Goal: Task Accomplishment & Management: Use online tool/utility

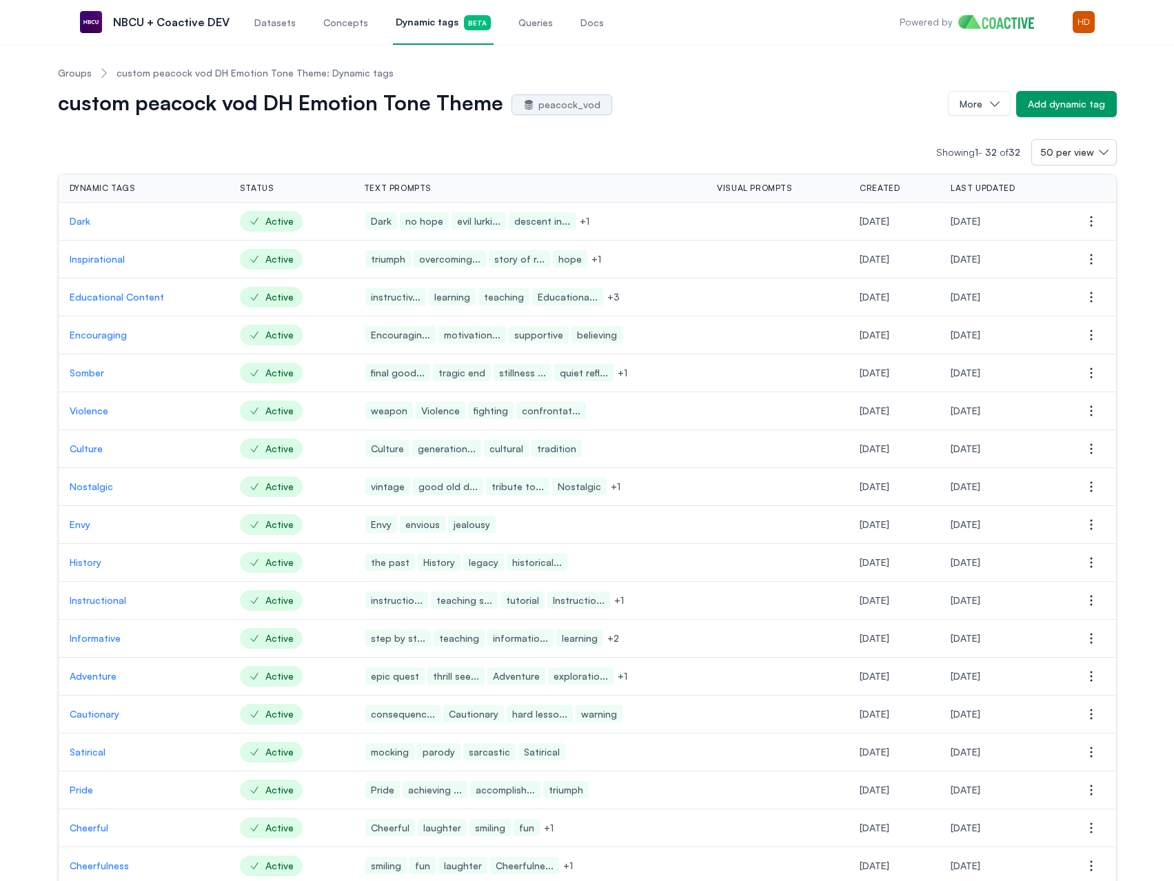
click at [410, 20] on span "Dynamic tags Beta" at bounding box center [443, 22] width 95 height 15
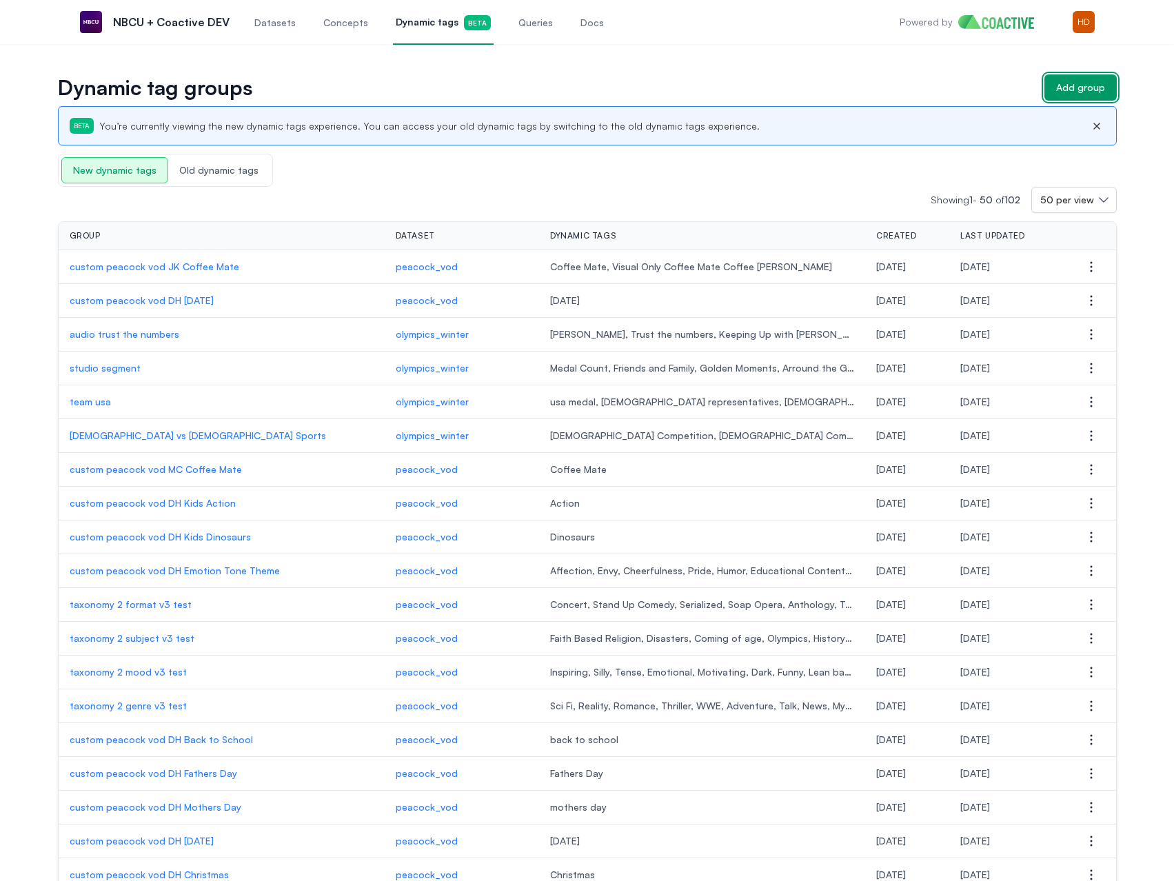
click at [1078, 85] on div "Add group" at bounding box center [1080, 88] width 49 height 14
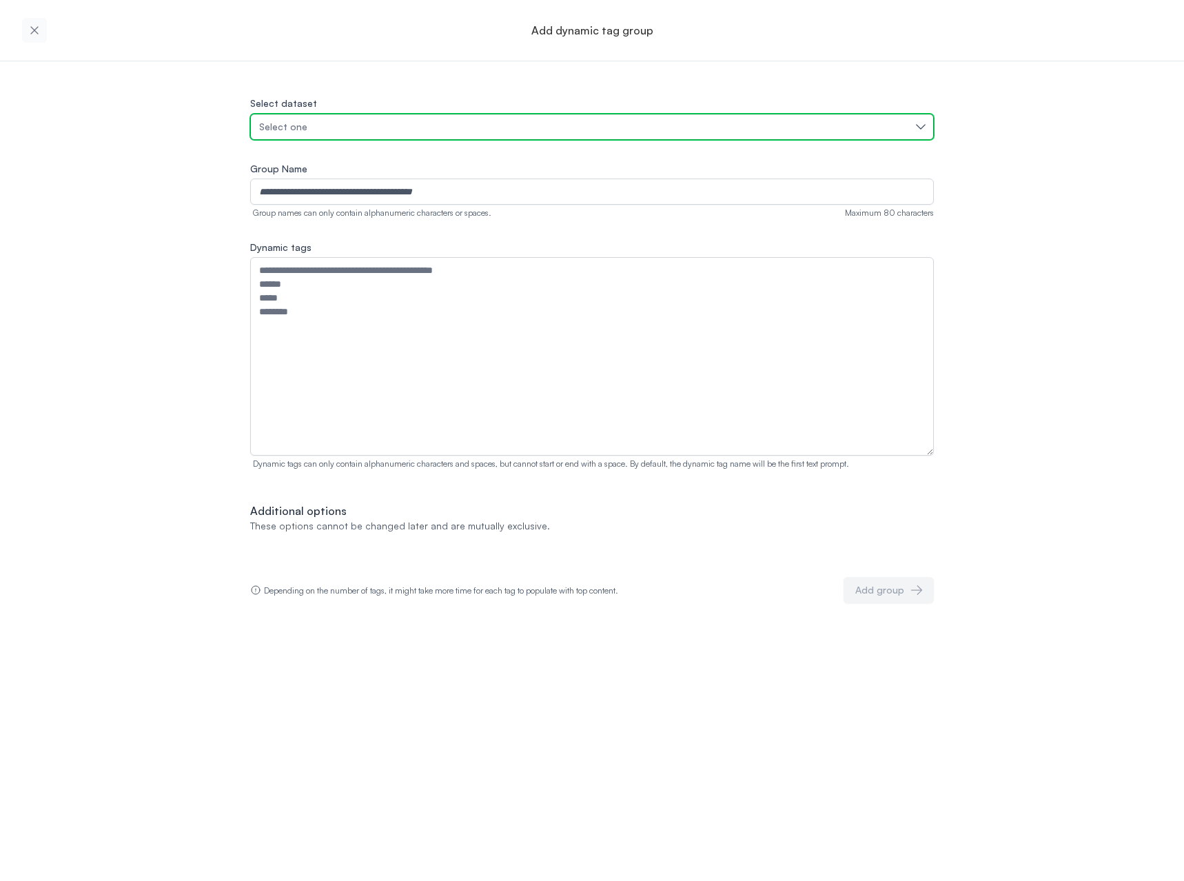
click at [522, 137] on button "Select one" at bounding box center [592, 127] width 684 height 26
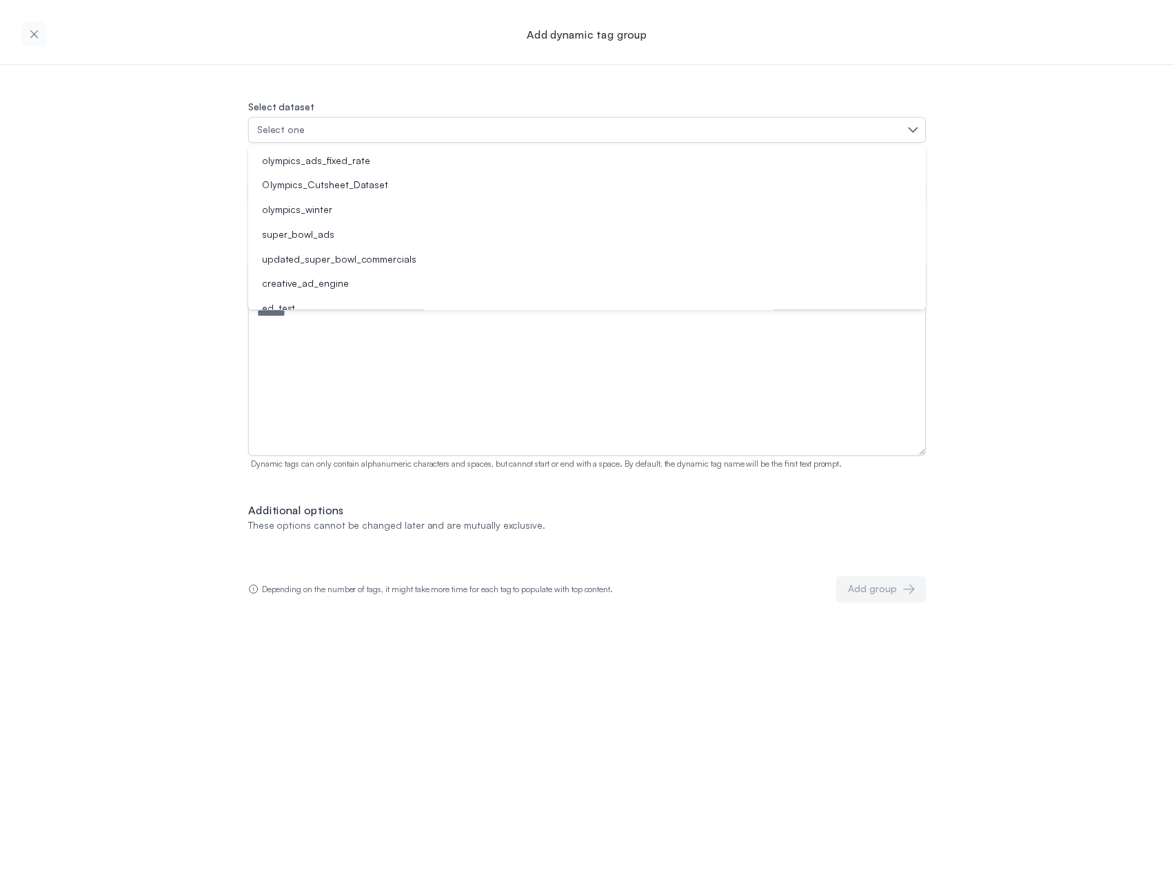
scroll to position [110, 0]
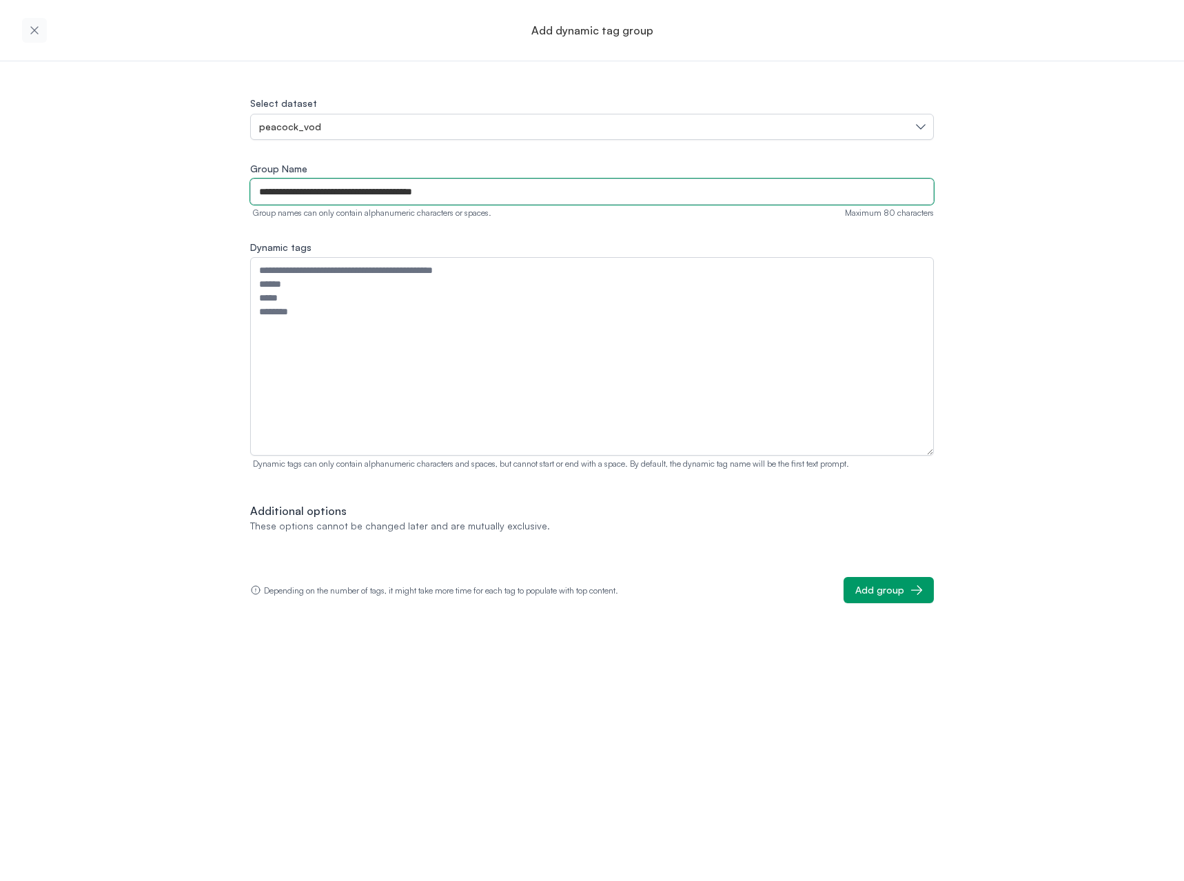
type input "**********"
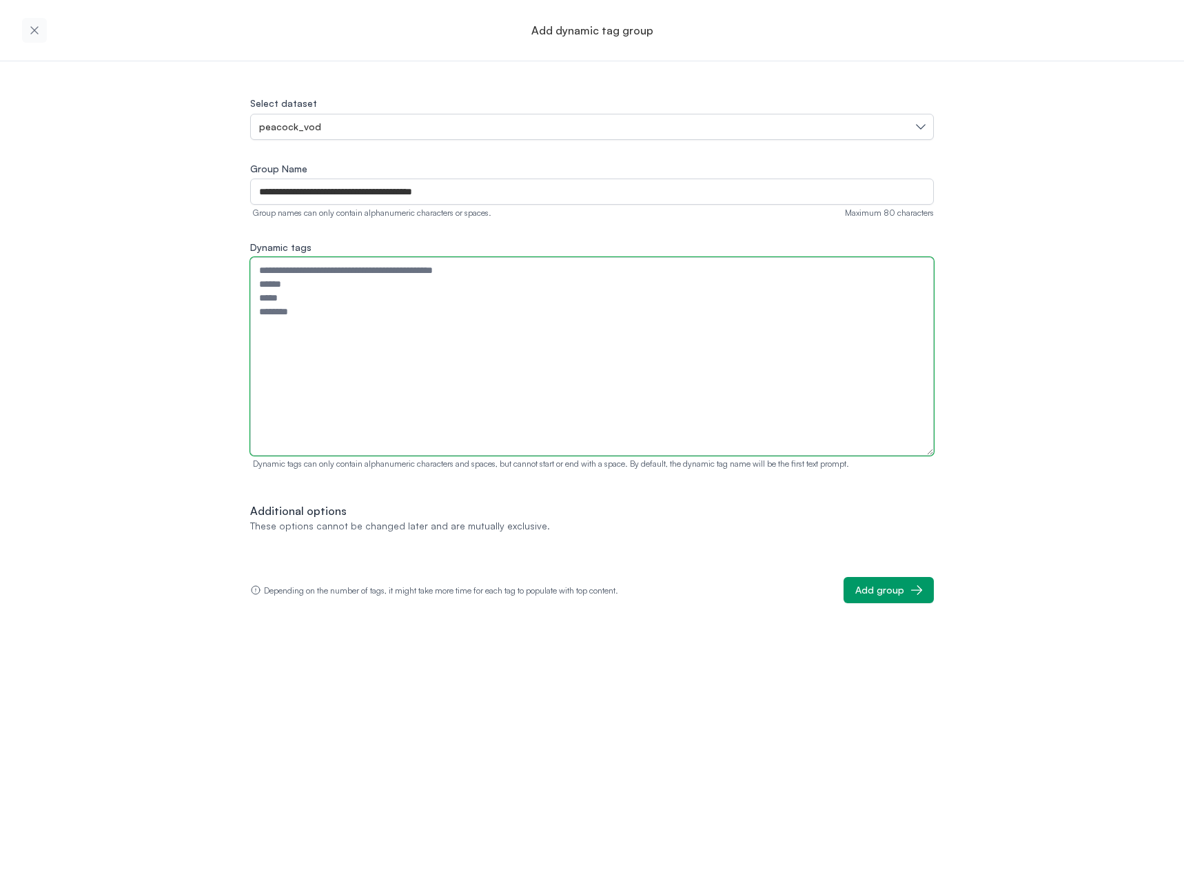
click at [303, 319] on textarea "Dynamic tags" at bounding box center [592, 356] width 684 height 198
type textarea "*"
type textarea "**********"
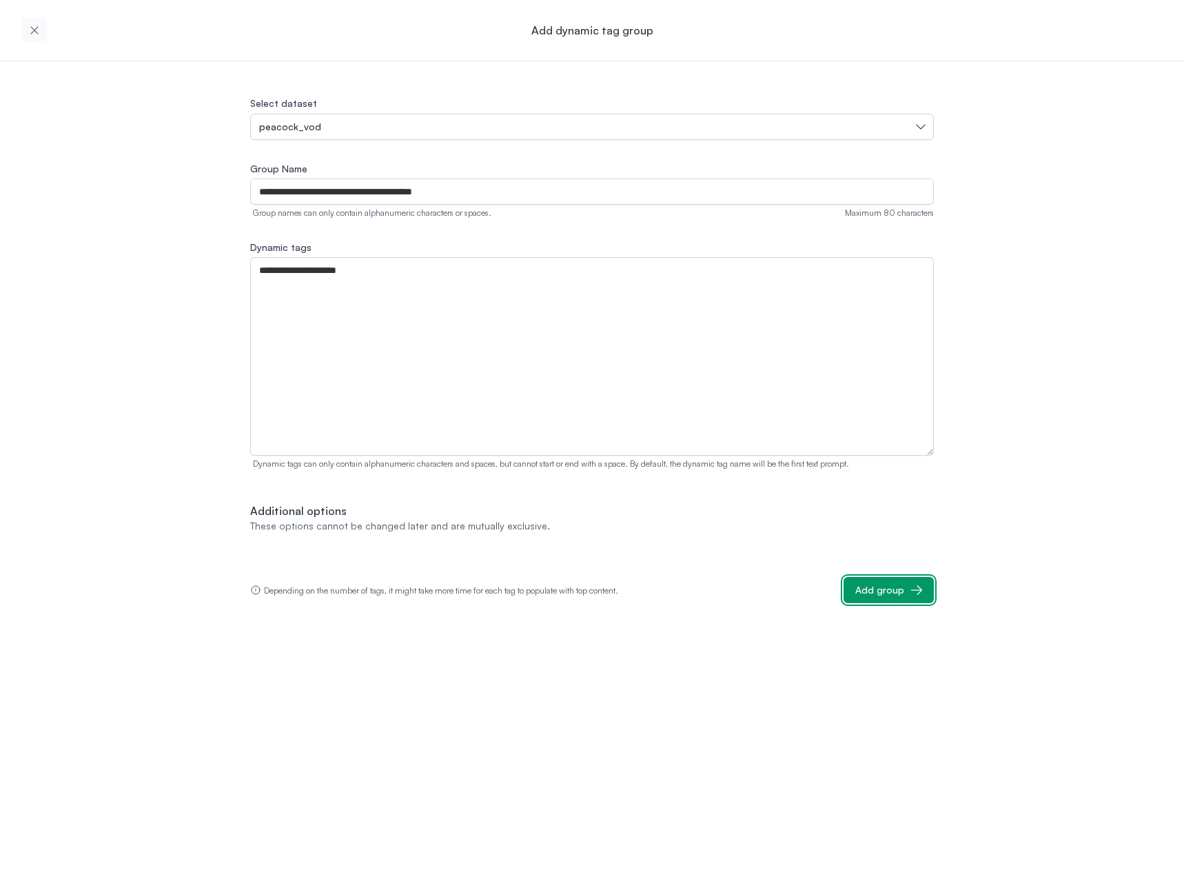
click at [917, 592] on icon "button" at bounding box center [917, 590] width 14 height 14
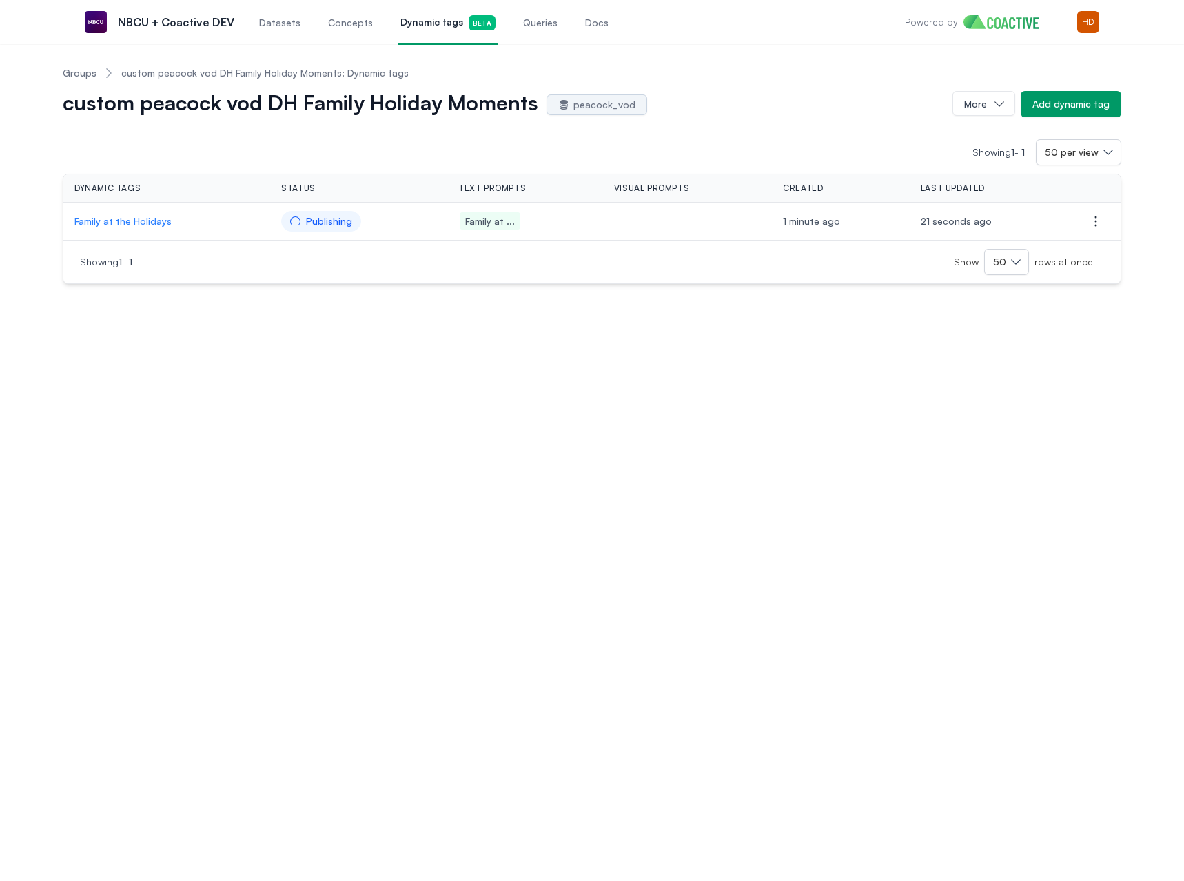
click at [157, 225] on p "Family at the Holidays" at bounding box center [166, 221] width 185 height 14
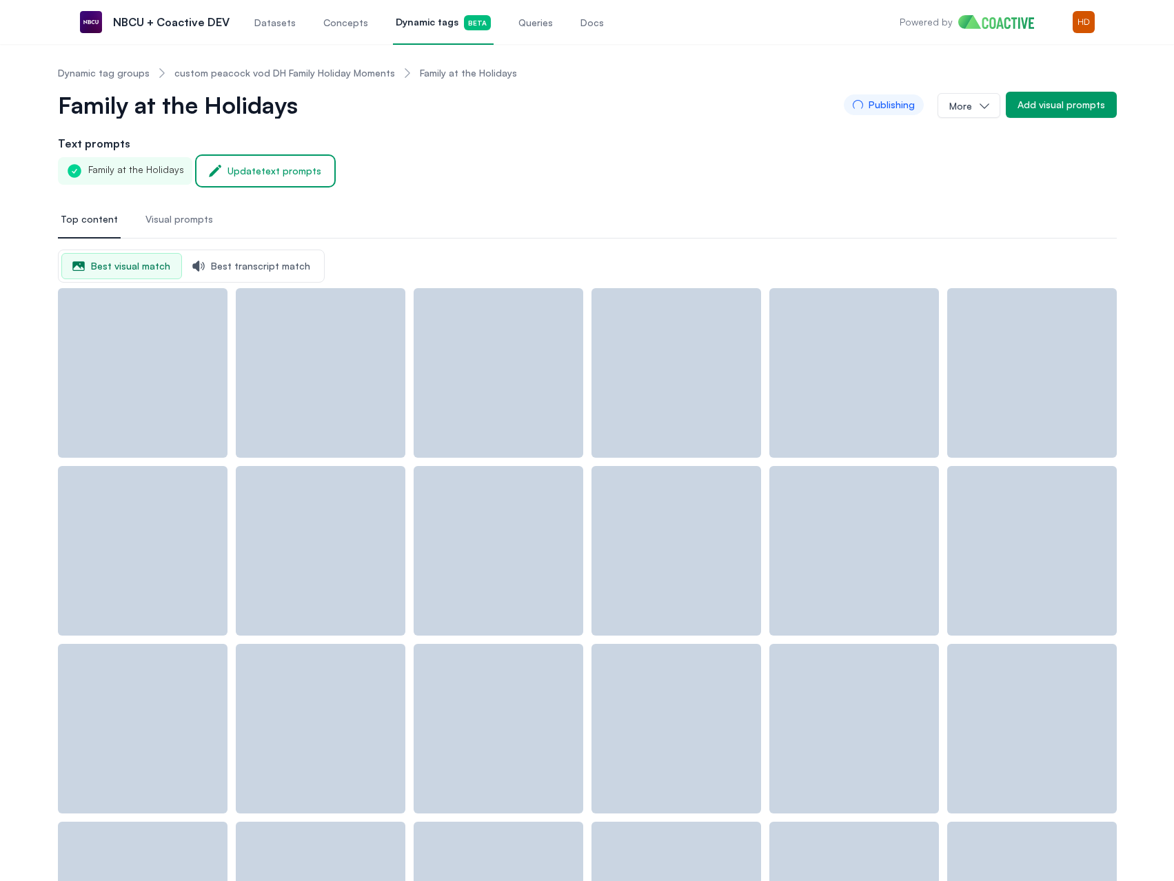
click at [269, 164] on div "Update text prompts" at bounding box center [274, 171] width 94 height 14
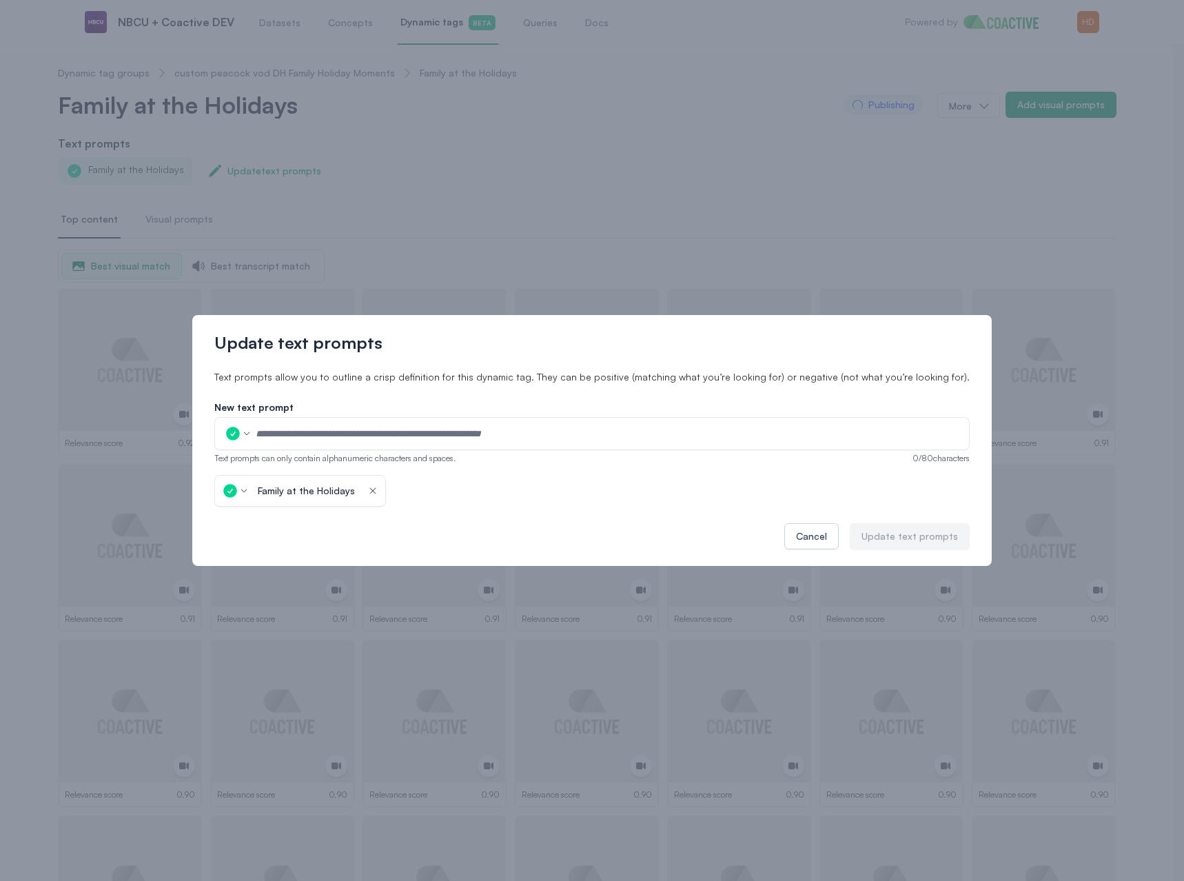
click at [496, 429] on input "text" at bounding box center [608, 433] width 706 height 21
type input "**********"
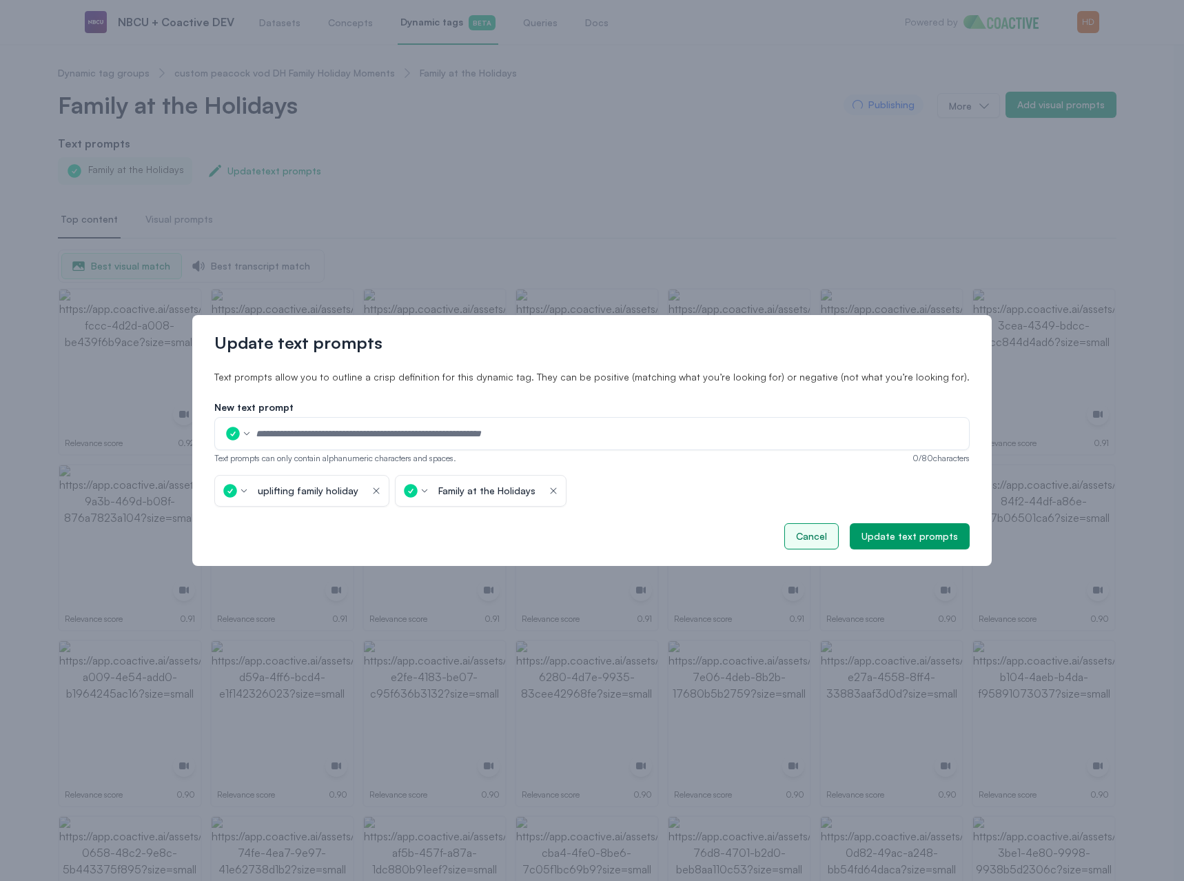
click at [796, 538] on div "Cancel" at bounding box center [811, 536] width 31 height 14
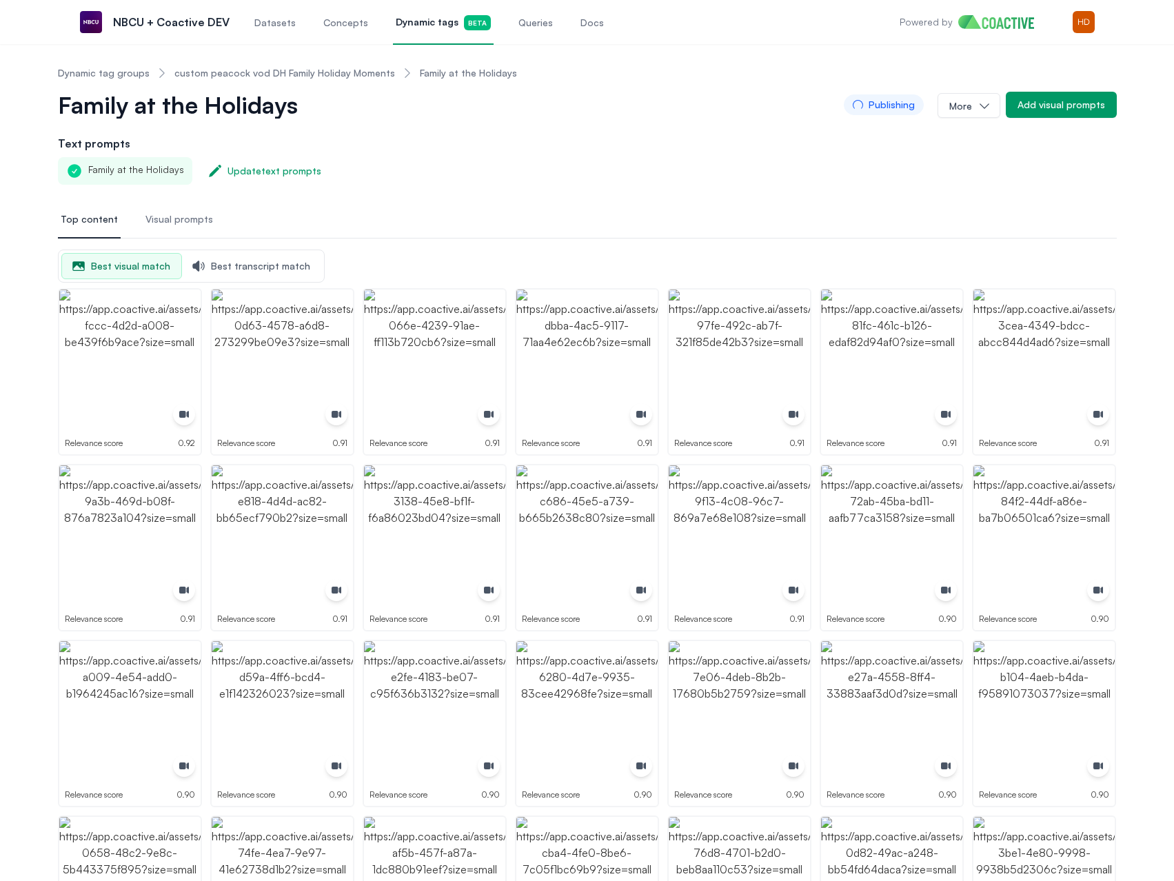
click at [134, 101] on span "Family at the Holidays" at bounding box center [178, 105] width 240 height 28
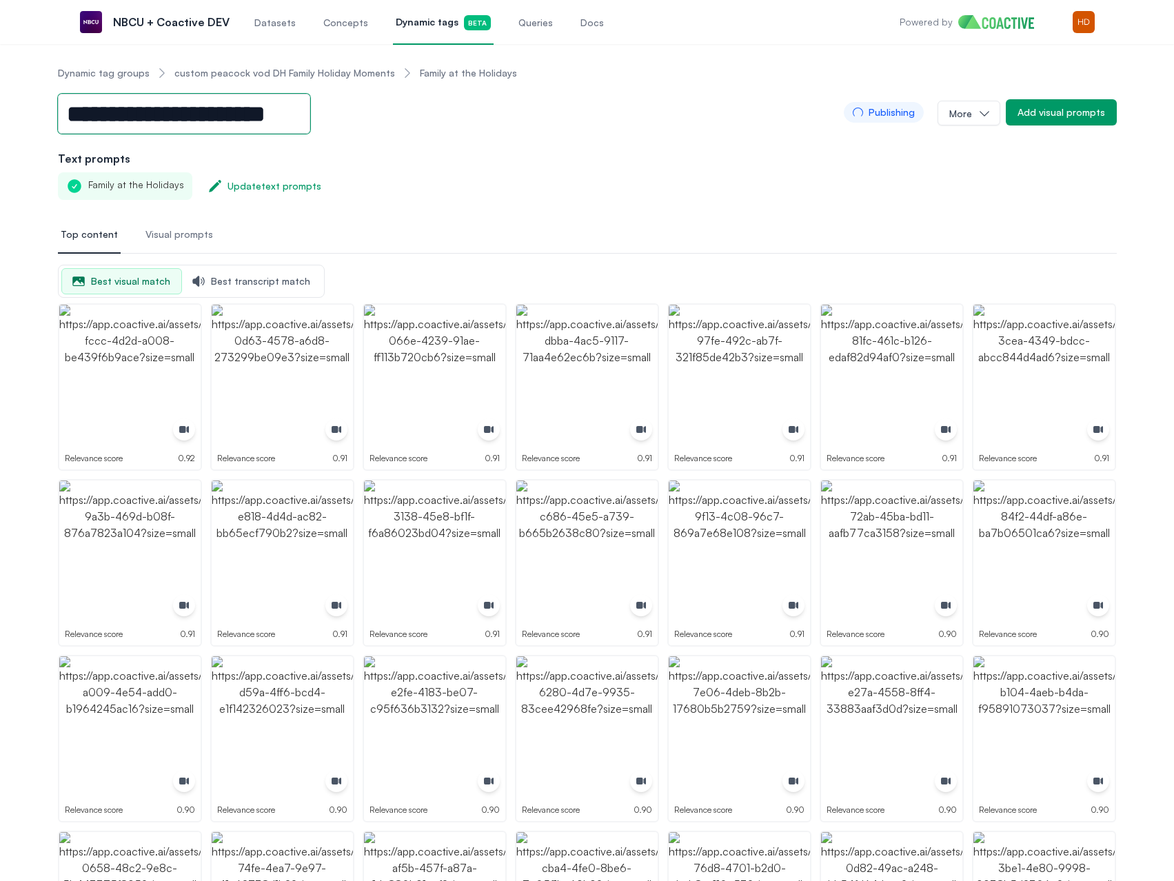
click at [236, 123] on input "**********" at bounding box center [184, 114] width 252 height 40
type input "**********"
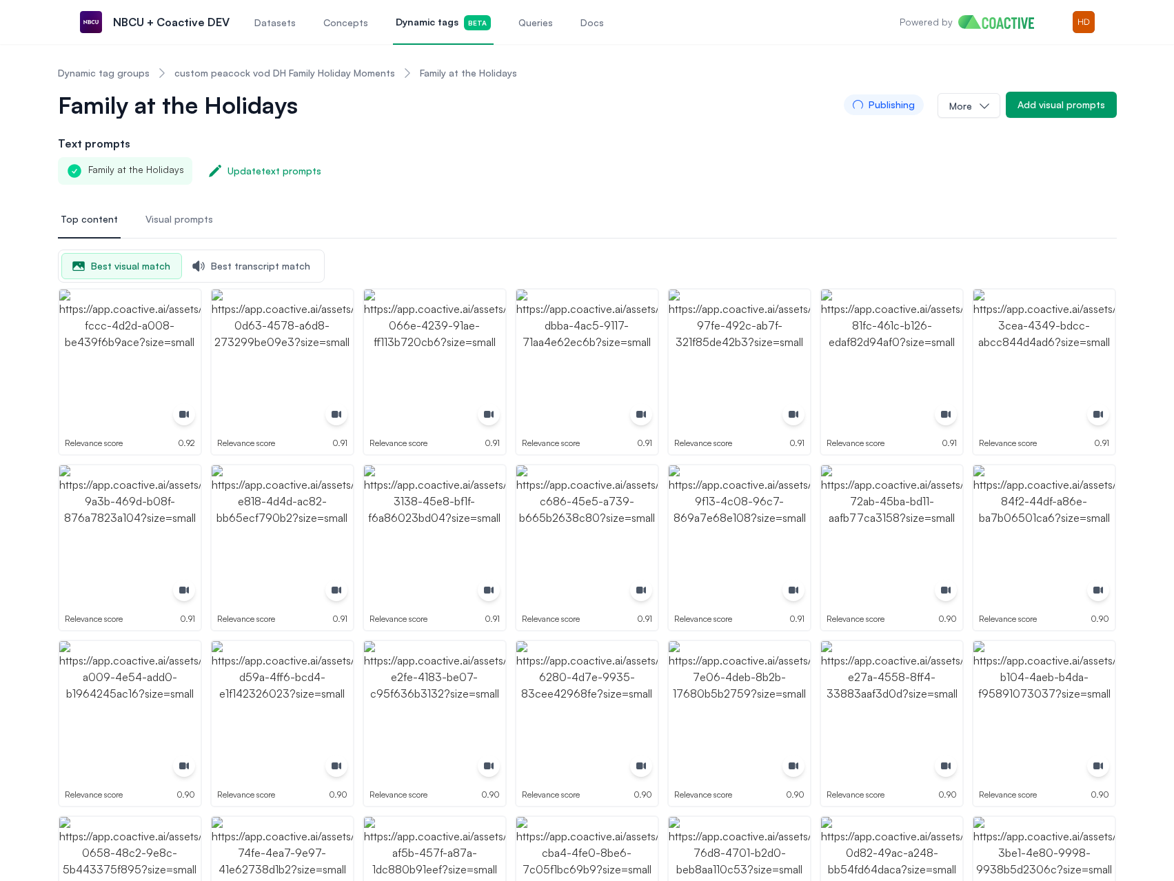
click at [298, 74] on link "custom peacock vod DH Family Holiday Moments" at bounding box center [284, 73] width 221 height 14
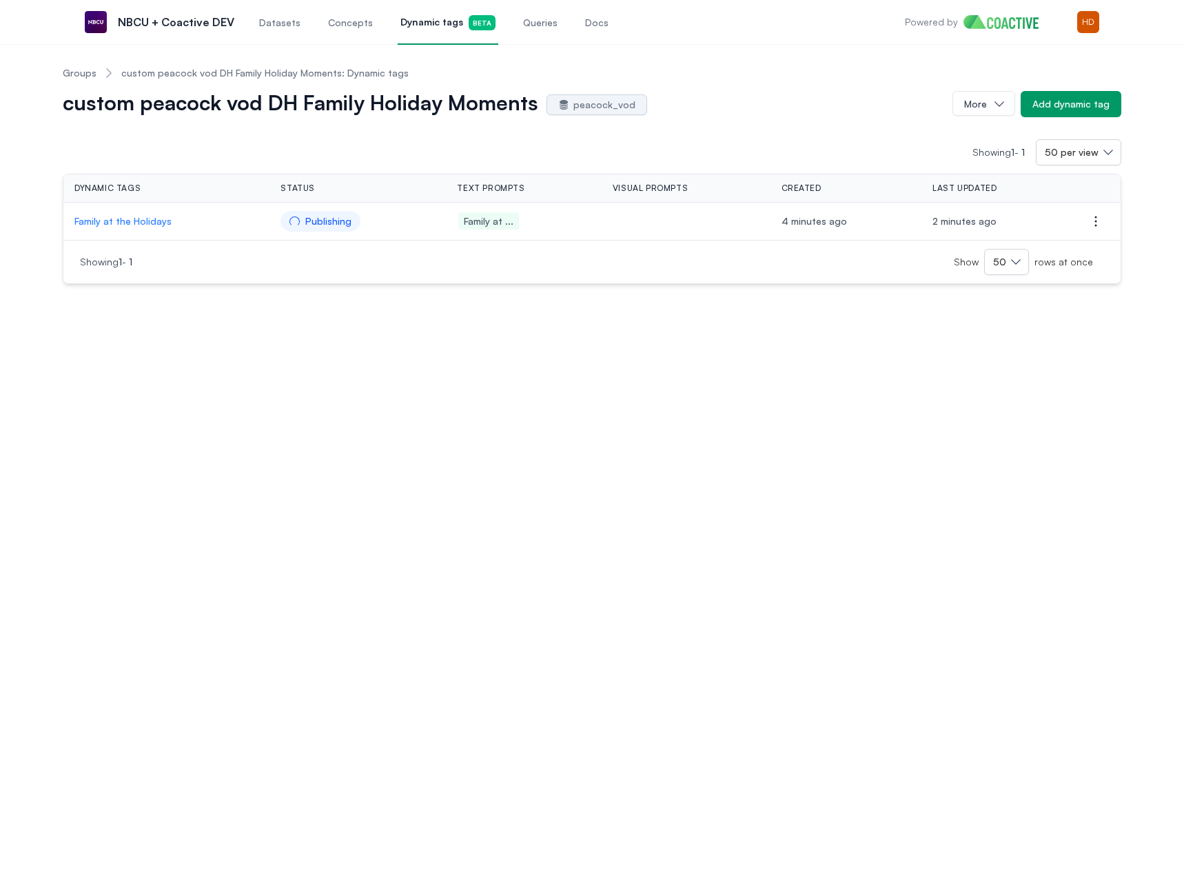
click at [85, 72] on link "Groups" at bounding box center [80, 73] width 34 height 14
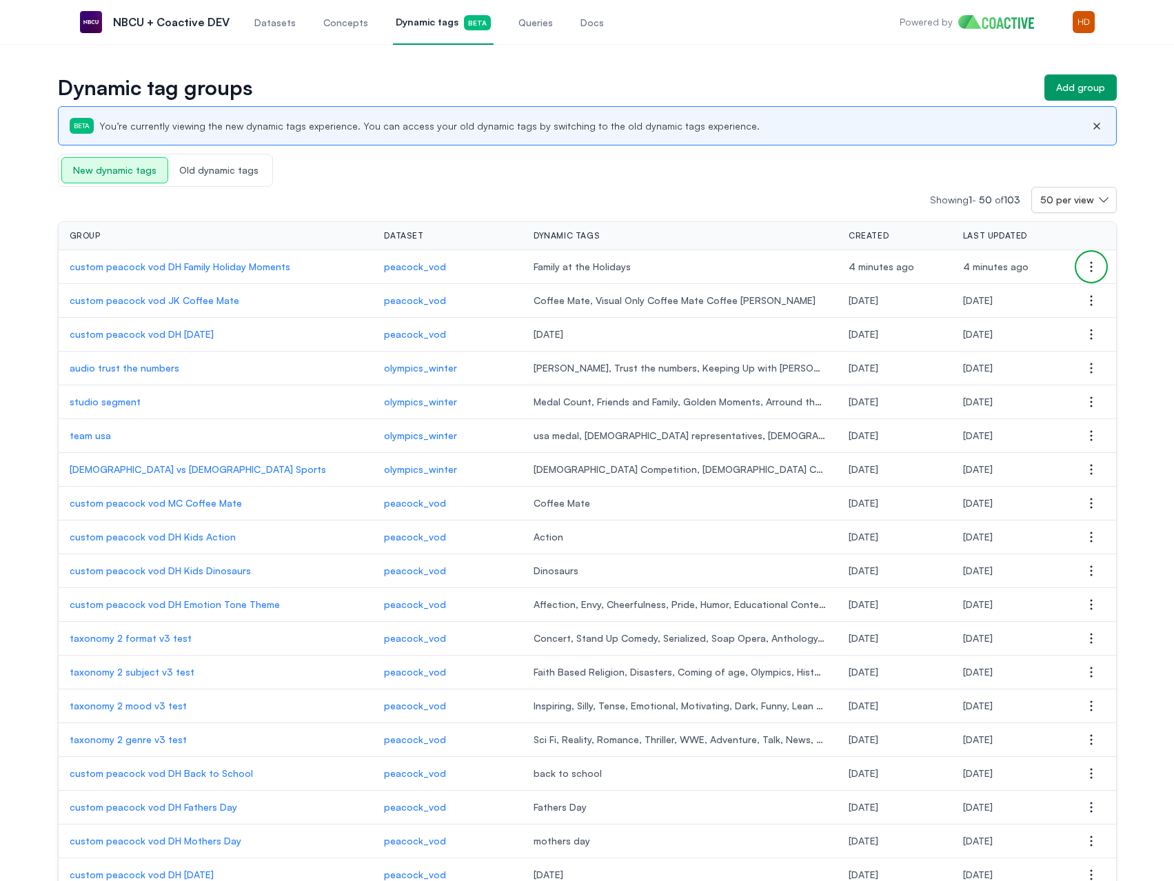
click at [1090, 274] on icon "button" at bounding box center [1091, 266] width 17 height 17
click at [1029, 300] on button "Delete group" at bounding box center [1022, 294] width 154 height 25
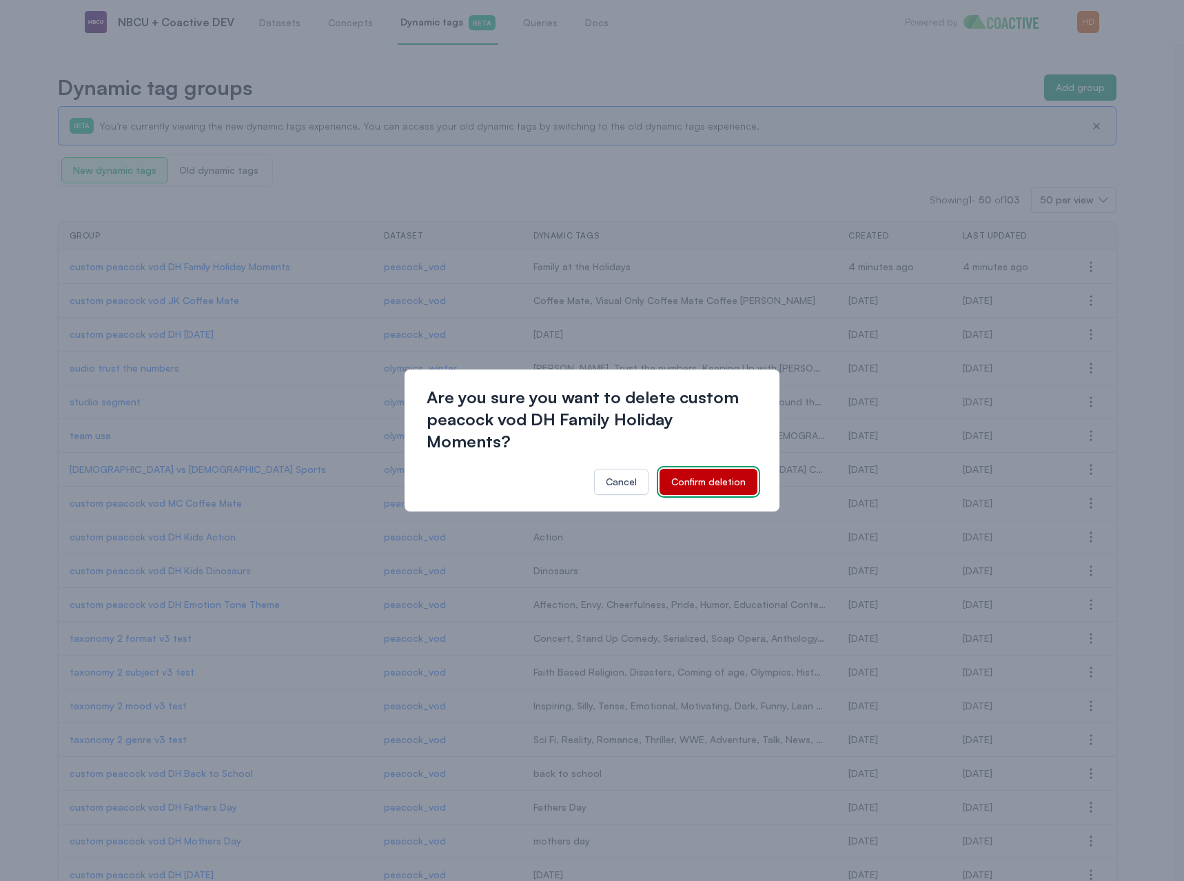
click at [708, 475] on div "Confirm deletion" at bounding box center [708, 482] width 74 height 14
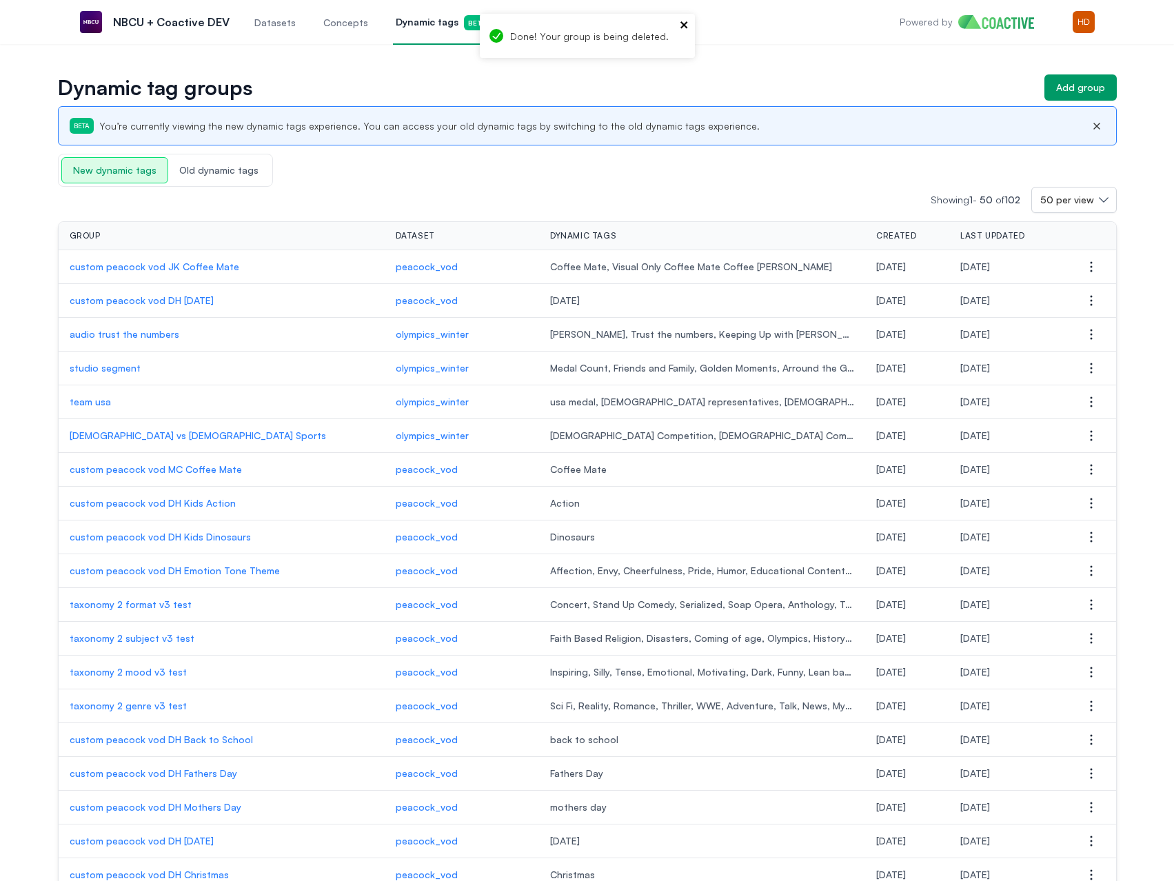
click at [682, 20] on icon "close" at bounding box center [685, 24] width 10 height 11
click at [1074, 84] on div "Add group" at bounding box center [1080, 88] width 49 height 14
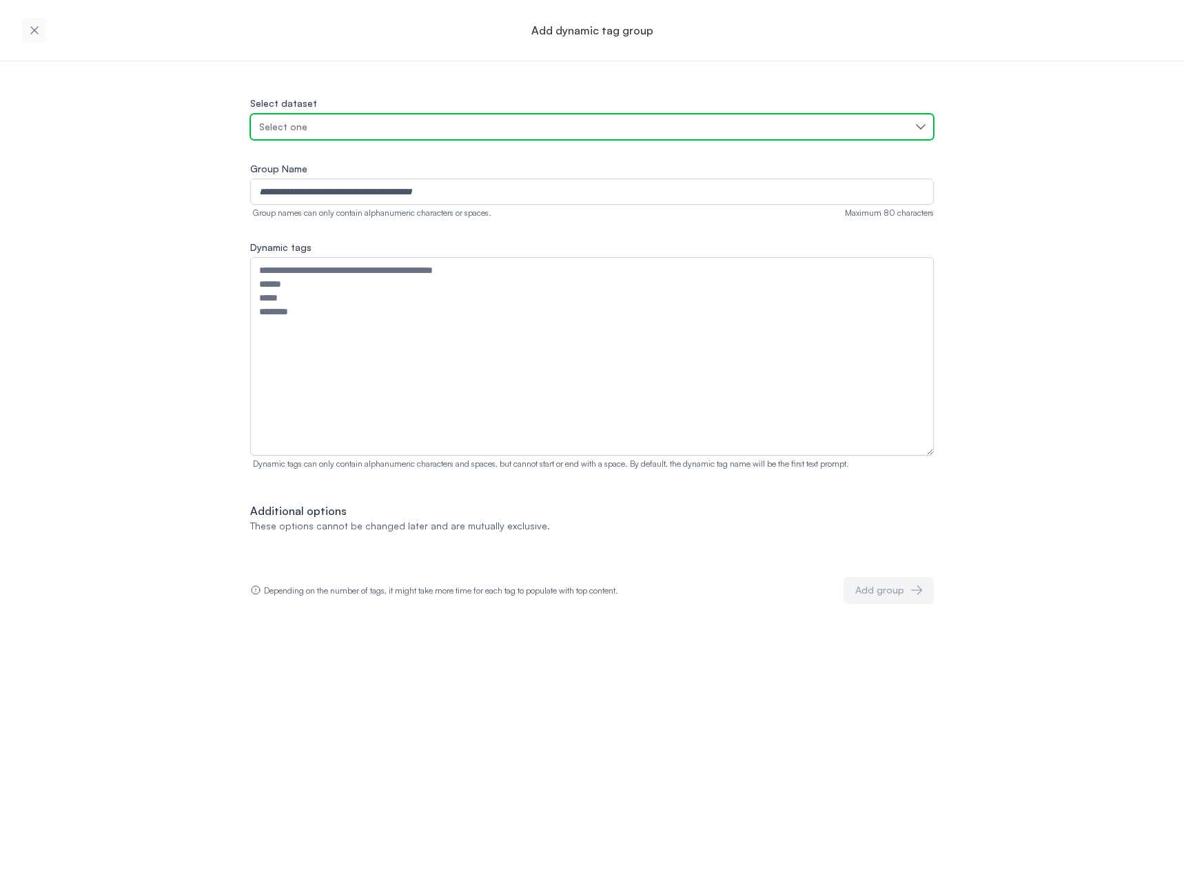
click at [334, 133] on div "Select one" at bounding box center [585, 127] width 652 height 14
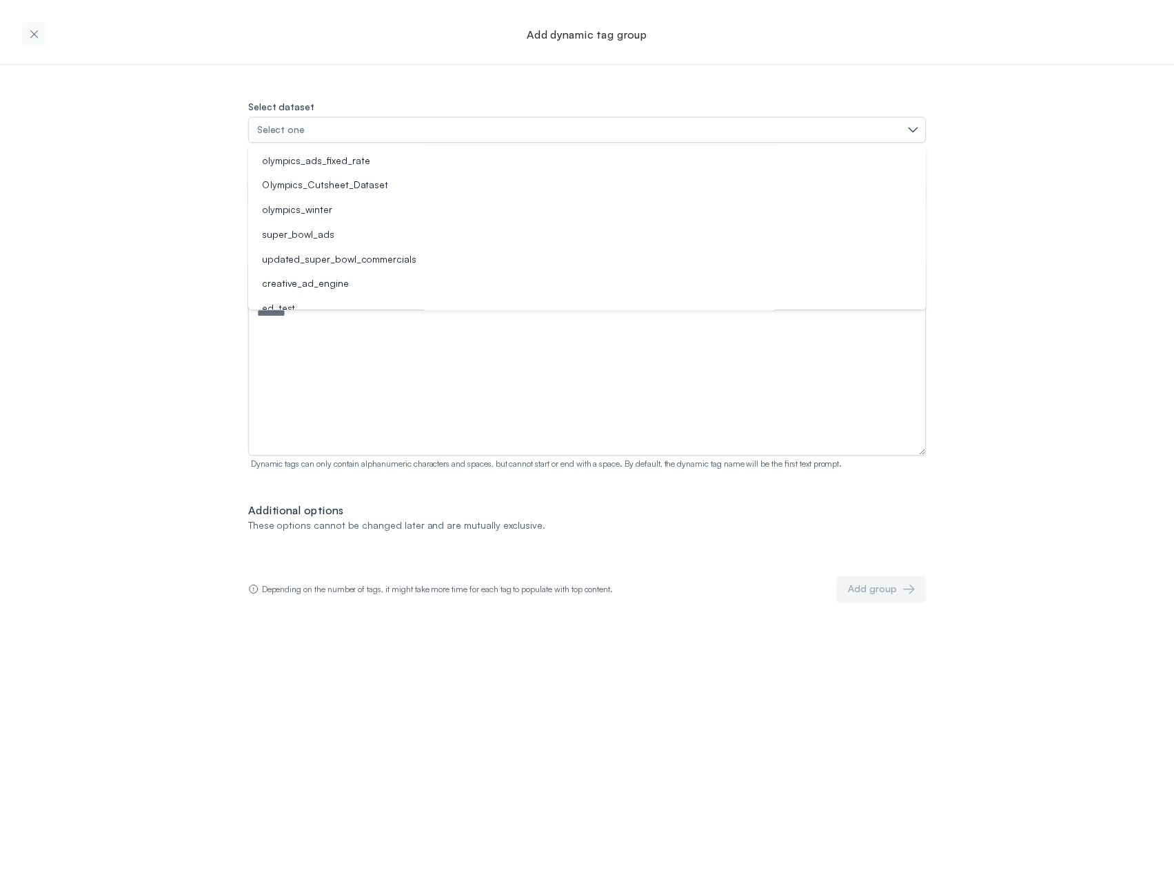
scroll to position [110, 0]
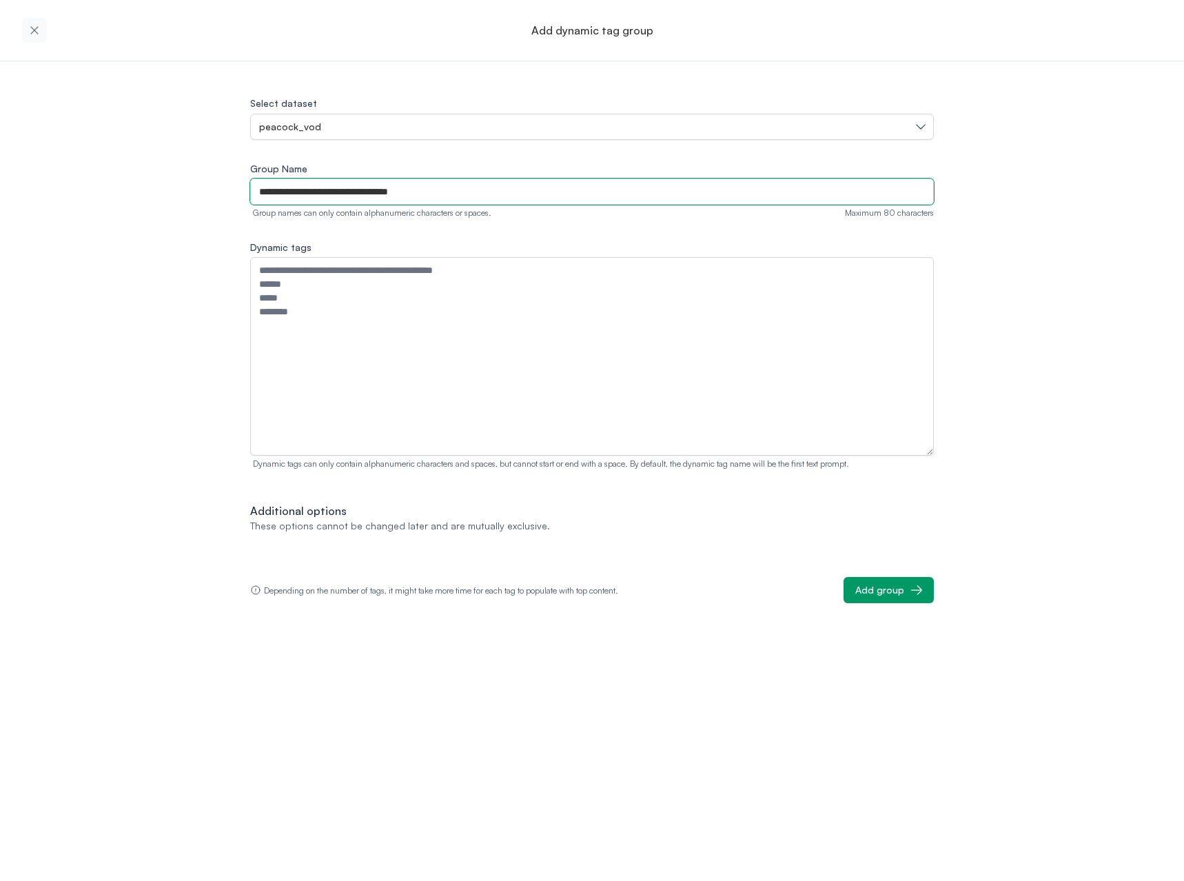
type input "**********"
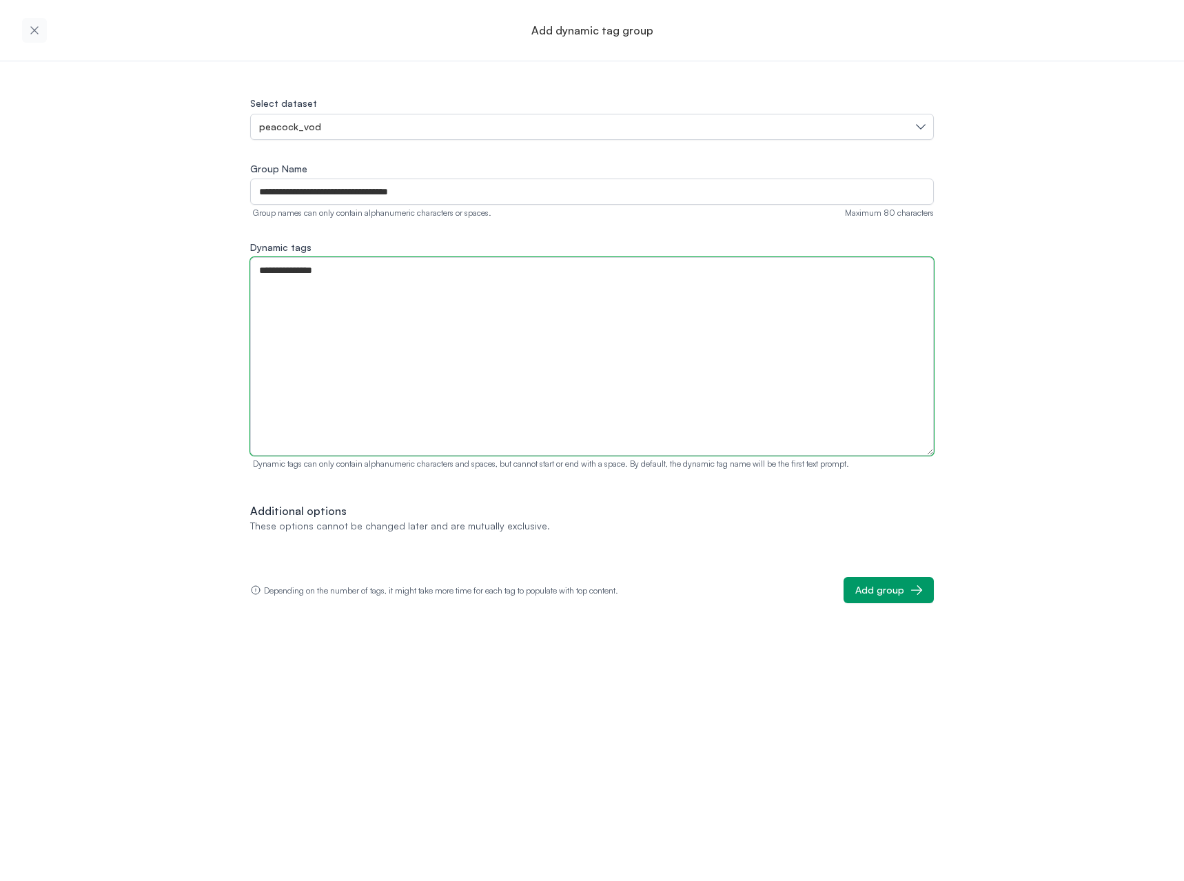
type textarea "**********"
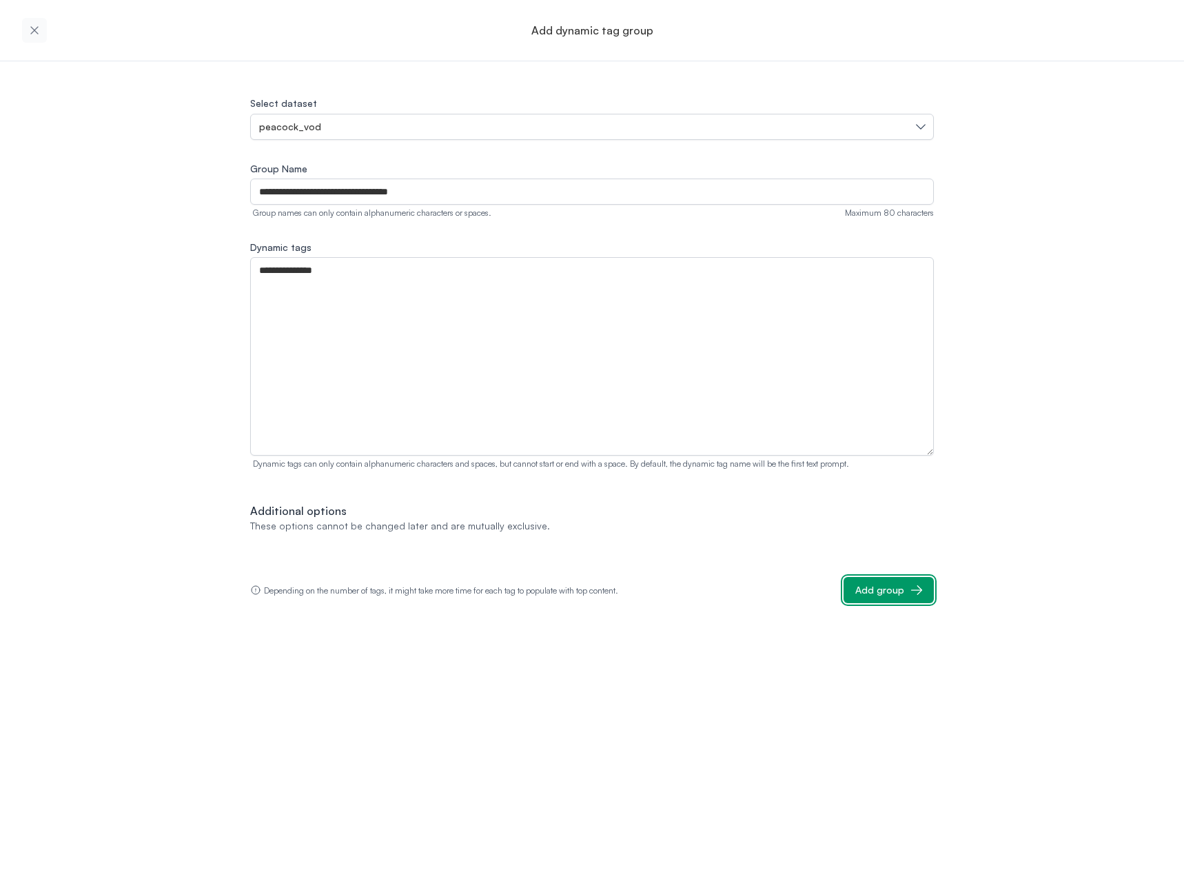
click at [920, 589] on icon "button" at bounding box center [917, 590] width 14 height 14
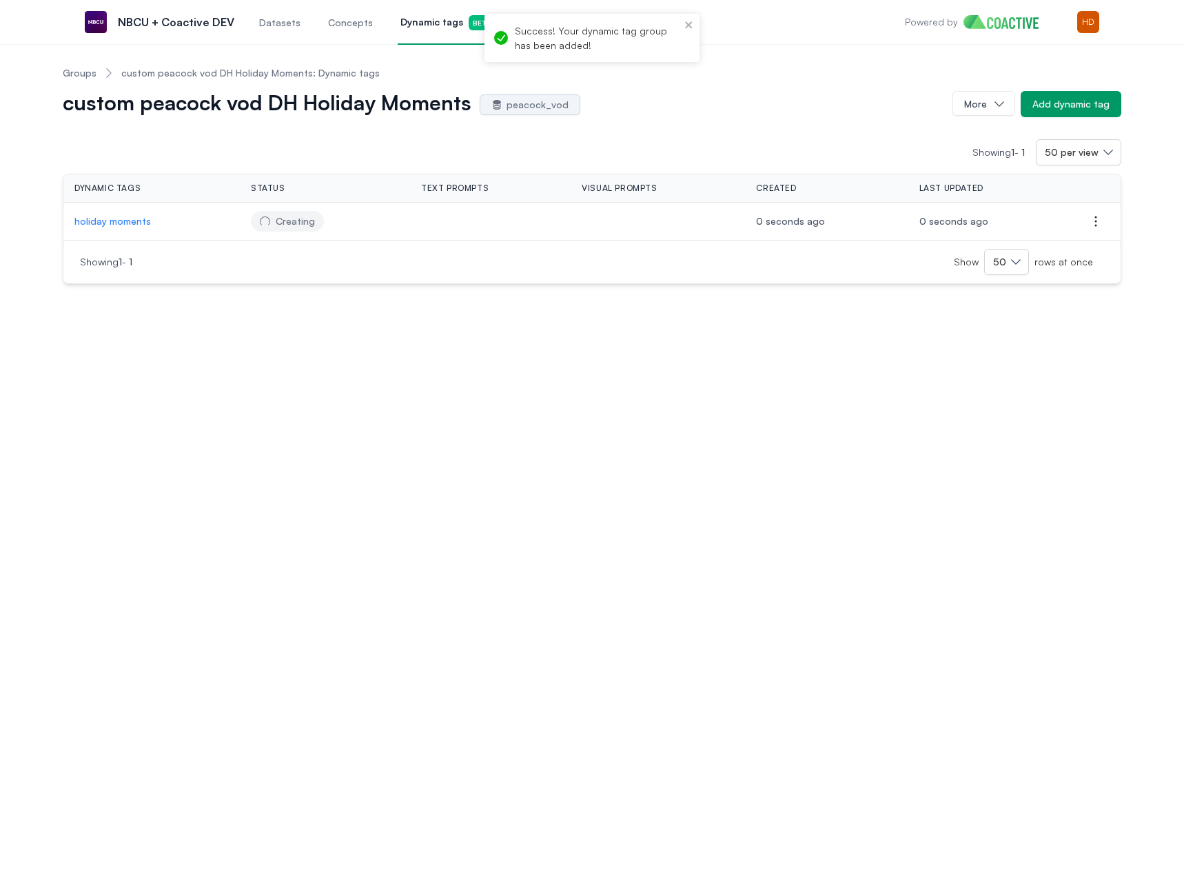
click at [83, 72] on link "Groups" at bounding box center [80, 73] width 34 height 14
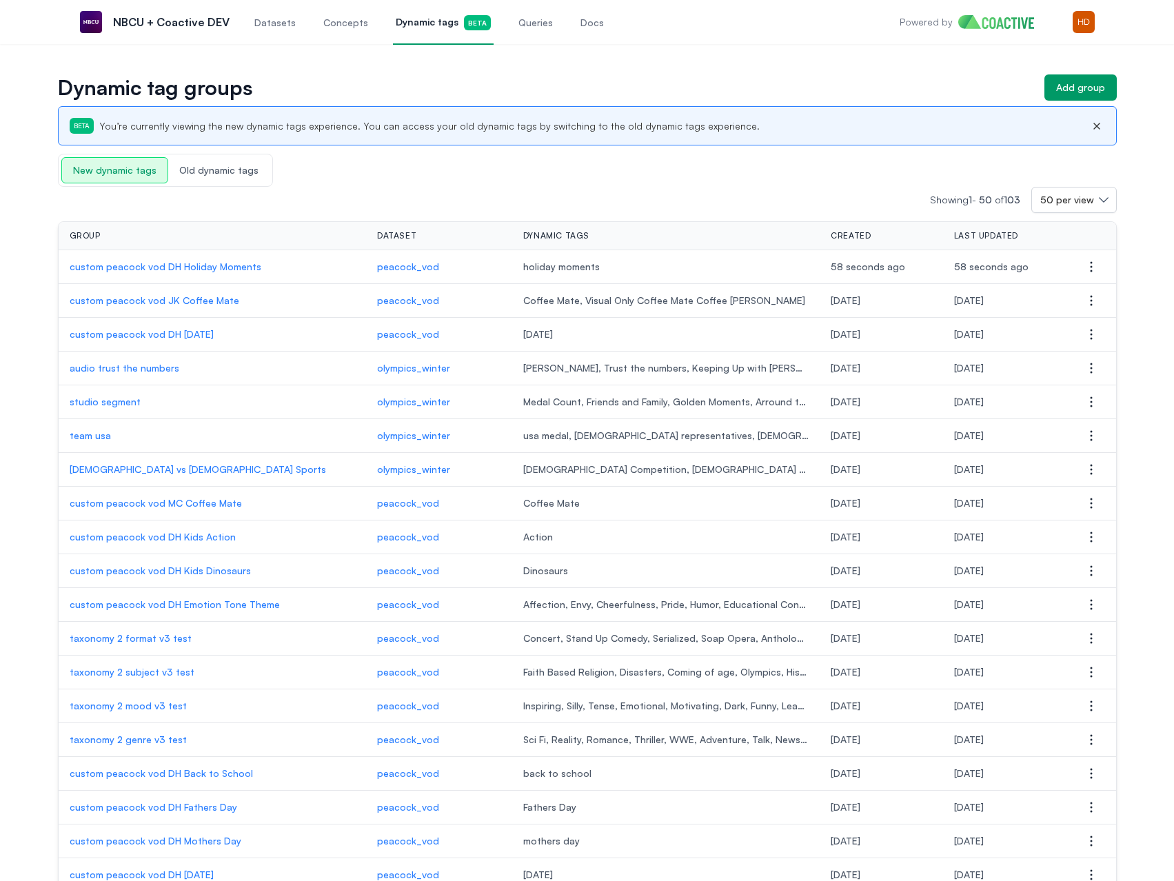
click at [186, 261] on p "custom peacock vod DH Holiday Moments" at bounding box center [213, 267] width 286 height 14
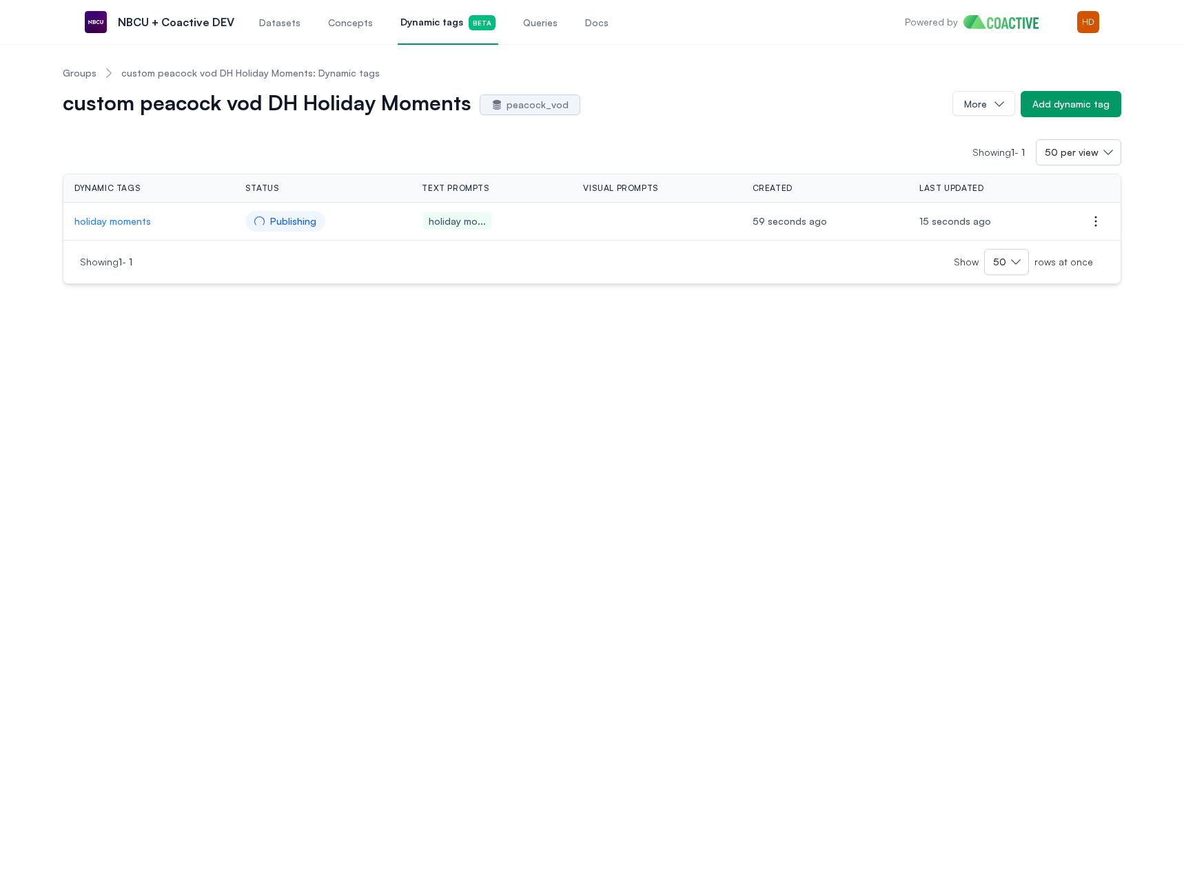
click at [130, 225] on p "holiday moments" at bounding box center [148, 221] width 149 height 14
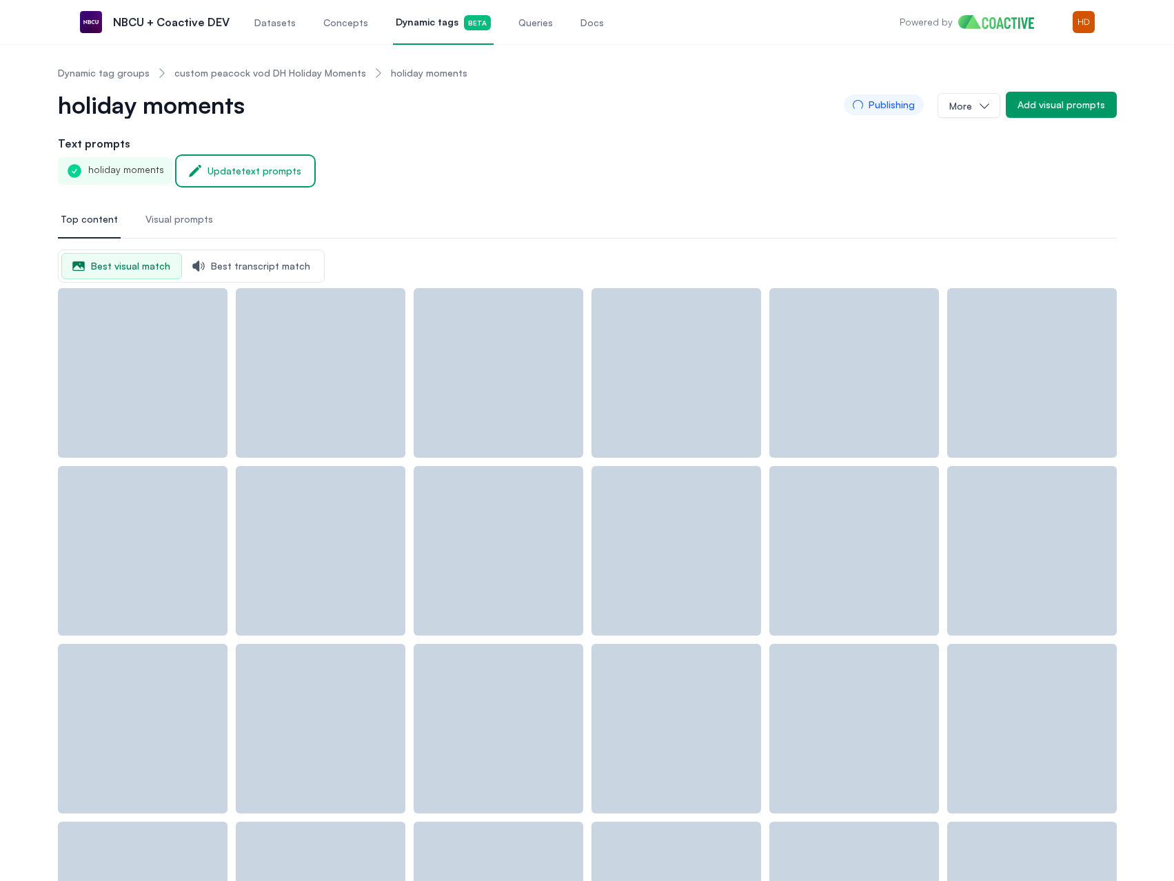
click at [236, 172] on div "Update text prompts" at bounding box center [254, 171] width 94 height 14
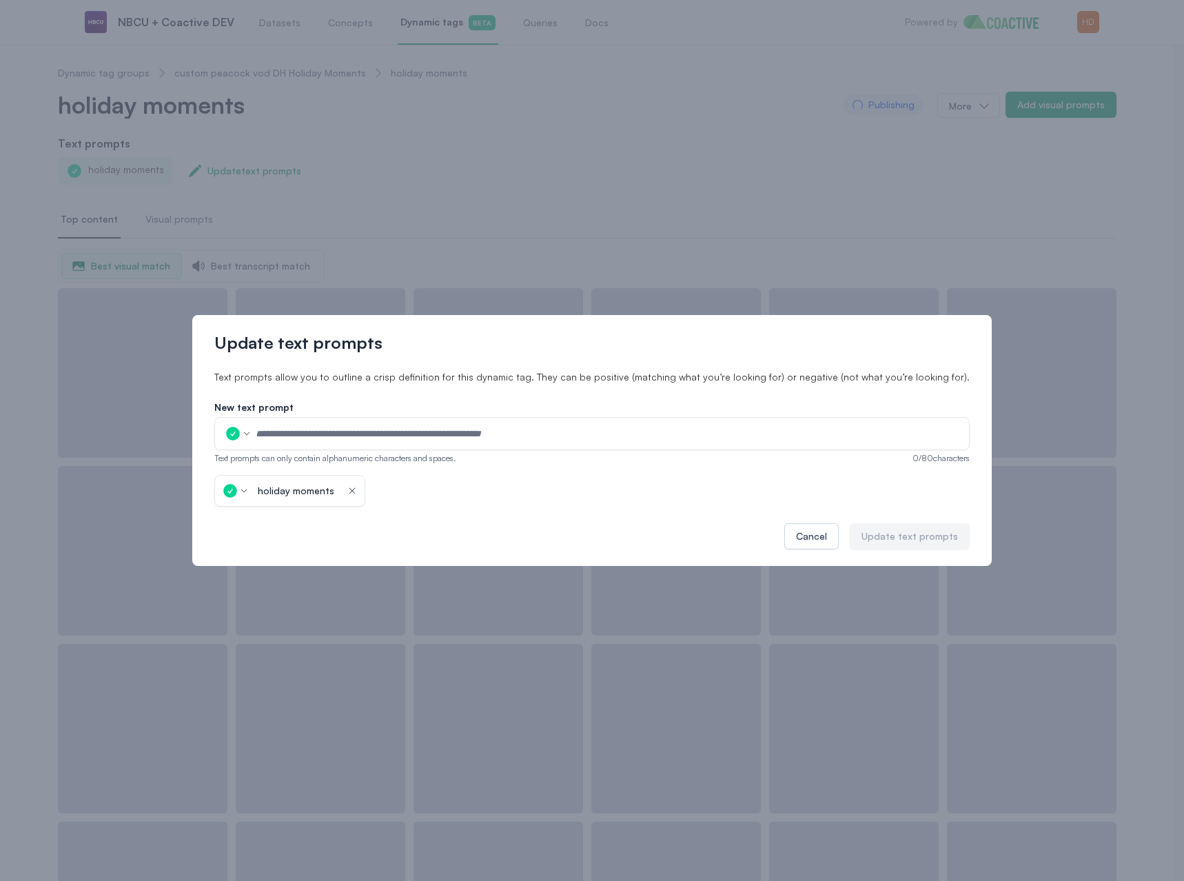
click at [417, 440] on input "text" at bounding box center [608, 433] width 706 height 21
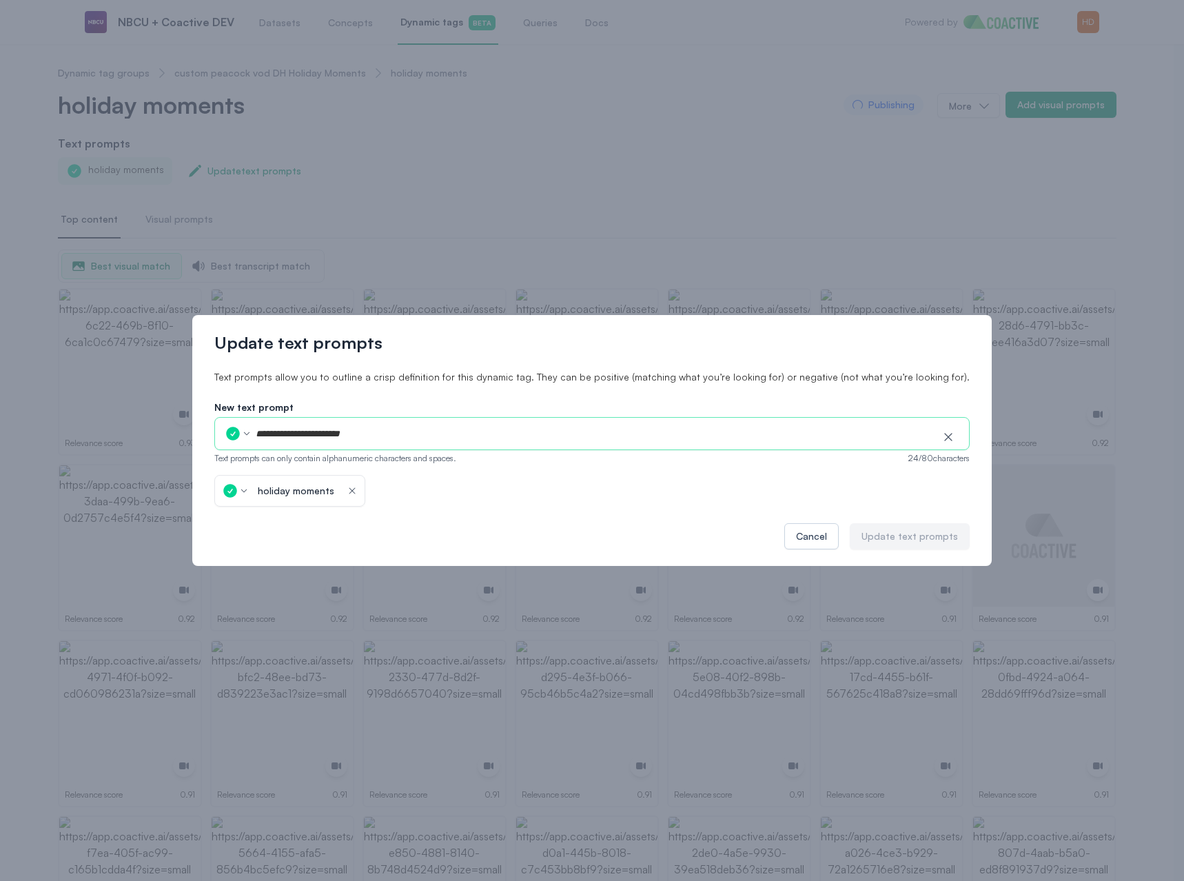
type input "**********"
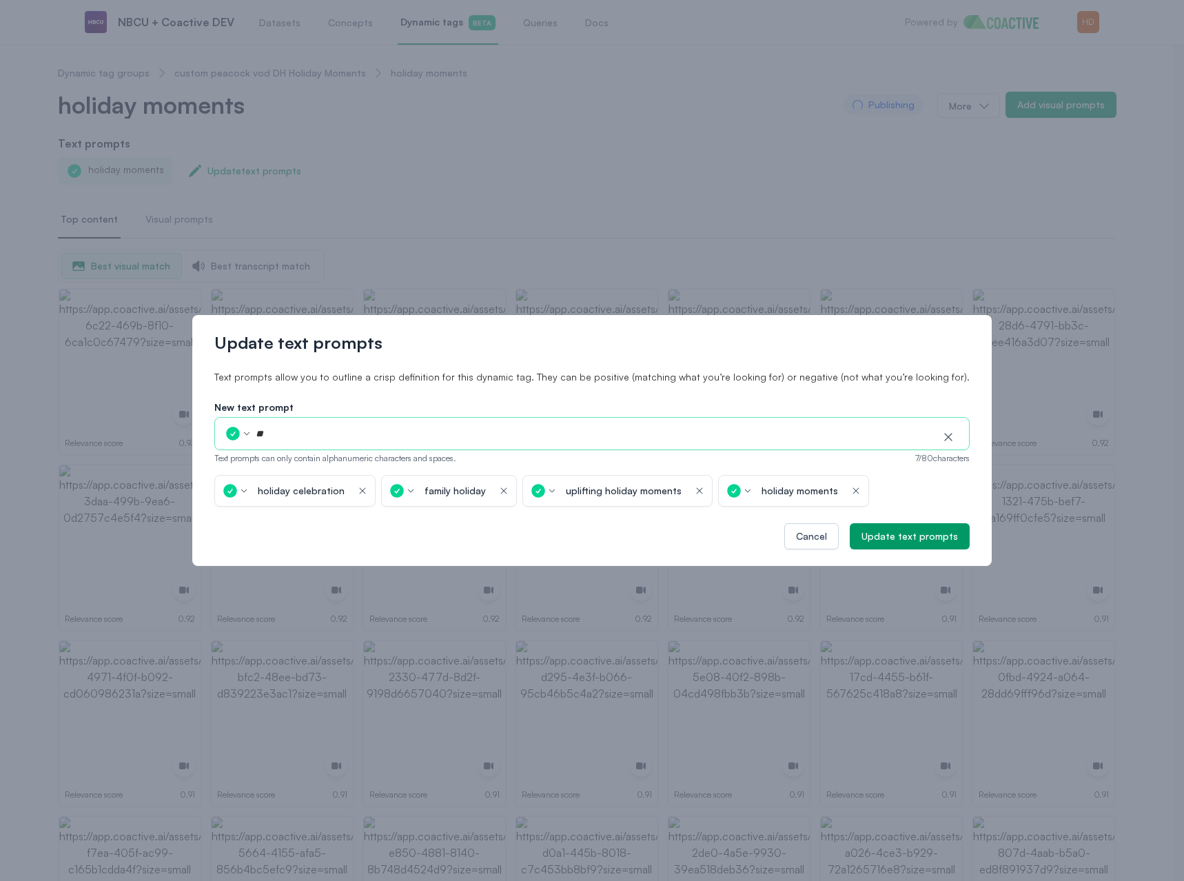
type input "*"
type input "**********"
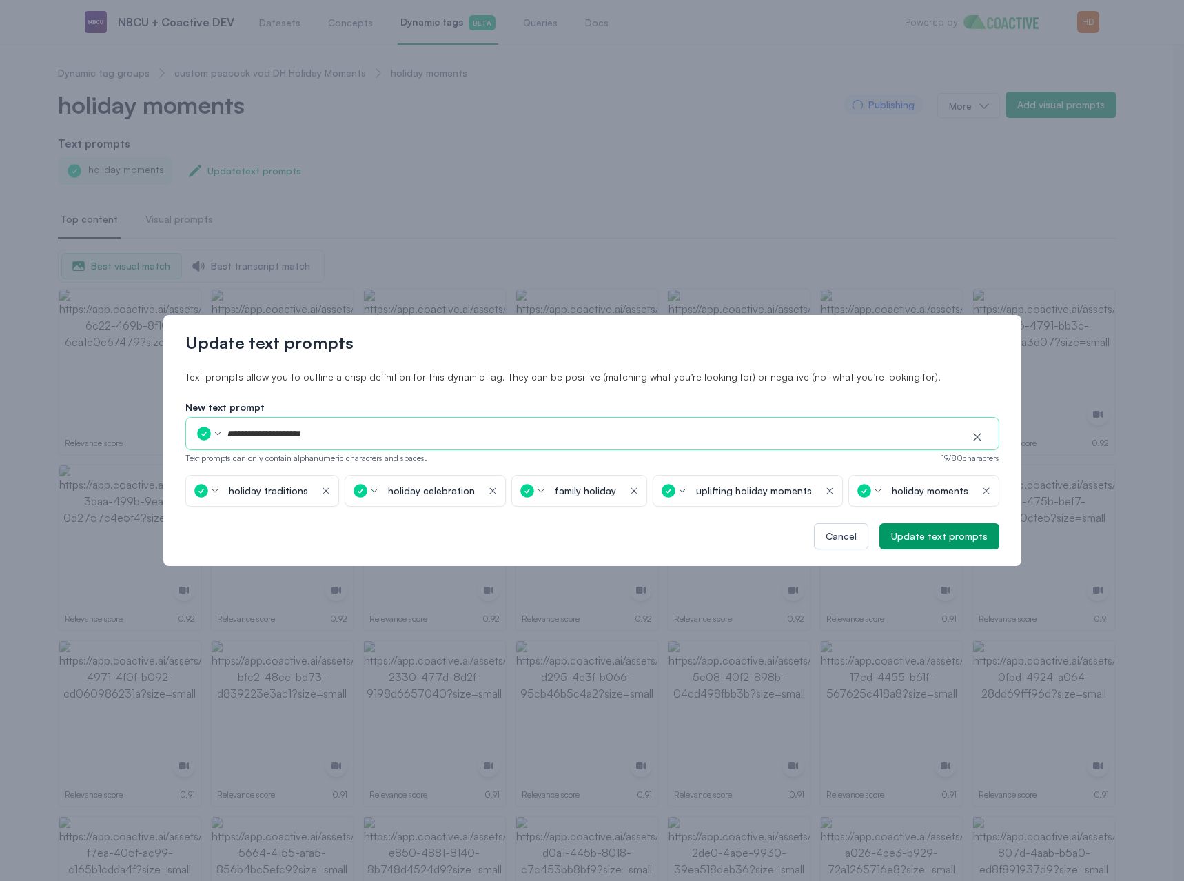
type input "**********"
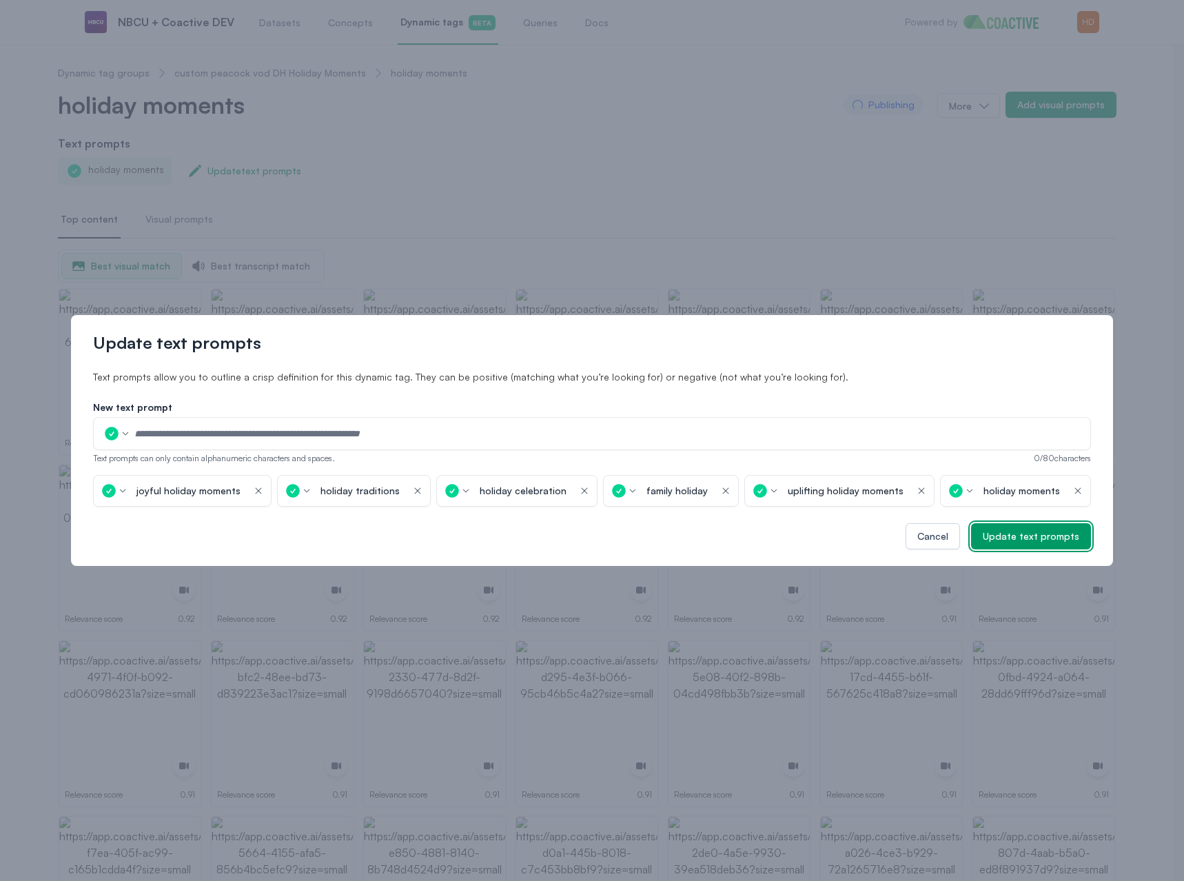
click at [1028, 534] on div "Update text prompts" at bounding box center [1031, 536] width 96 height 14
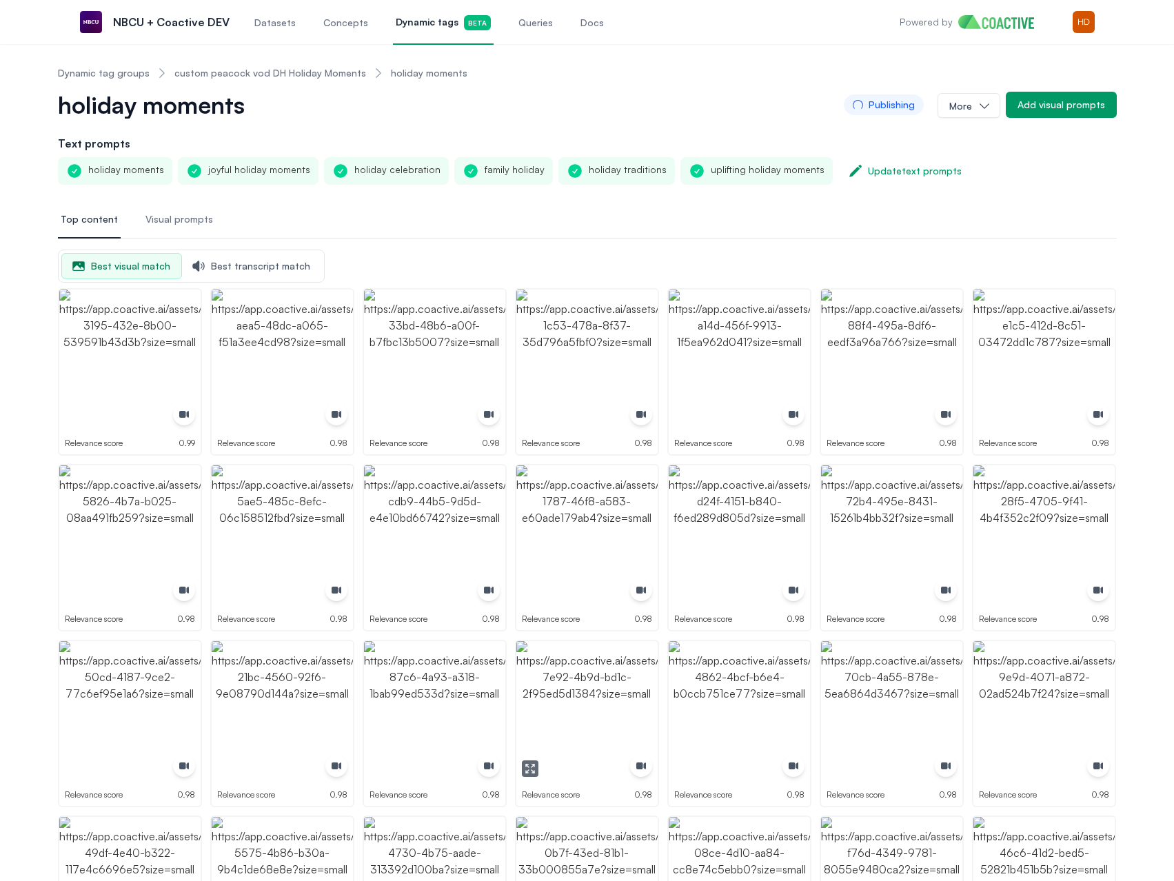
click at [551, 688] on img "button" at bounding box center [586, 711] width 141 height 141
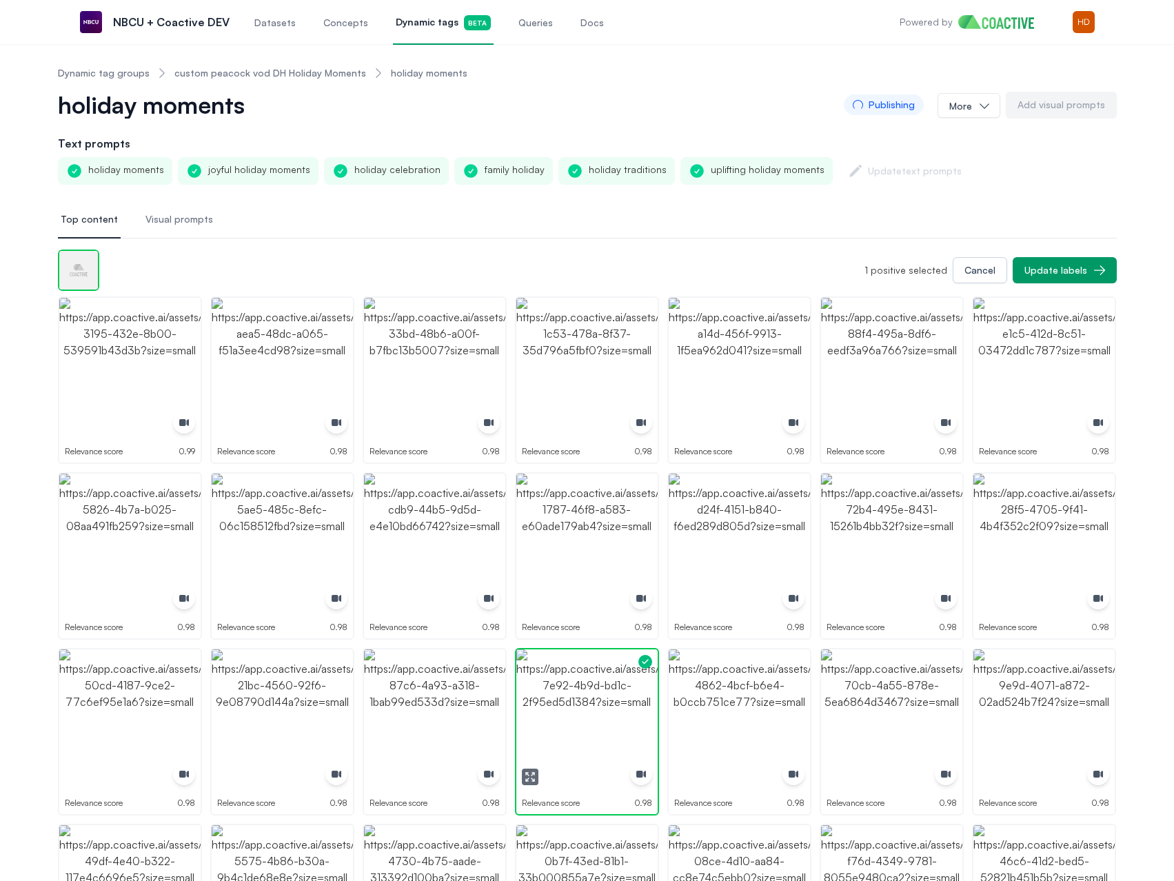
click at [551, 688] on img "button" at bounding box center [586, 719] width 141 height 141
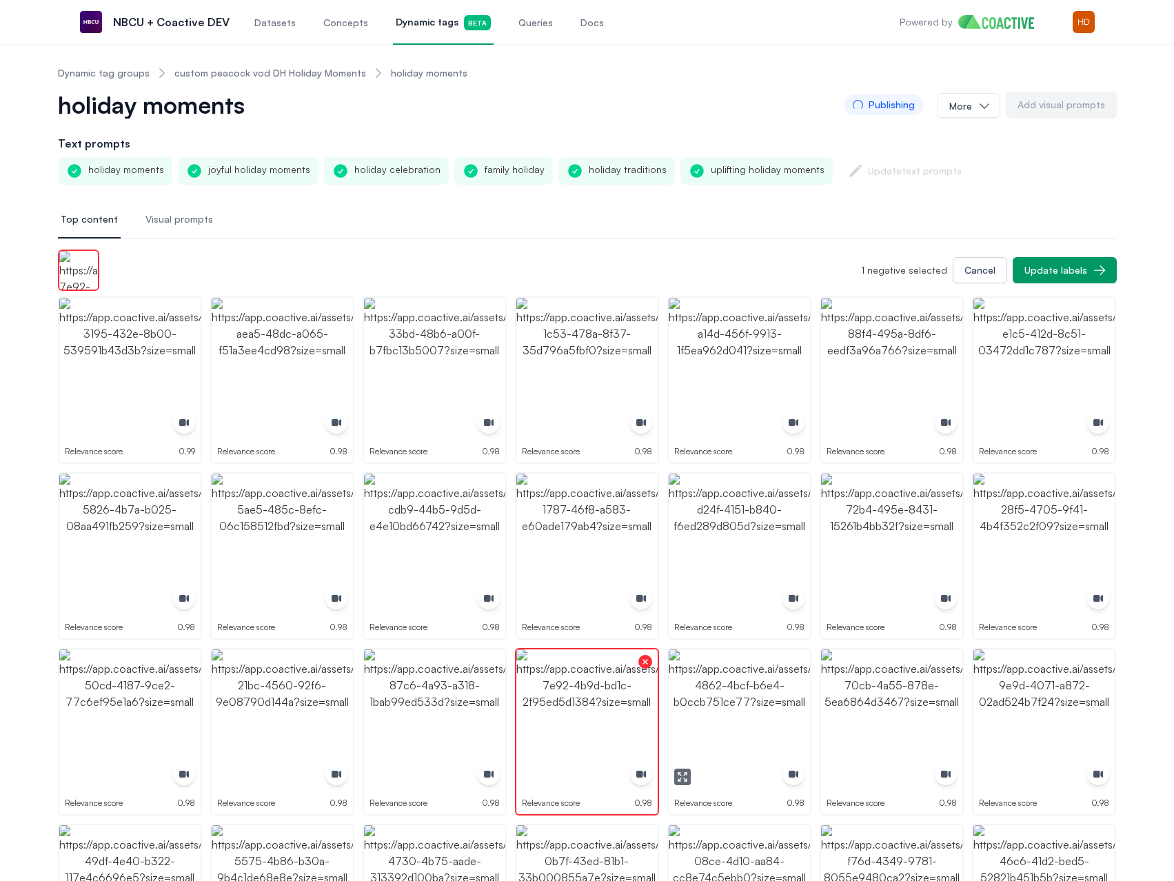
click at [747, 693] on img "button" at bounding box center [739, 719] width 141 height 141
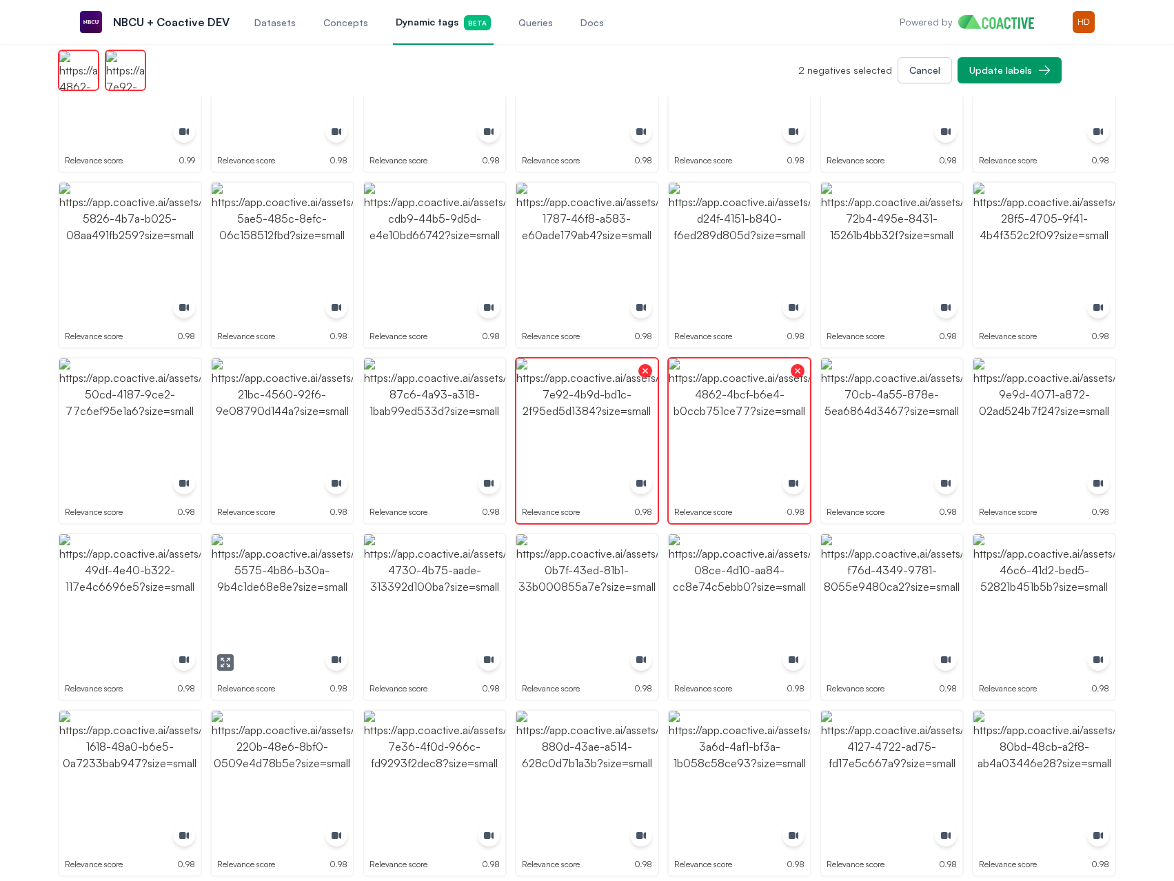
scroll to position [345, 0]
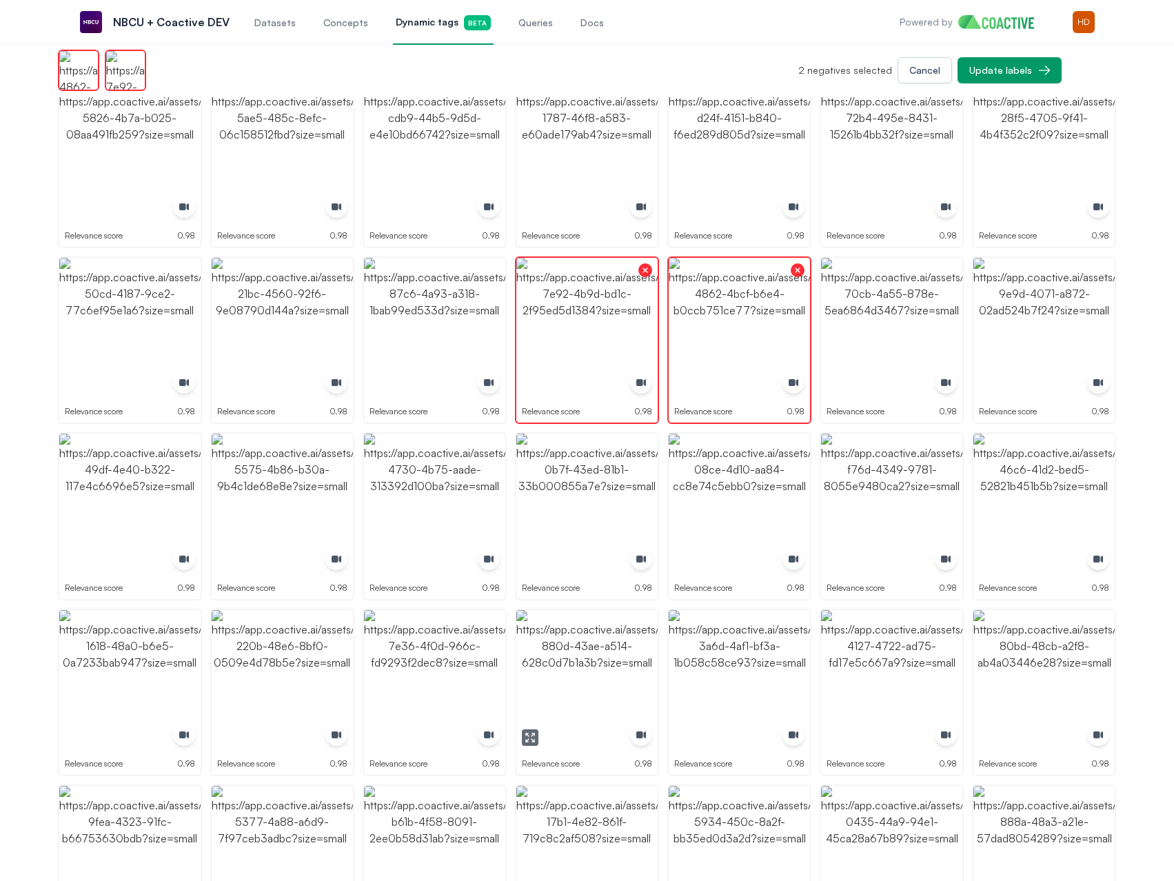
click at [569, 666] on img "button" at bounding box center [586, 680] width 141 height 141
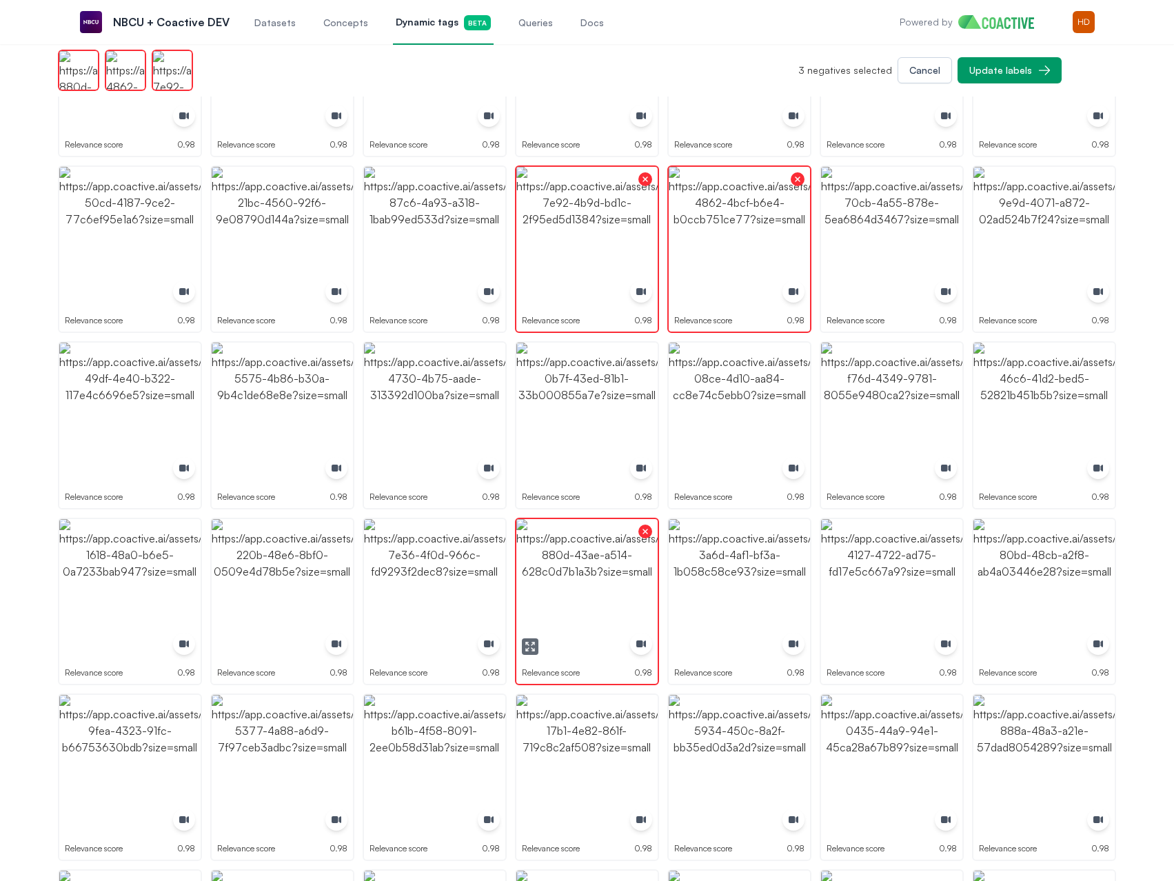
scroll to position [689, 0]
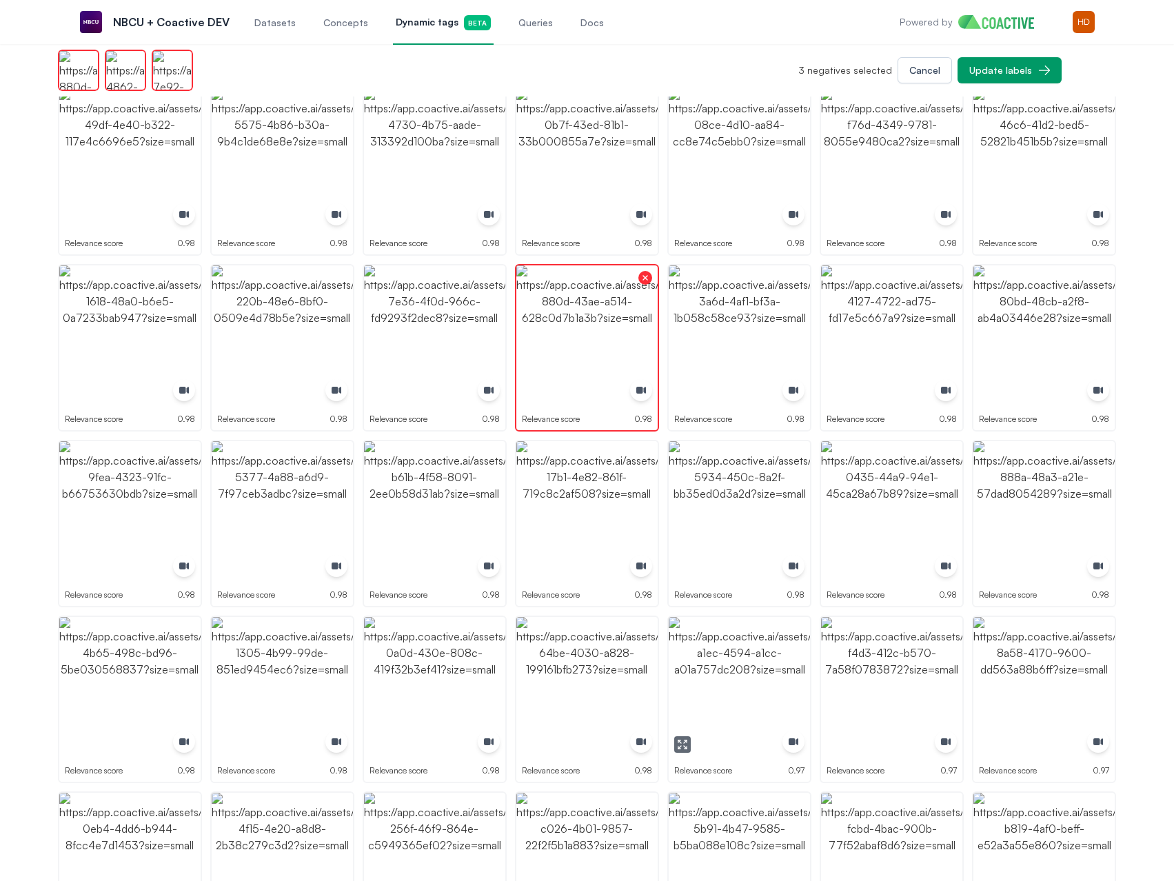
click at [726, 682] on img "button" at bounding box center [739, 687] width 141 height 141
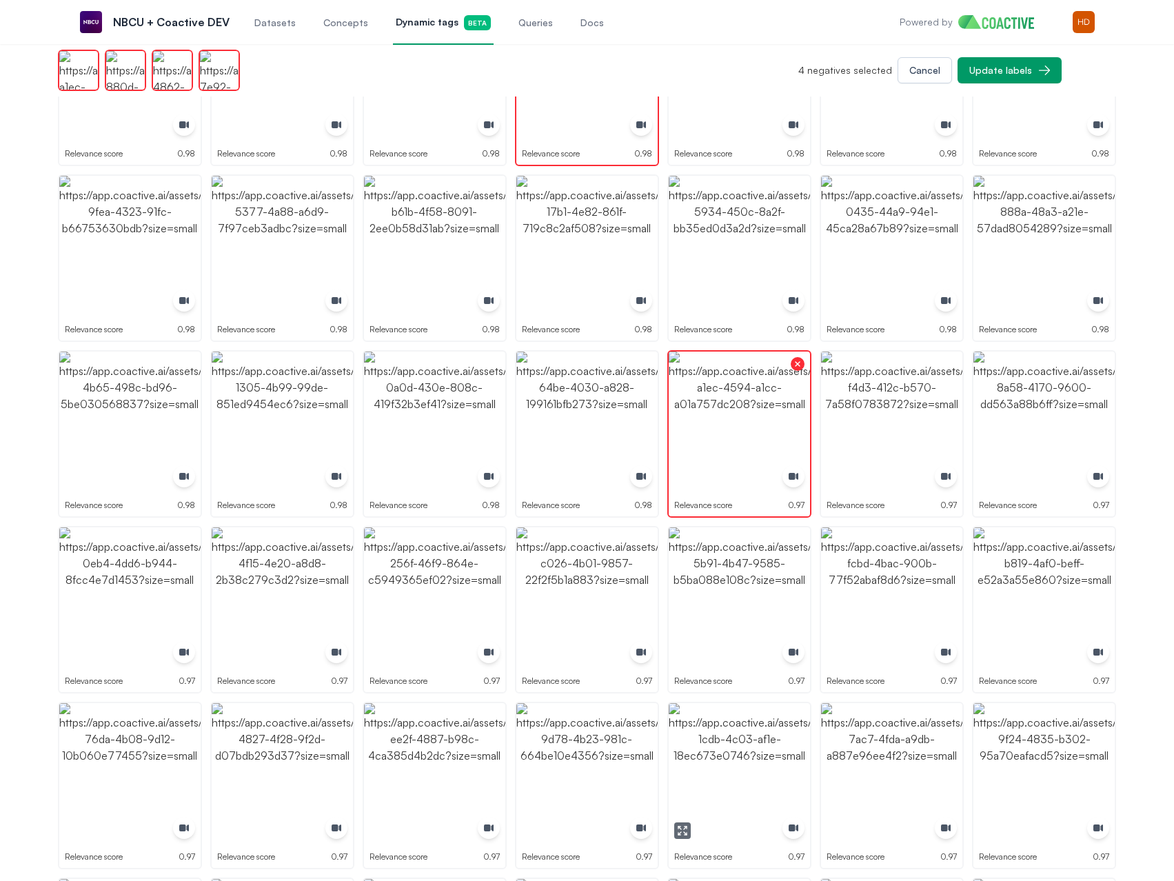
scroll to position [965, 0]
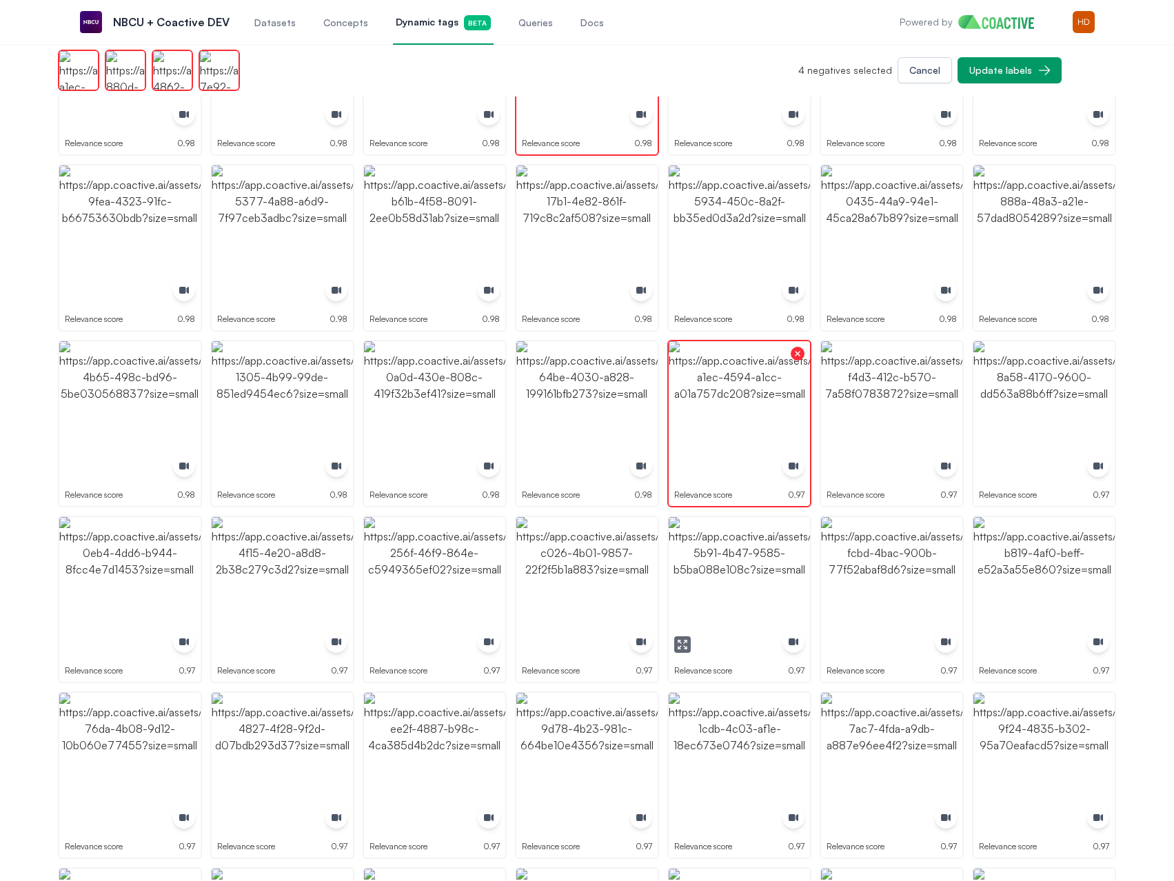
click at [722, 592] on img "button" at bounding box center [739, 587] width 141 height 141
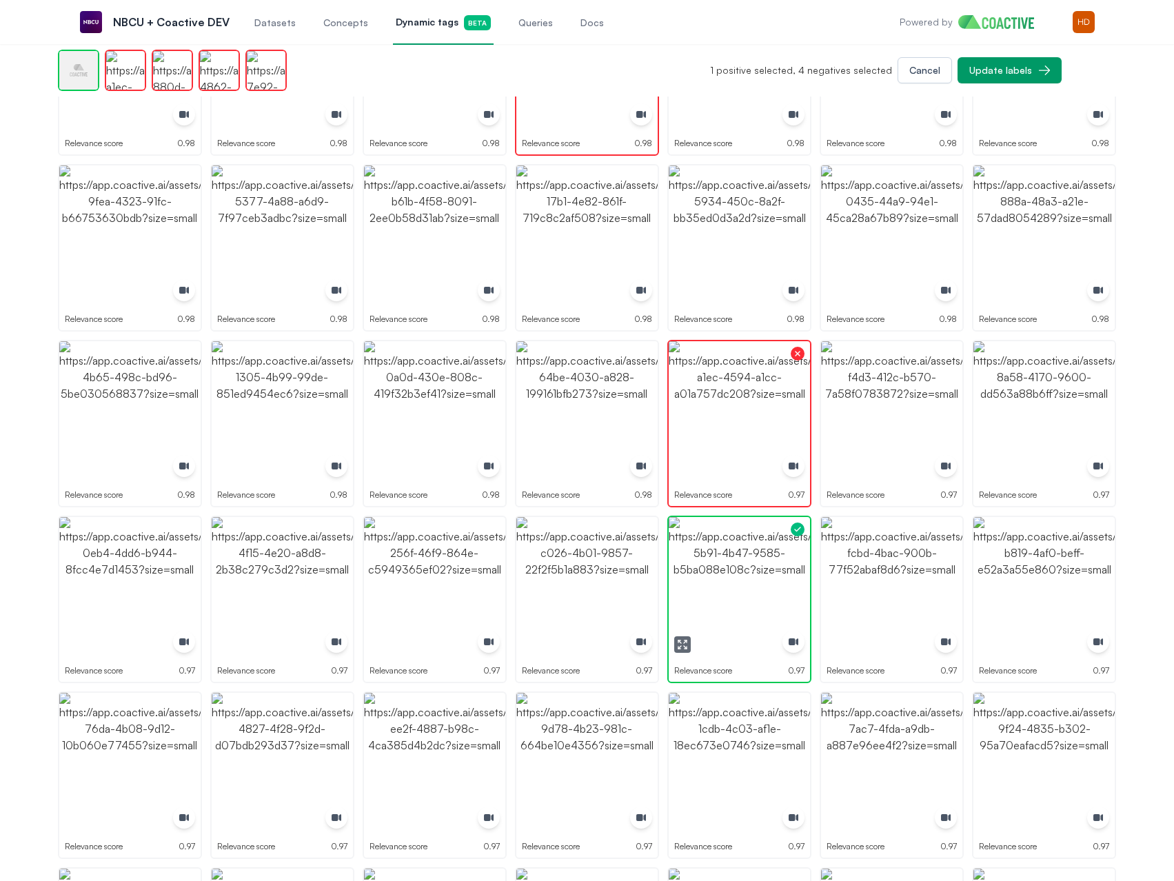
click at [722, 591] on img "button" at bounding box center [739, 587] width 141 height 141
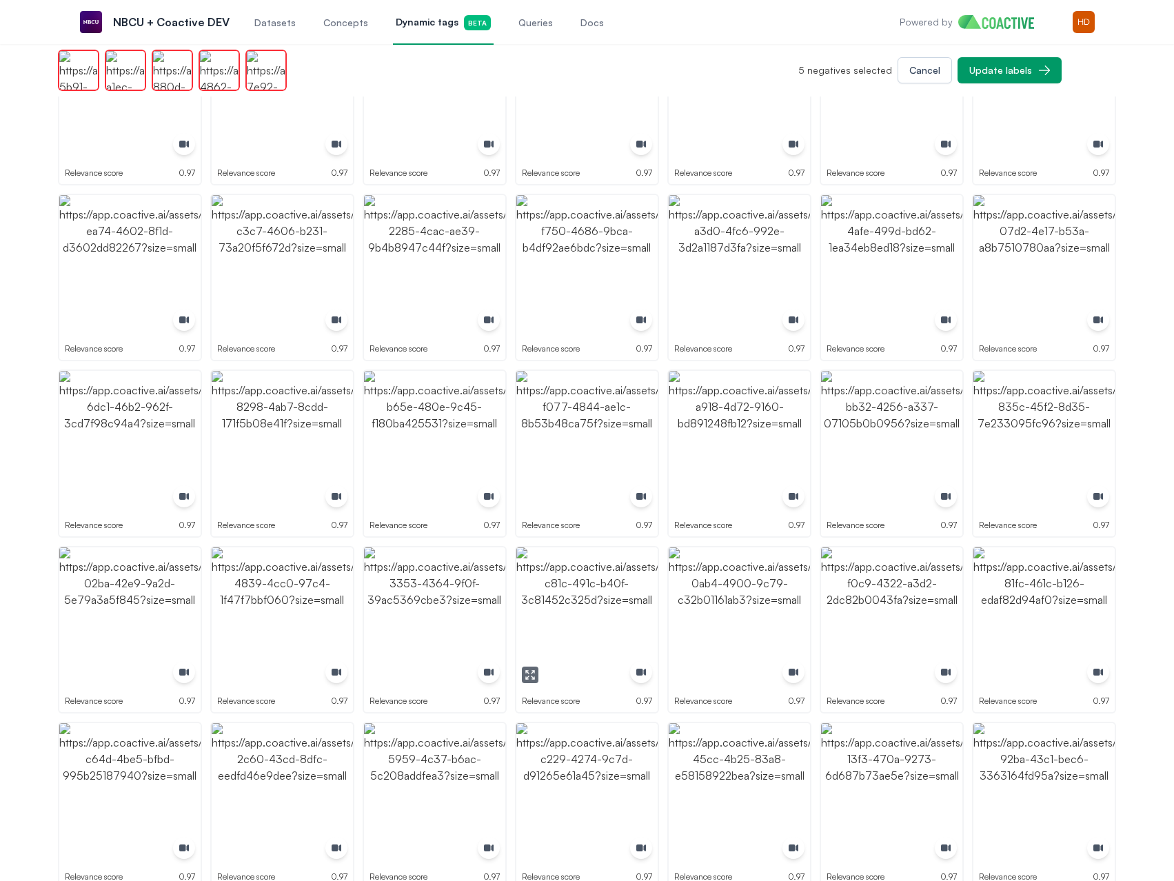
scroll to position [1792, 0]
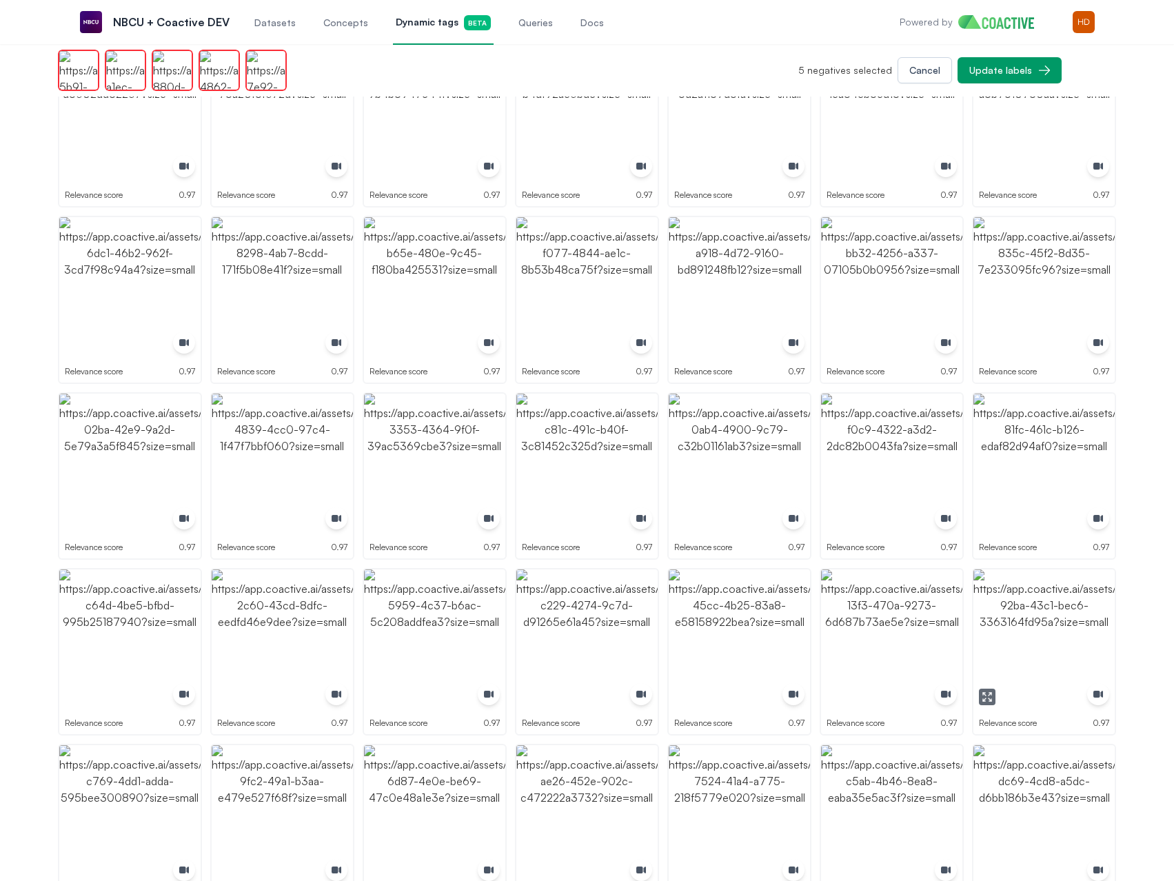
click at [1030, 608] on img "button" at bounding box center [1043, 639] width 141 height 141
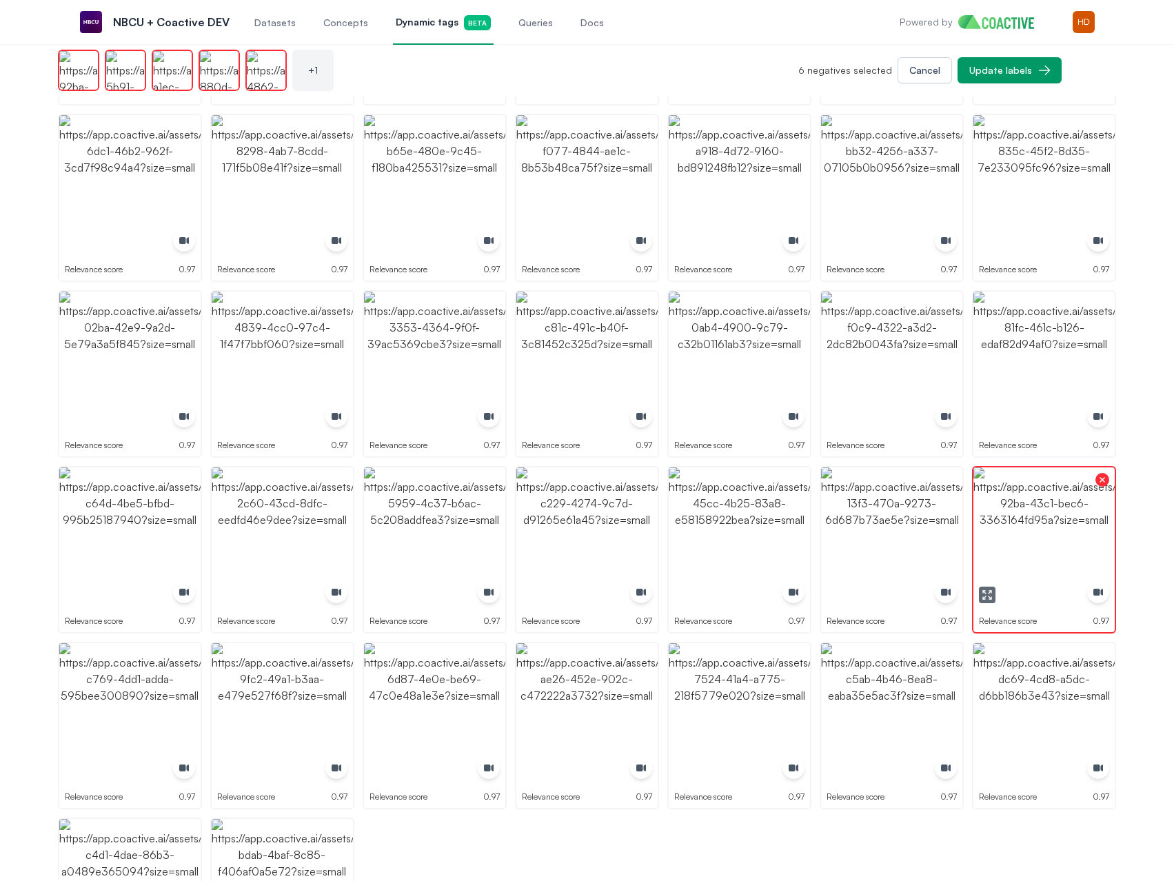
scroll to position [1999, 0]
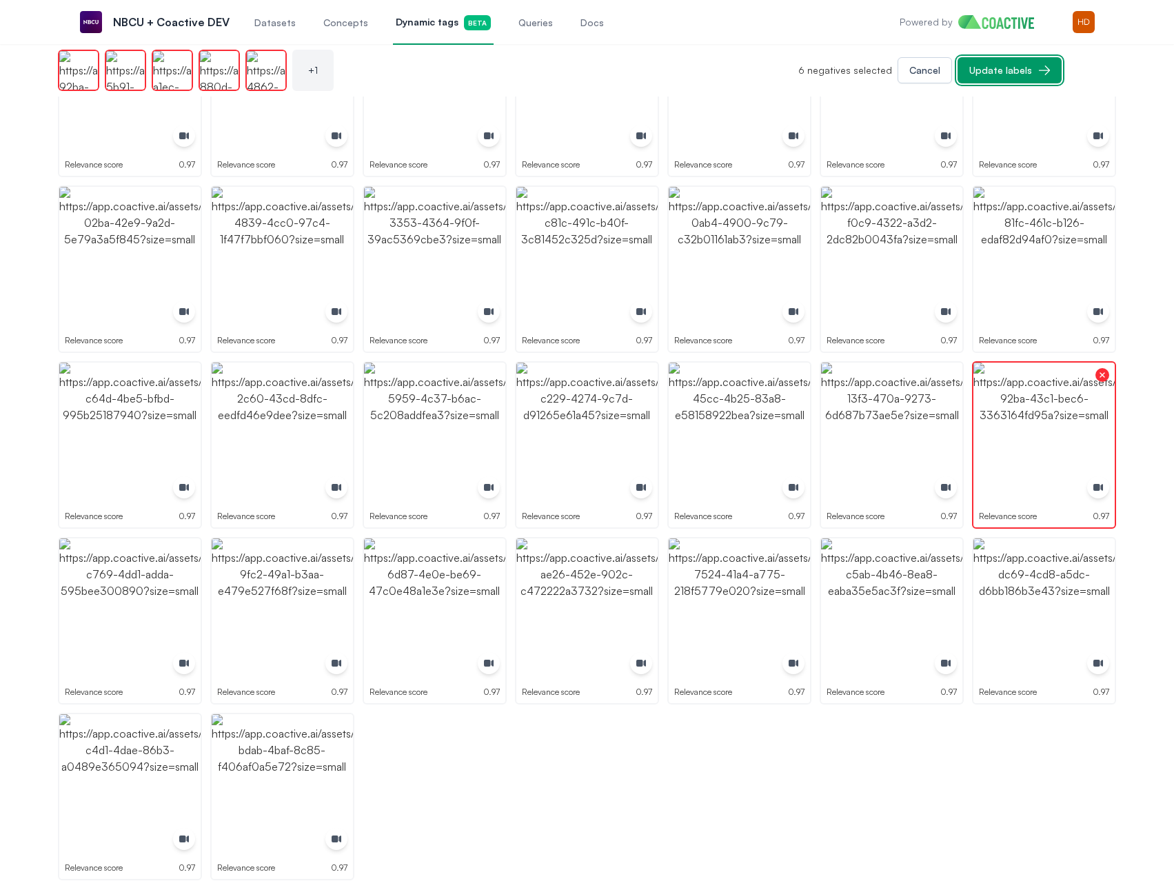
click at [1023, 63] on div "Update labels" at bounding box center [1000, 70] width 63 height 14
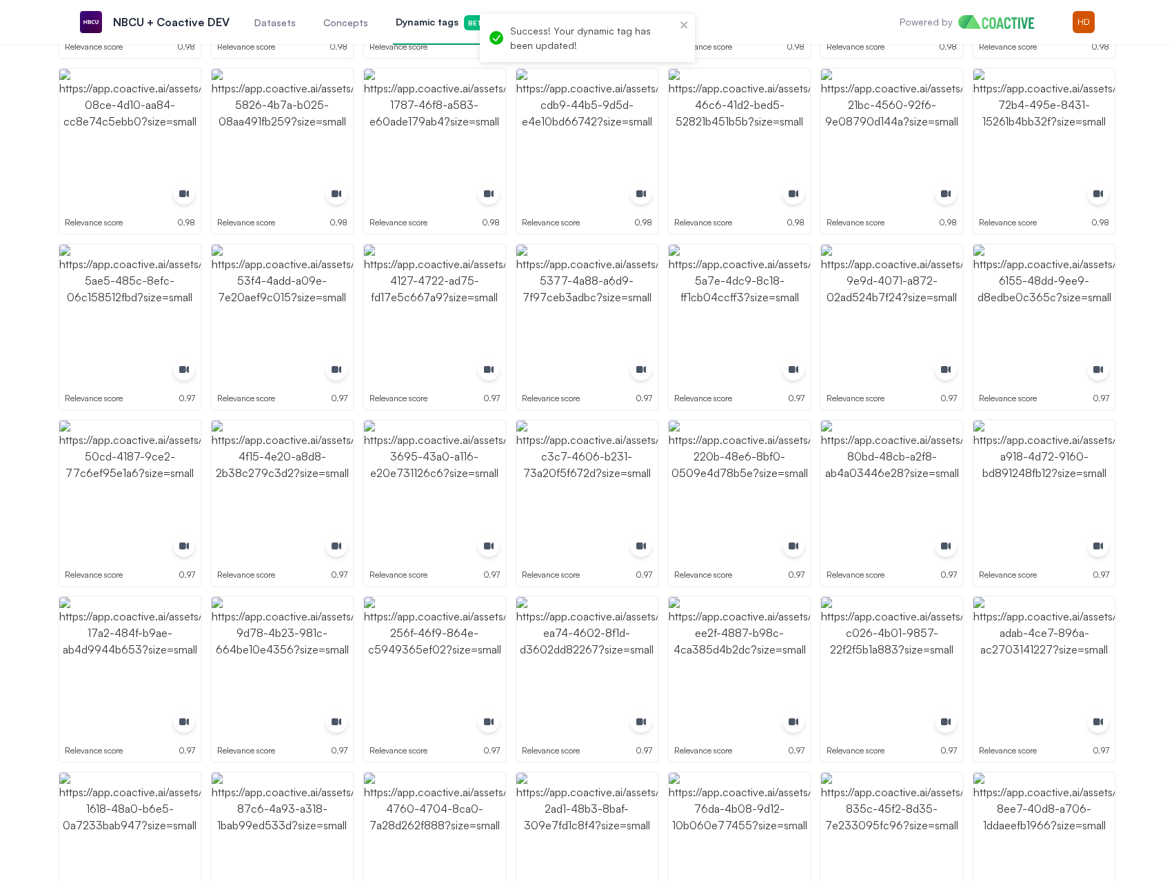
scroll to position [0, 0]
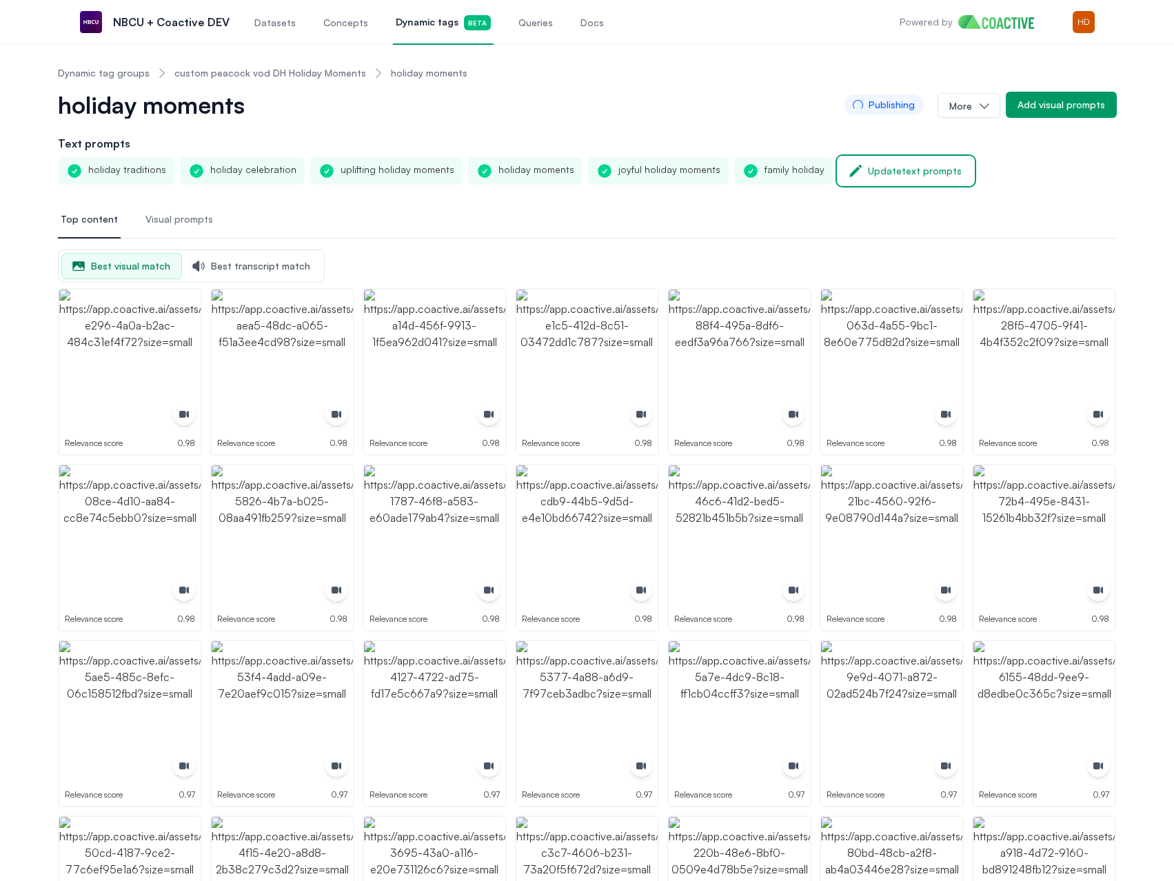
click at [868, 176] on div "Update text prompts" at bounding box center [915, 171] width 94 height 14
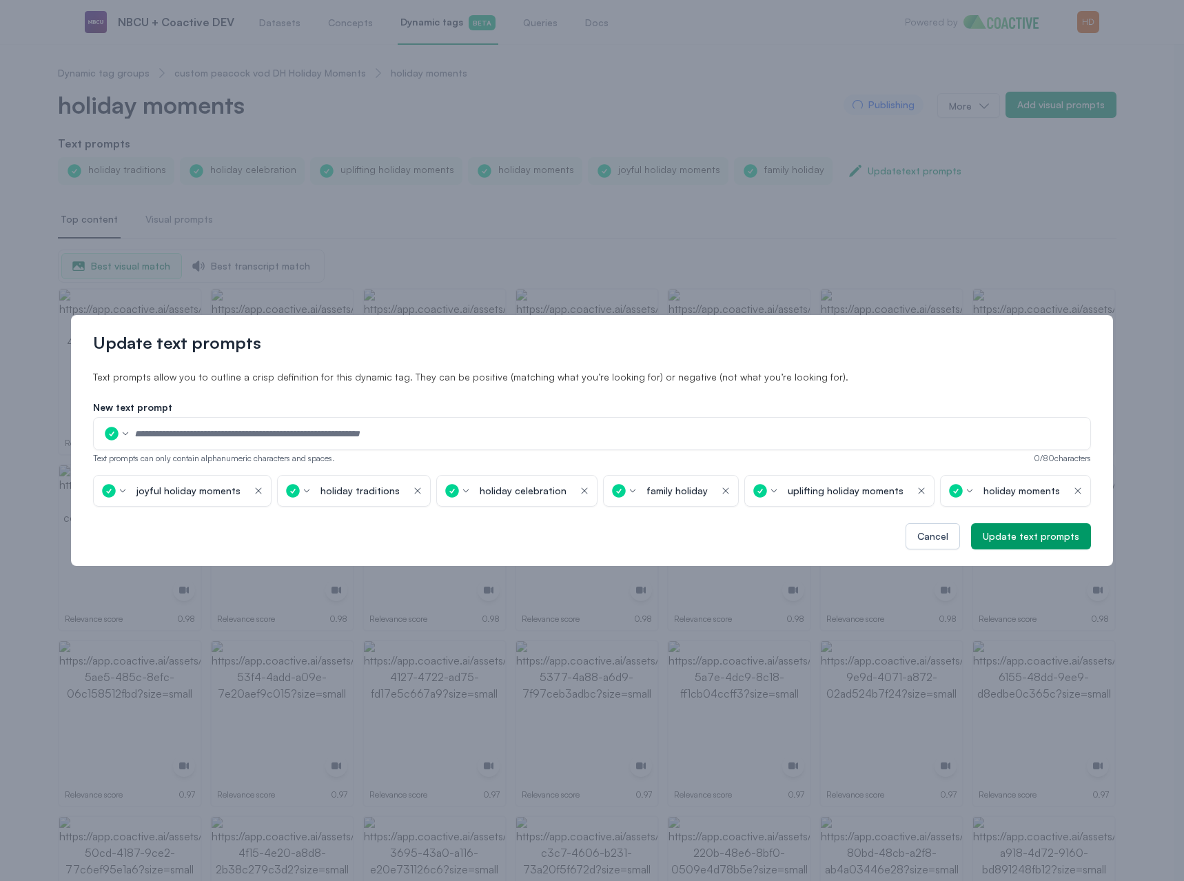
click at [708, 434] on input "text" at bounding box center [608, 433] width 948 height 21
type input "**********"
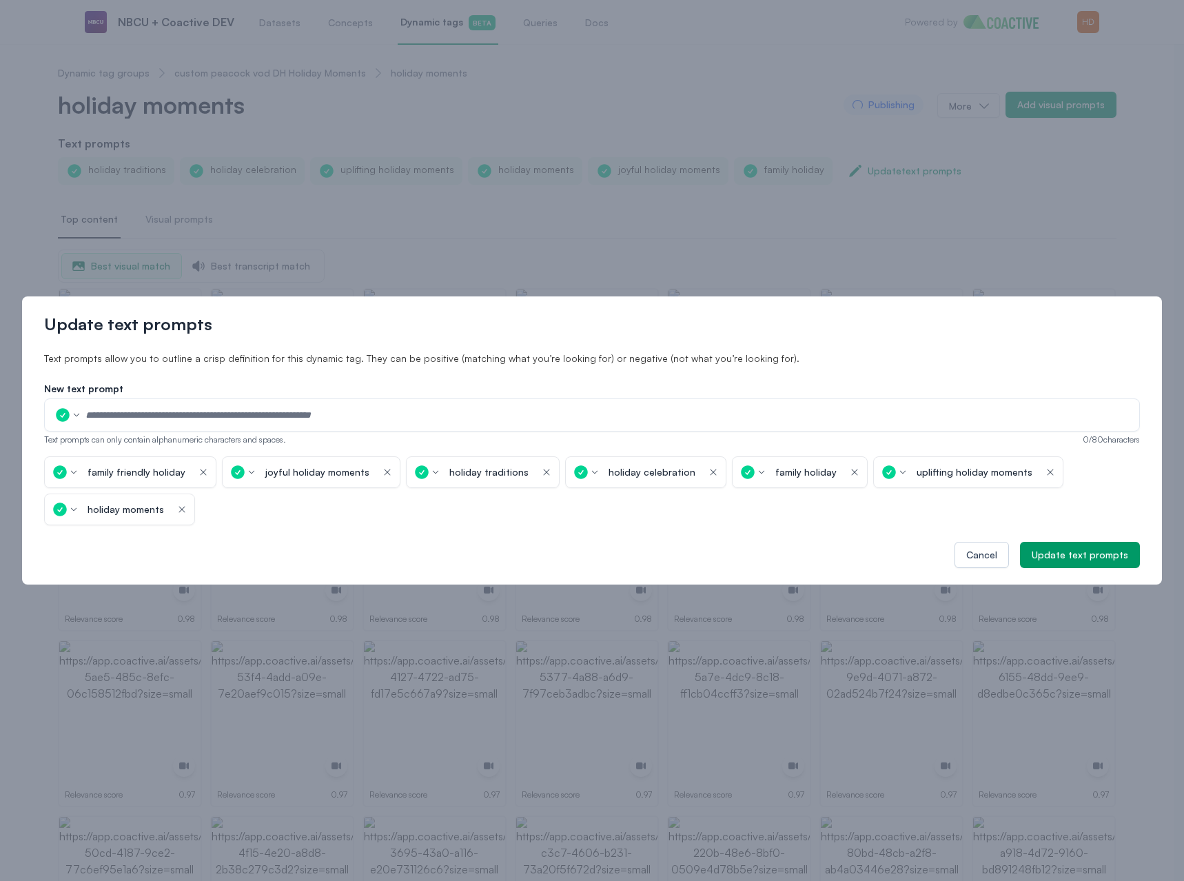
click at [757, 411] on input "text" at bounding box center [608, 415] width 1046 height 21
click at [838, 503] on div "family friendly holiday icon-button joyful holiday moments icon-button holiday …" at bounding box center [592, 490] width 1096 height 69
click at [179, 508] on icon "button" at bounding box center [181, 509] width 11 height 14
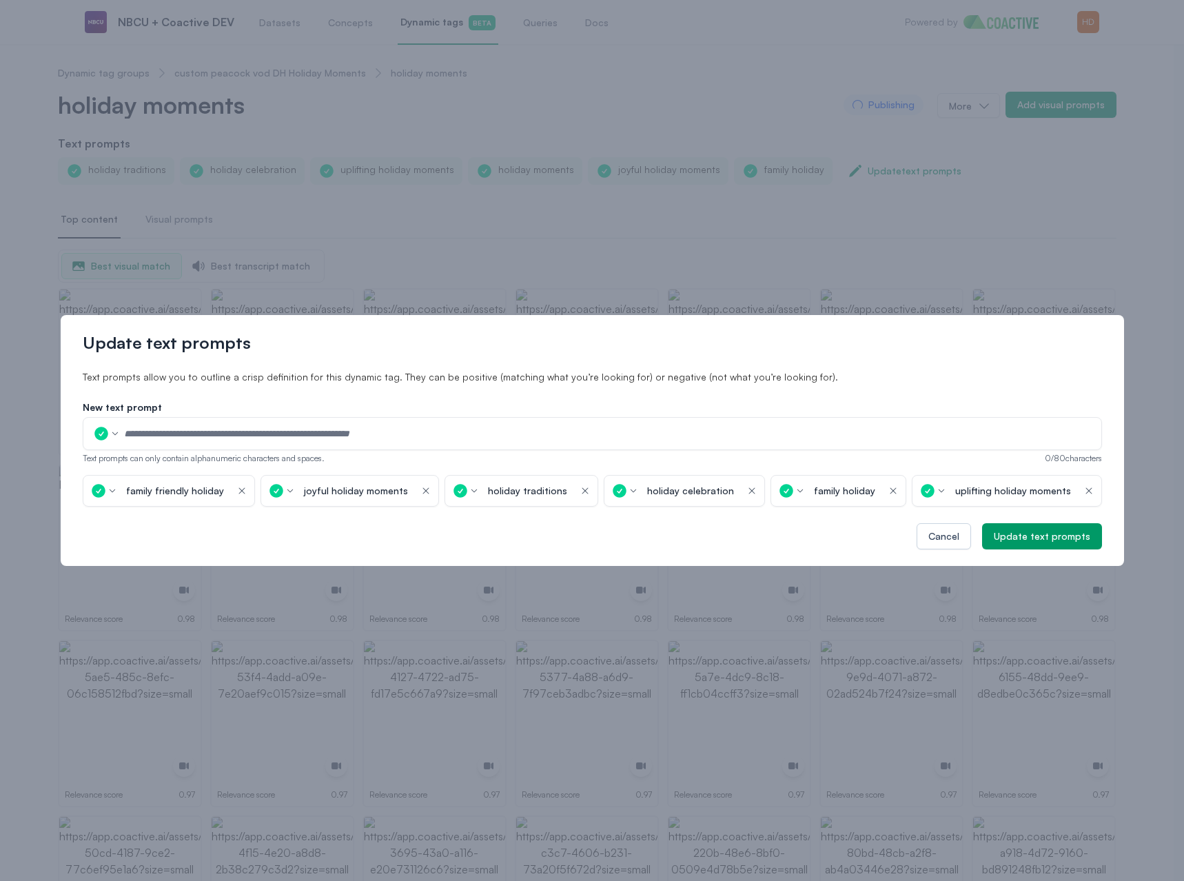
click at [217, 424] on input "text" at bounding box center [608, 433] width 970 height 21
type input "**********"
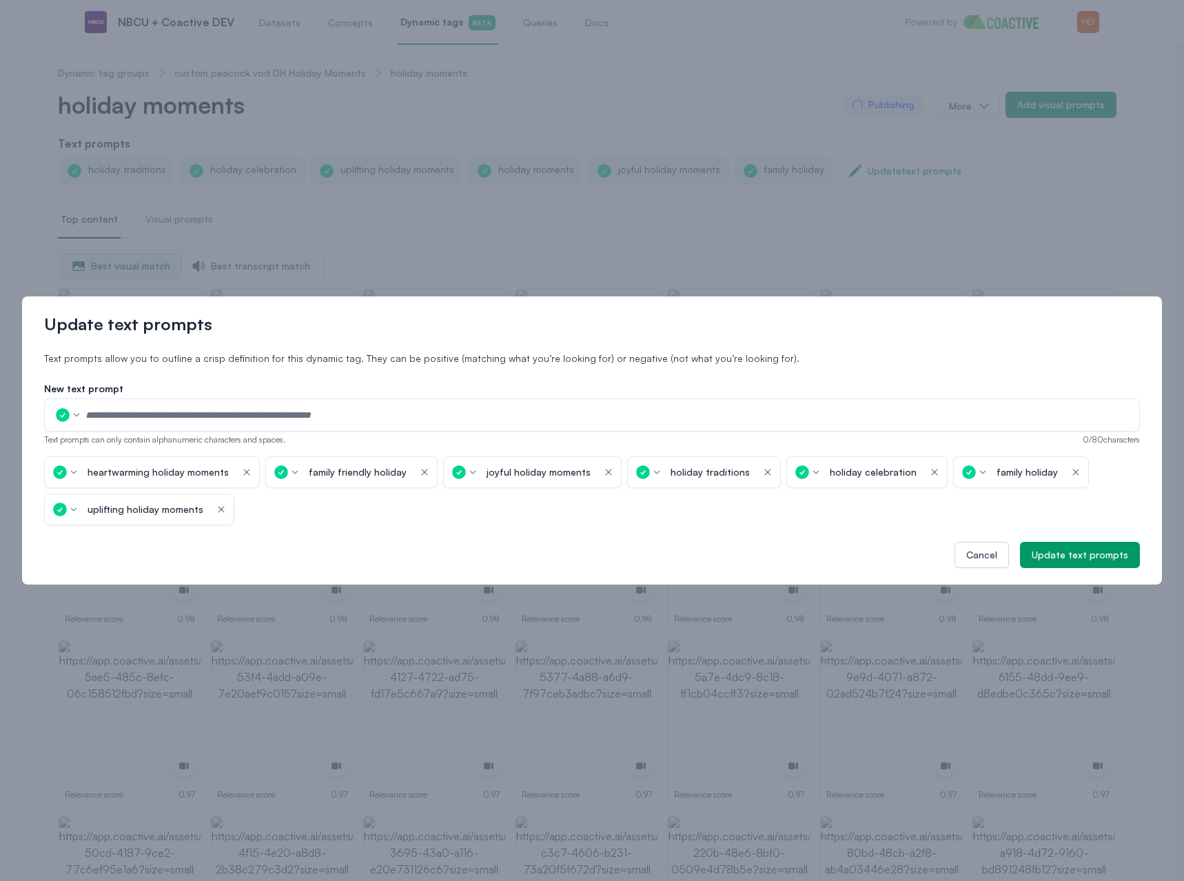
click at [217, 424] on input "text" at bounding box center [608, 415] width 1046 height 21
type input "**********"
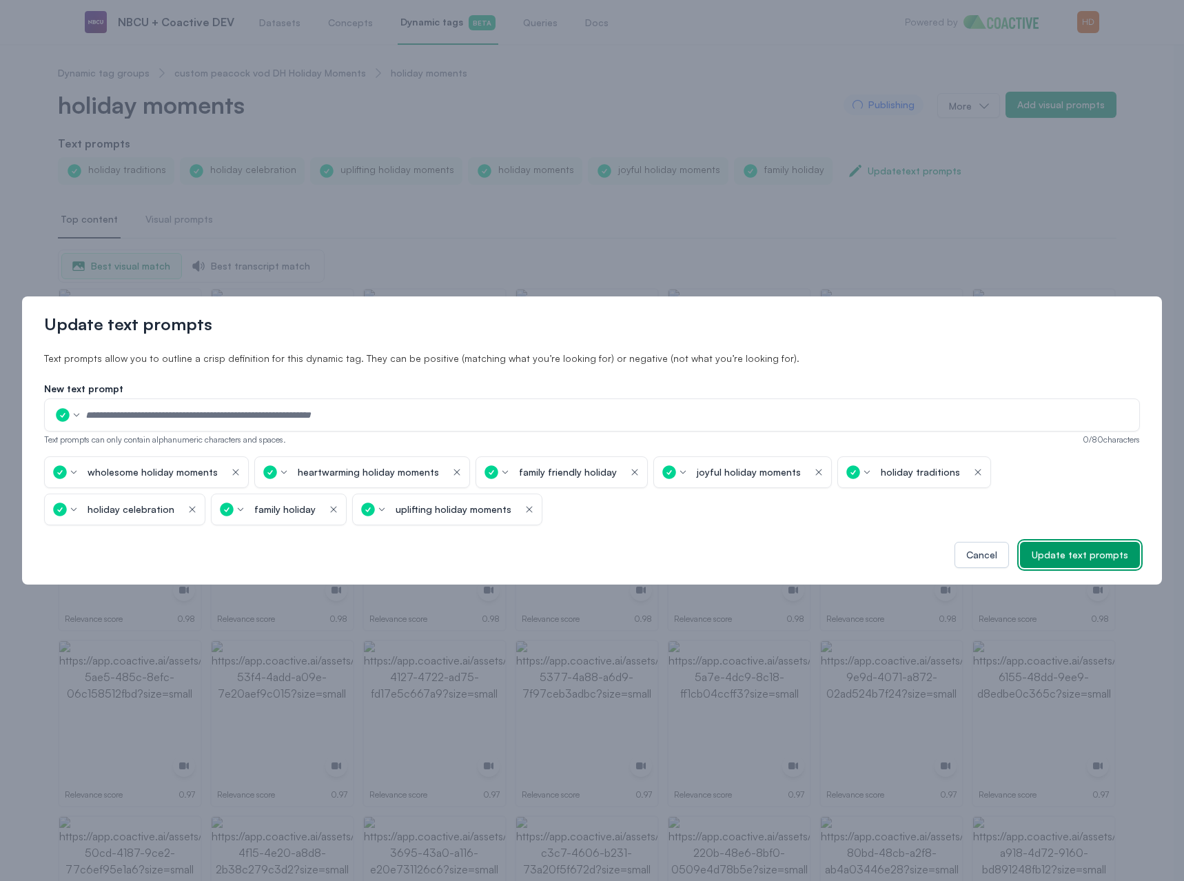
click at [1074, 556] on div "Update text prompts" at bounding box center [1080, 555] width 96 height 14
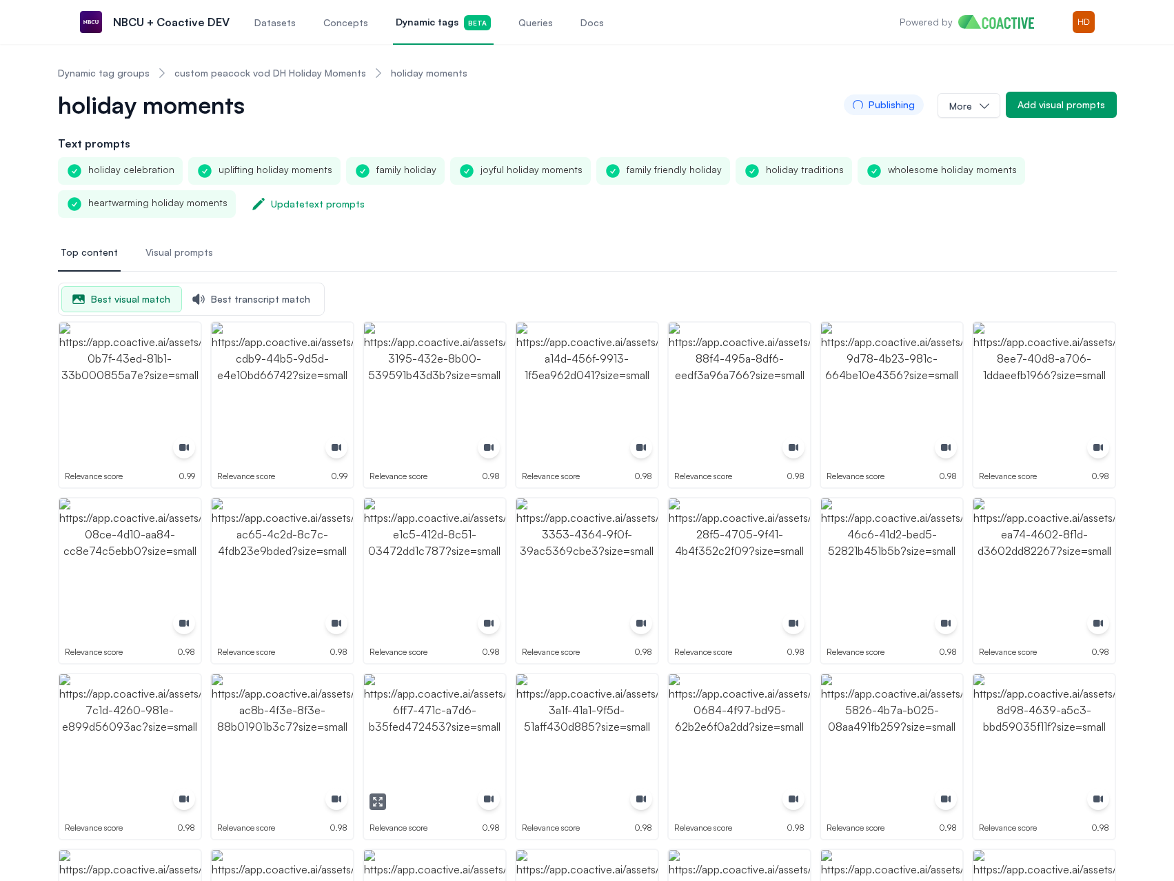
click at [427, 753] on img "button" at bounding box center [434, 744] width 141 height 141
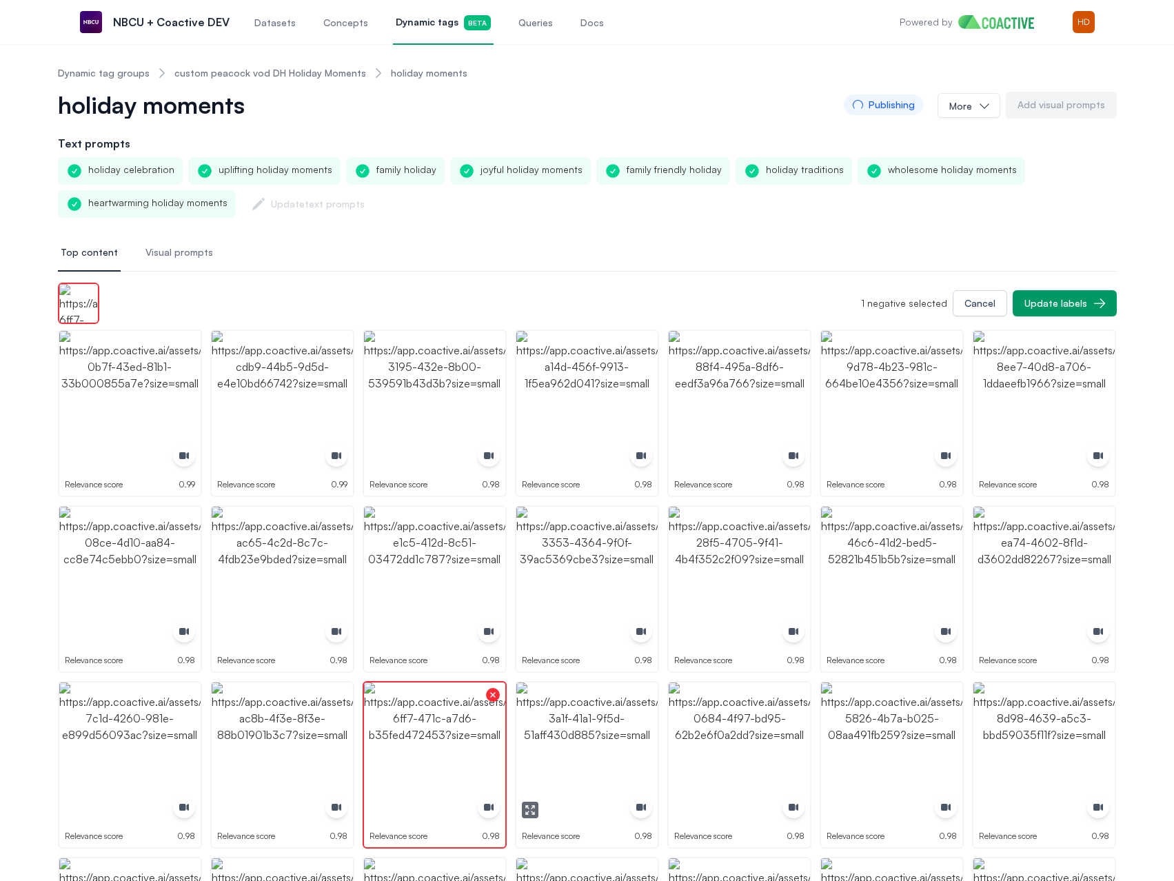
click at [558, 723] on img "button" at bounding box center [586, 752] width 141 height 141
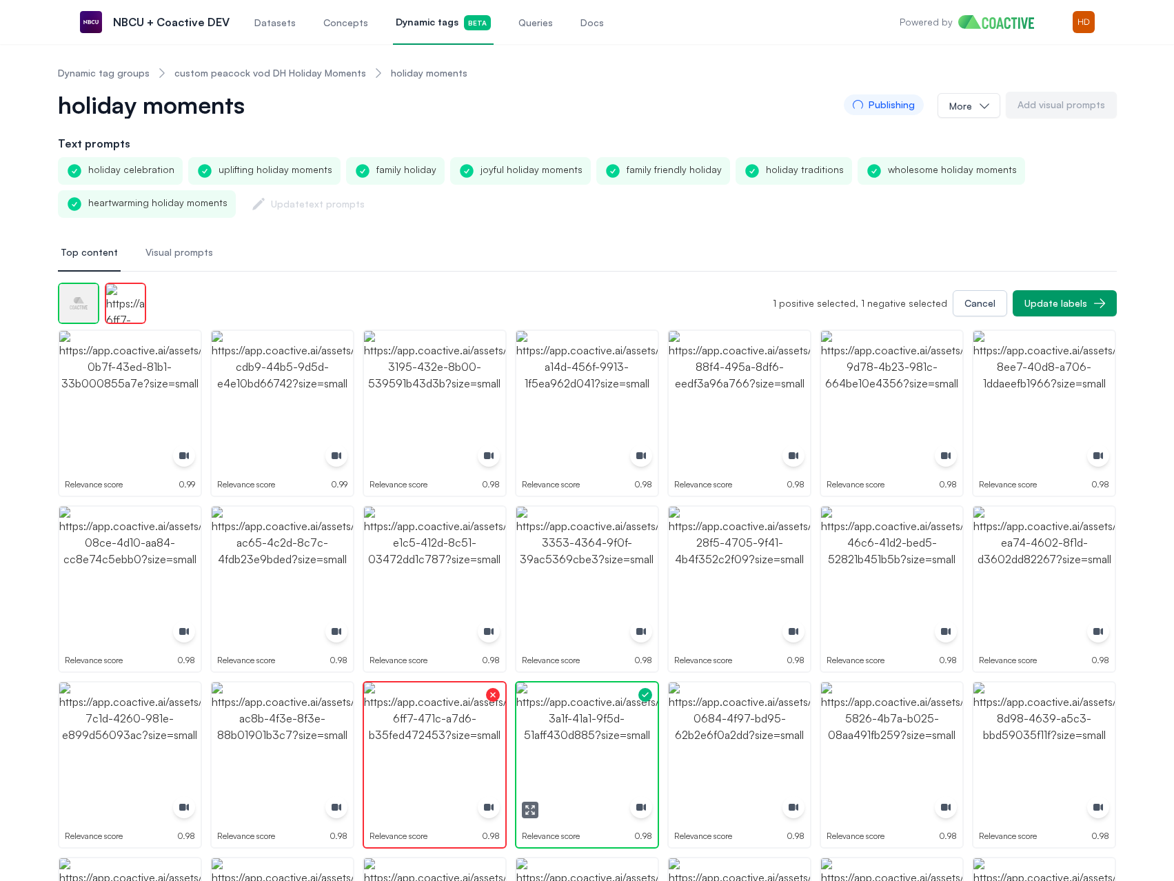
click at [558, 723] on img "button" at bounding box center [586, 752] width 141 height 141
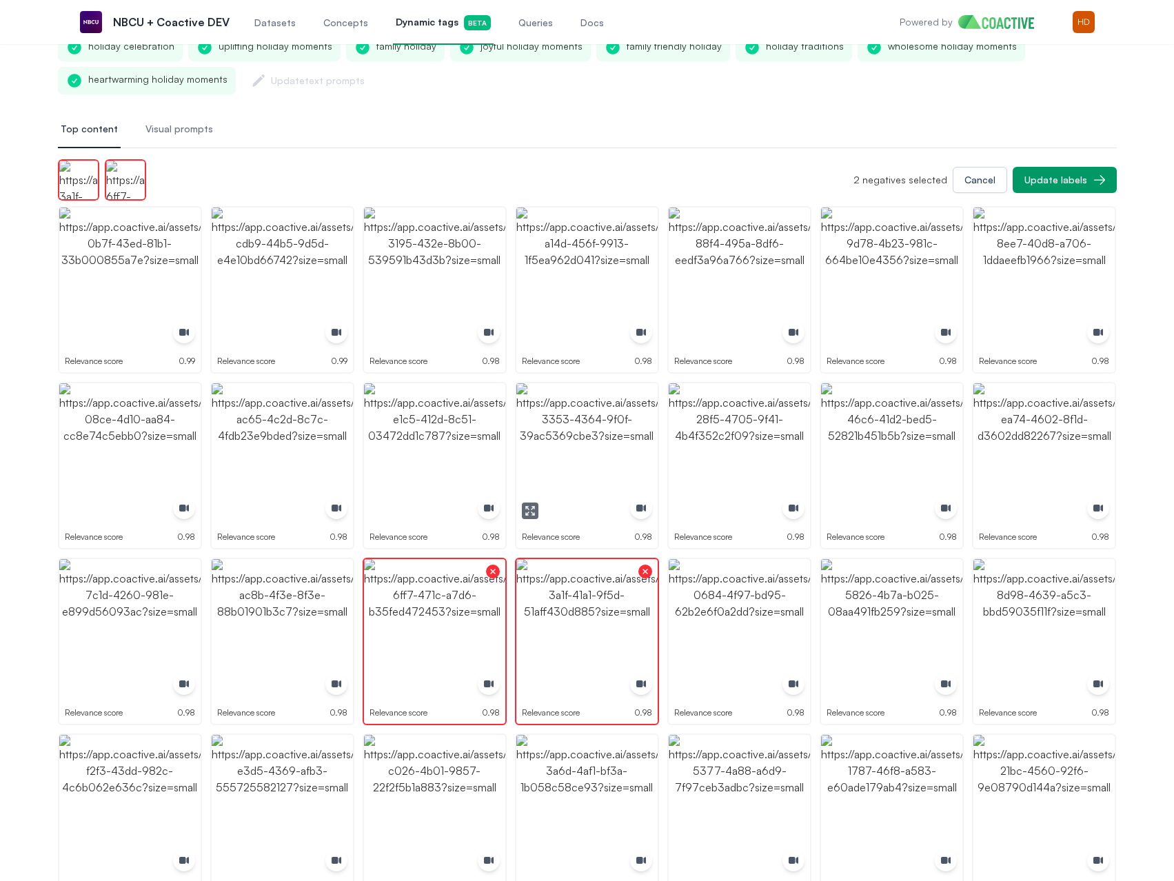
scroll to position [482, 0]
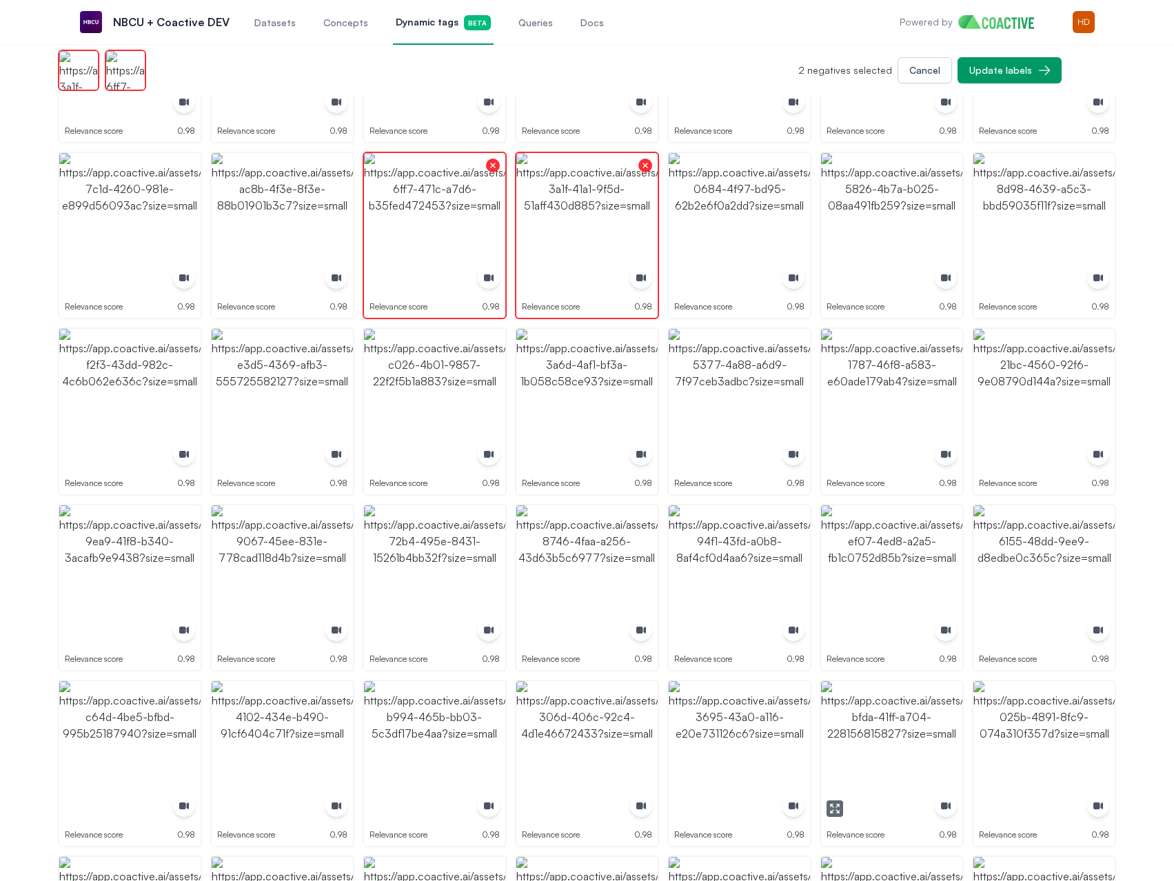
click at [859, 728] on img "button" at bounding box center [891, 751] width 141 height 141
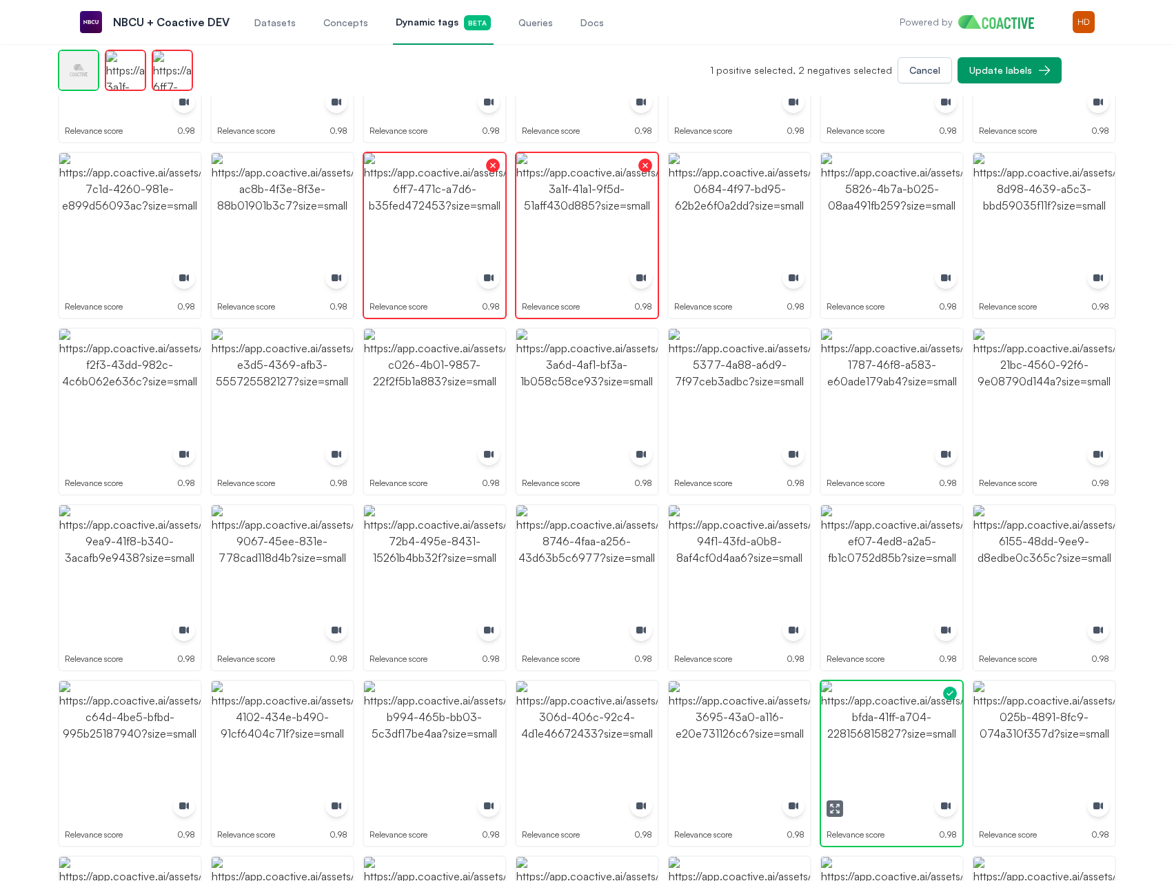
click at [859, 728] on img "button" at bounding box center [891, 751] width 141 height 141
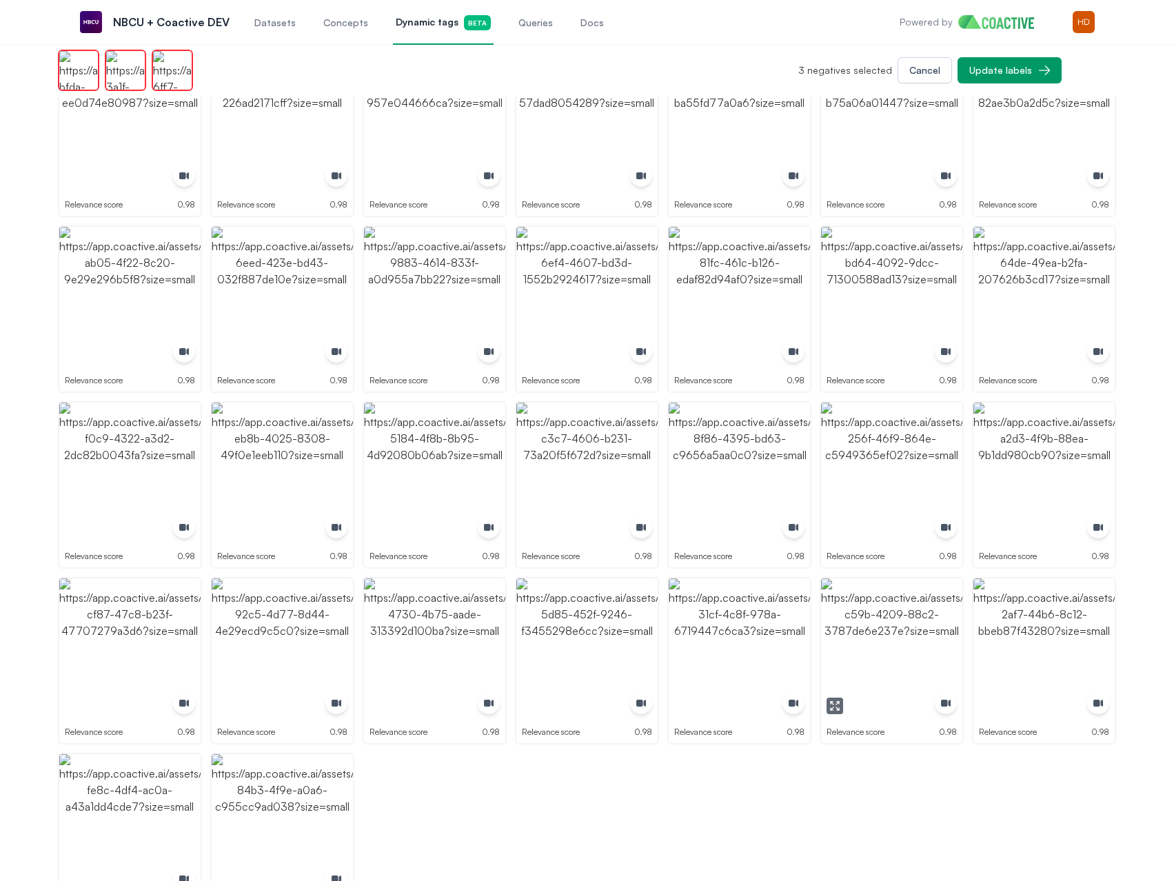
scroll to position [1999, 0]
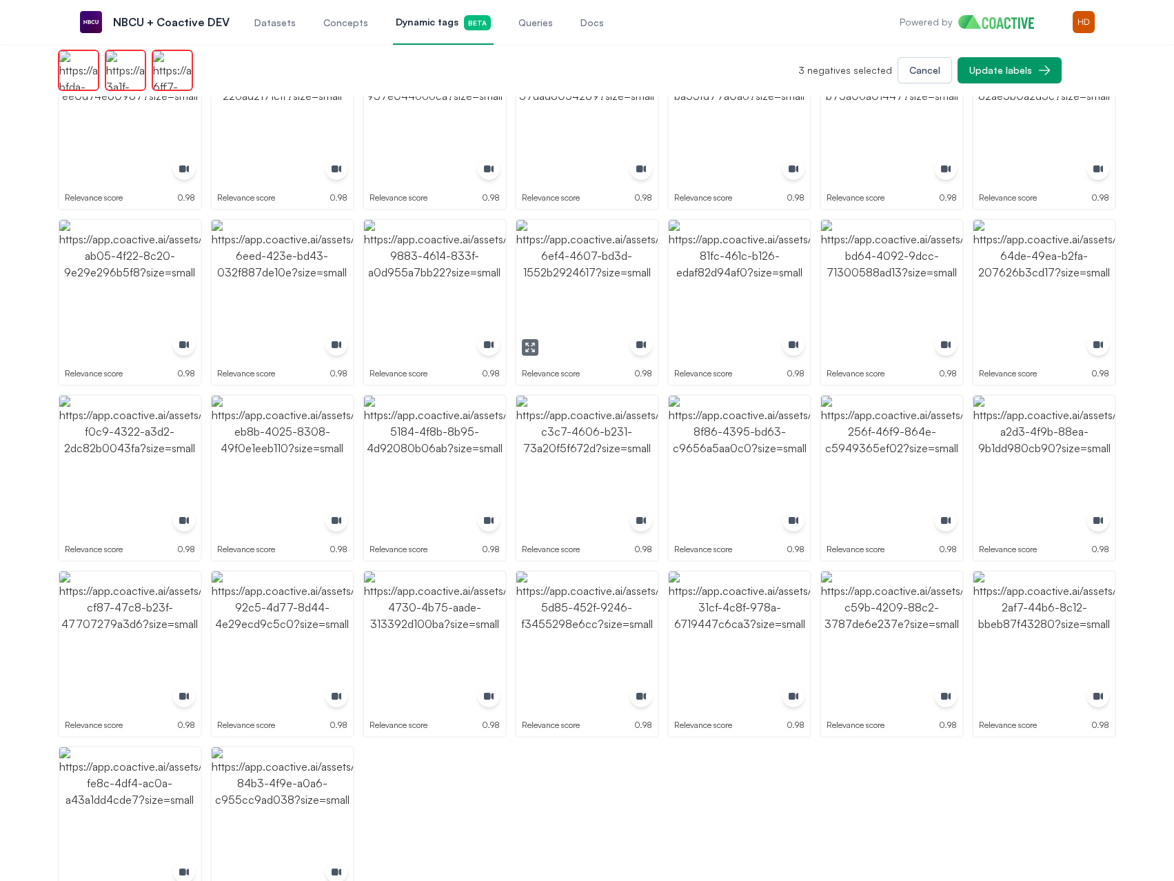
click at [560, 282] on img "button" at bounding box center [586, 290] width 141 height 141
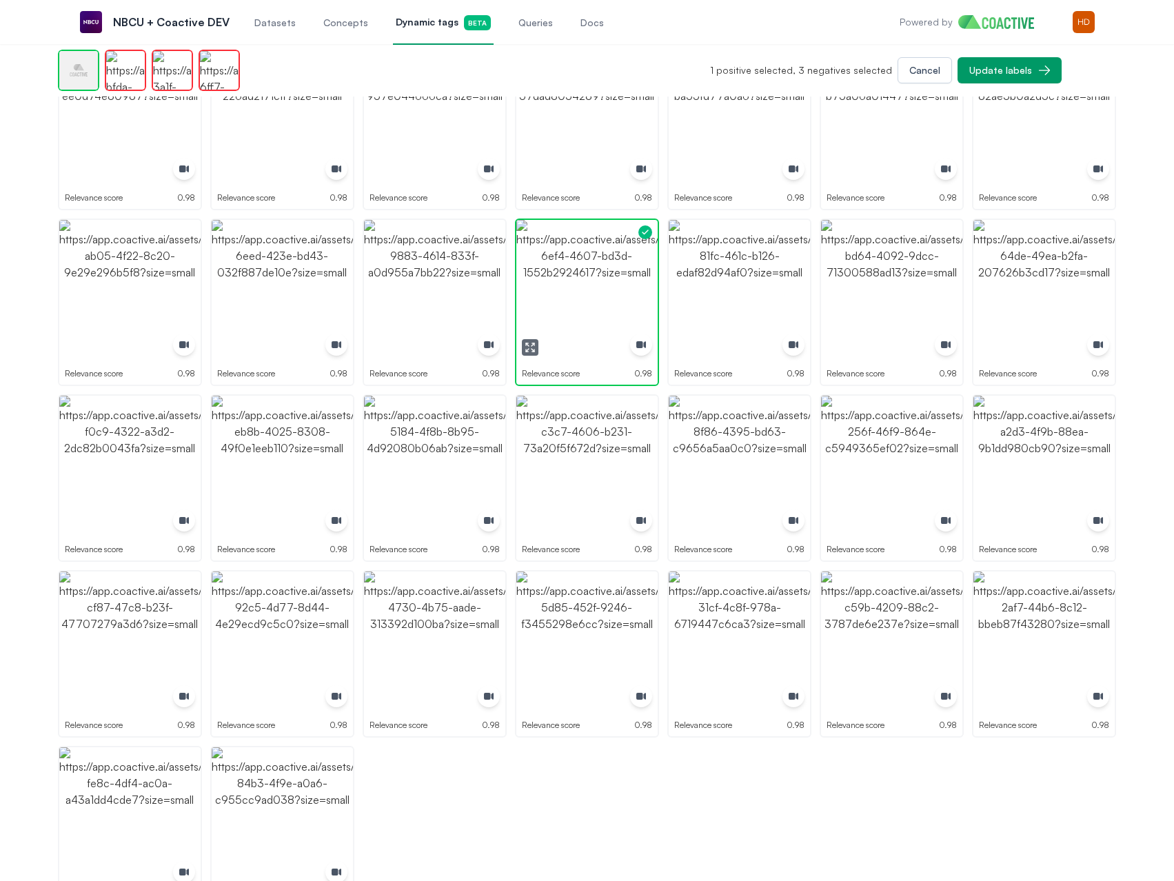
click at [560, 282] on img "button" at bounding box center [586, 290] width 141 height 141
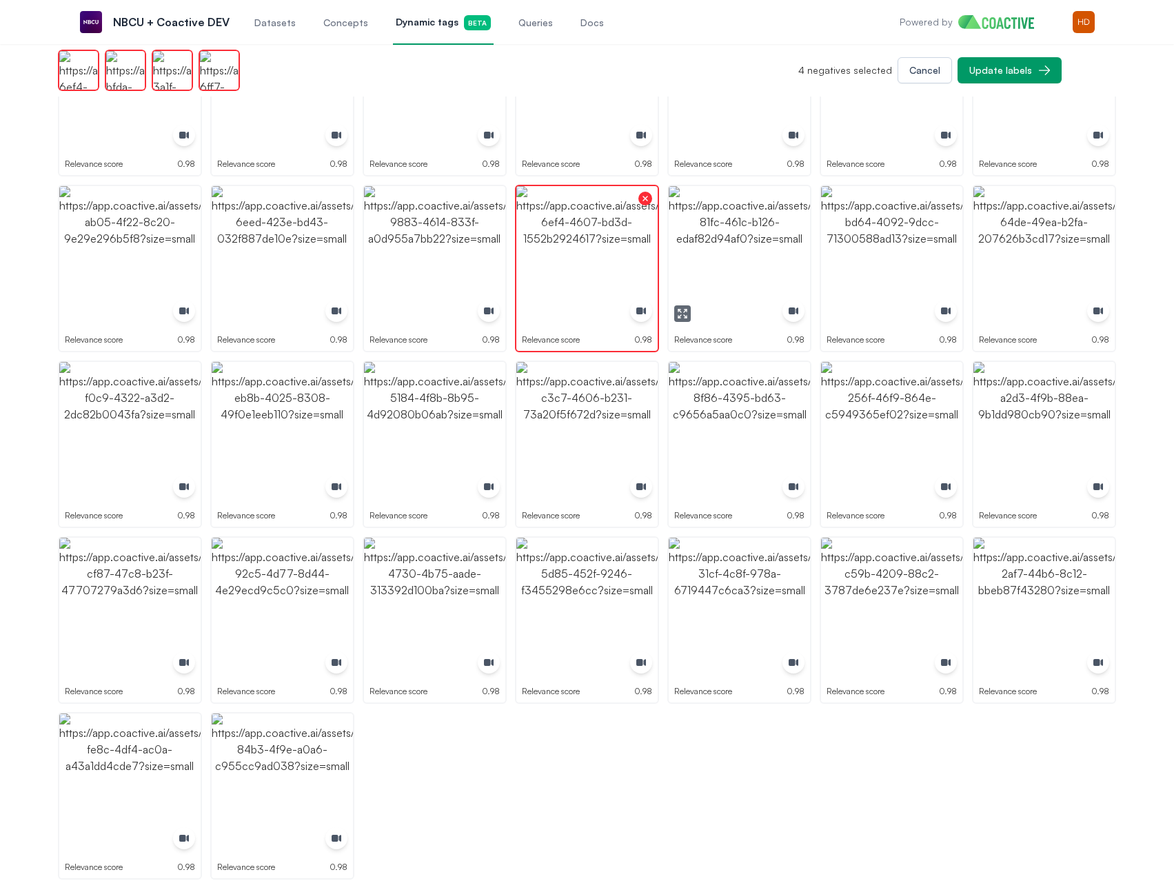
scroll to position [2042, 0]
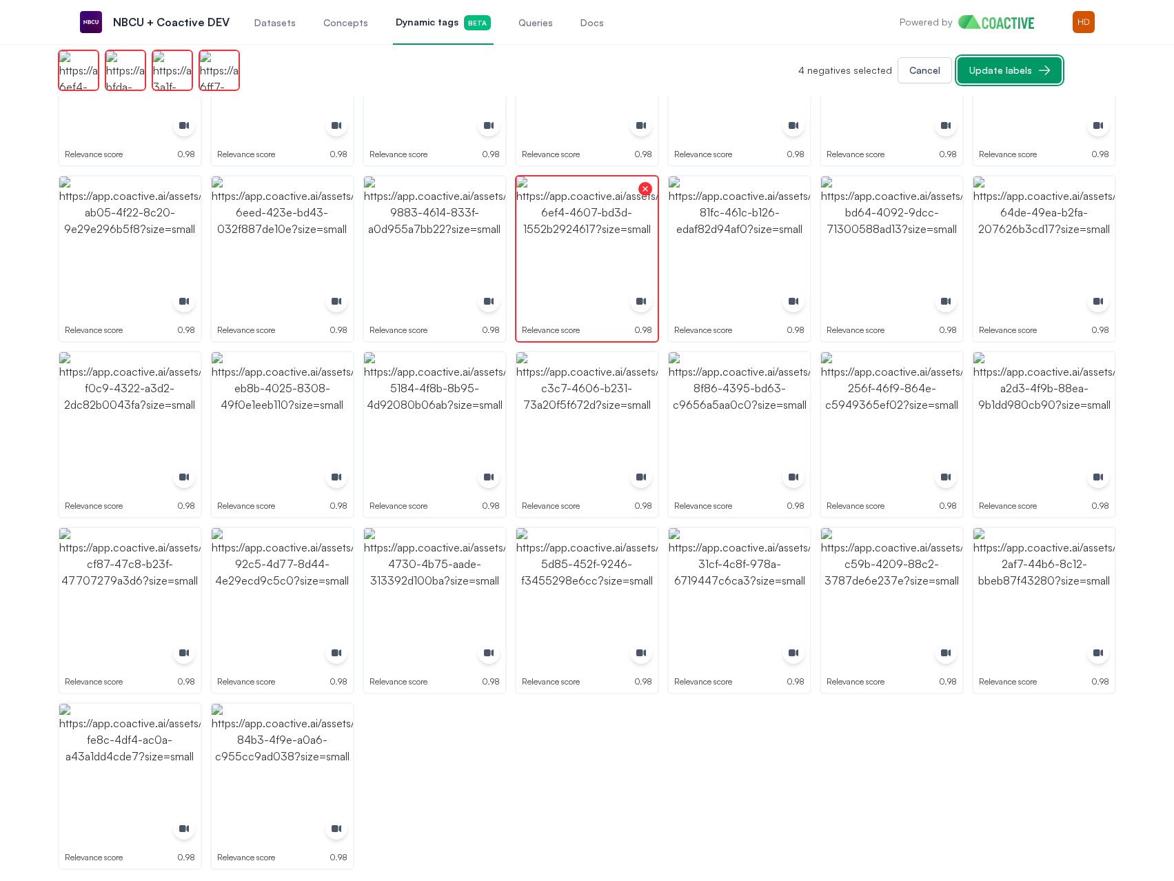
click at [1014, 70] on div "Update labels" at bounding box center [1000, 70] width 63 height 14
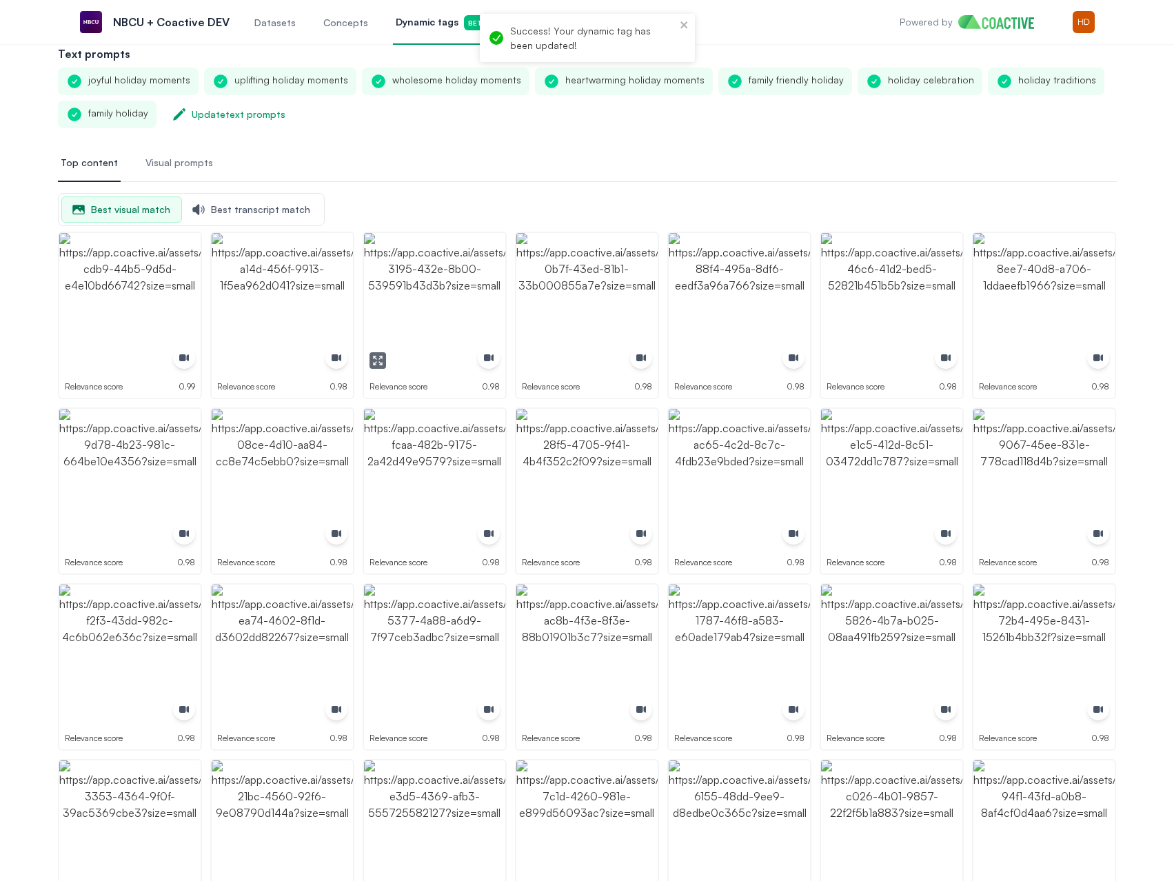
scroll to position [0, 0]
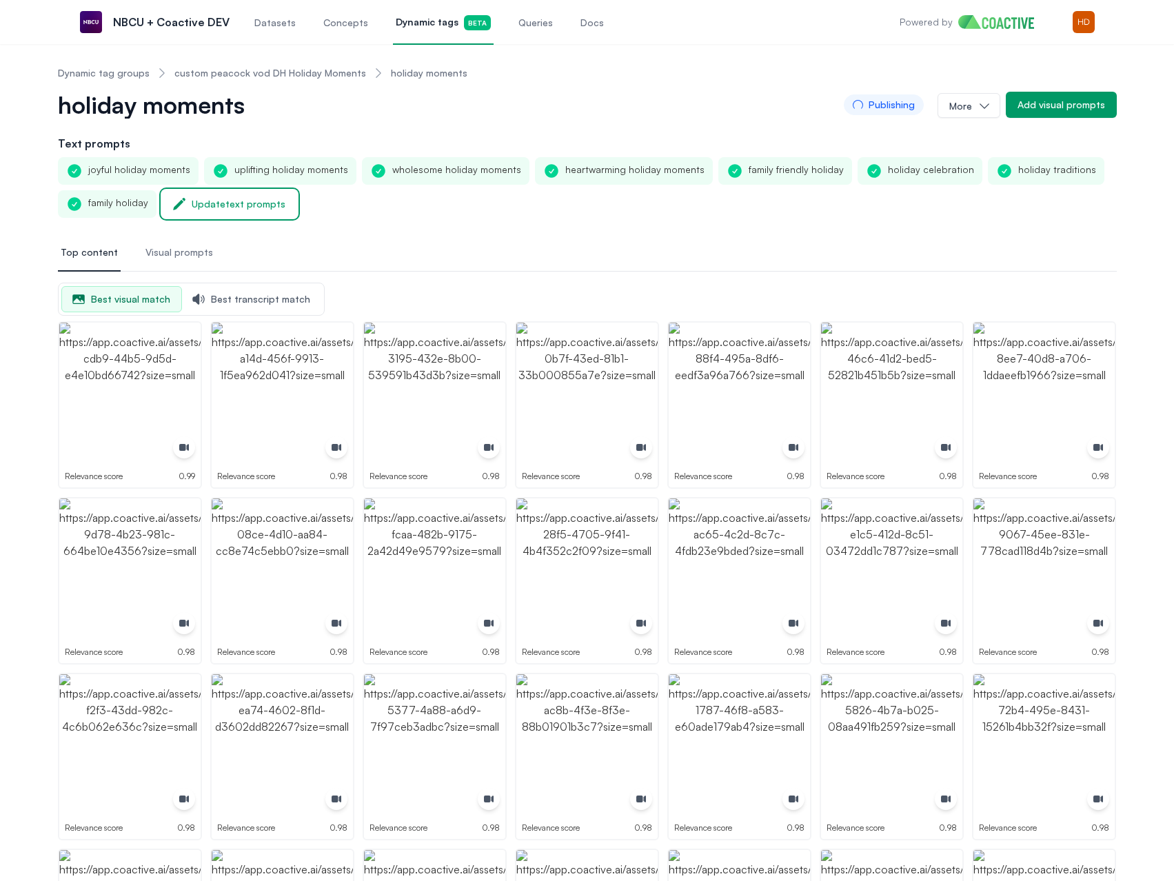
click at [264, 207] on div "Update text prompts" at bounding box center [239, 204] width 94 height 14
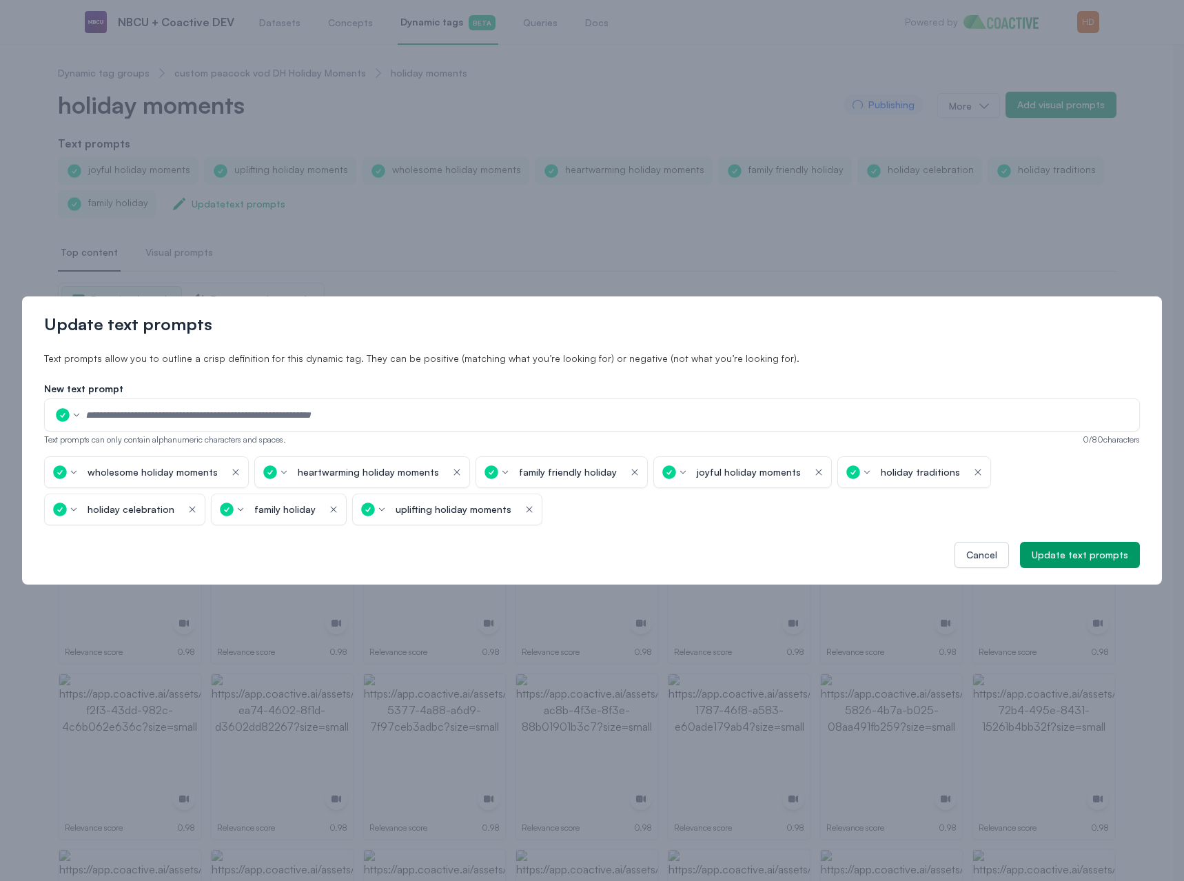
click at [65, 409] on icon "button" at bounding box center [63, 415] width 14 height 14
click at [72, 456] on button "Negative" at bounding box center [85, 465] width 62 height 25
click at [171, 423] on input "text" at bounding box center [608, 415] width 1046 height 21
type input "*********"
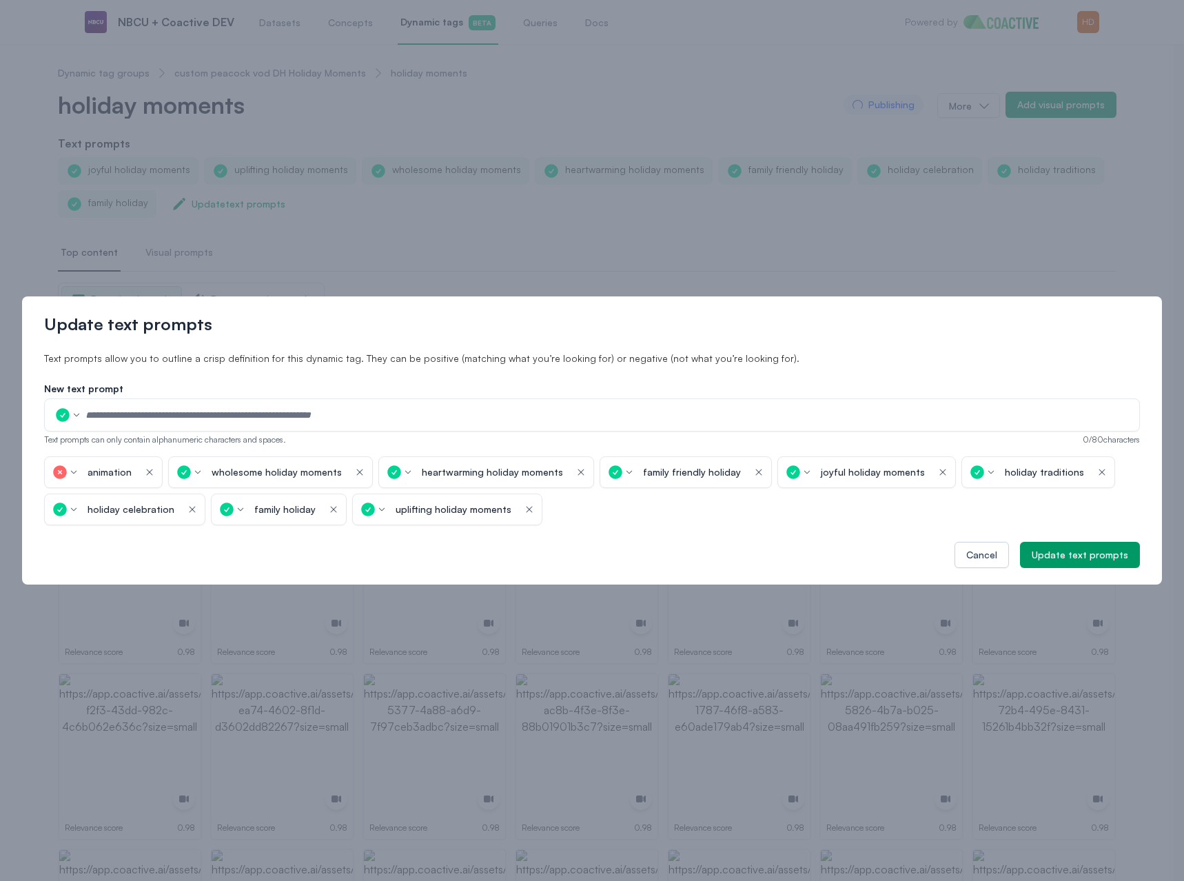
click at [66, 422] on icon "button" at bounding box center [62, 415] width 17 height 17
click at [80, 464] on p "Negative" at bounding box center [95, 465] width 32 height 11
click at [162, 419] on input "text" at bounding box center [608, 415] width 1046 height 21
type input "********"
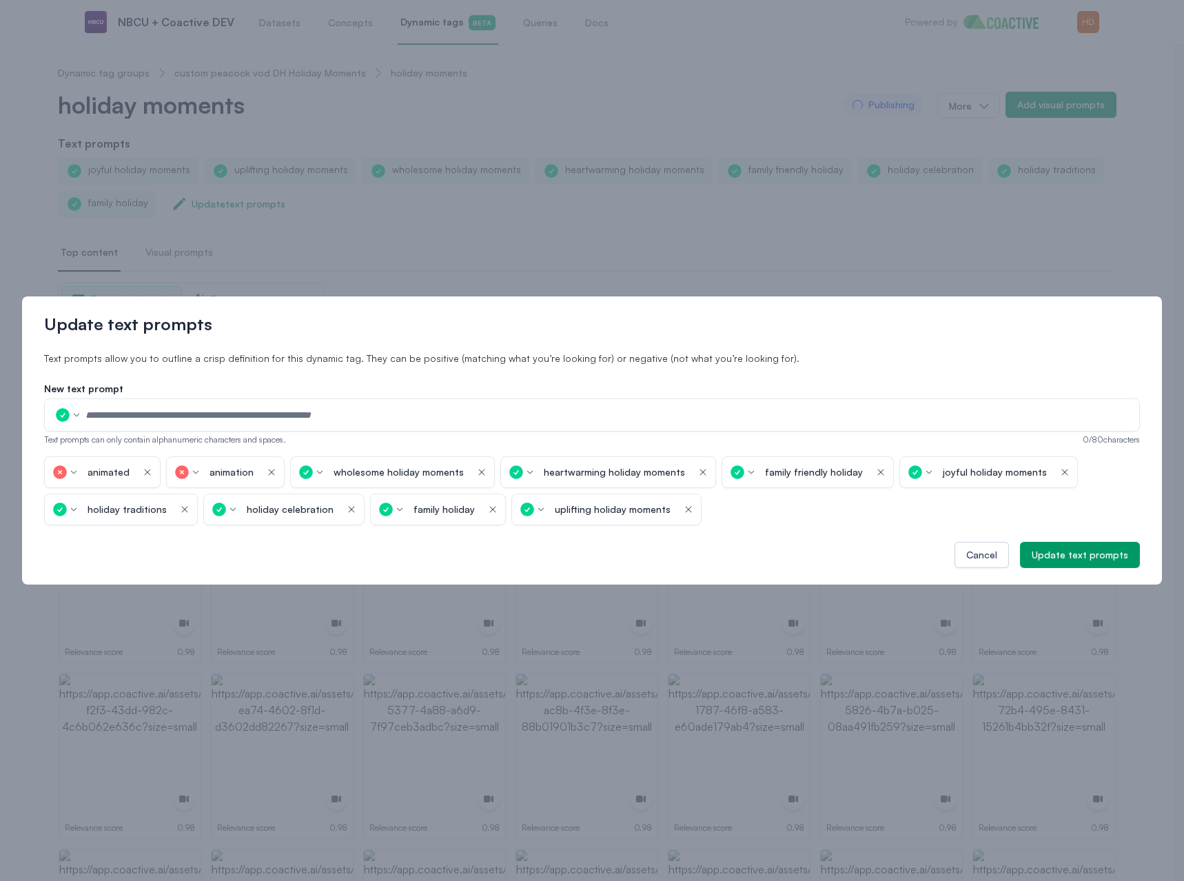
click at [81, 416] on button "button" at bounding box center [67, 414] width 29 height 19
drag, startPoint x: 86, startPoint y: 467, endPoint x: 94, endPoint y: 458, distance: 11.7
click at [87, 465] on p "Negative" at bounding box center [95, 465] width 32 height 11
click at [172, 405] on input "text" at bounding box center [608, 415] width 1046 height 21
type input "*******"
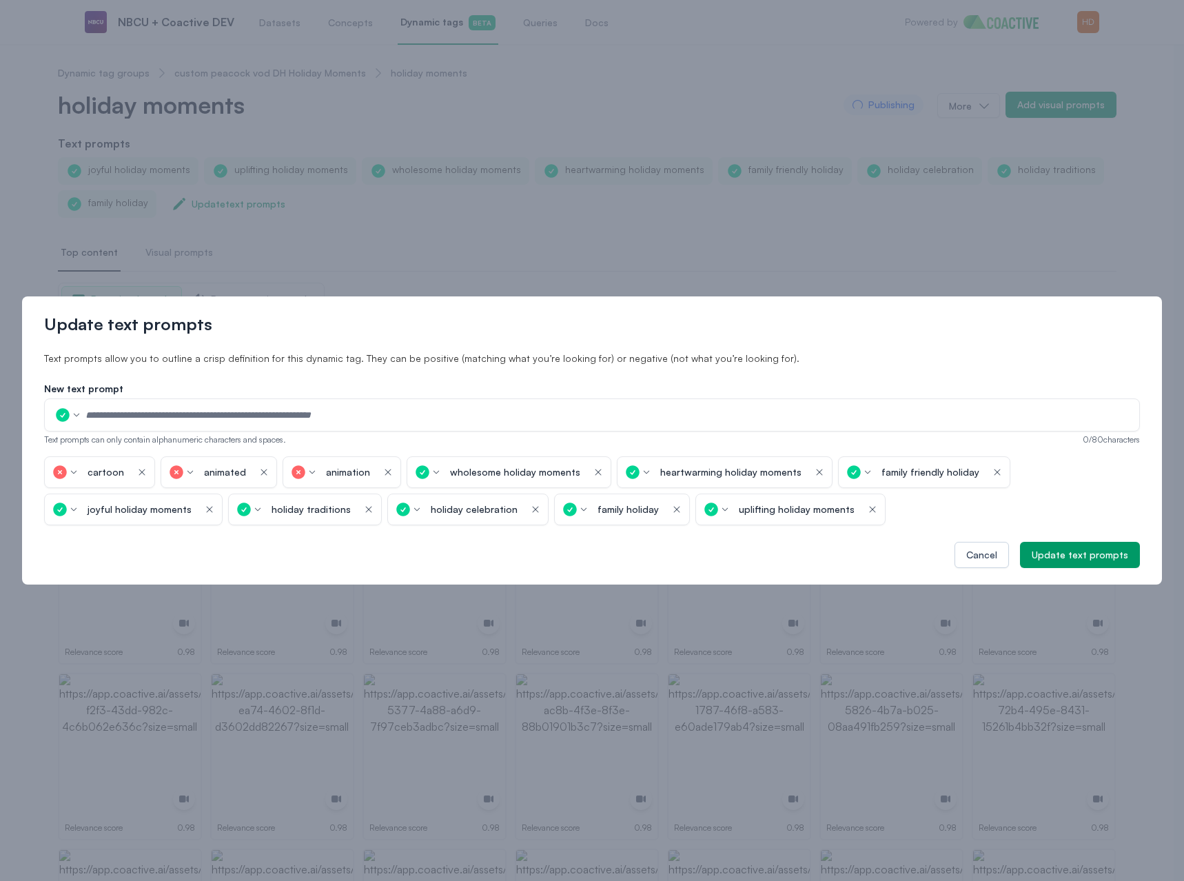
click at [71, 429] on div at bounding box center [592, 414] width 1096 height 33
click at [76, 422] on button "button" at bounding box center [67, 414] width 29 height 19
click at [72, 467] on icon "button" at bounding box center [68, 465] width 14 height 14
click at [142, 418] on input "text" at bounding box center [608, 415] width 1046 height 21
type input "*******"
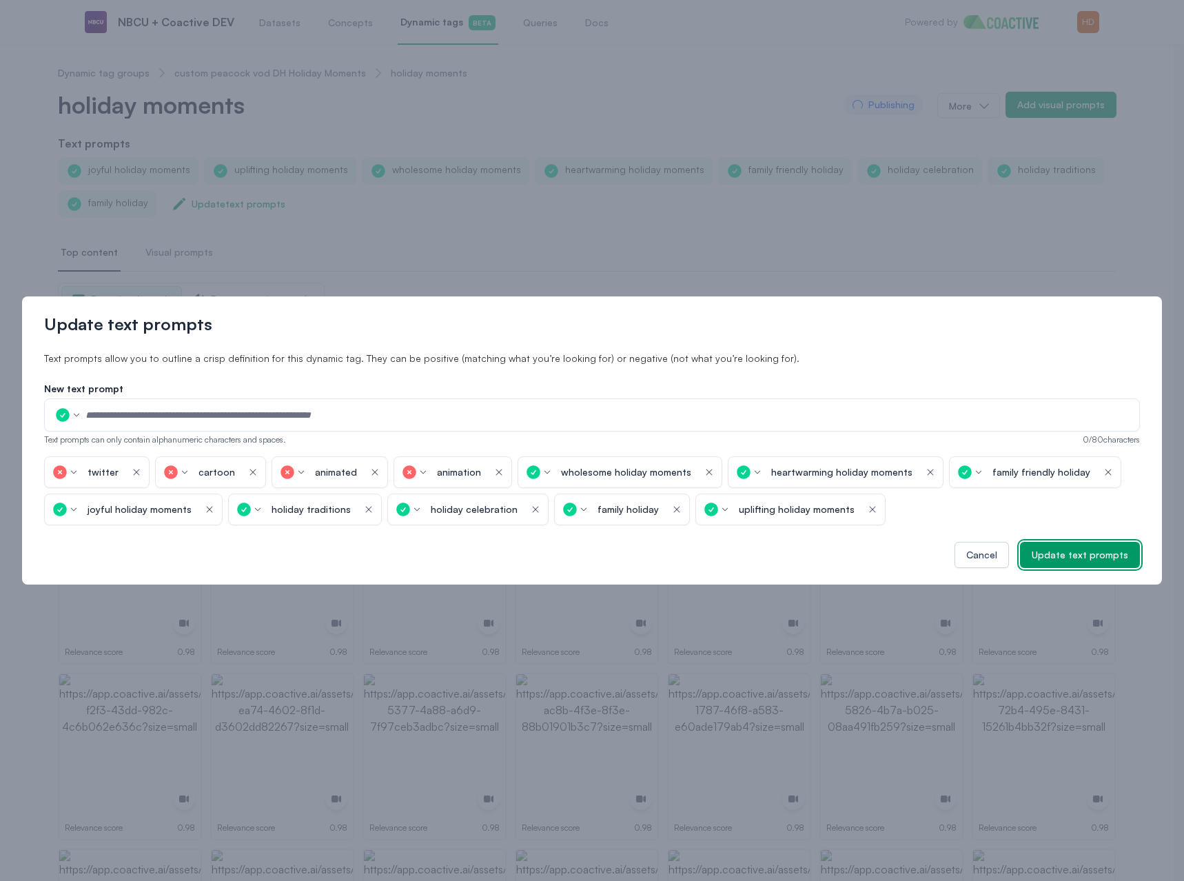
click at [1098, 551] on div "Update text prompts" at bounding box center [1080, 555] width 96 height 14
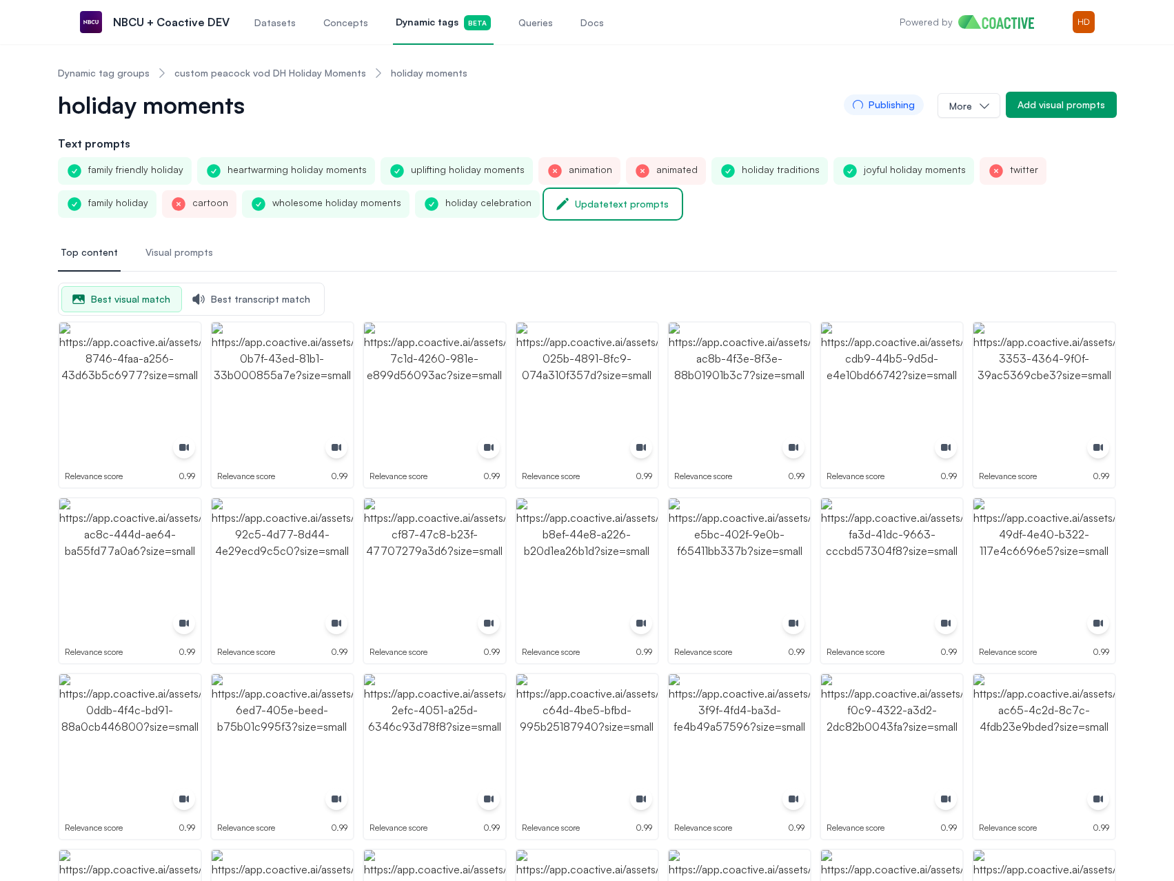
click at [545, 216] on button "Update text prompts" at bounding box center [612, 204] width 135 height 28
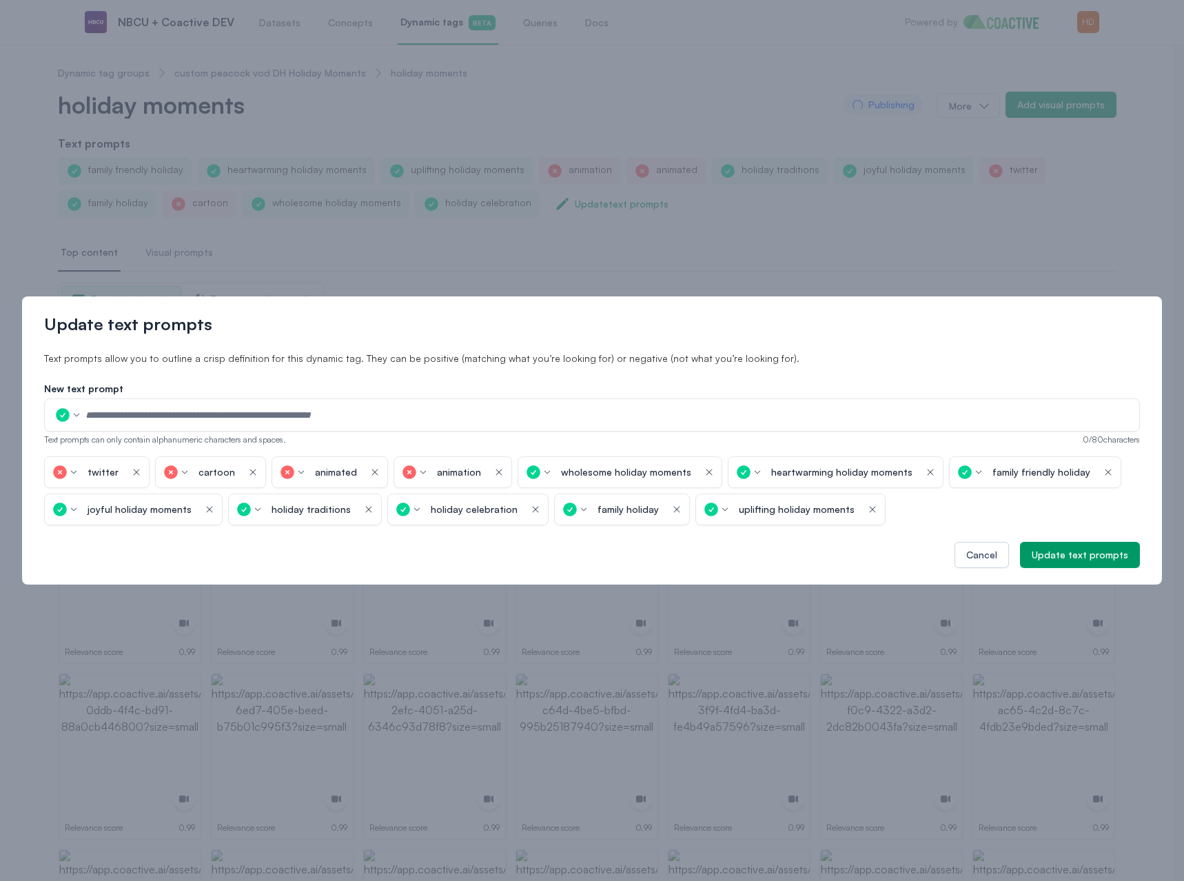
click at [46, 406] on div at bounding box center [592, 414] width 1096 height 33
click at [52, 410] on div at bounding box center [592, 414] width 1096 height 33
click at [69, 424] on button "button" at bounding box center [67, 414] width 29 height 19
click at [87, 463] on p "Negative" at bounding box center [95, 465] width 32 height 11
click at [172, 403] on div at bounding box center [592, 414] width 1096 height 33
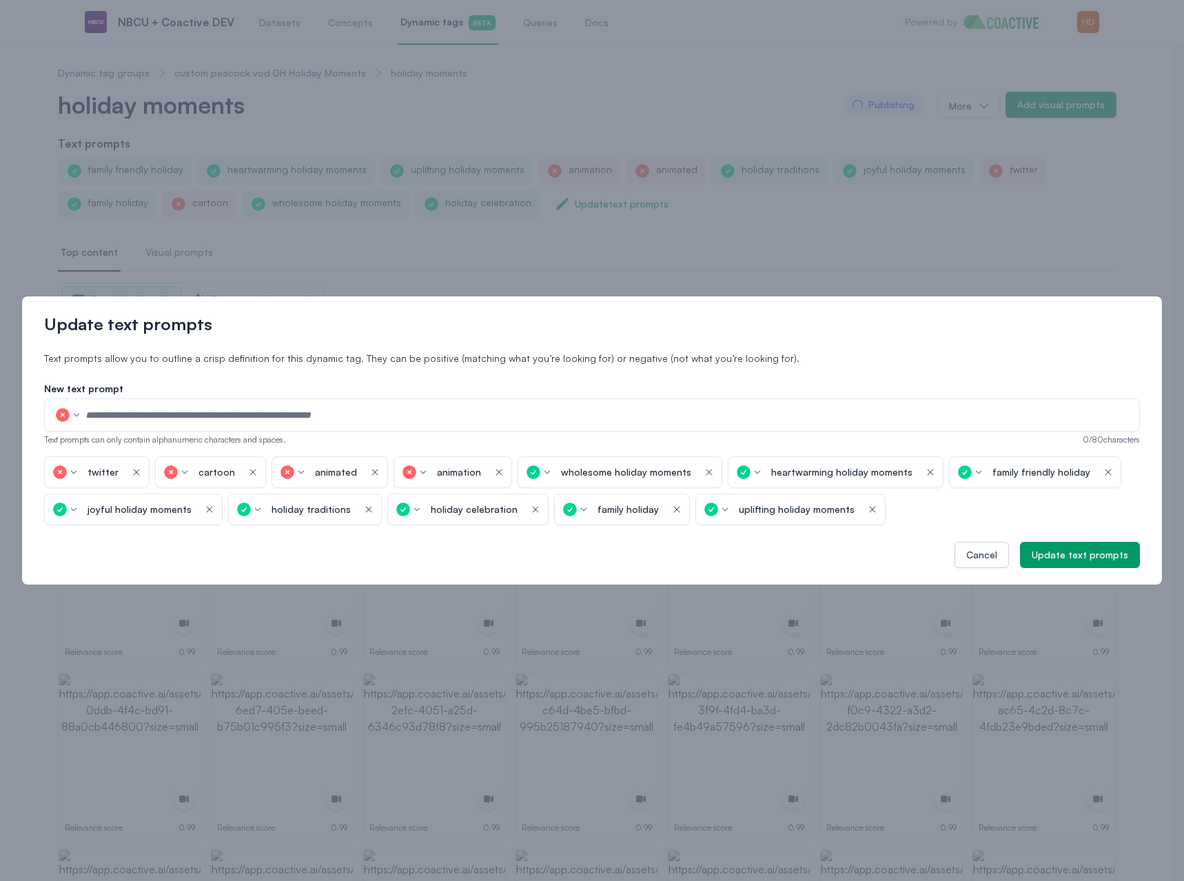
click at [179, 418] on input "text" at bounding box center [608, 415] width 1046 height 21
type input "****"
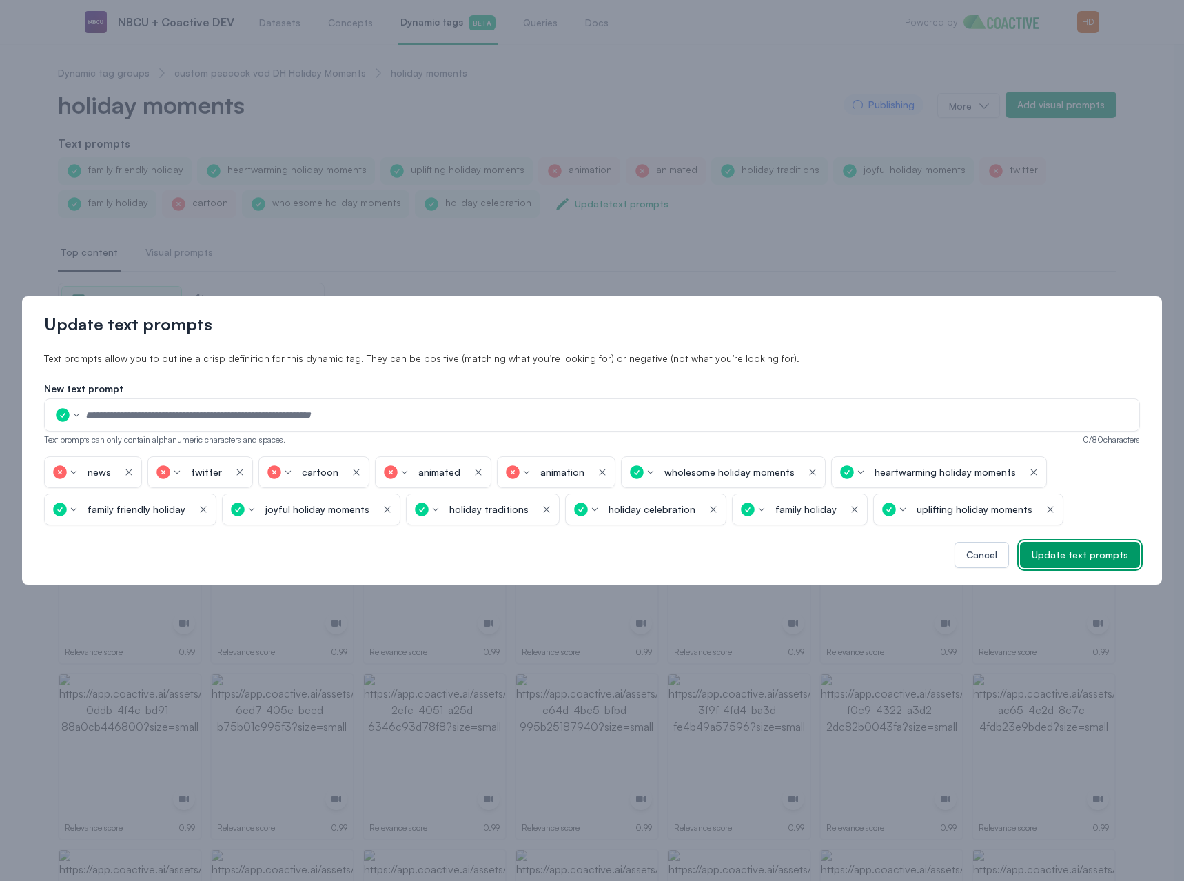
click at [1072, 559] on div "Update text prompts" at bounding box center [1080, 555] width 96 height 14
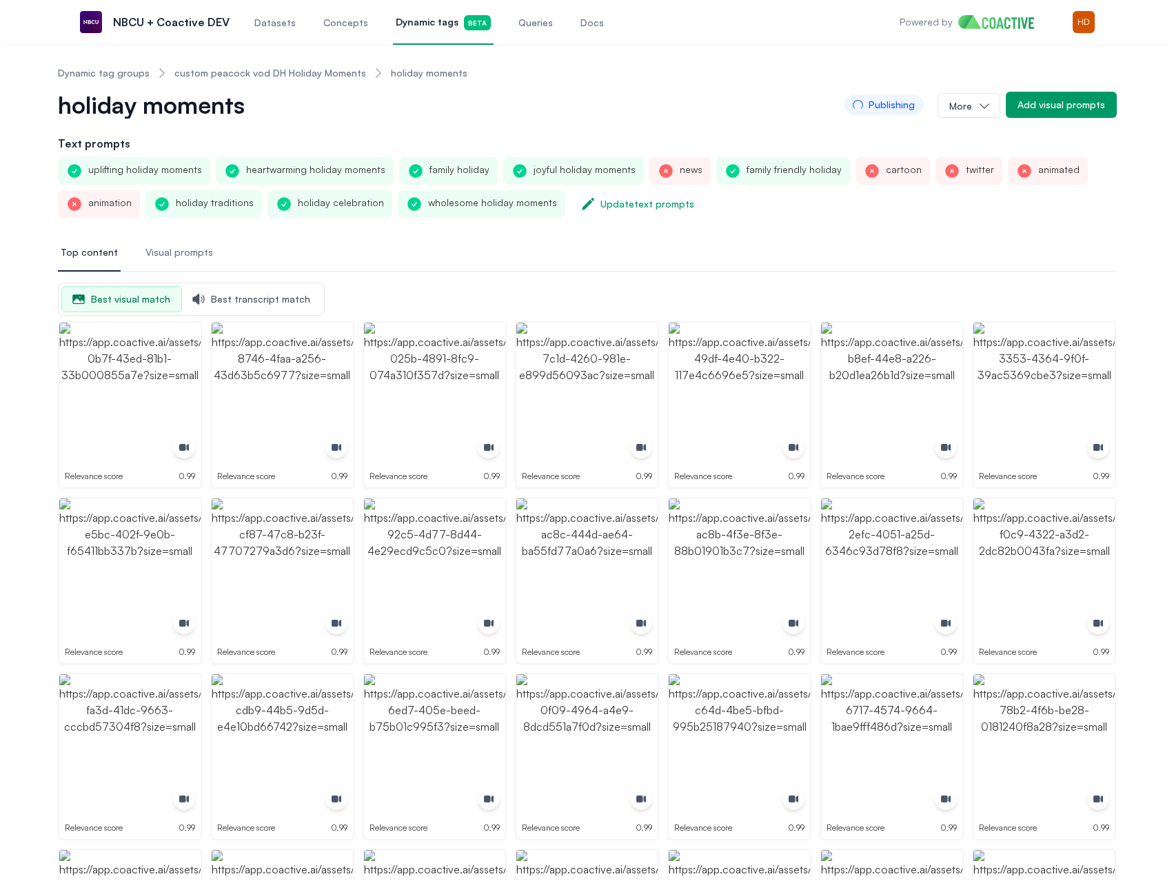
click at [176, 249] on span "Visual prompts" at bounding box center [179, 252] width 68 height 14
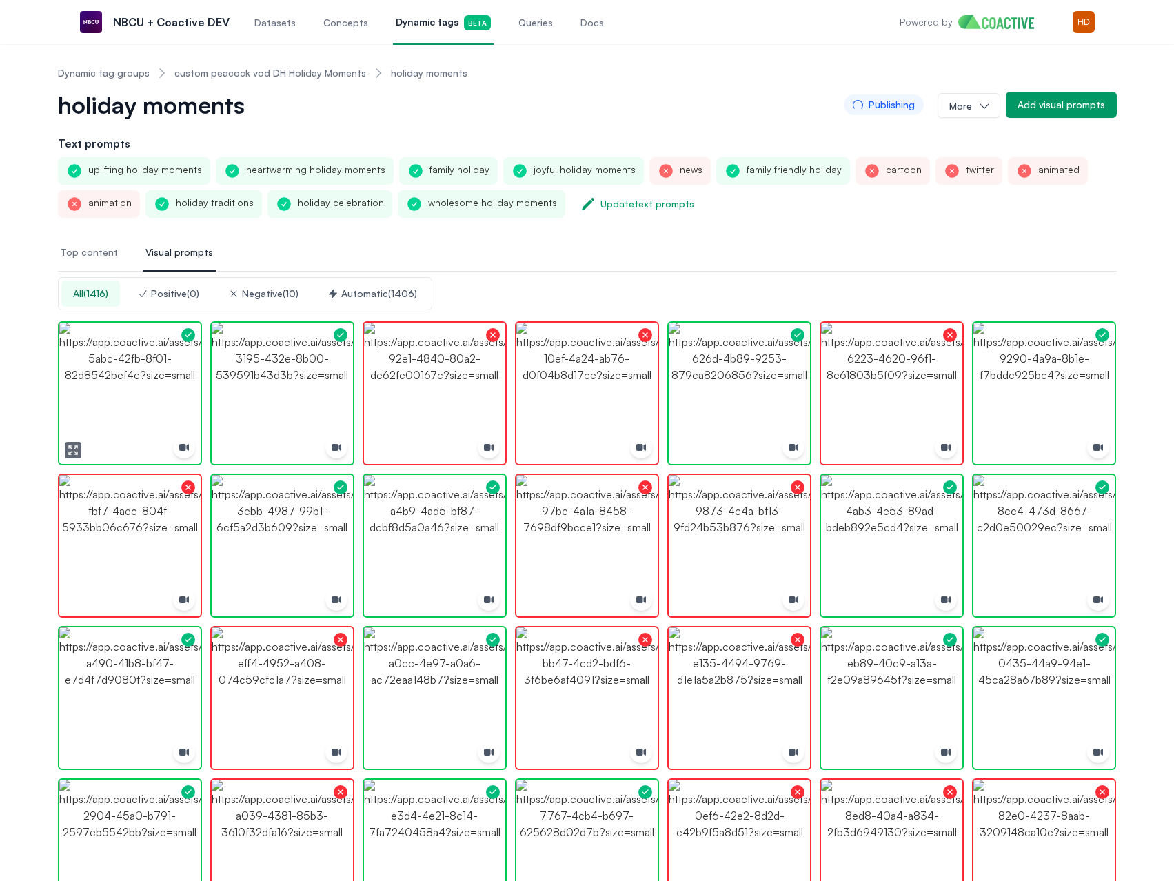
click at [159, 369] on img "button" at bounding box center [129, 393] width 141 height 141
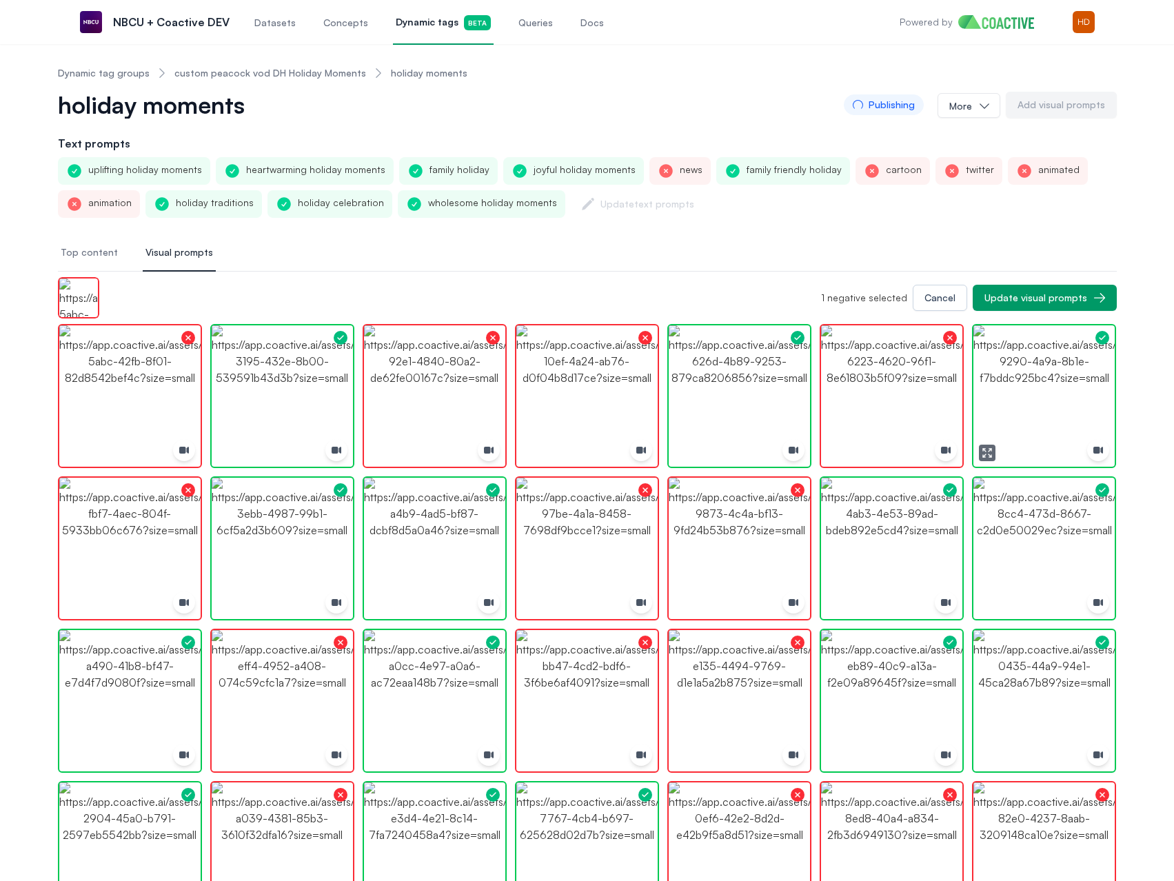
click at [1019, 389] on img "button" at bounding box center [1043, 395] width 141 height 141
click at [913, 550] on img "button" at bounding box center [891, 548] width 141 height 141
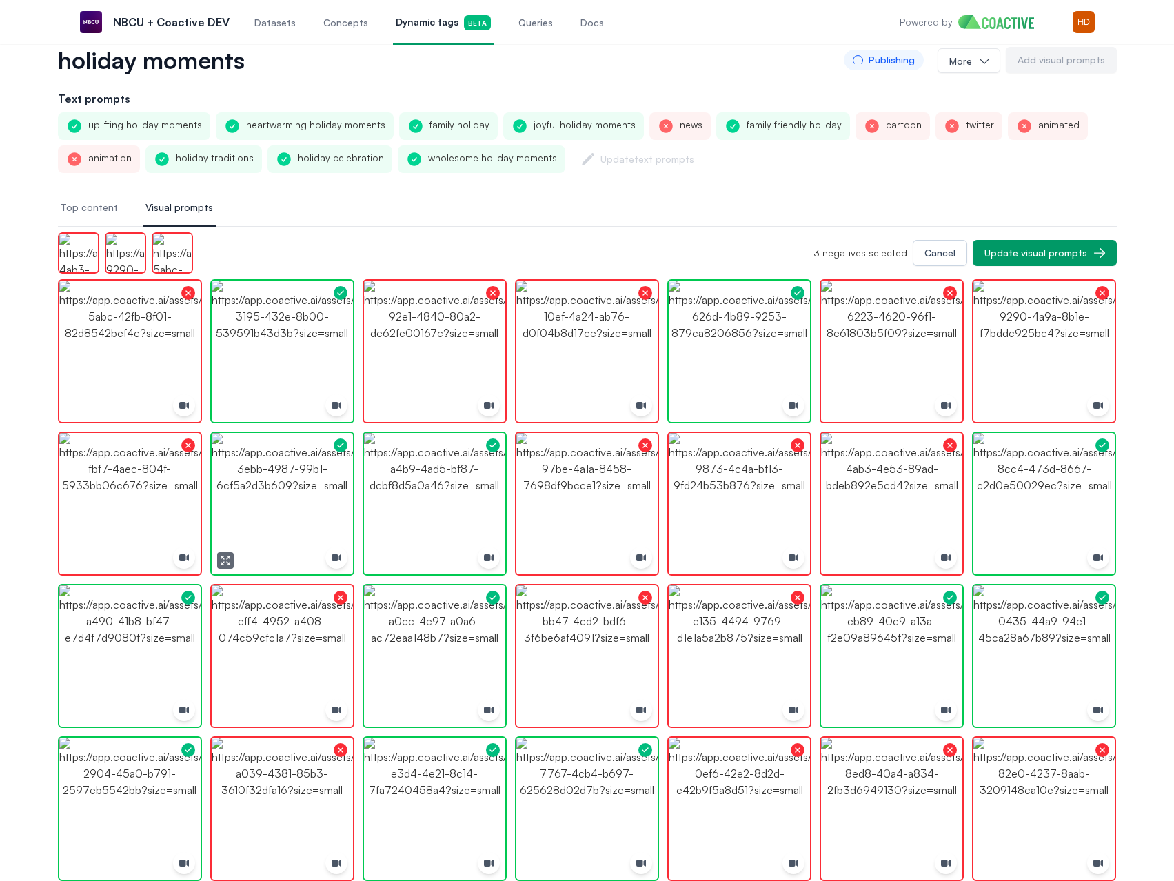
scroll to position [69, 0]
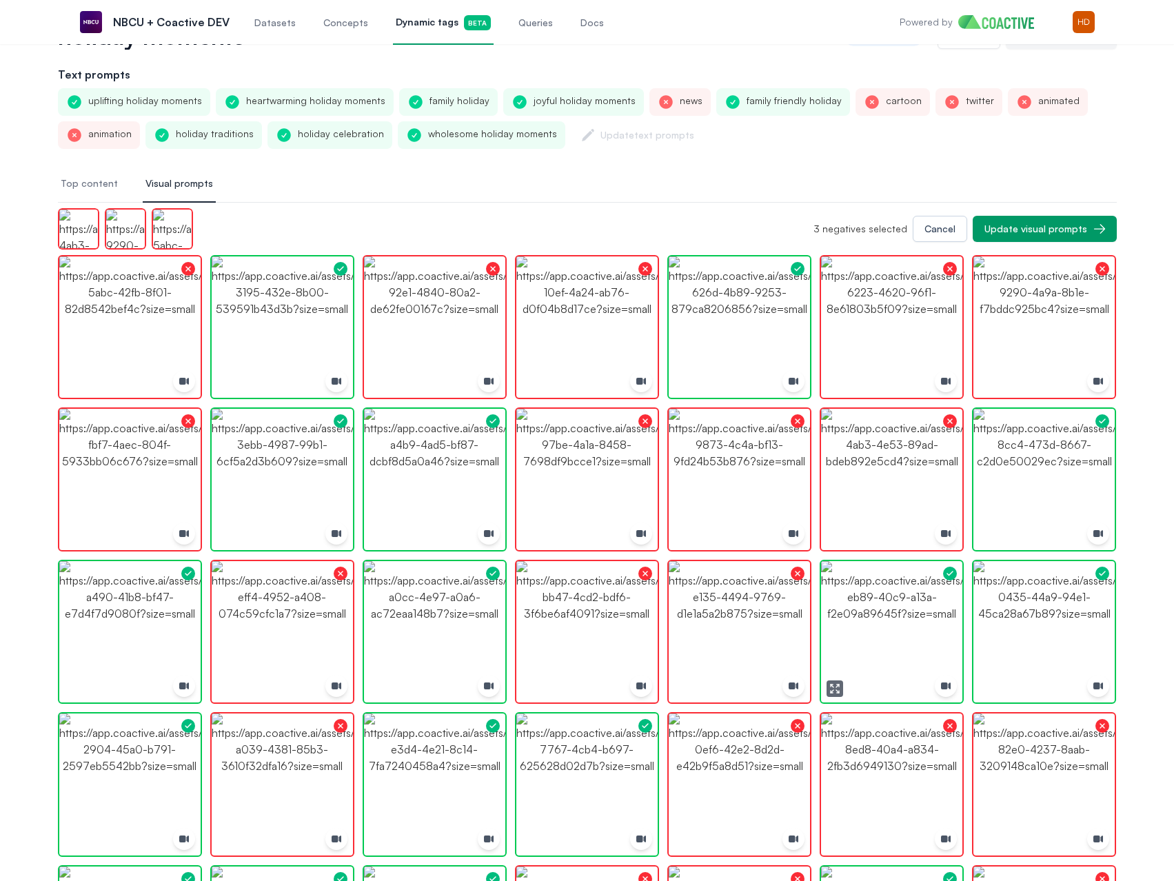
click at [881, 629] on img "button" at bounding box center [891, 631] width 141 height 141
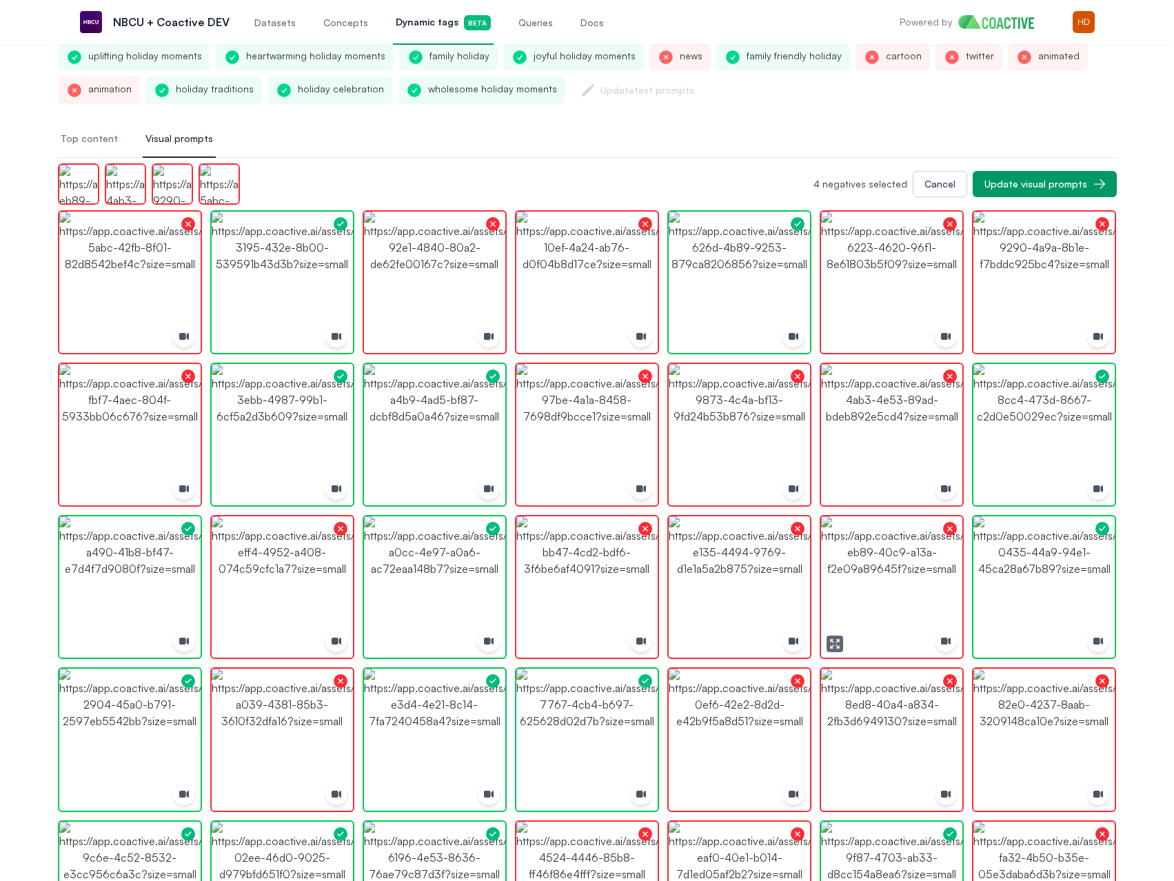
scroll to position [138, 0]
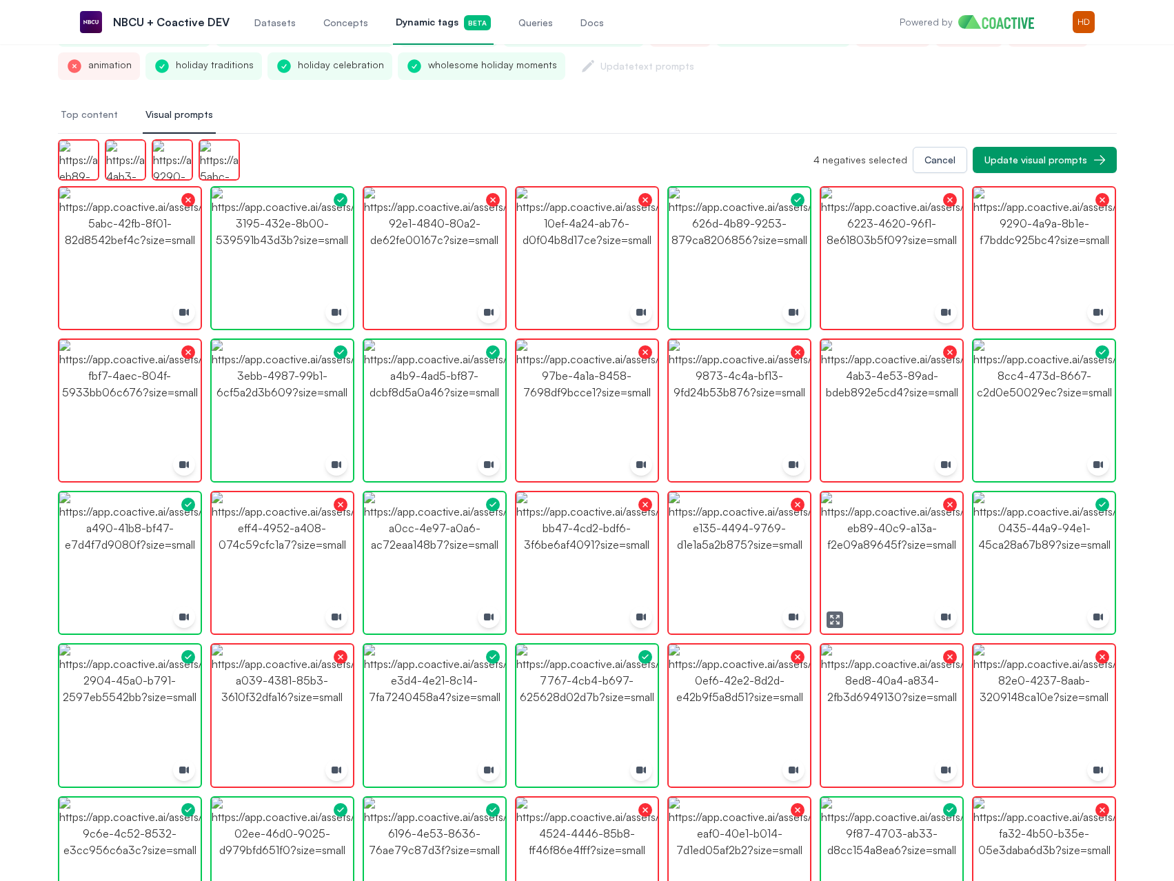
click at [895, 544] on img "button" at bounding box center [891, 562] width 141 height 141
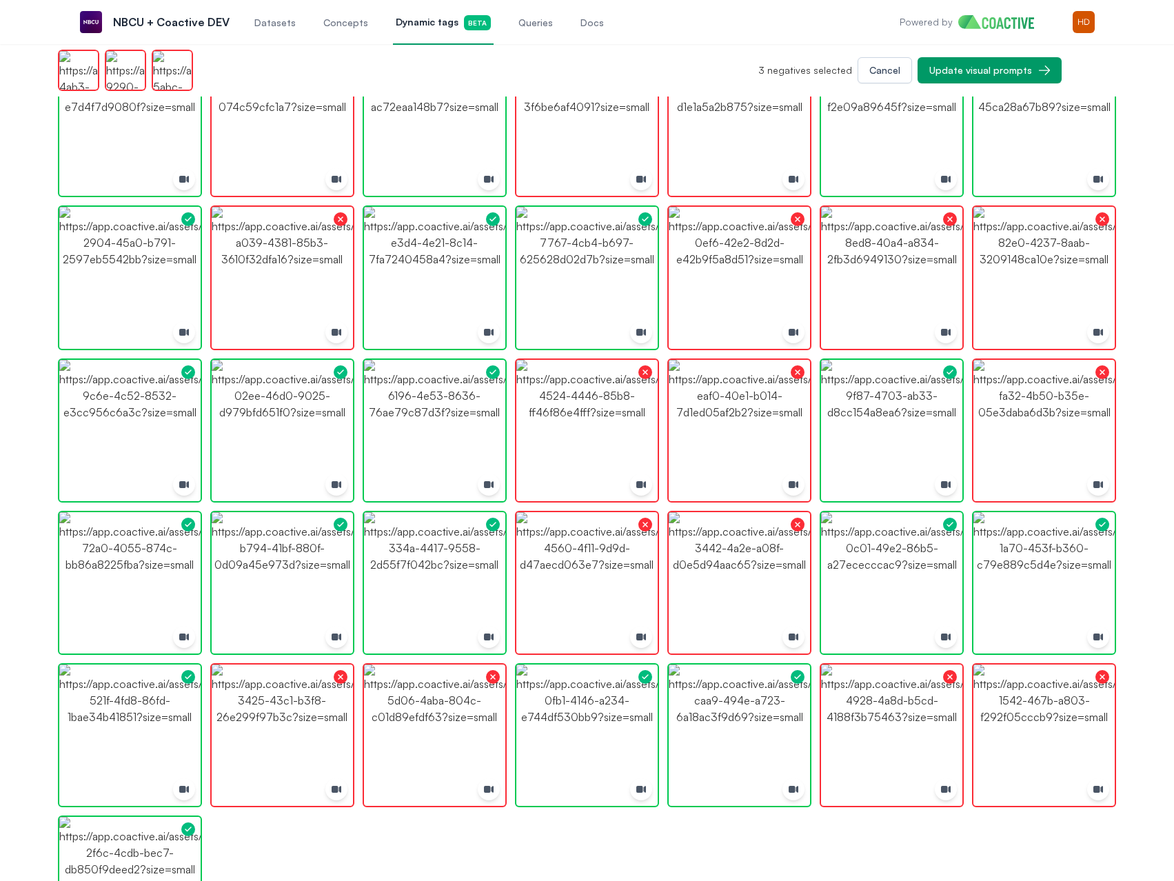
scroll to position [551, 0]
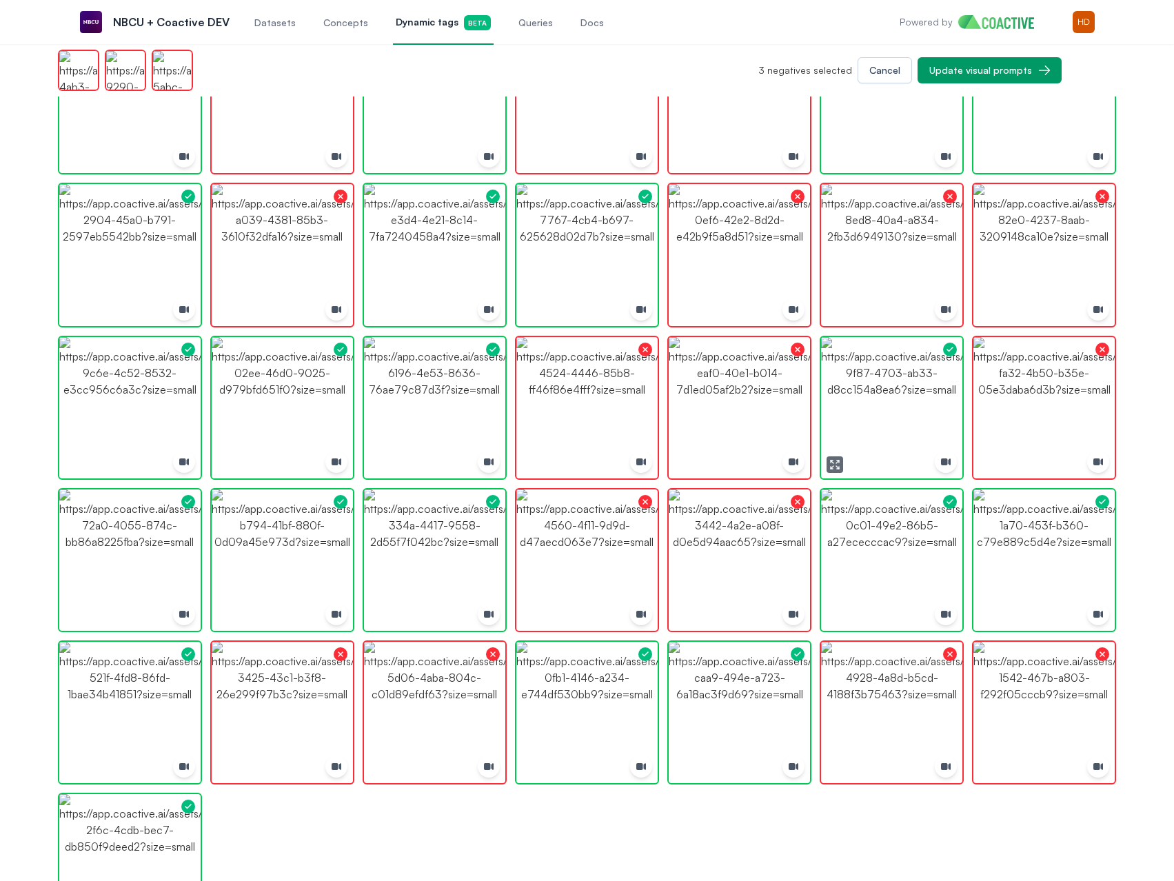
click at [900, 398] on img "button" at bounding box center [891, 407] width 141 height 141
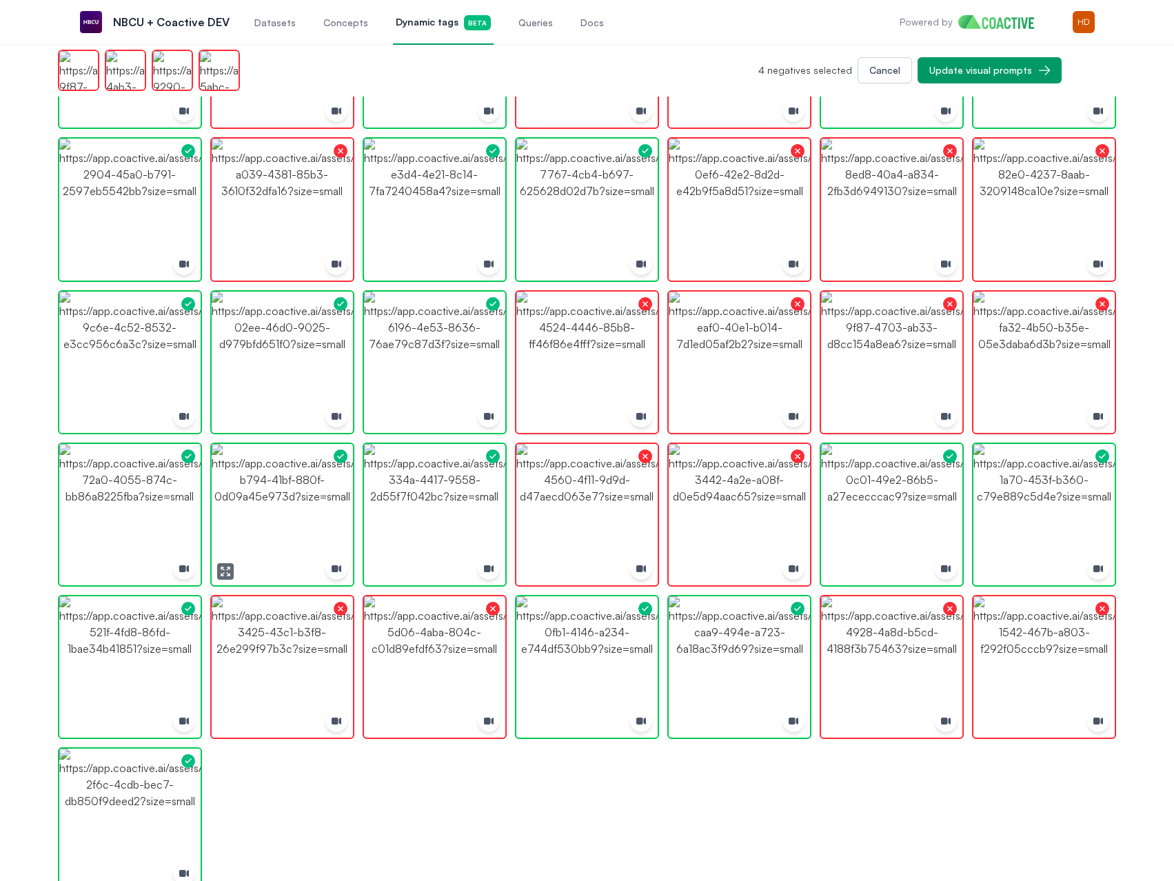
scroll to position [620, 0]
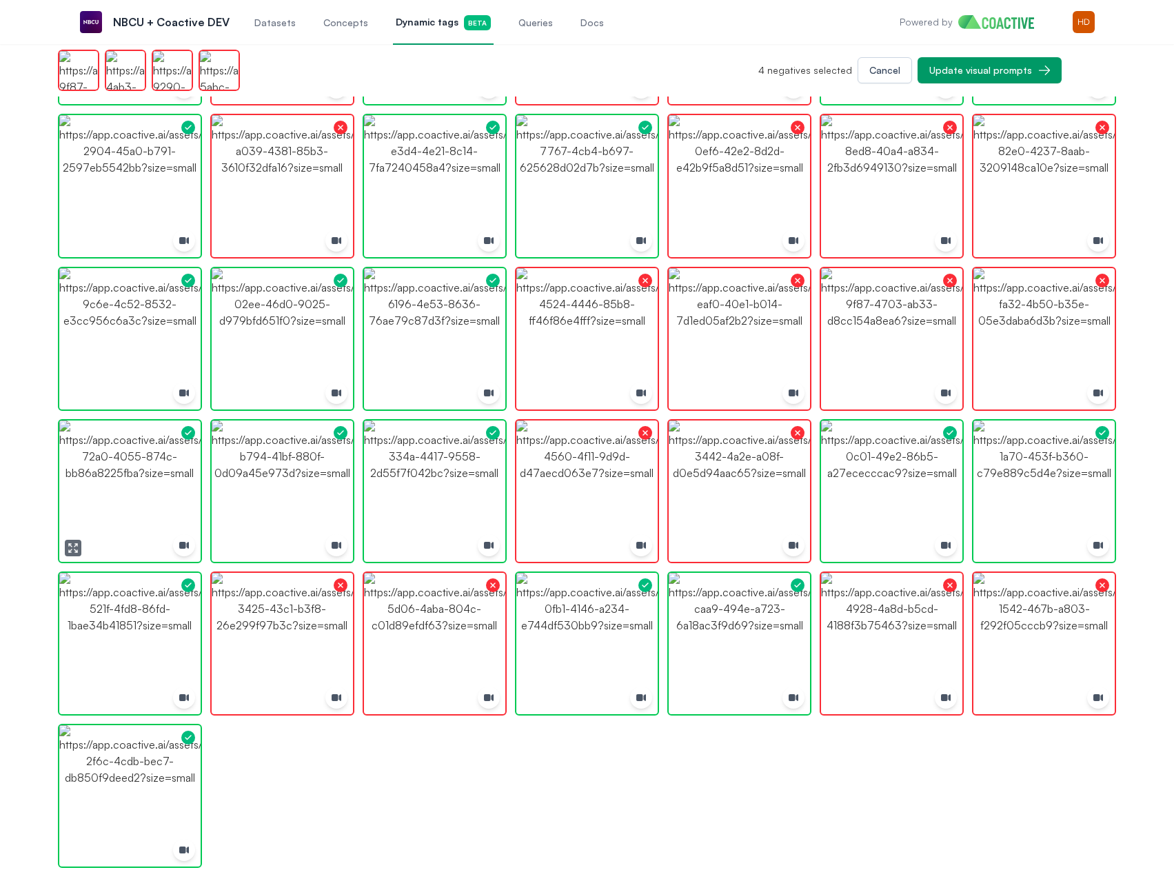
click at [146, 470] on img "button" at bounding box center [129, 490] width 141 height 141
click at [272, 631] on img "button" at bounding box center [282, 643] width 141 height 141
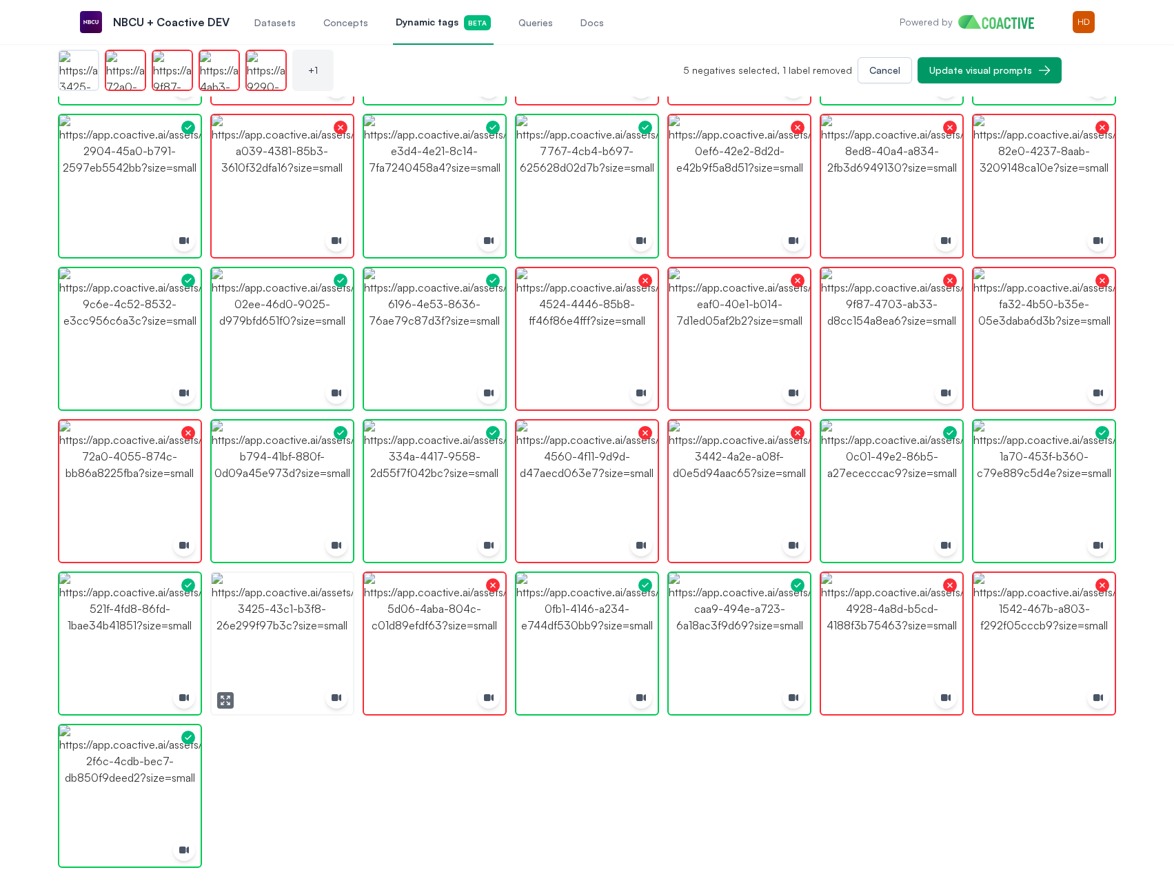
click at [272, 631] on img "button" at bounding box center [282, 643] width 141 height 141
click at [748, 632] on img "button" at bounding box center [739, 643] width 141 height 141
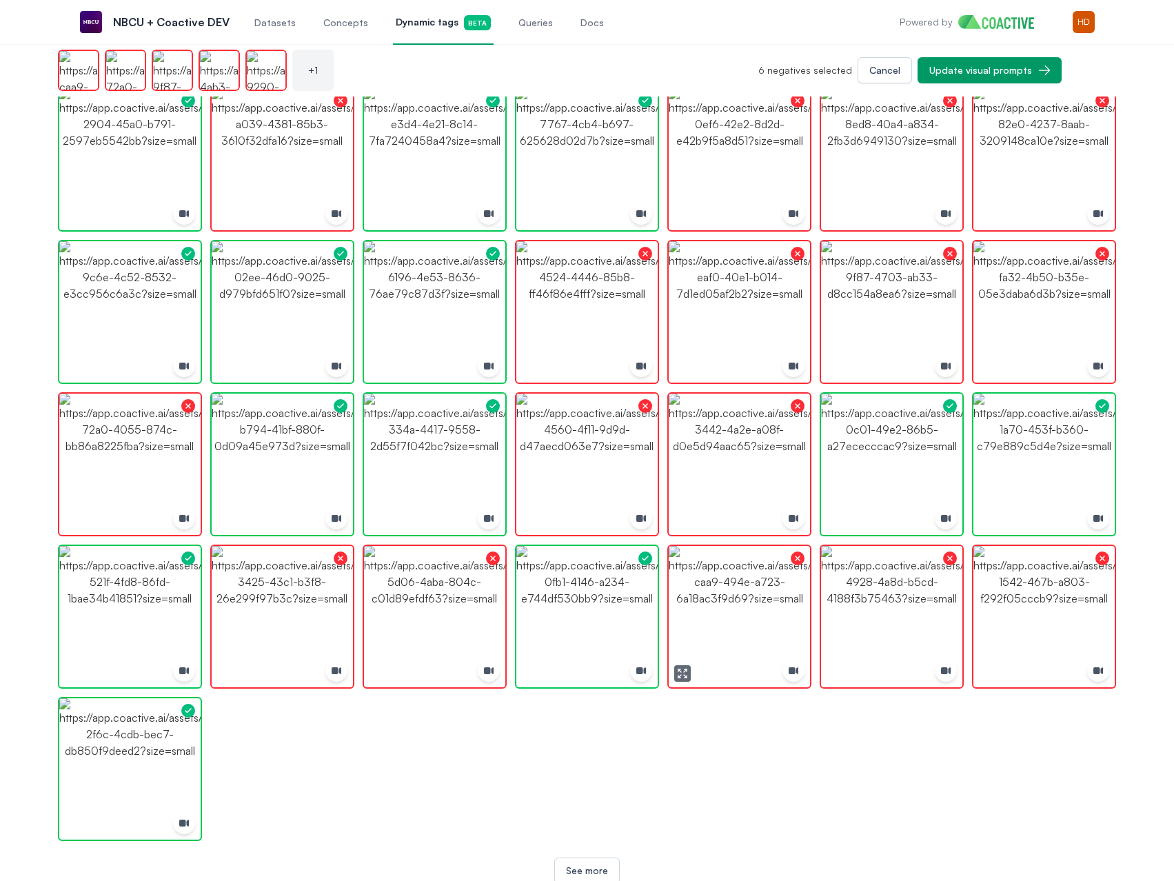
scroll to position [661, 0]
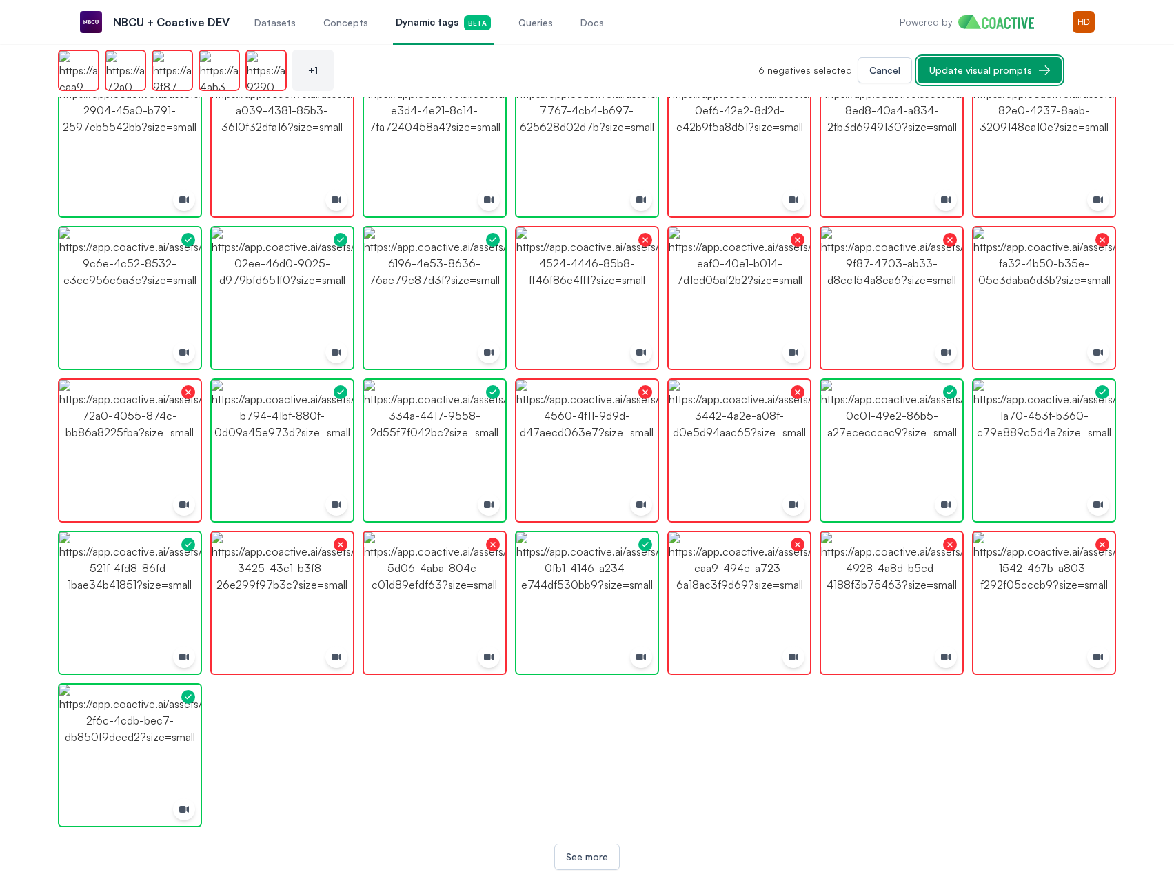
click at [1019, 70] on div "Update visual prompts" at bounding box center [980, 70] width 103 height 14
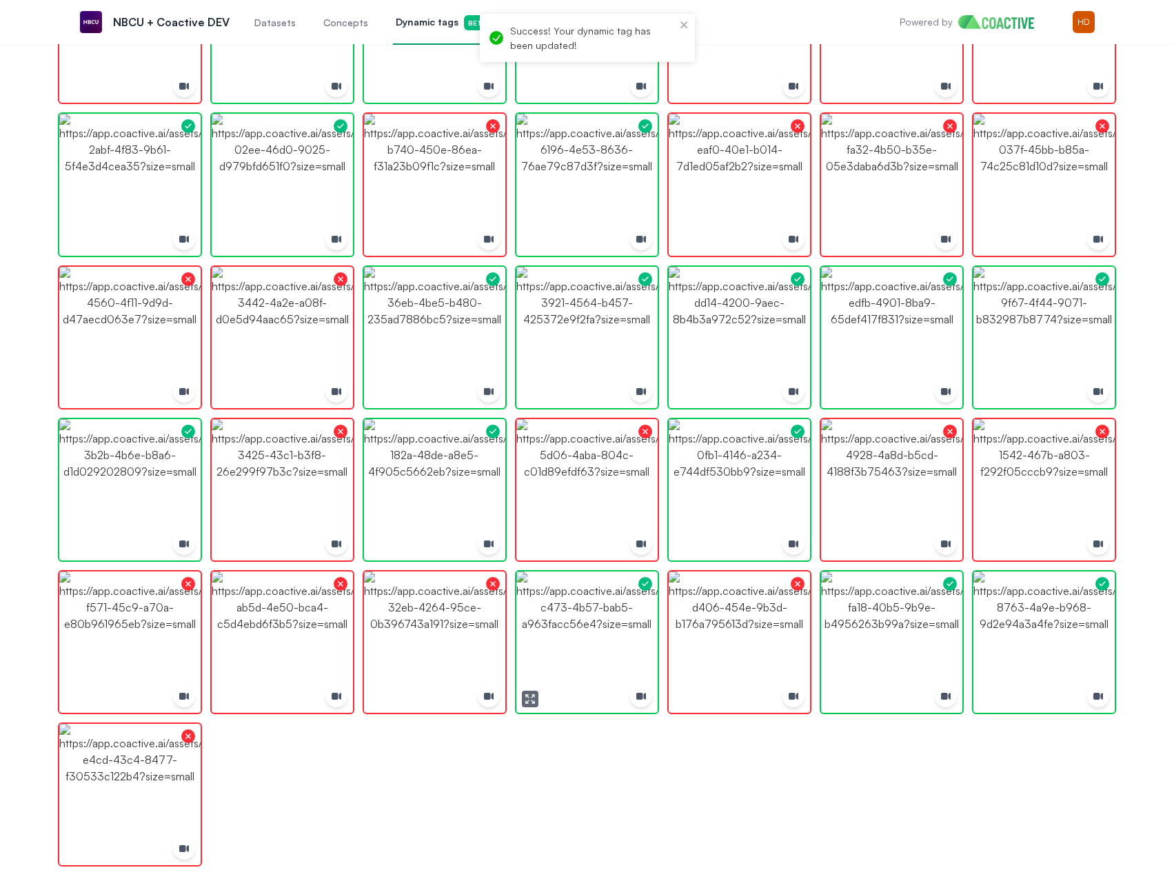
scroll to position [691, 0]
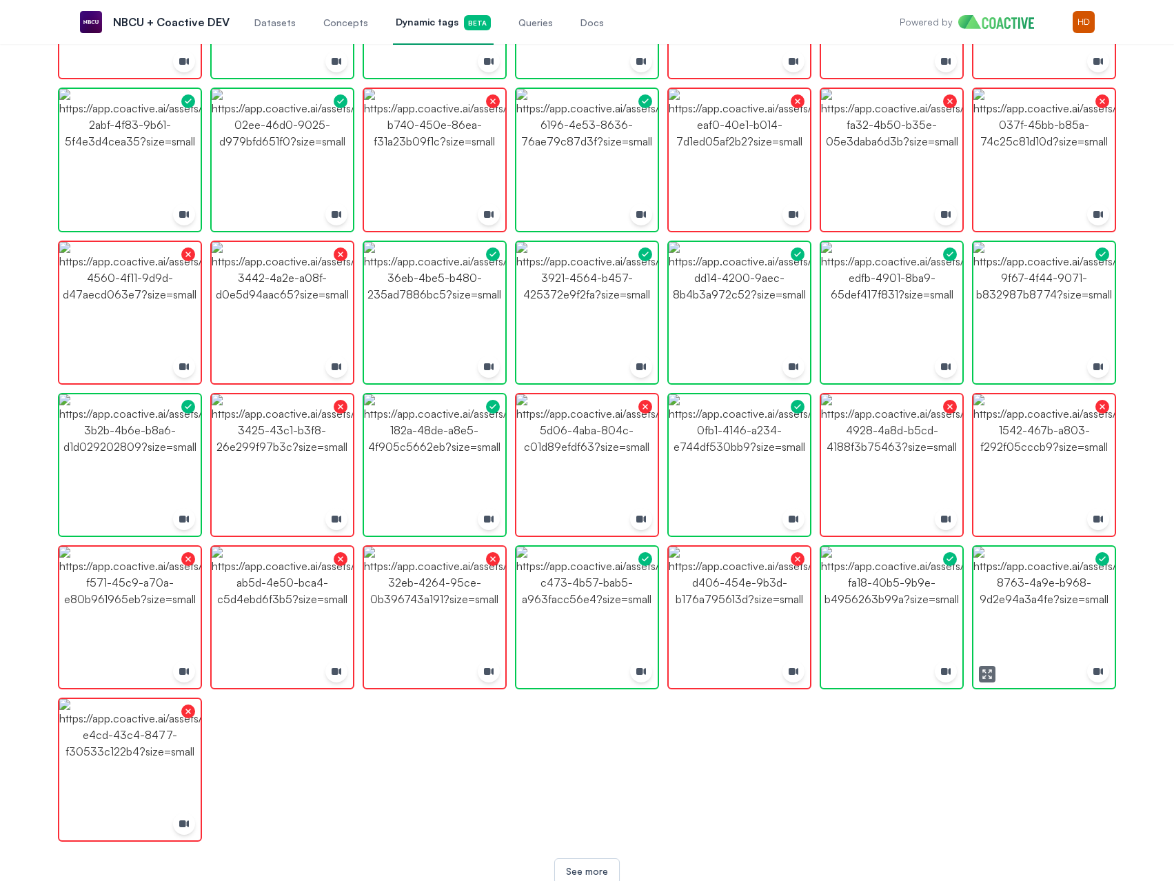
click at [1008, 617] on img "button" at bounding box center [1043, 617] width 141 height 141
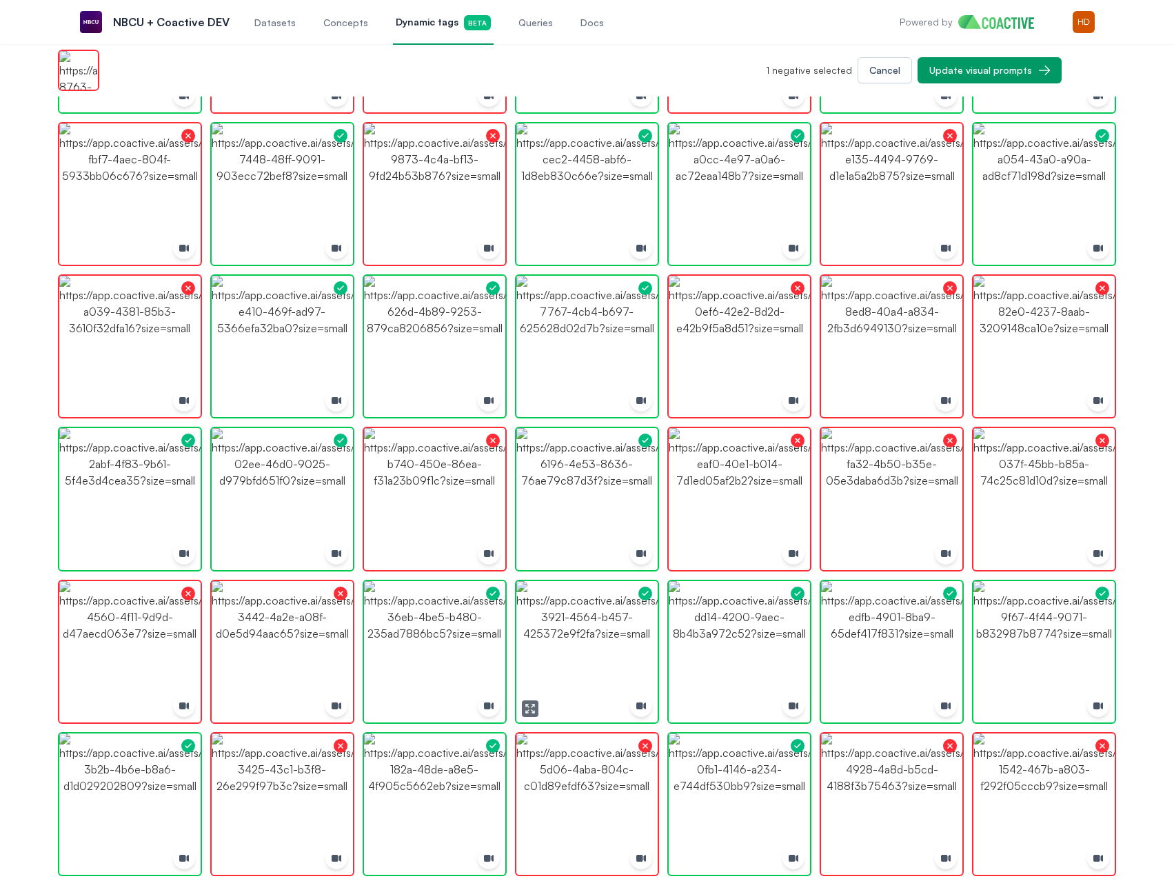
scroll to position [302, 0]
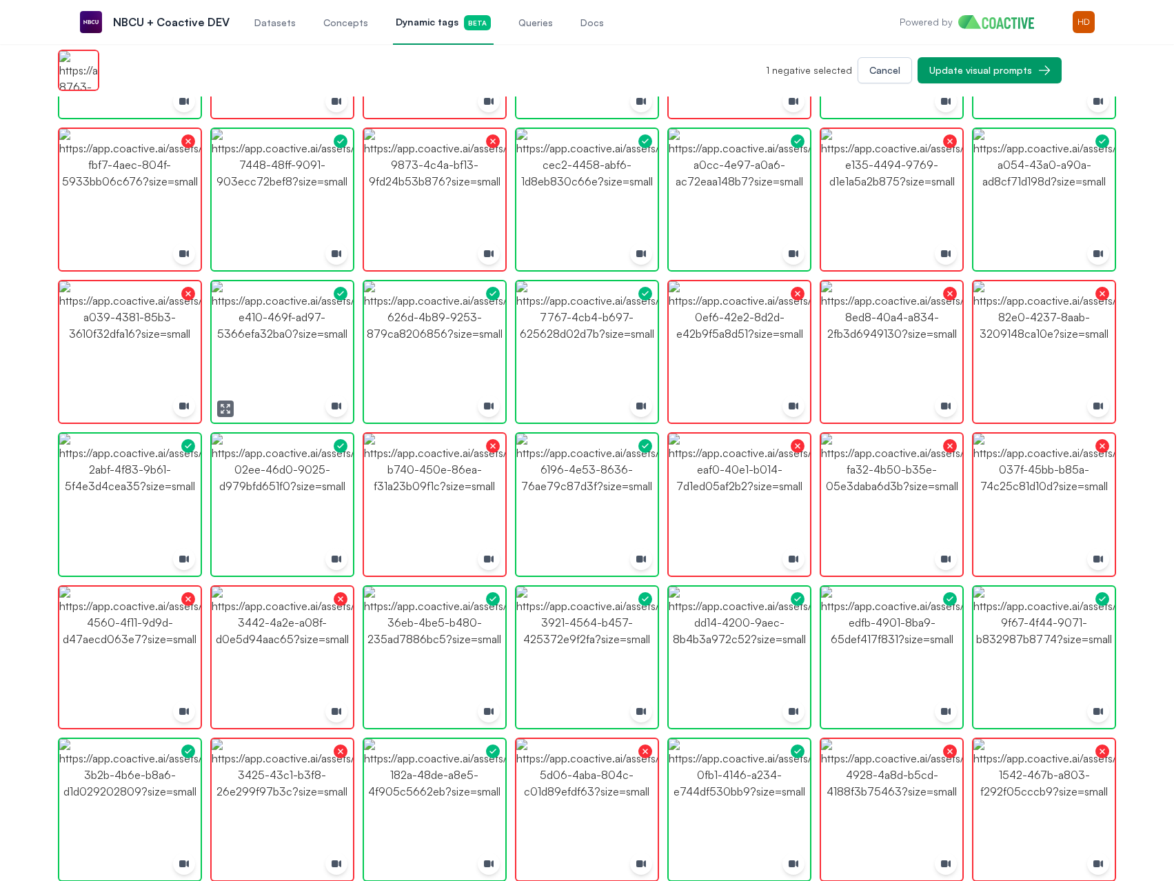
click at [283, 323] on img "button" at bounding box center [282, 351] width 141 height 141
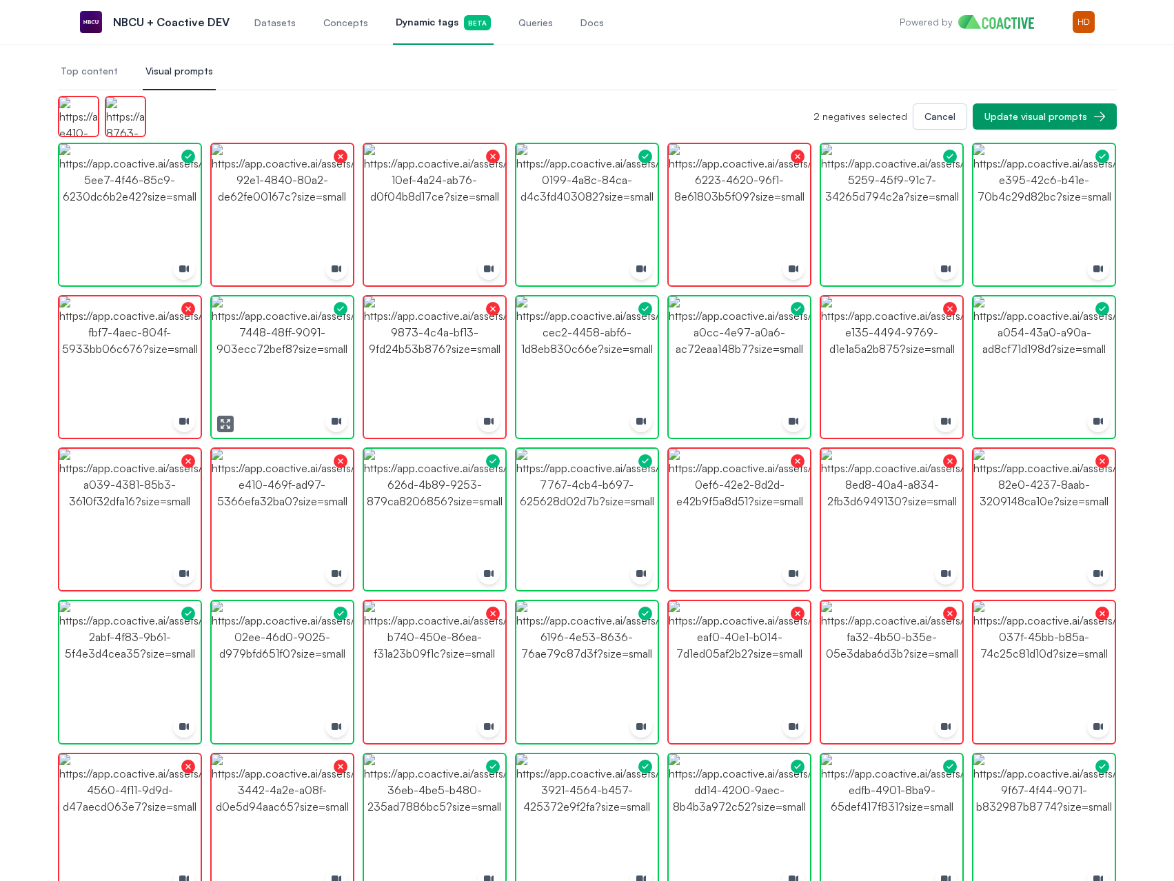
scroll to position [164, 0]
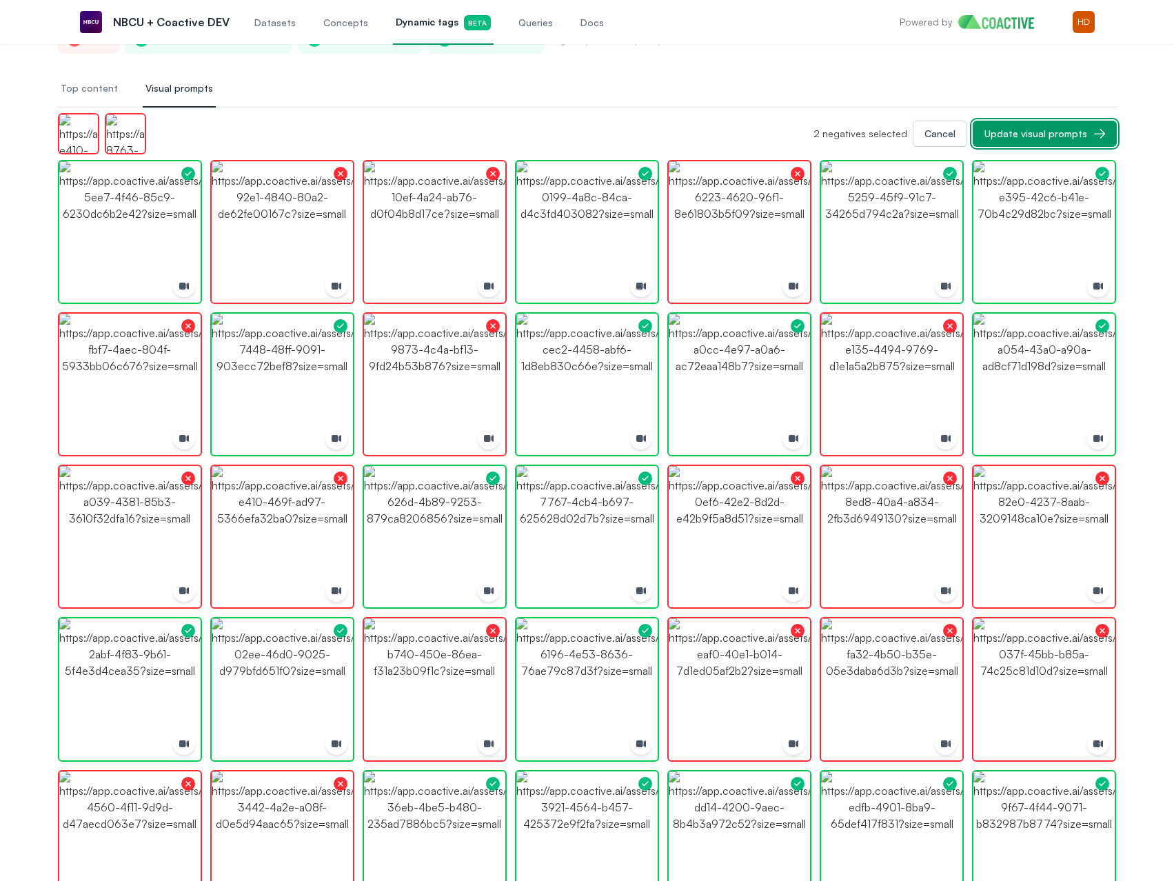
click at [1043, 137] on div "Update visual prompts" at bounding box center [1035, 134] width 103 height 14
drag, startPoint x: 1043, startPoint y: 137, endPoint x: 582, endPoint y: 70, distance: 465.2
click at [582, 70] on nav "Top content Visual prompts" at bounding box center [587, 88] width 1059 height 37
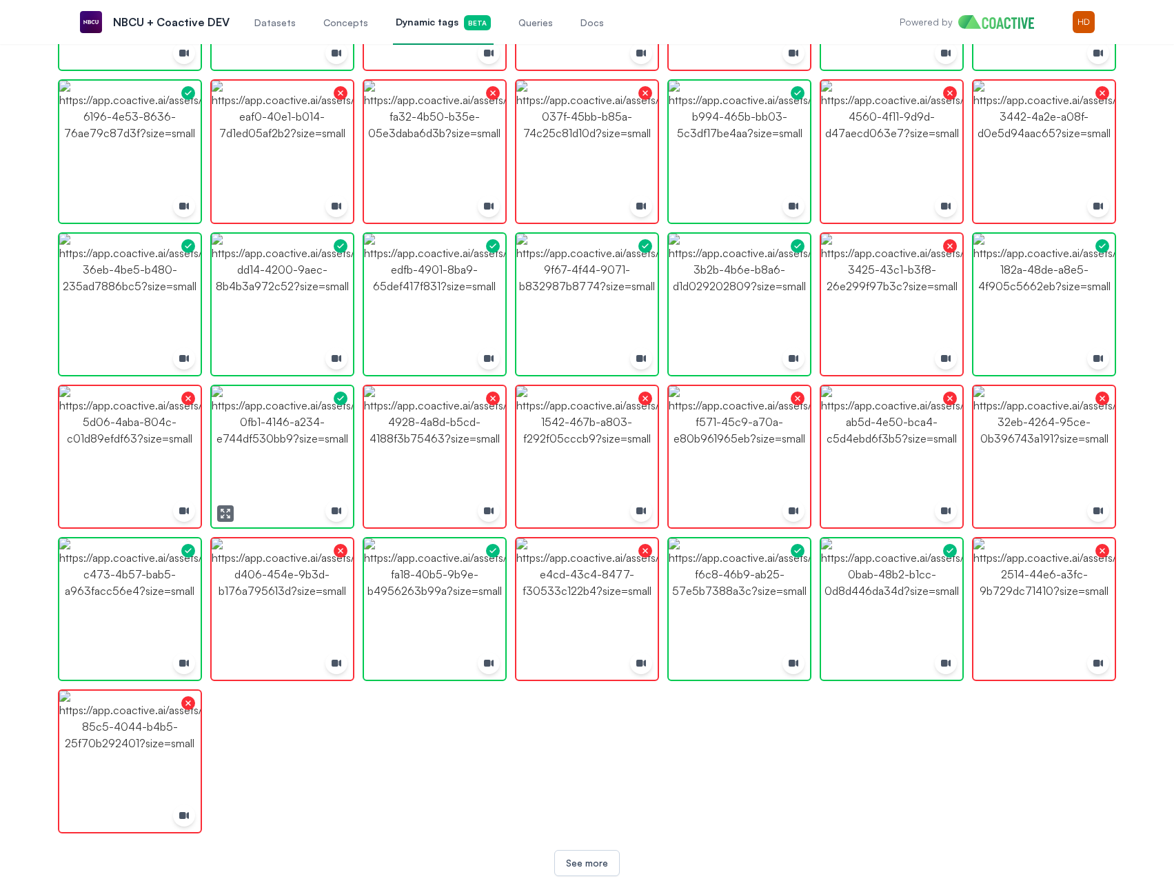
scroll to position [705, 0]
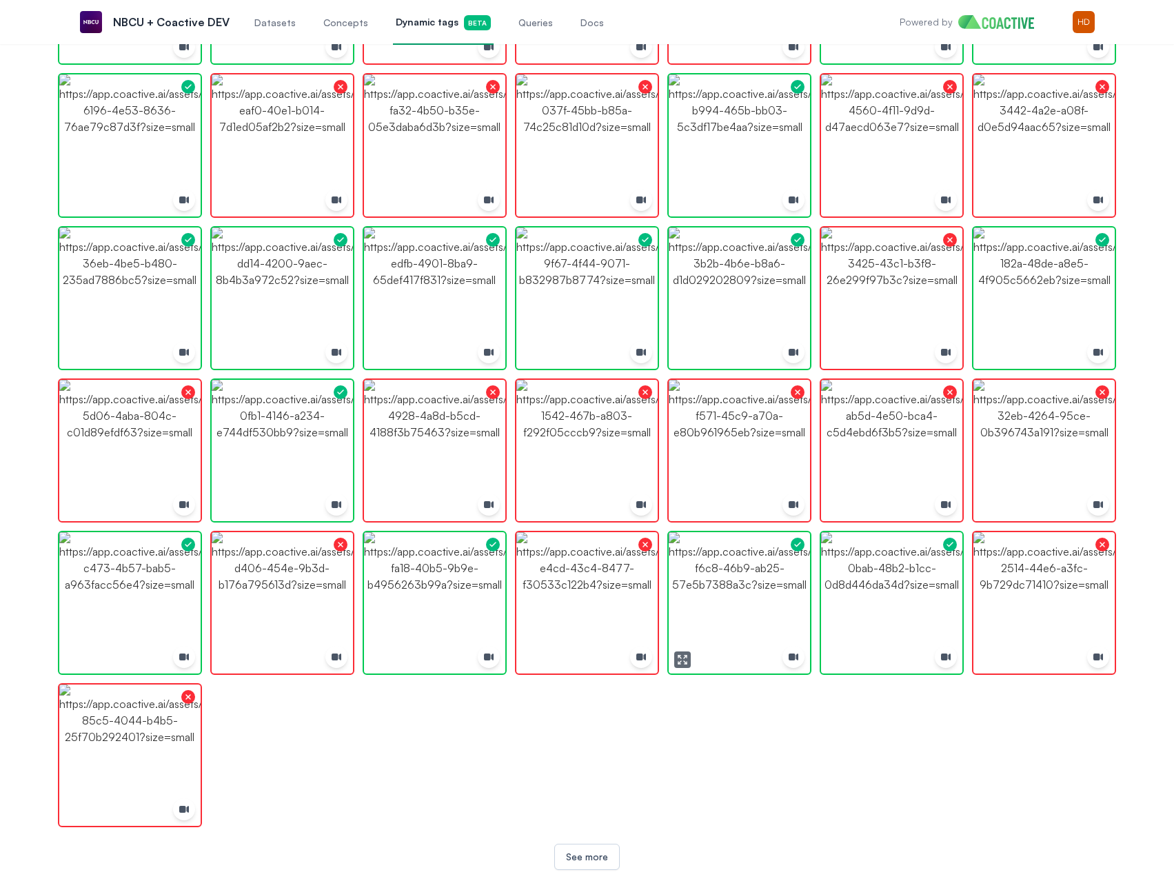
click at [728, 596] on img "button" at bounding box center [739, 602] width 141 height 141
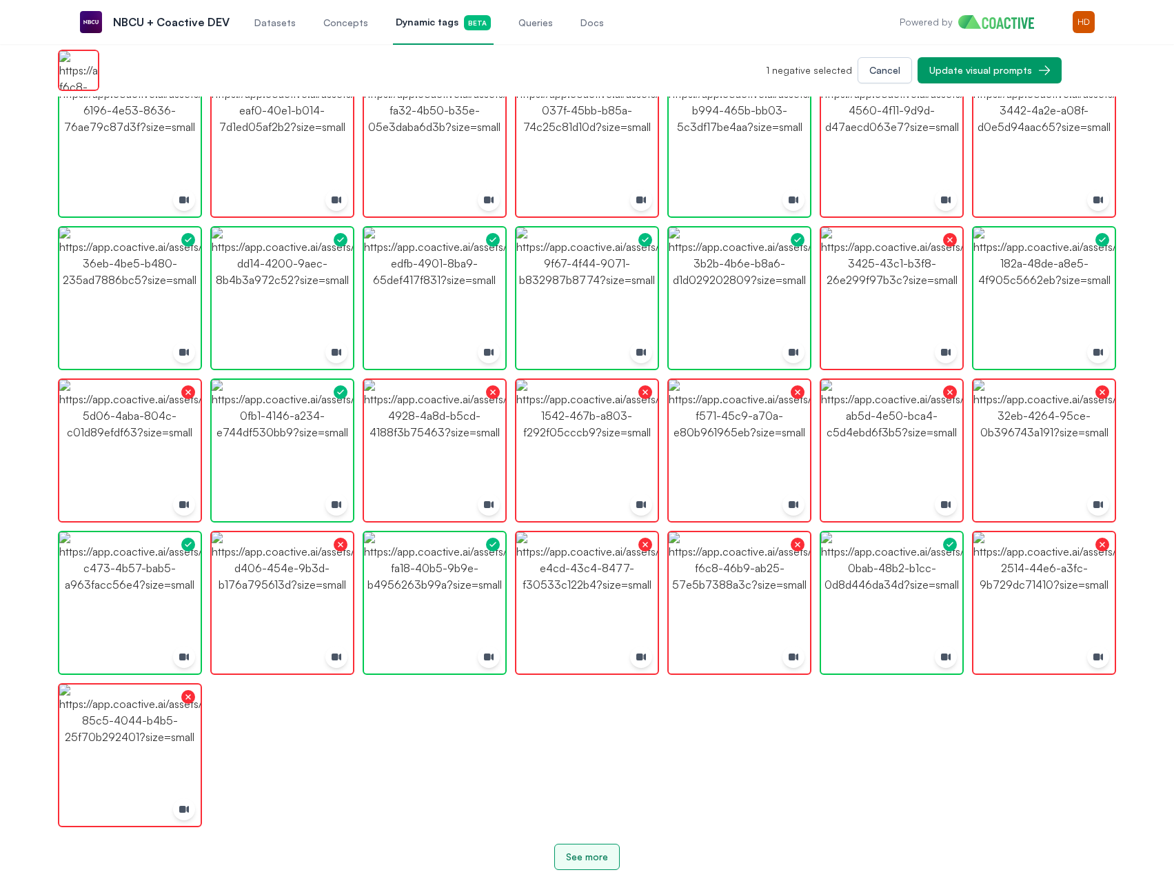
click at [576, 856] on div "See more" at bounding box center [587, 857] width 42 height 14
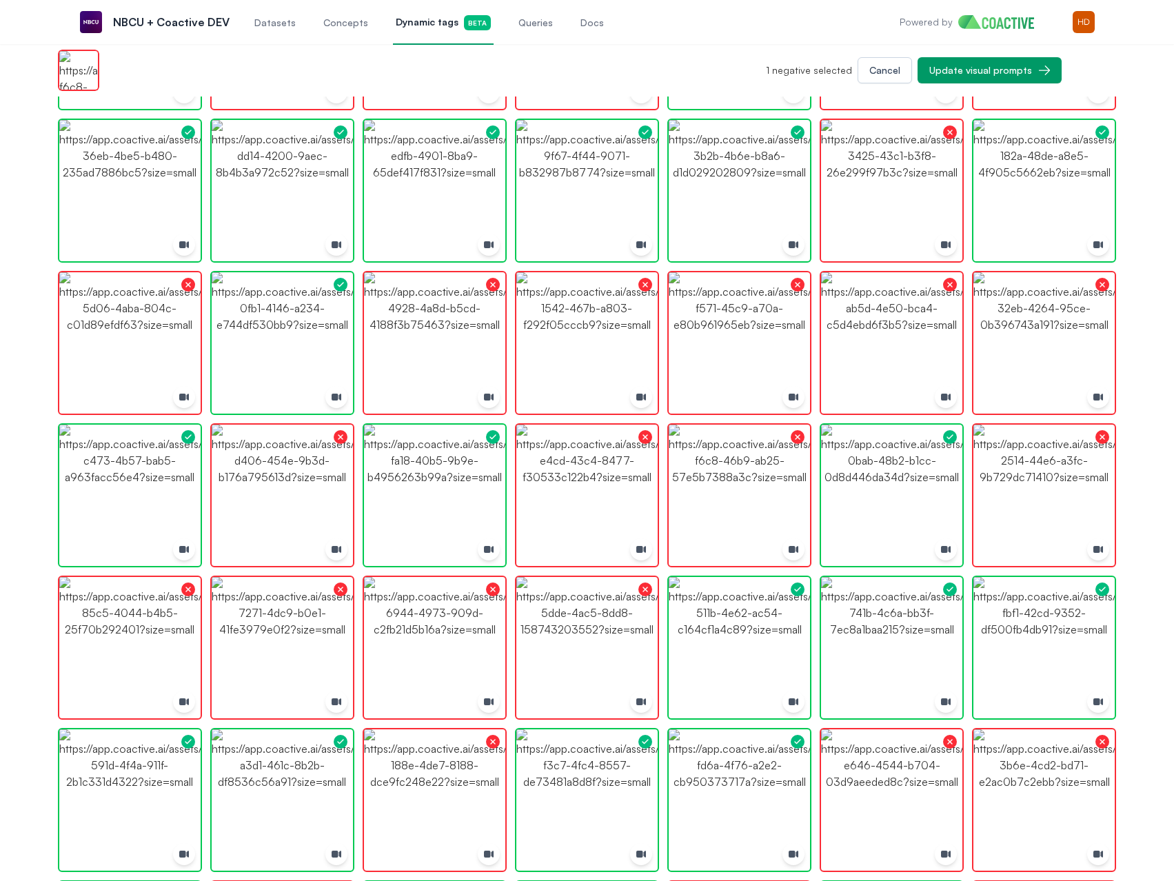
scroll to position [799, 0]
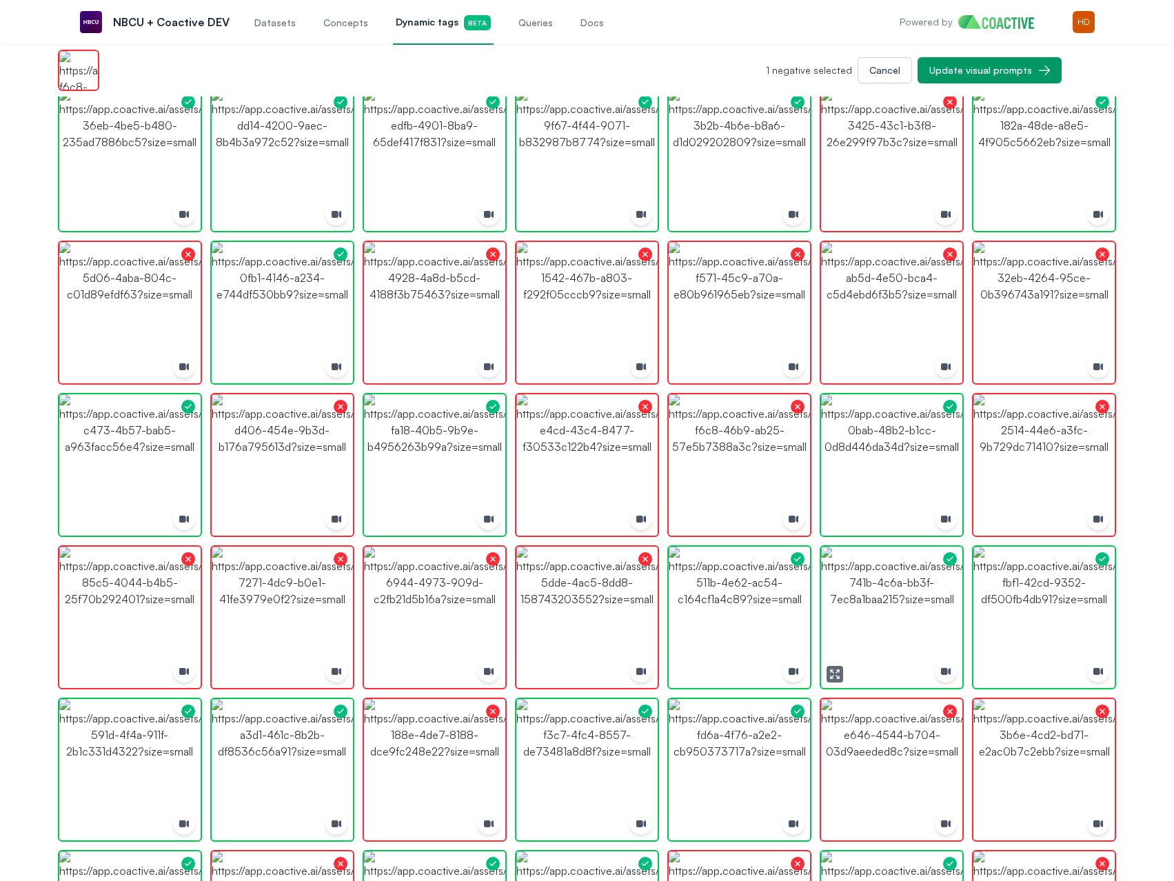
click at [937, 603] on img "button" at bounding box center [891, 617] width 141 height 141
click at [783, 585] on img "button" at bounding box center [739, 617] width 141 height 141
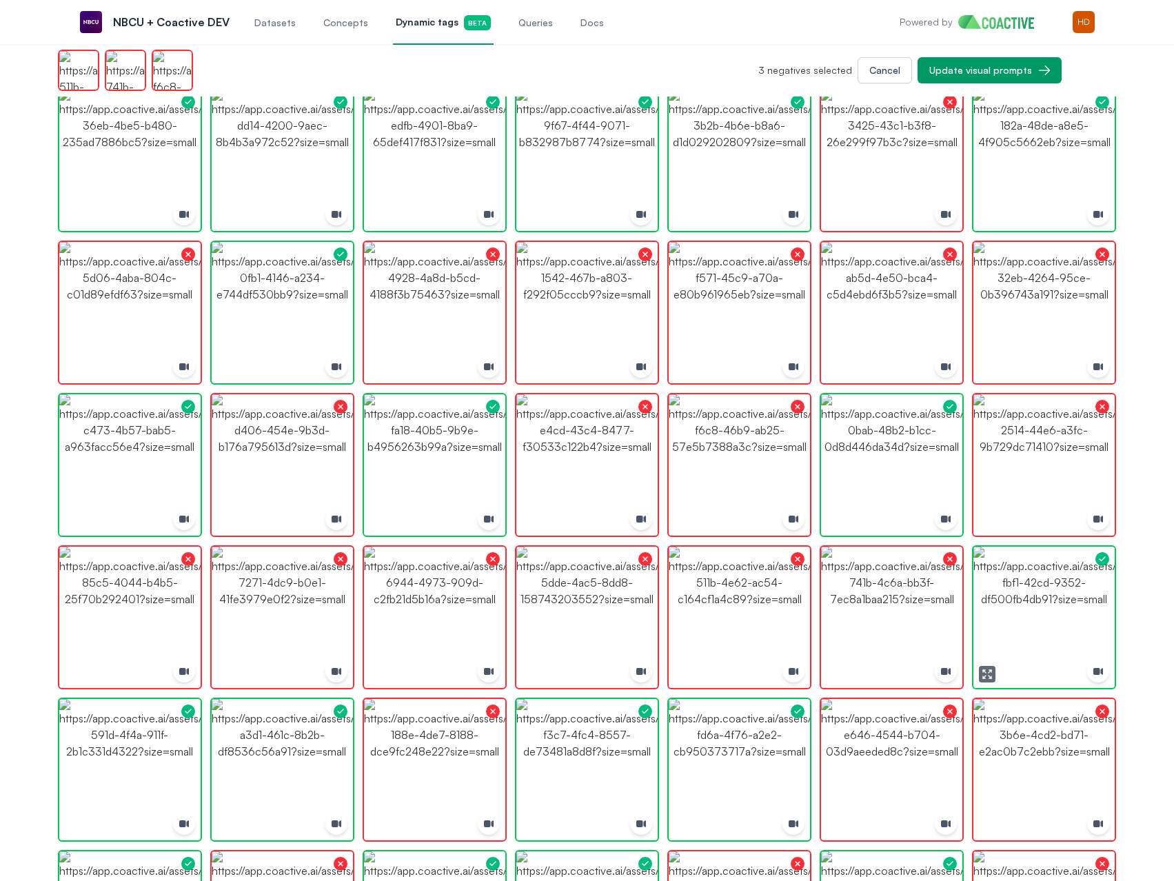
click at [1034, 590] on img "button" at bounding box center [1043, 617] width 141 height 141
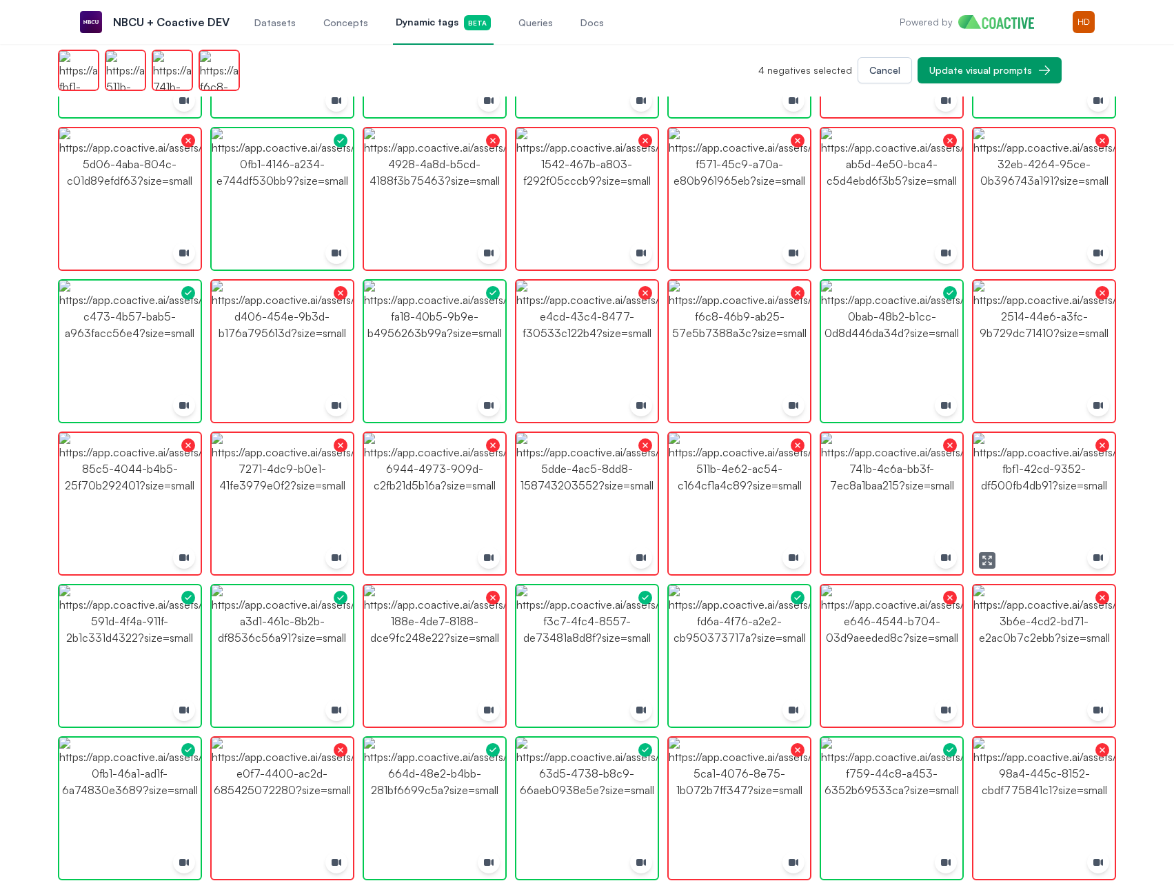
scroll to position [937, 0]
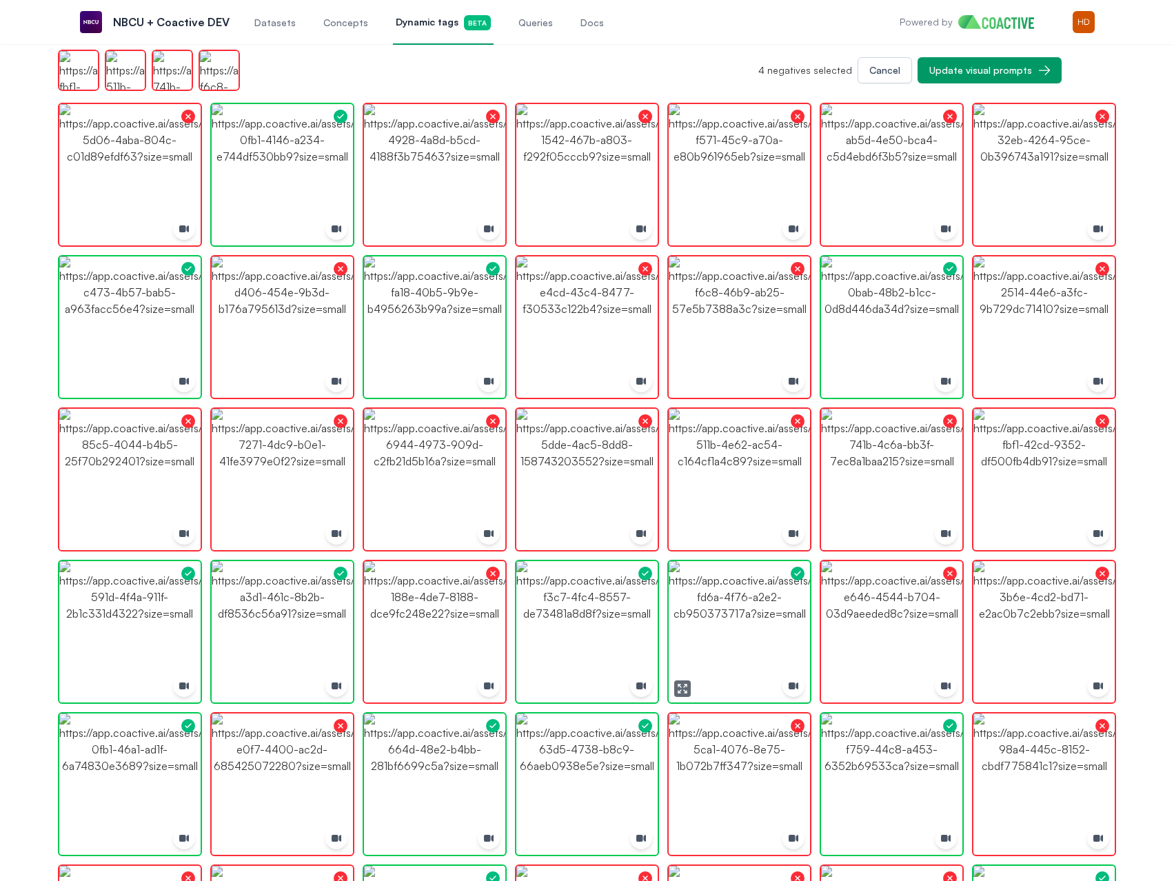
click at [764, 597] on img "button" at bounding box center [739, 631] width 141 height 141
click at [316, 606] on img "button" at bounding box center [282, 631] width 141 height 141
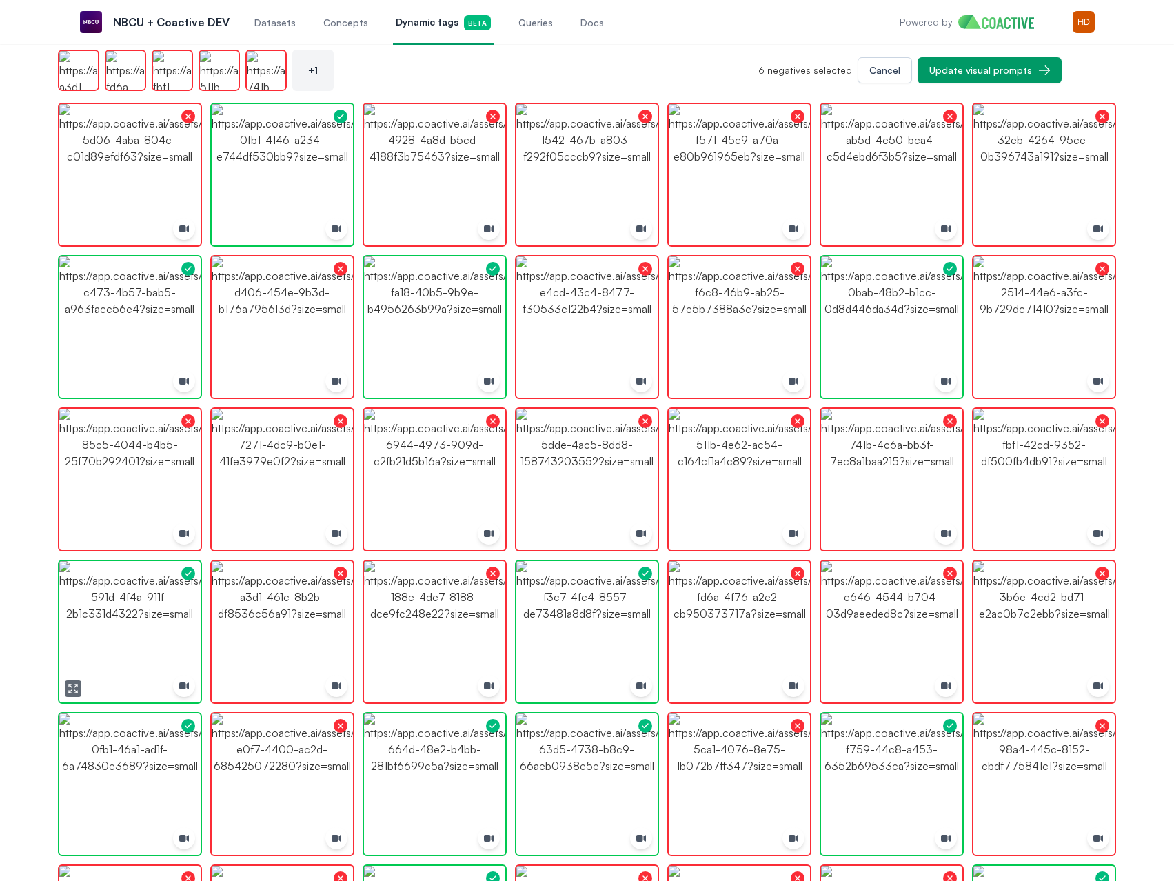
click at [127, 608] on img "button" at bounding box center [129, 631] width 141 height 141
click at [263, 773] on img "button" at bounding box center [282, 783] width 141 height 141
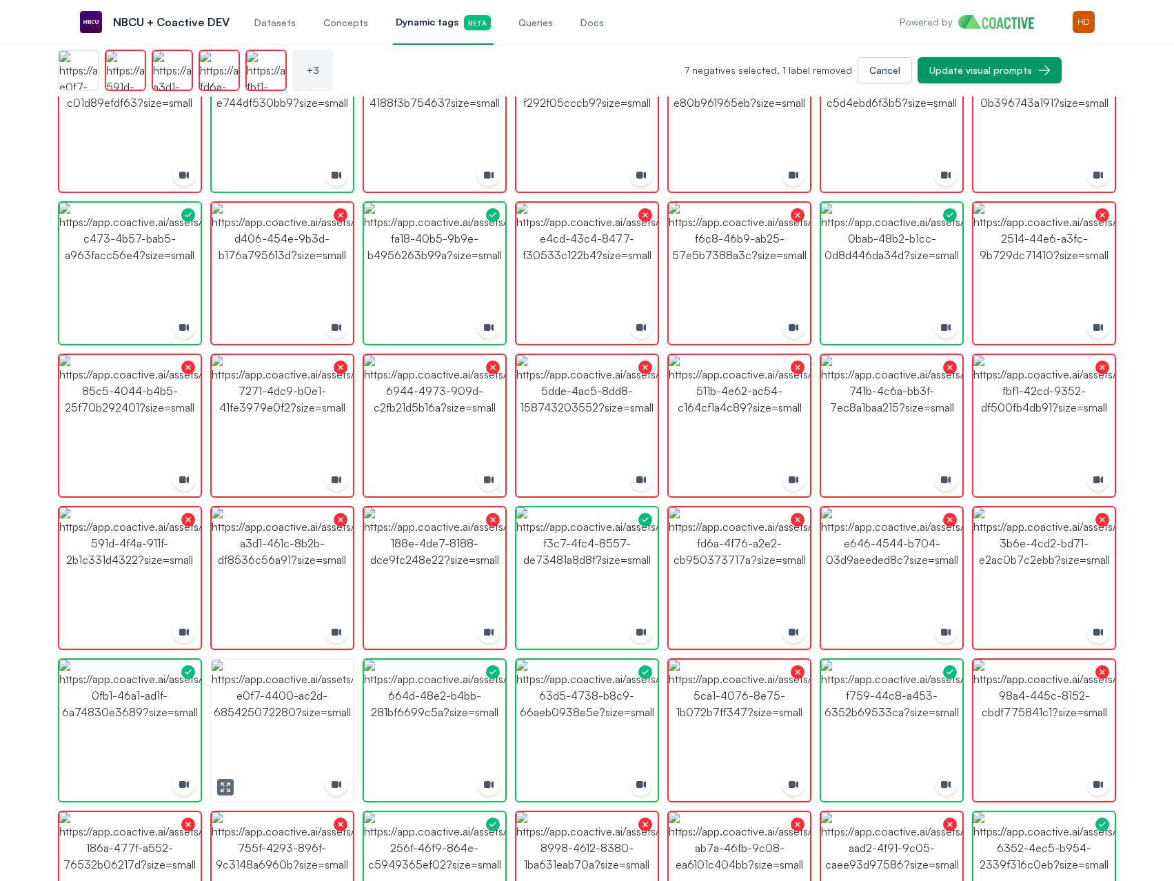
scroll to position [1074, 0]
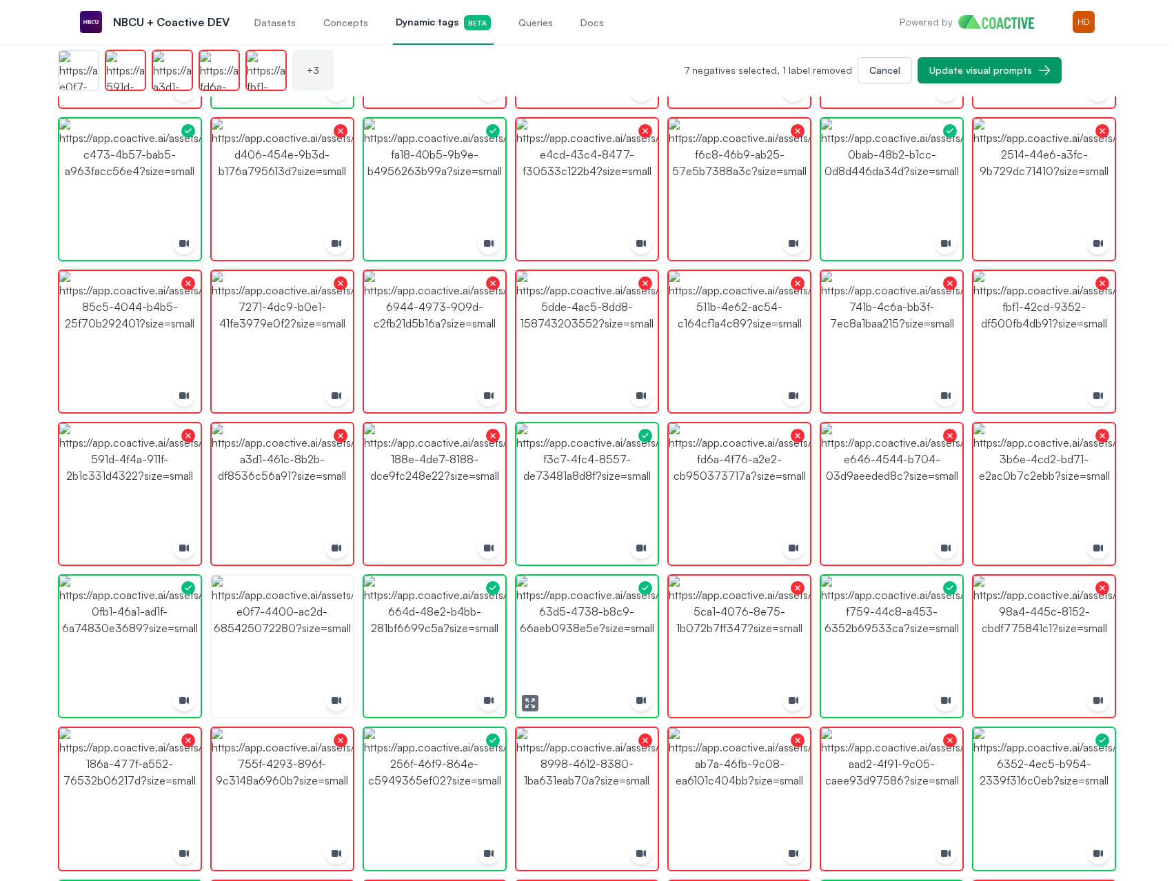
click at [573, 631] on img "button" at bounding box center [586, 645] width 141 height 141
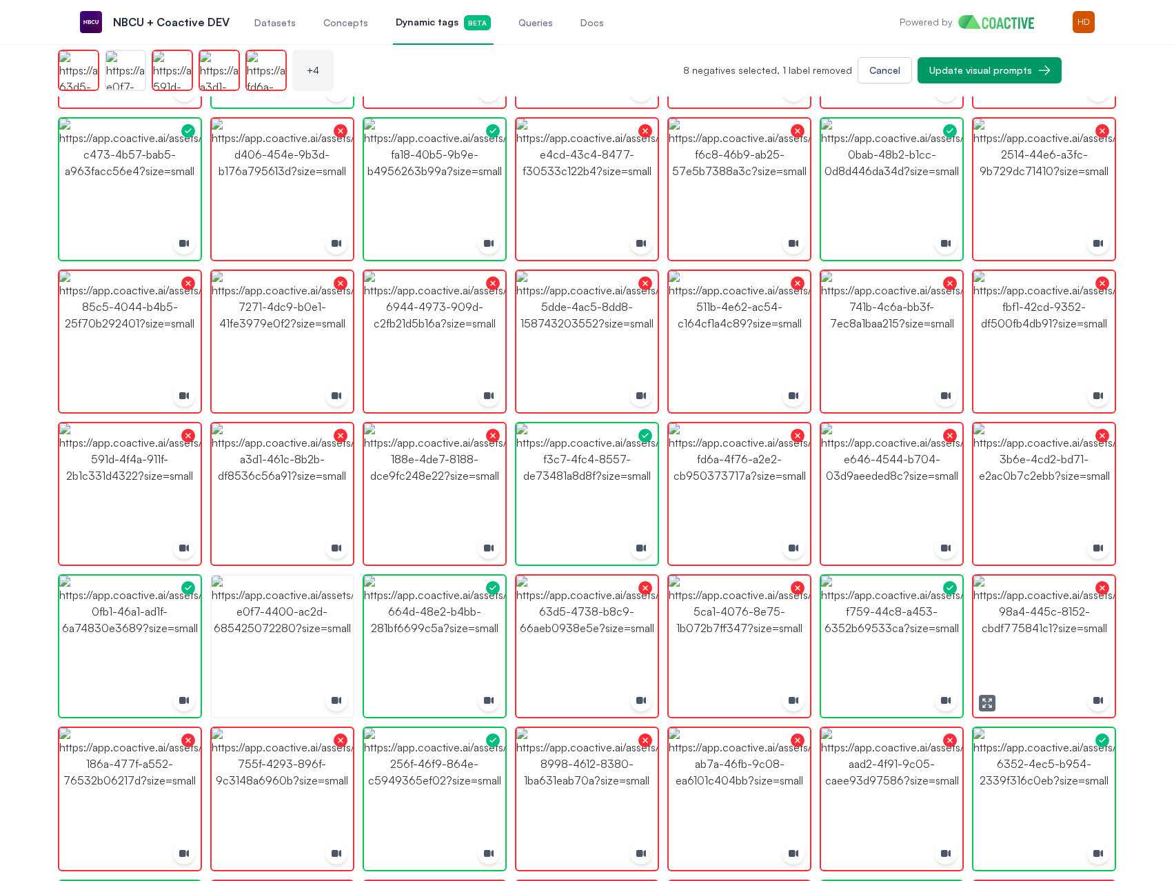
click at [1052, 631] on img "button" at bounding box center [1043, 645] width 141 height 141
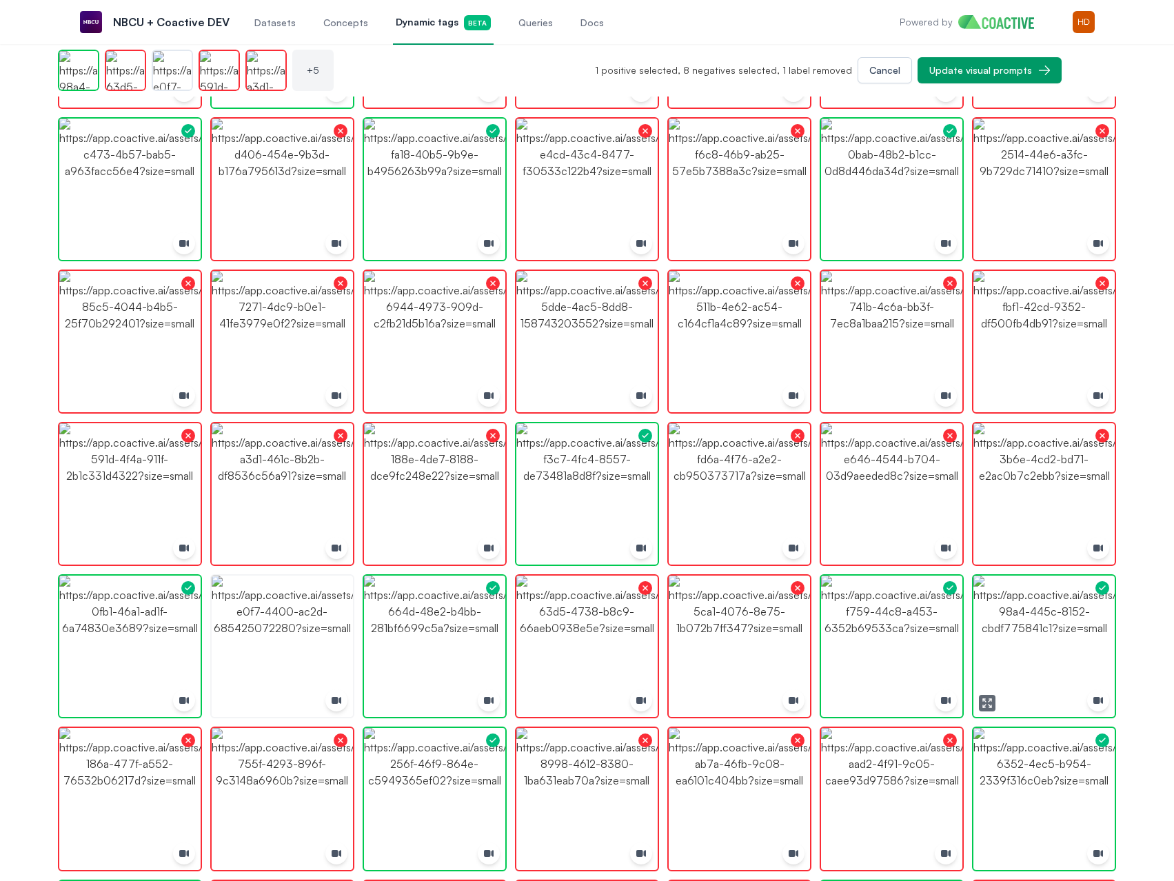
click at [1052, 631] on img "button" at bounding box center [1043, 645] width 141 height 141
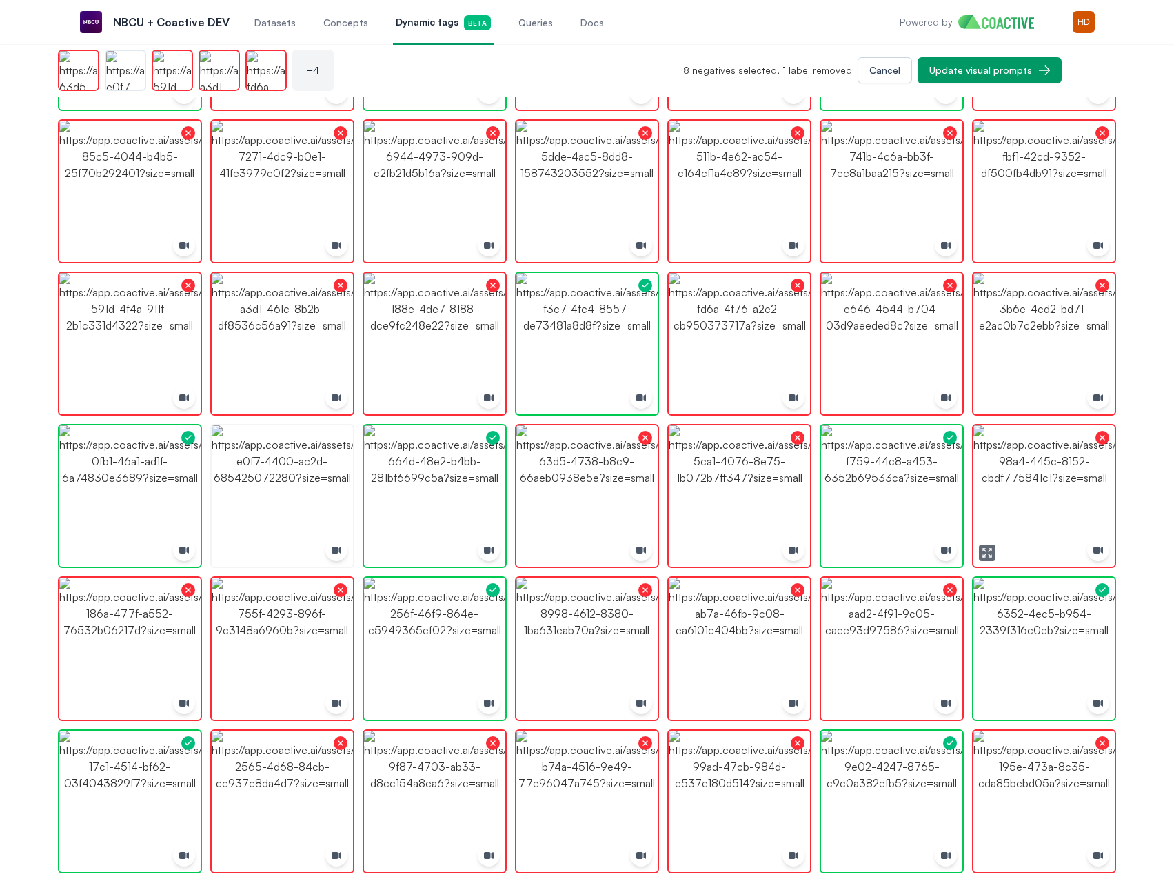
scroll to position [1281, 0]
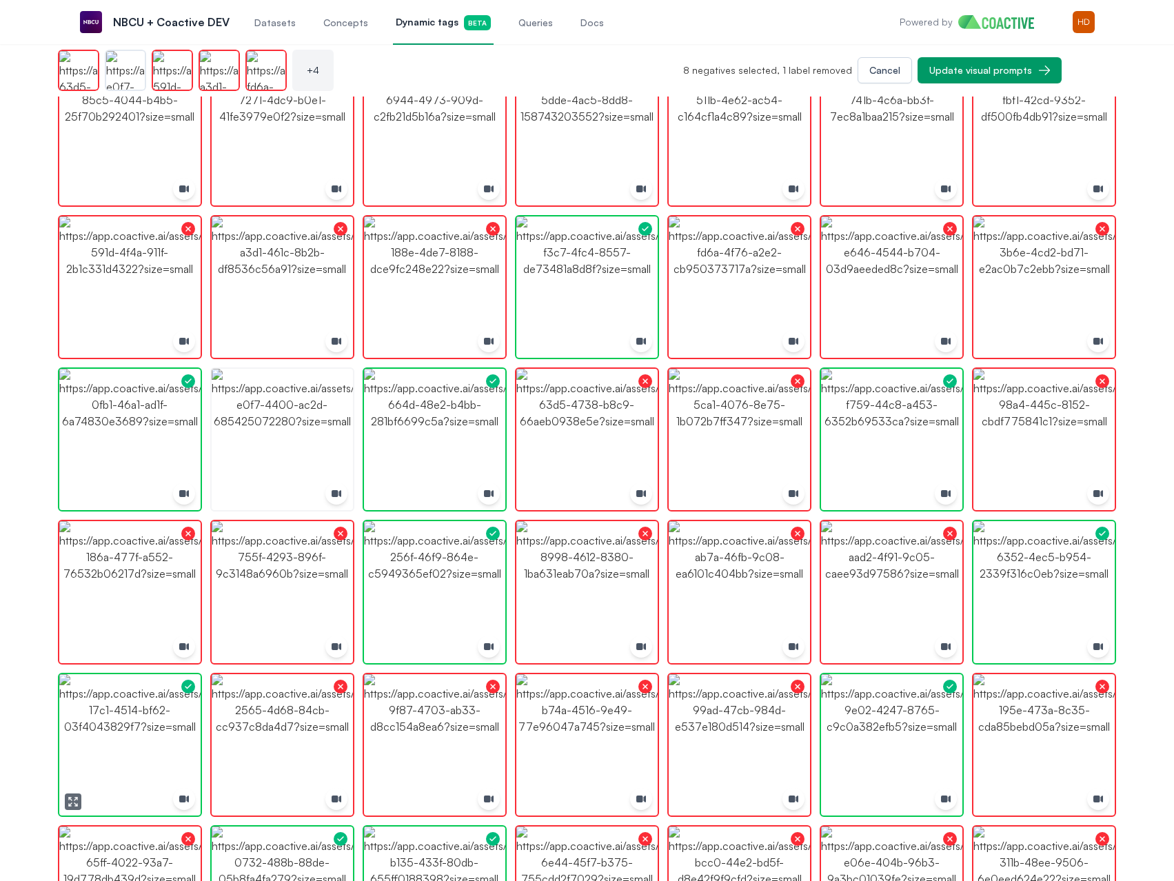
click at [126, 735] on img "button" at bounding box center [129, 744] width 141 height 141
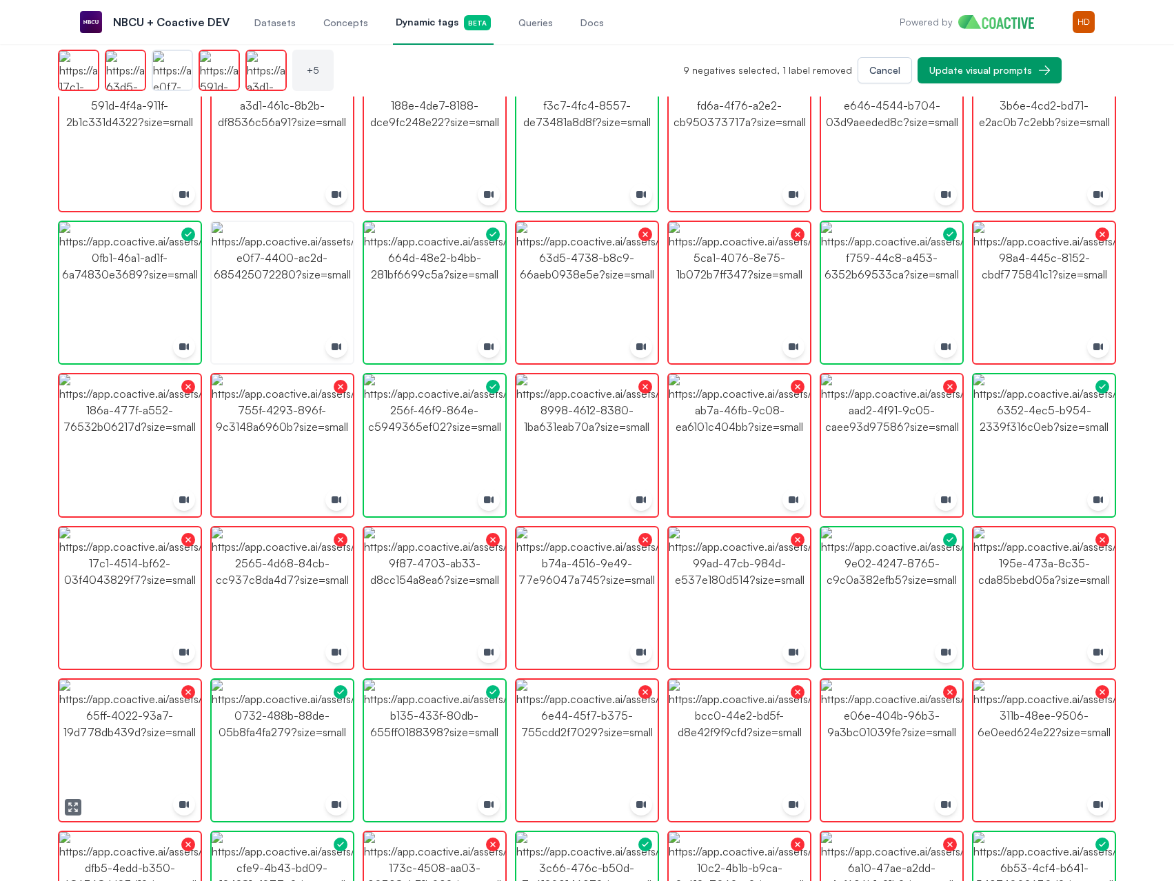
scroll to position [1488, 0]
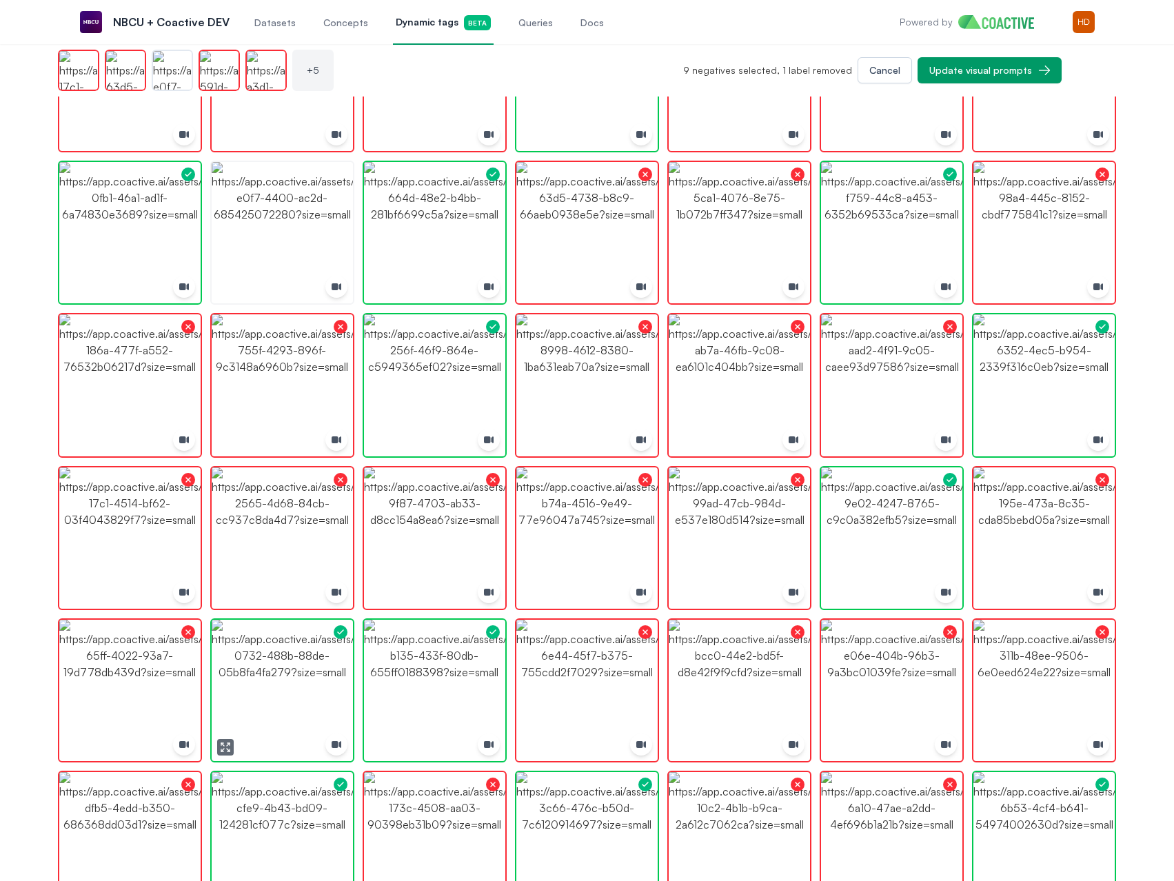
click at [242, 684] on img "button" at bounding box center [282, 690] width 141 height 141
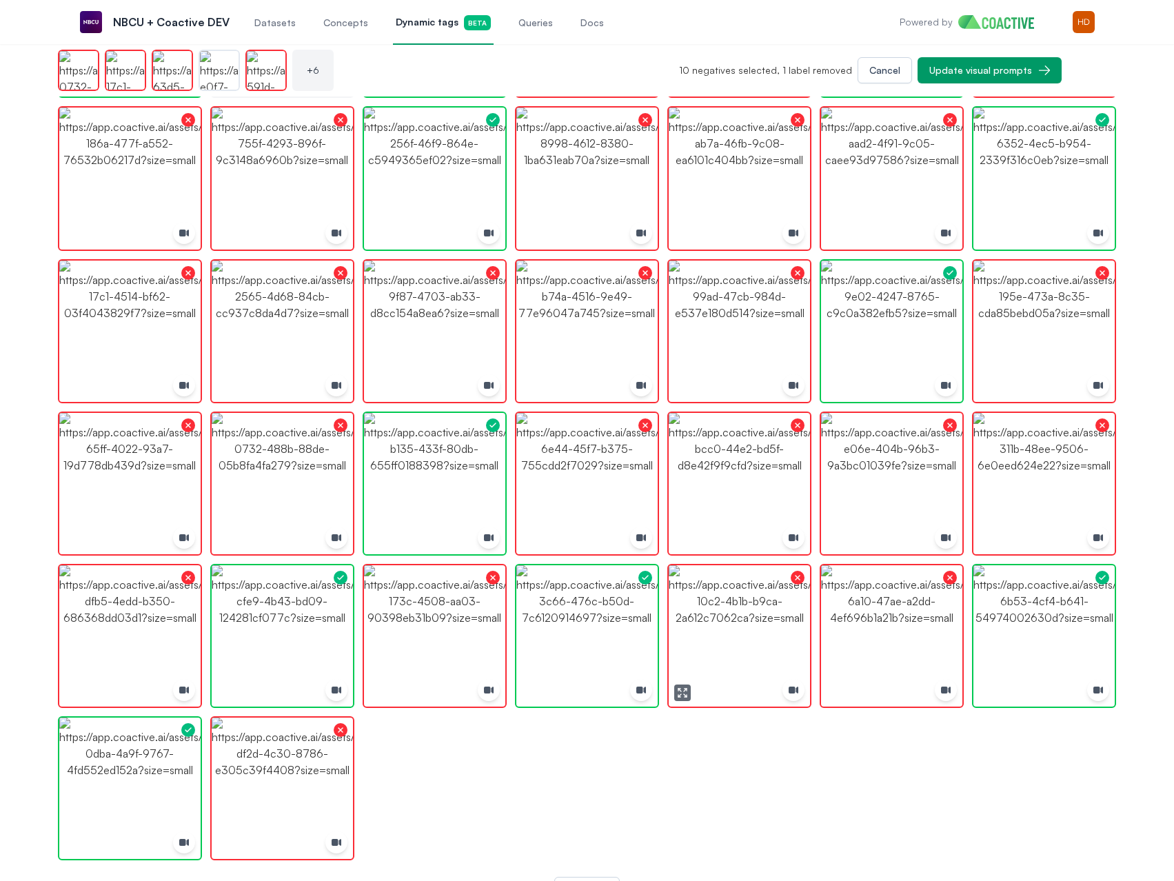
scroll to position [1728, 0]
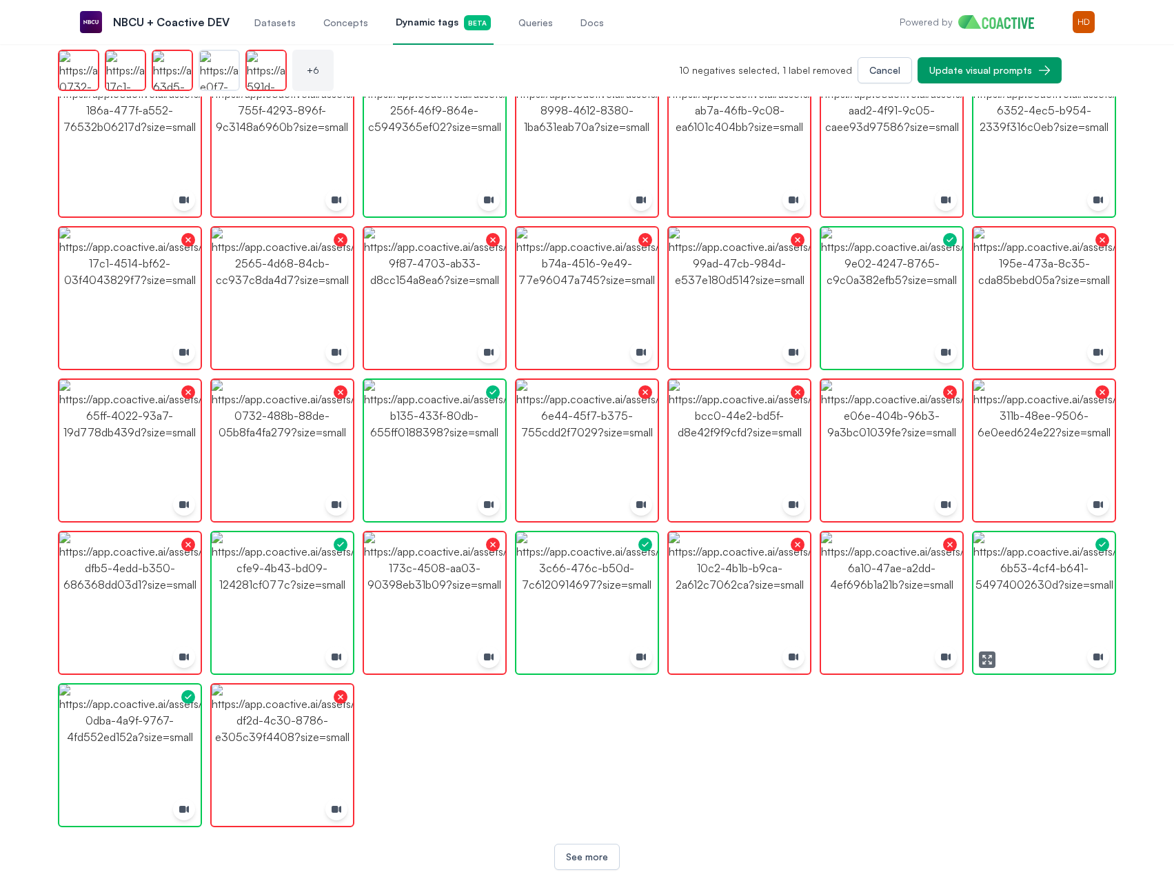
click at [1059, 598] on img "button" at bounding box center [1043, 602] width 141 height 141
click at [132, 755] on img "button" at bounding box center [129, 754] width 141 height 141
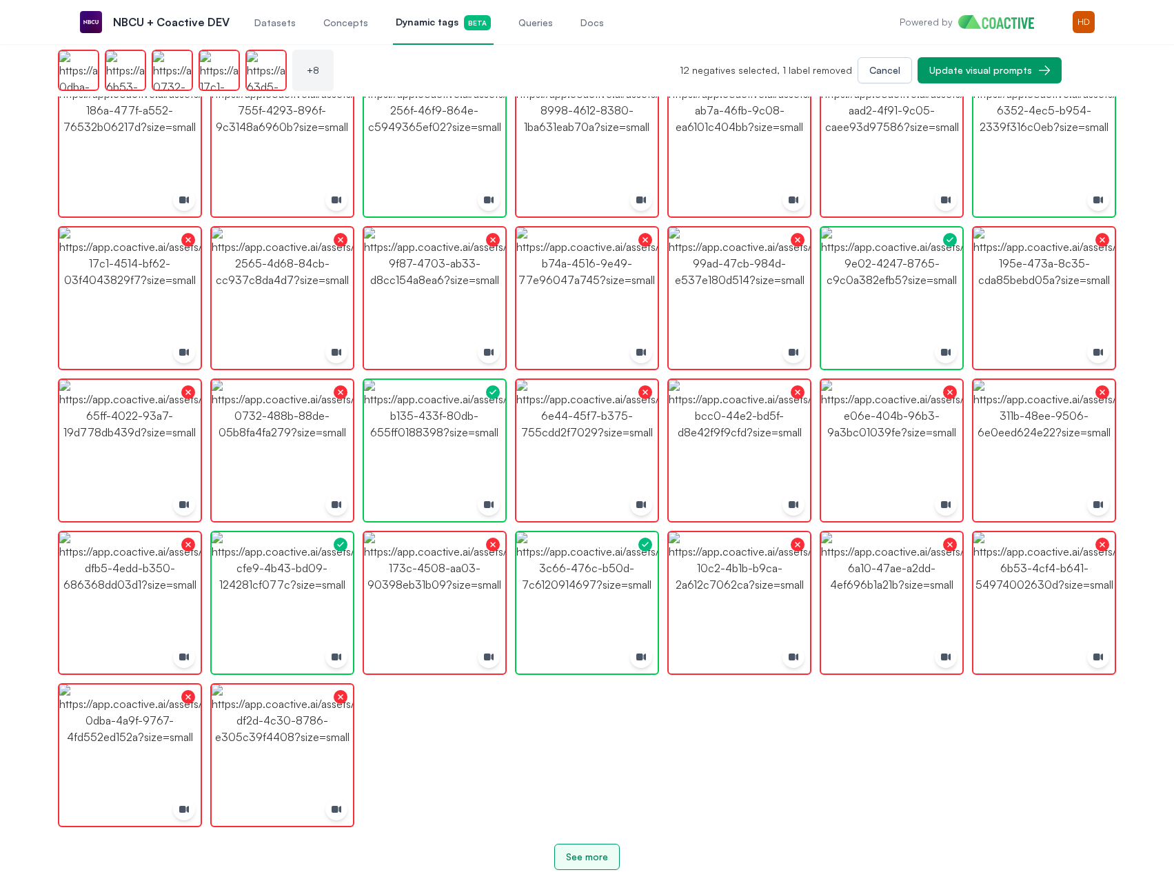
click at [598, 855] on div "See more" at bounding box center [587, 857] width 42 height 14
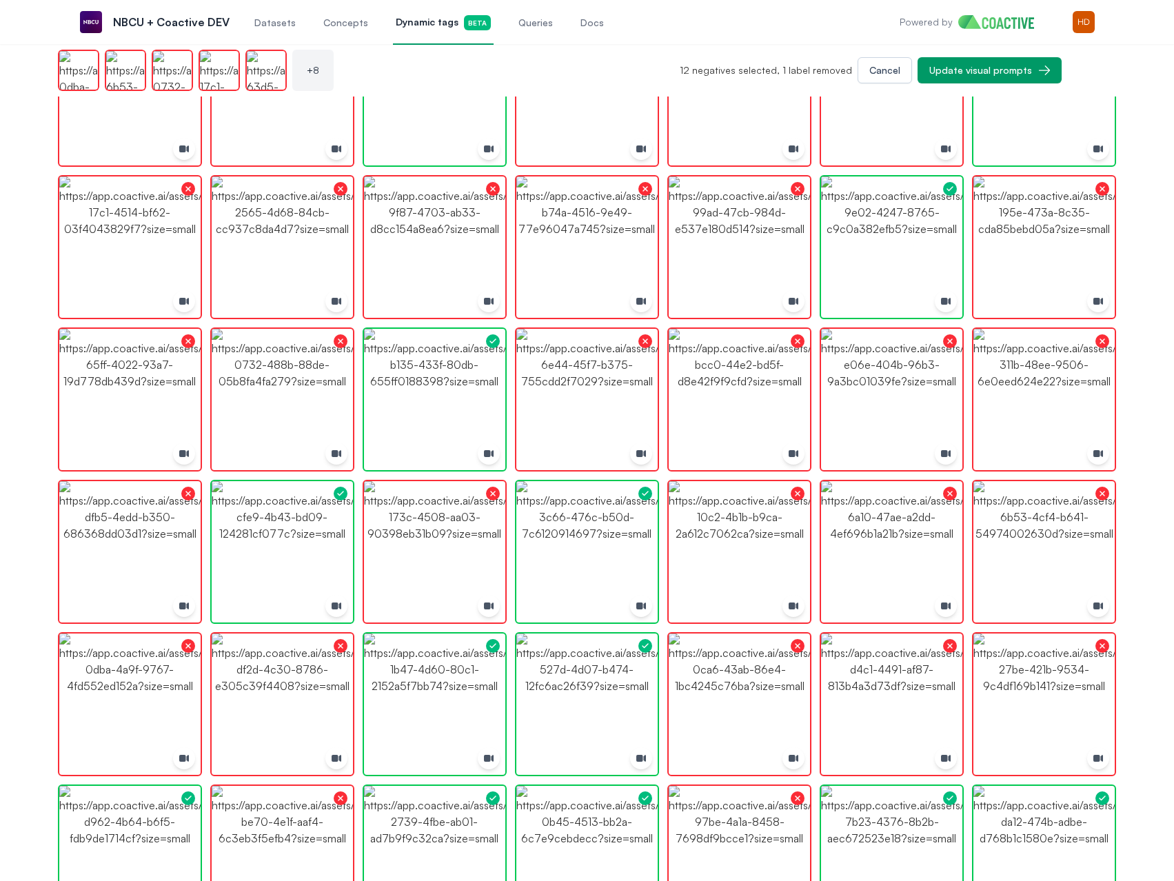
scroll to position [1866, 0]
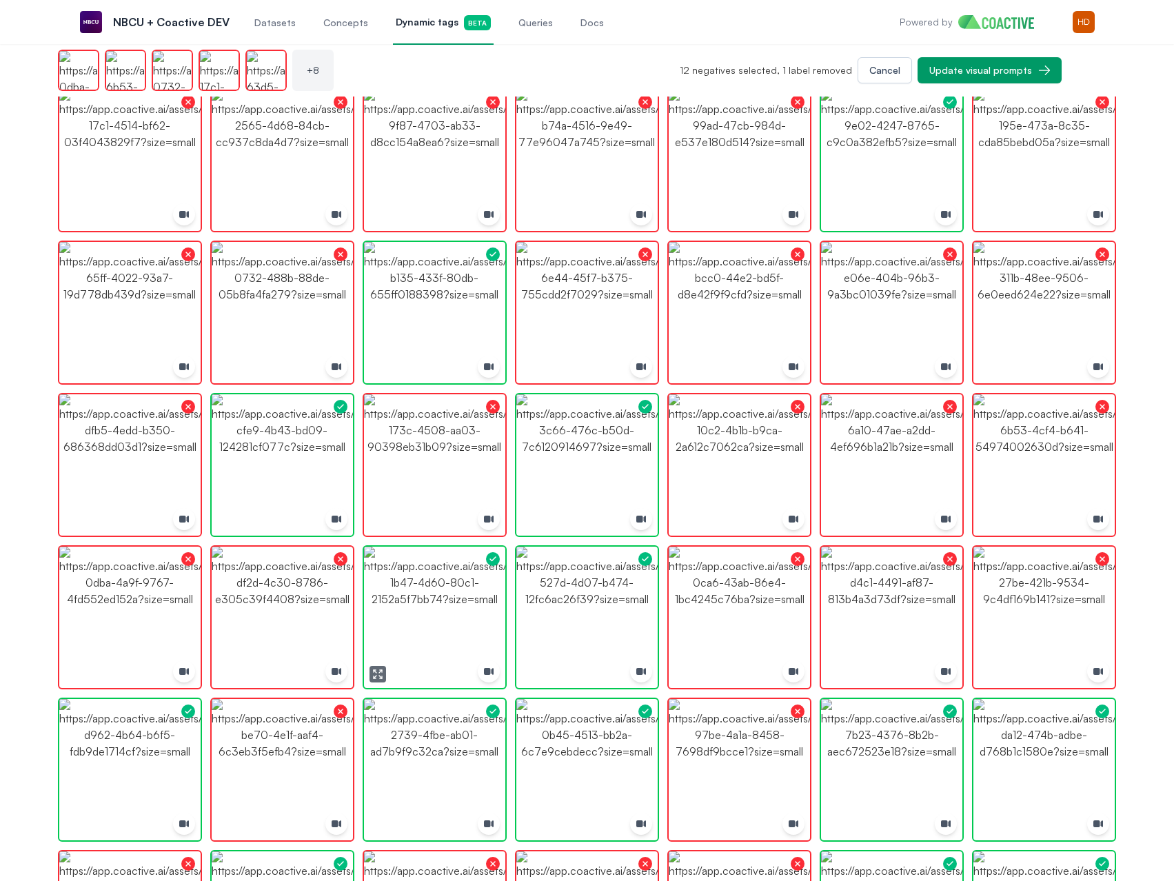
click at [485, 617] on img "button" at bounding box center [434, 617] width 141 height 141
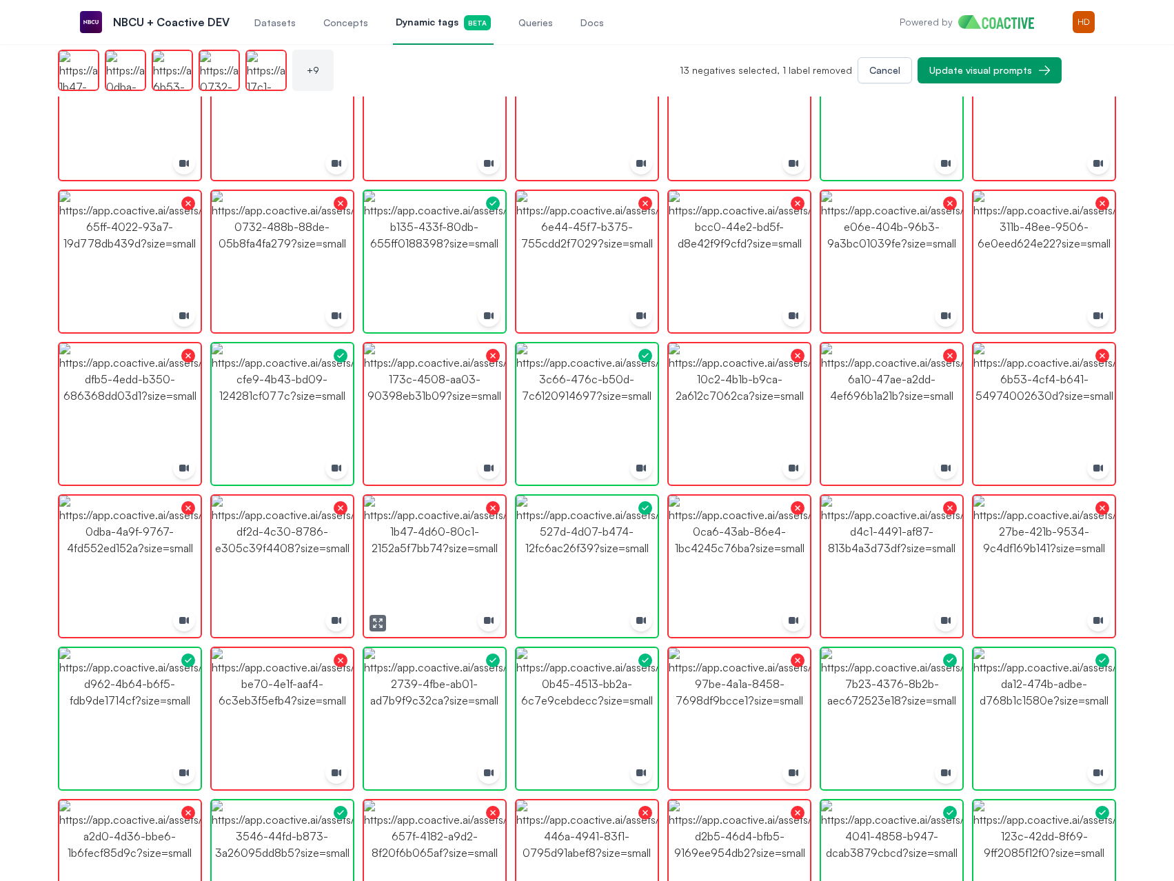
scroll to position [2072, 0]
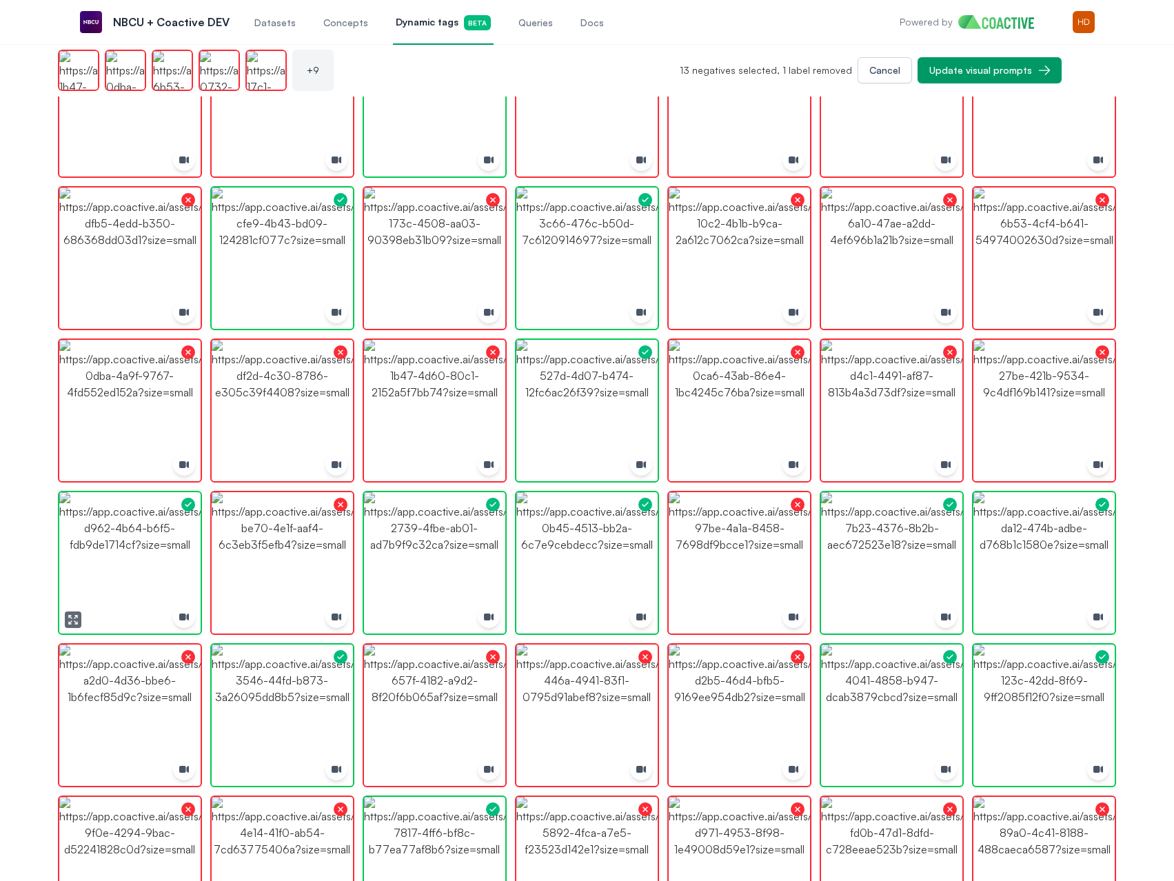
click at [136, 558] on img "button" at bounding box center [129, 562] width 141 height 141
click at [915, 675] on img "button" at bounding box center [891, 714] width 141 height 141
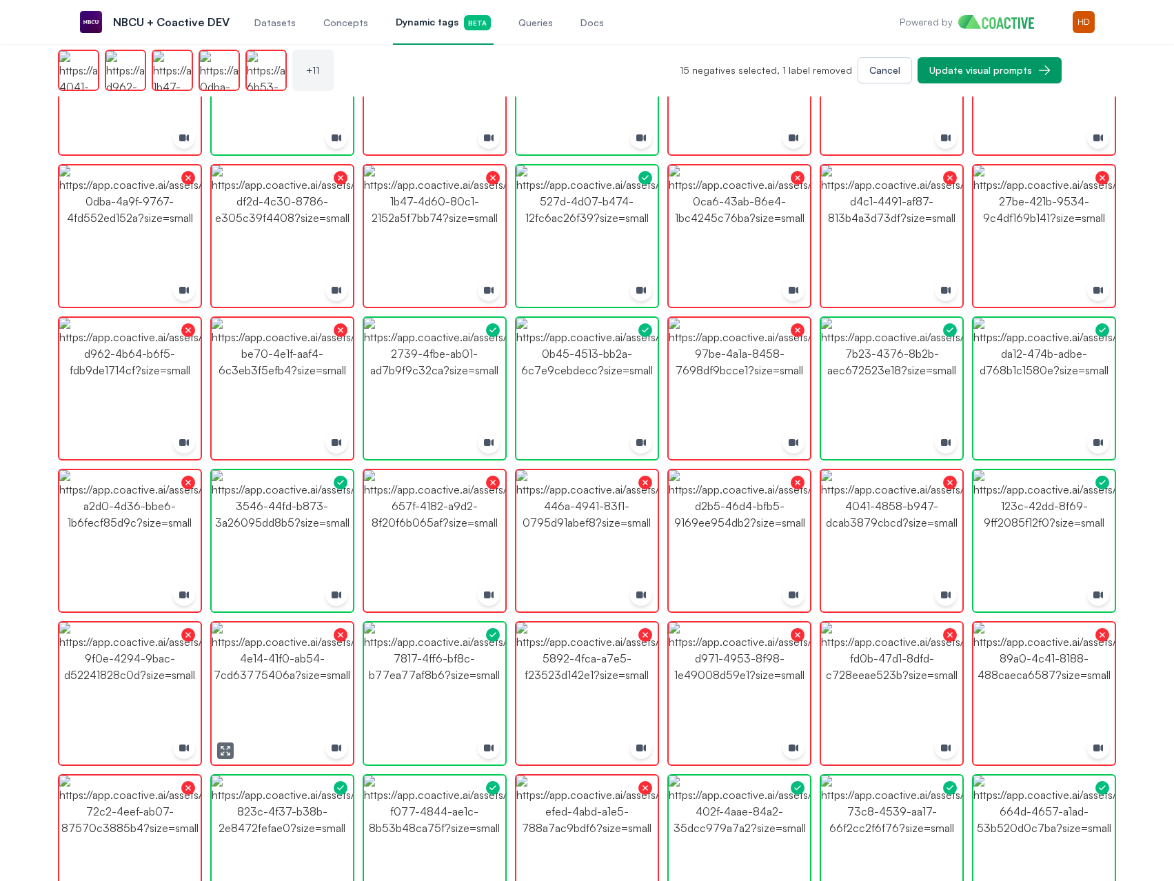
scroll to position [2279, 0]
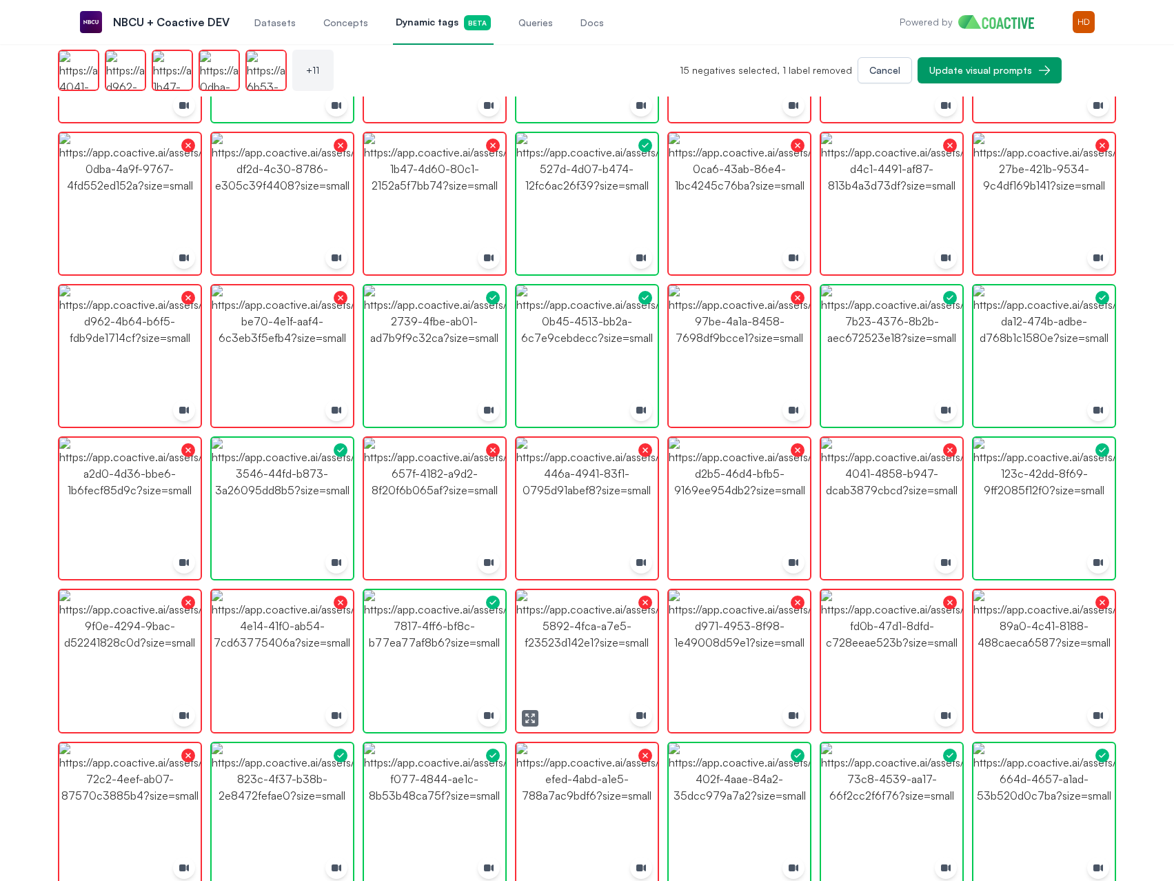
click at [567, 656] on img "button" at bounding box center [586, 660] width 141 height 141
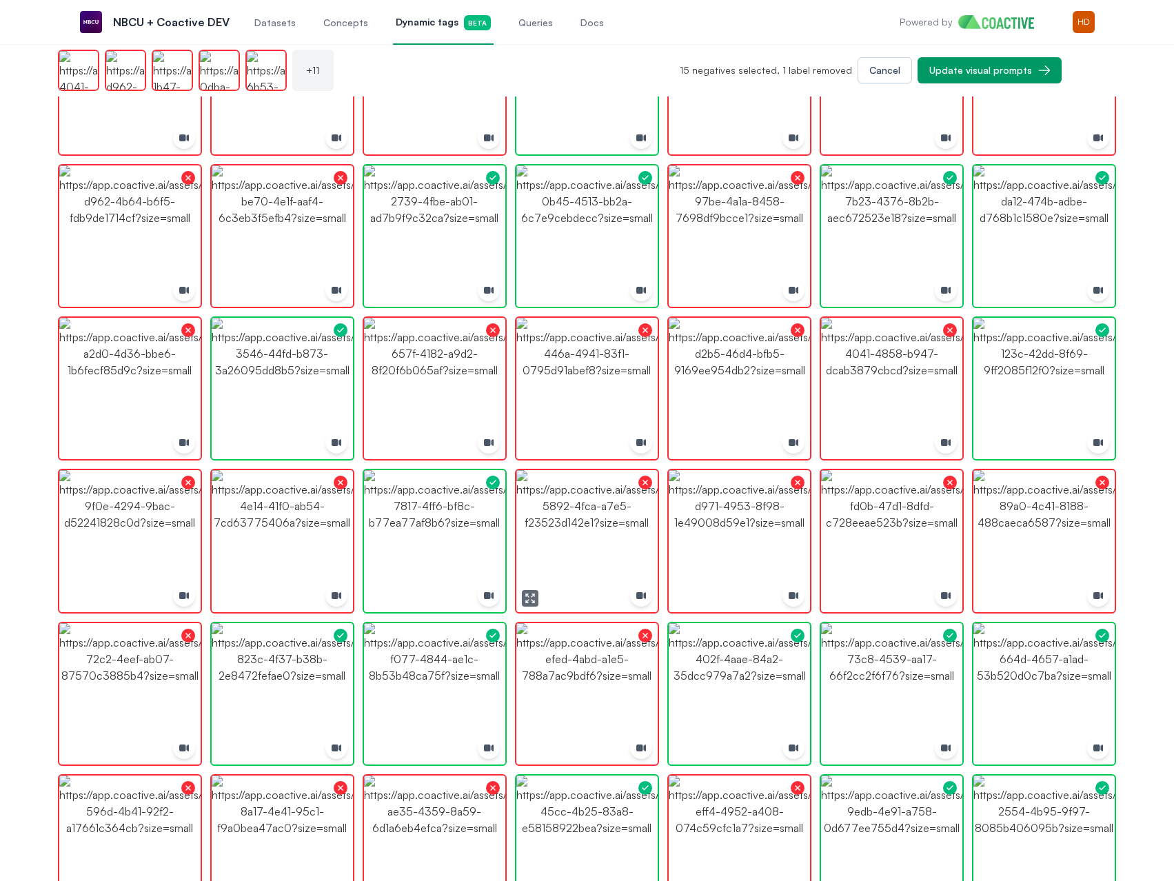
scroll to position [2417, 0]
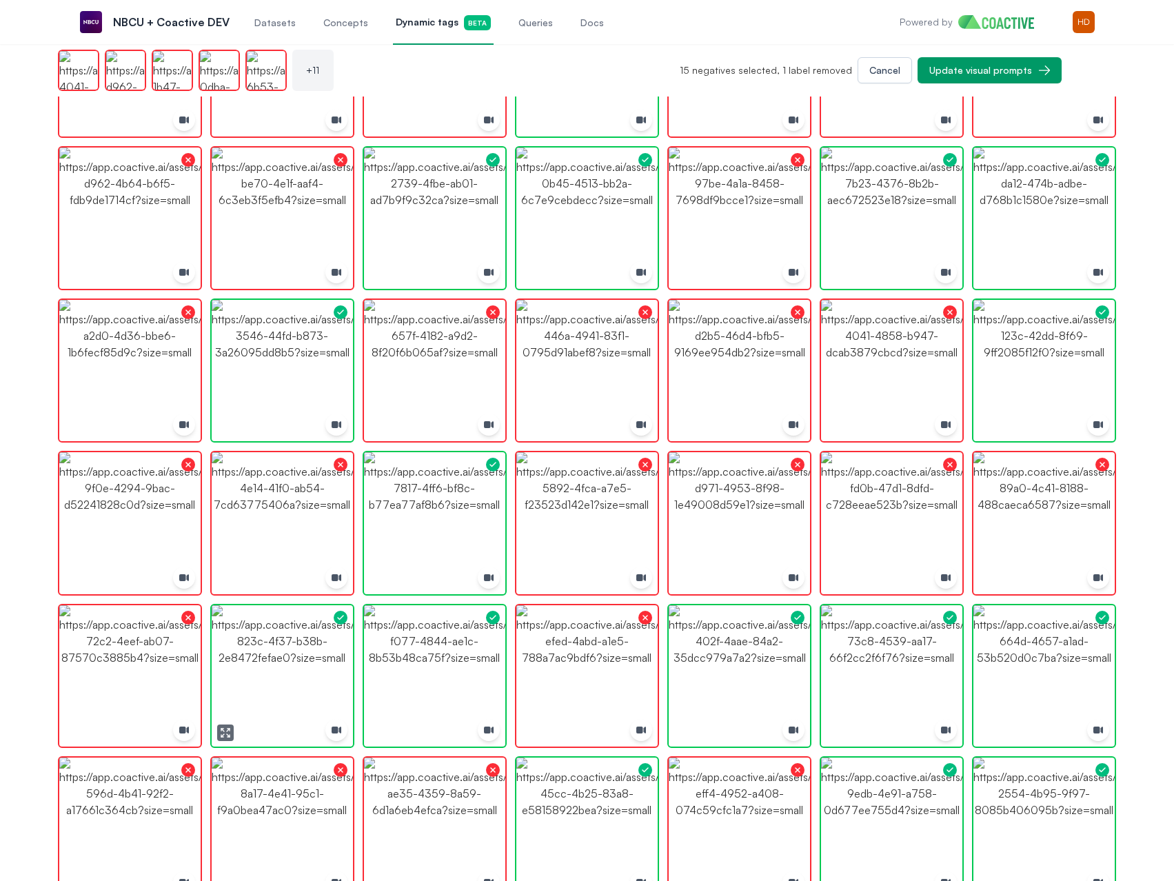
click at [299, 670] on img "button" at bounding box center [282, 675] width 141 height 141
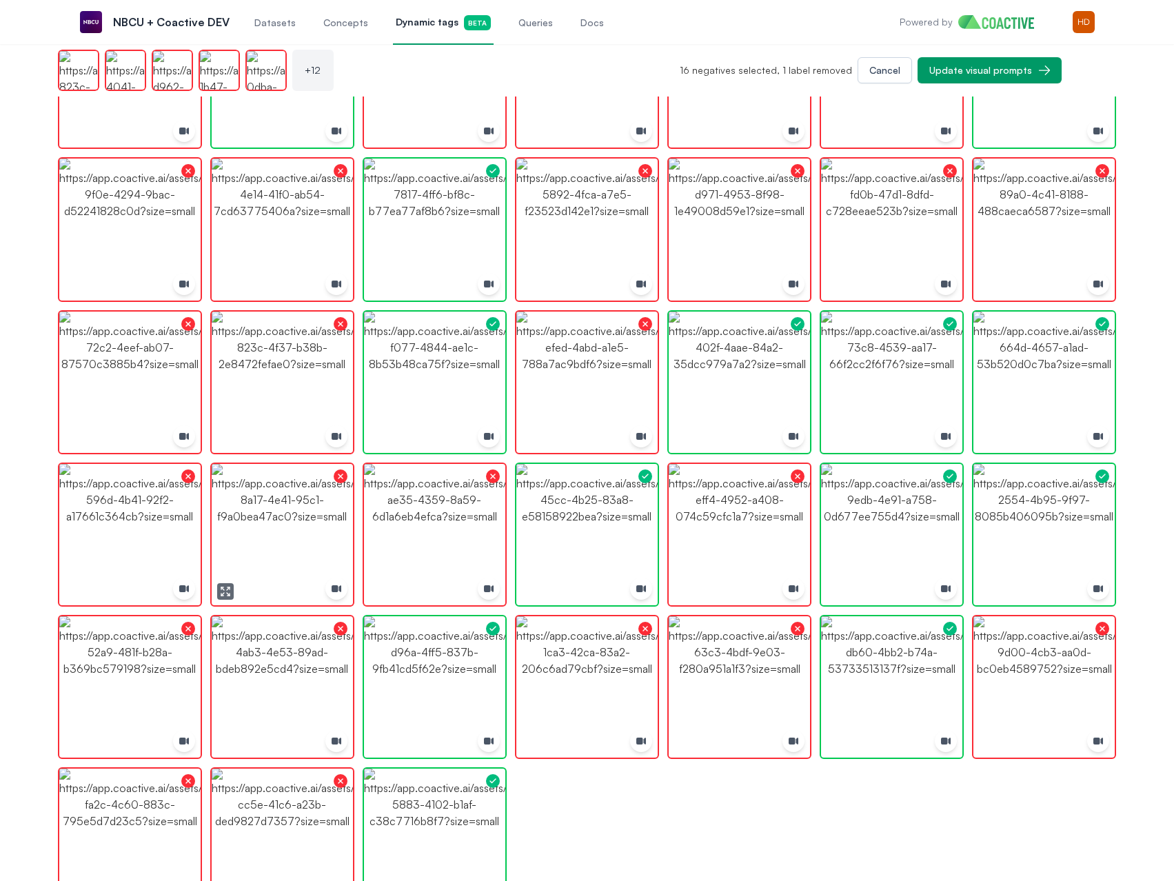
scroll to position [2762, 0]
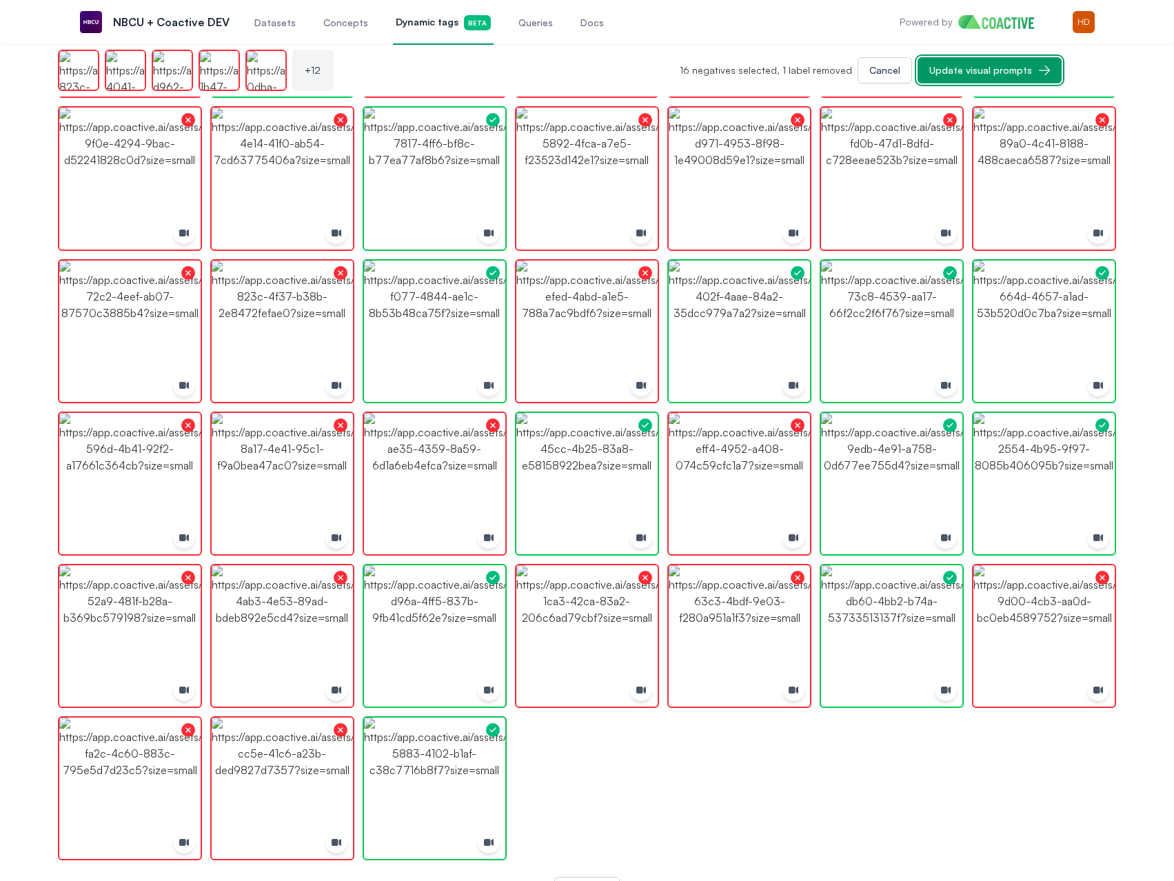
click at [987, 65] on div "Update visual prompts" at bounding box center [980, 70] width 103 height 14
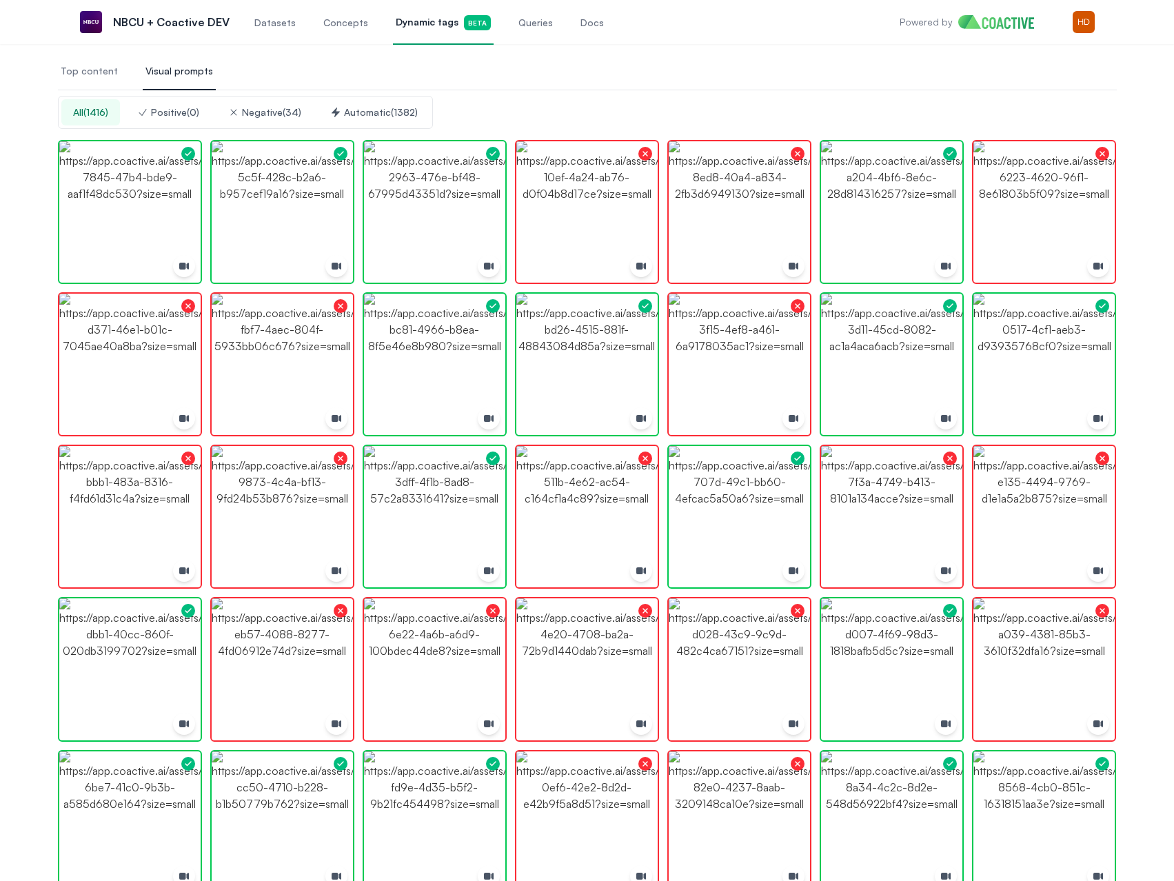
scroll to position [0, 0]
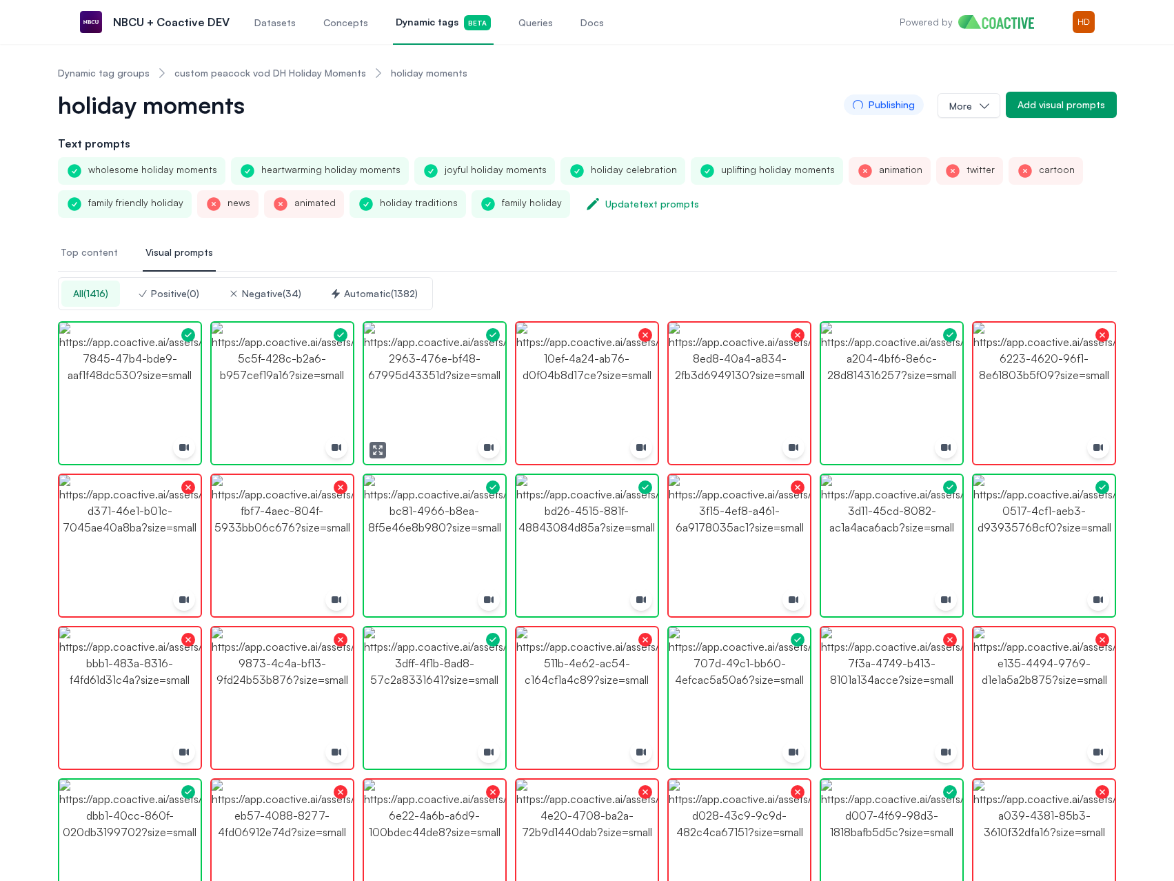
click at [474, 376] on img "button" at bounding box center [434, 393] width 141 height 141
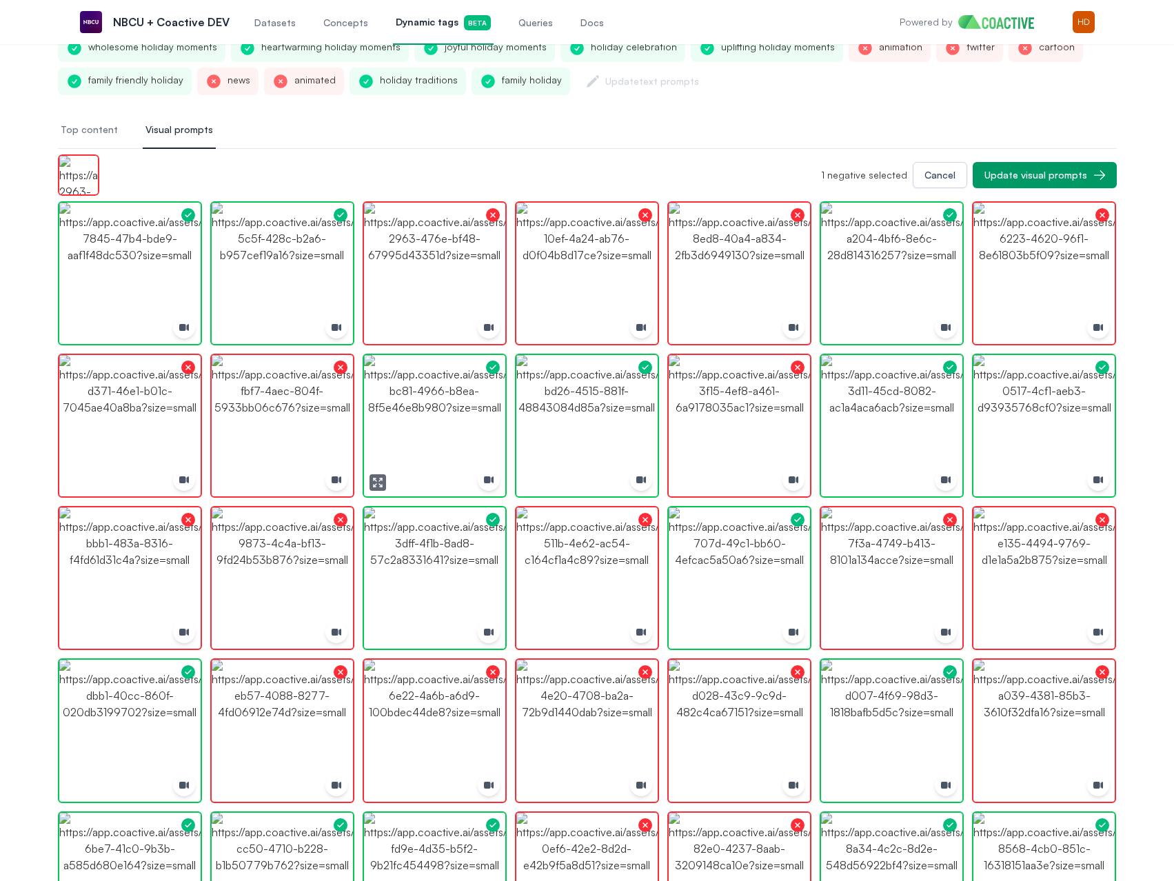
scroll to position [138, 0]
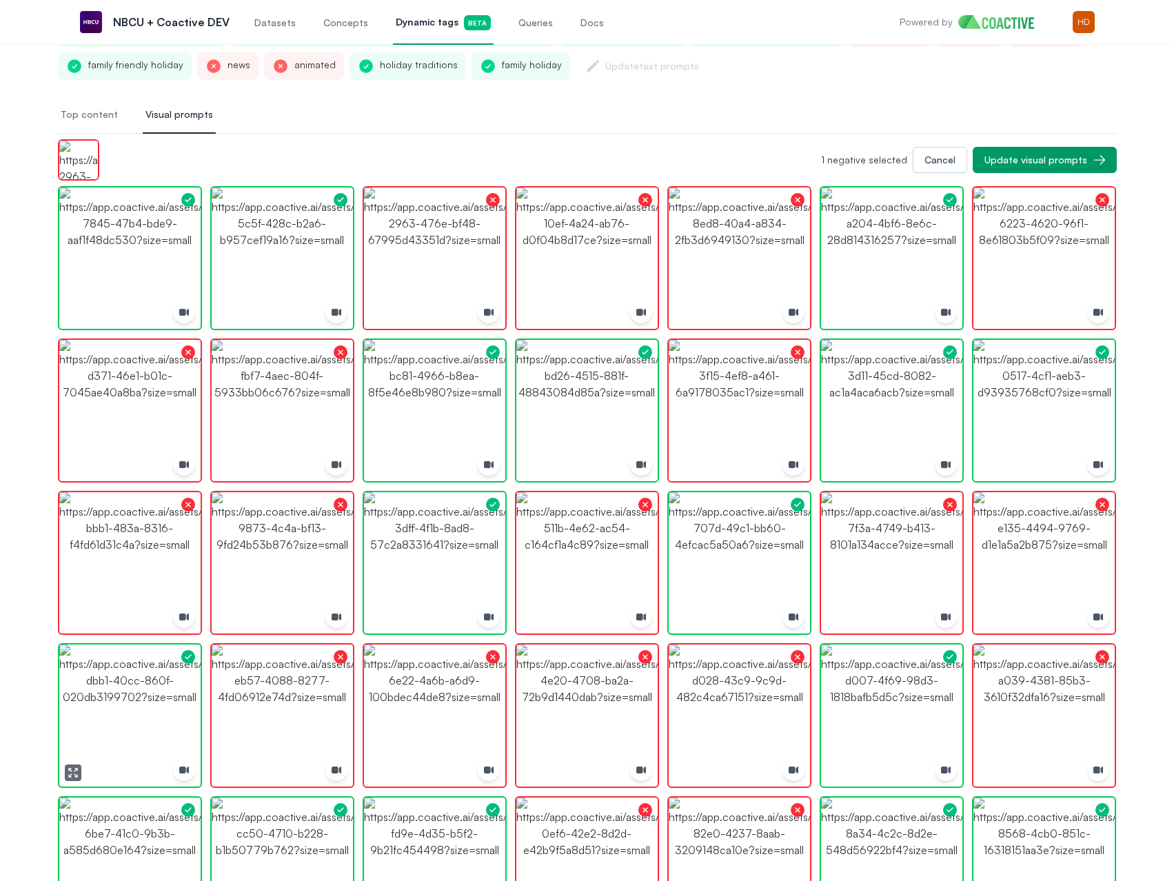
click at [173, 719] on img "button" at bounding box center [129, 714] width 141 height 141
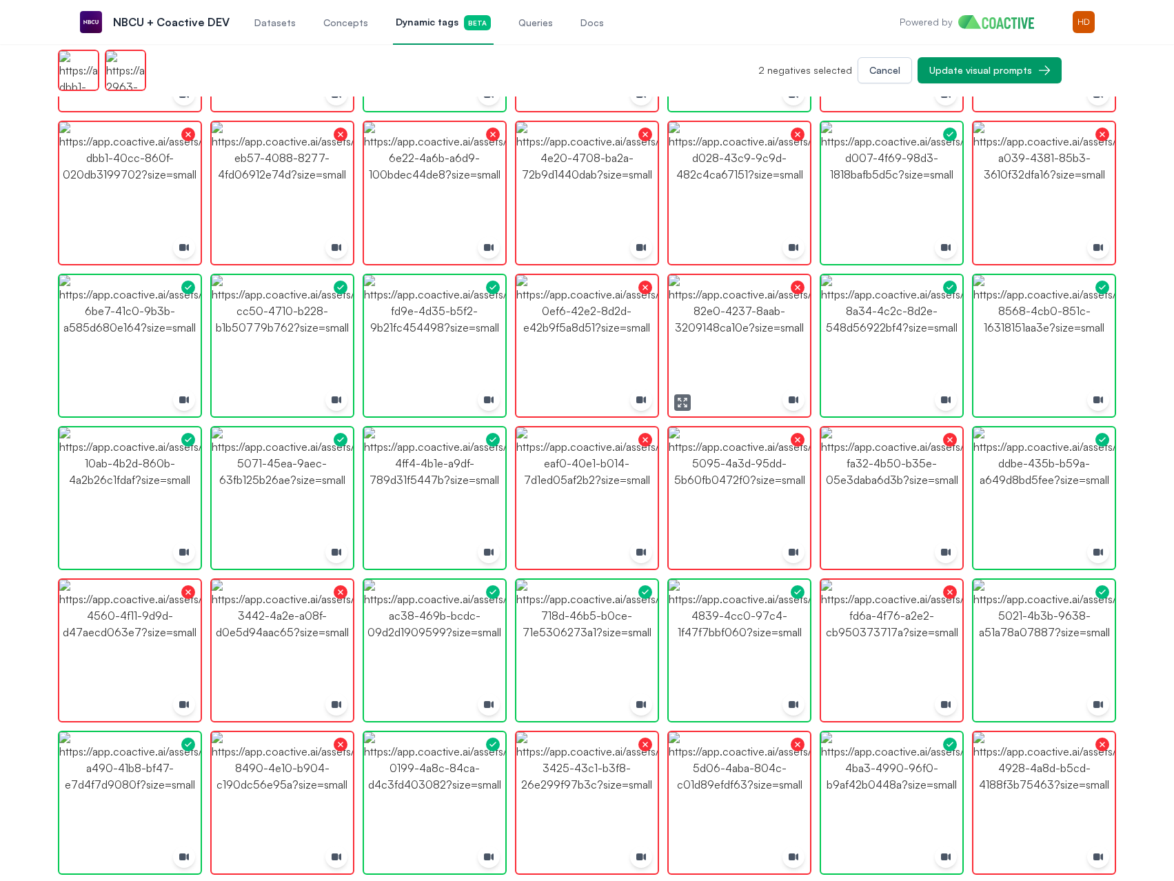
scroll to position [620, 0]
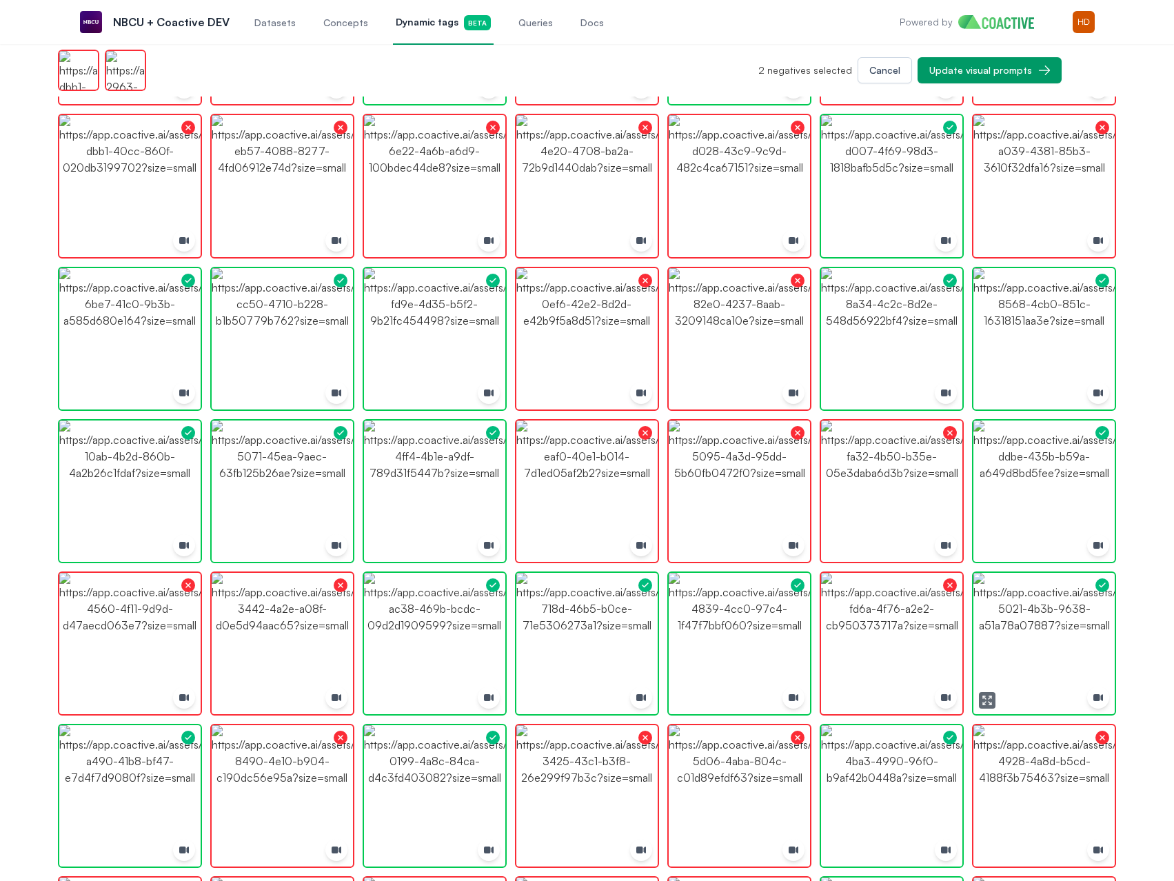
click at [1093, 620] on img "button" at bounding box center [1043, 643] width 141 height 141
click at [1043, 493] on img "button" at bounding box center [1043, 490] width 141 height 141
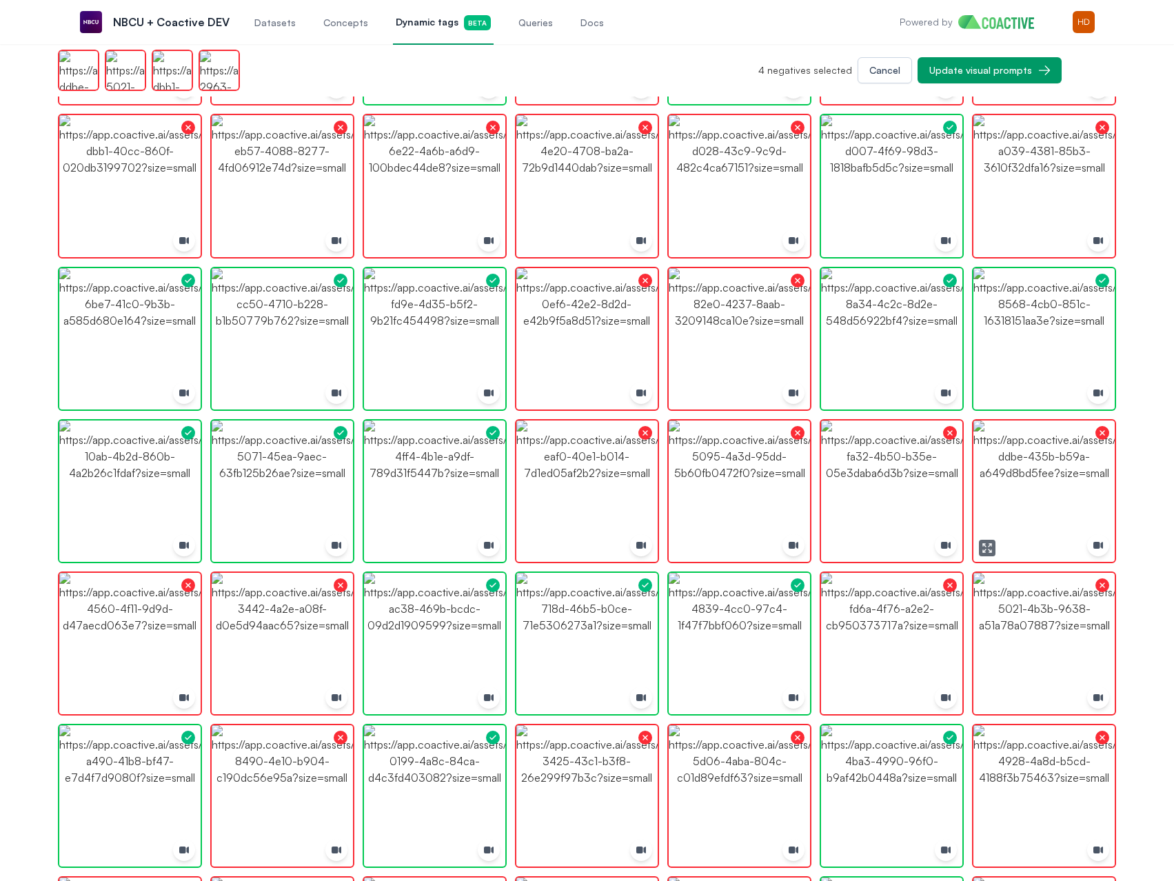
click at [988, 549] on icon "button" at bounding box center [986, 547] width 11 height 11
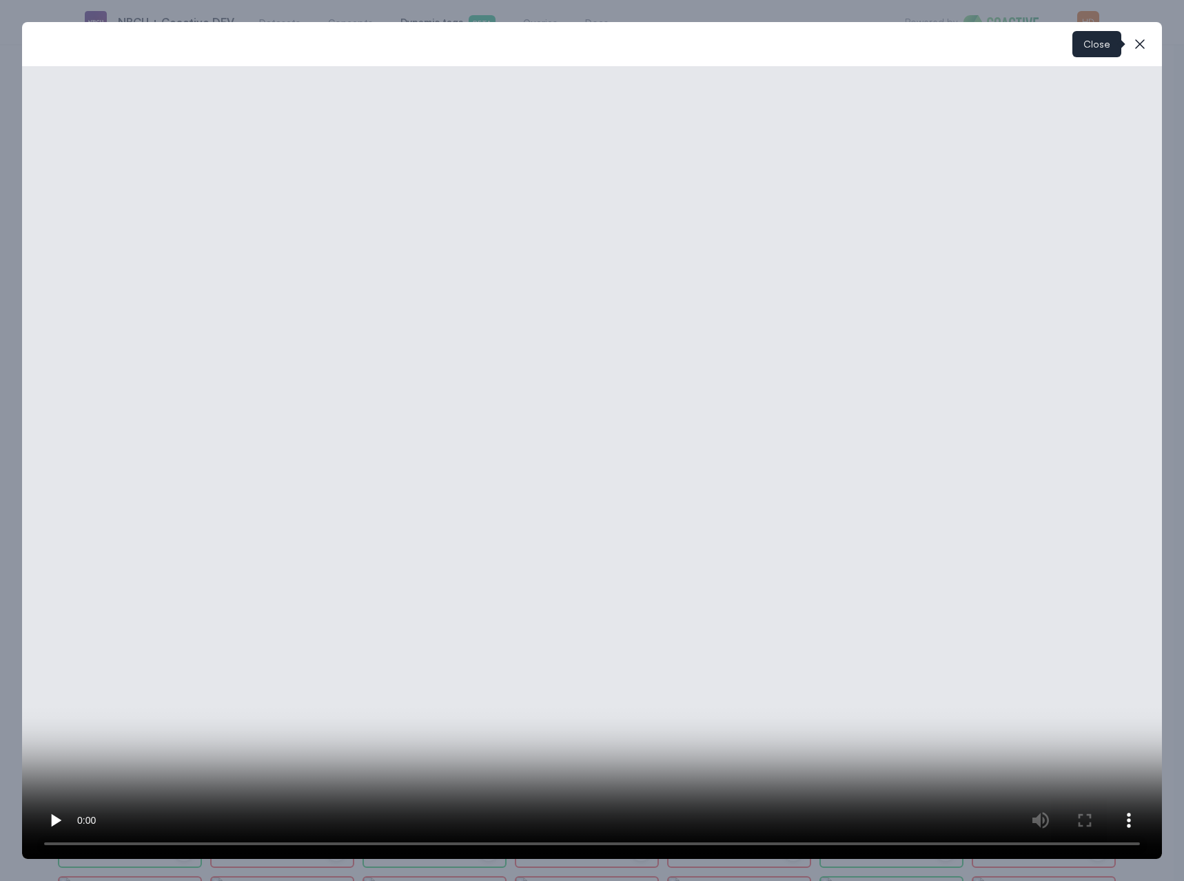
click at [1143, 47] on icon "button" at bounding box center [1140, 44] width 10 height 10
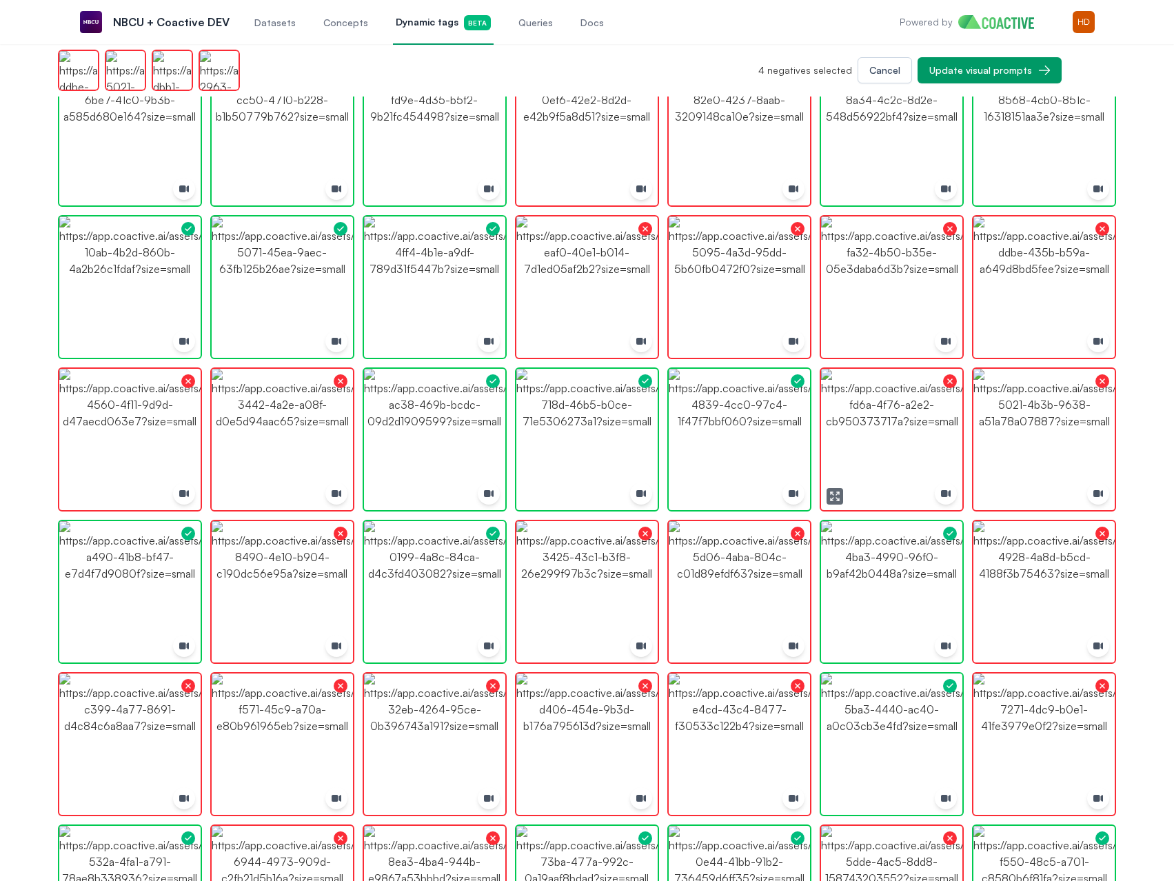
scroll to position [827, 0]
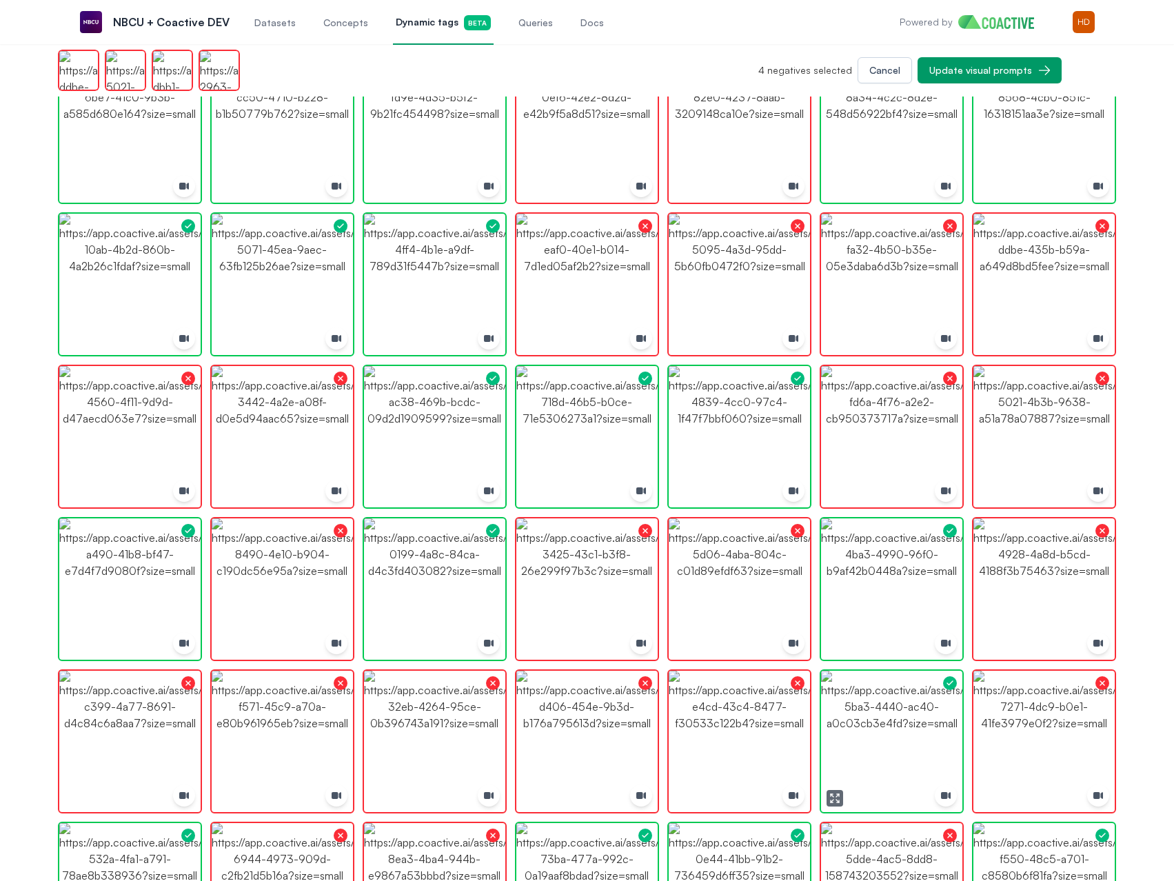
click at [876, 751] on img "button" at bounding box center [891, 741] width 141 height 141
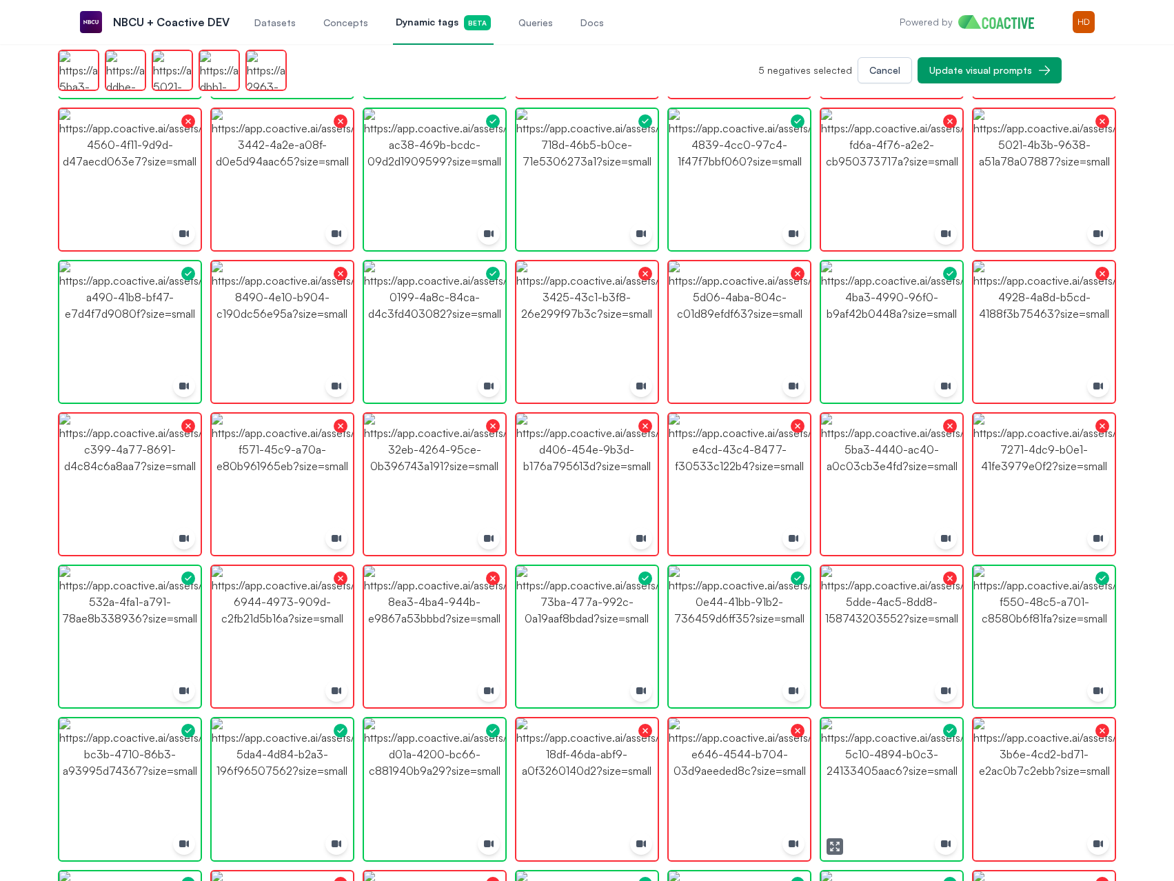
scroll to position [1103, 0]
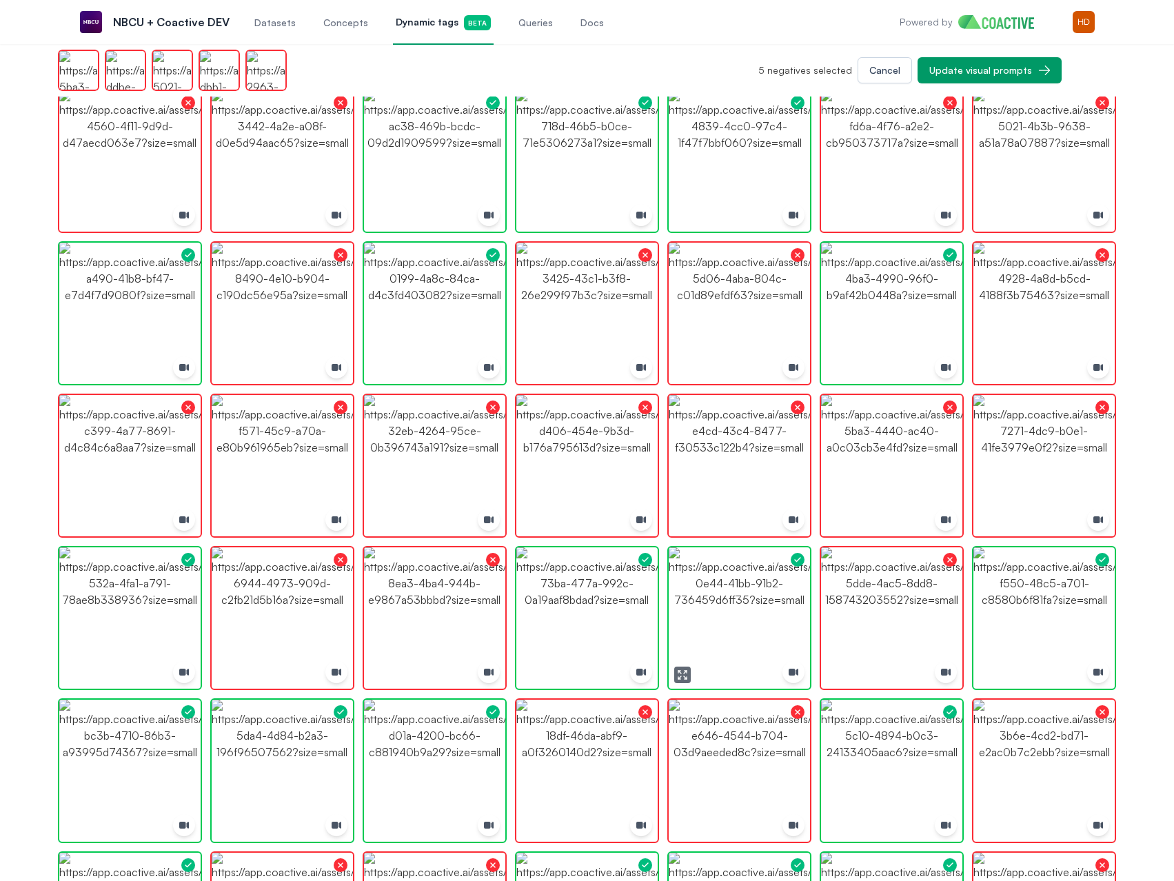
click at [775, 587] on img "button" at bounding box center [739, 617] width 141 height 141
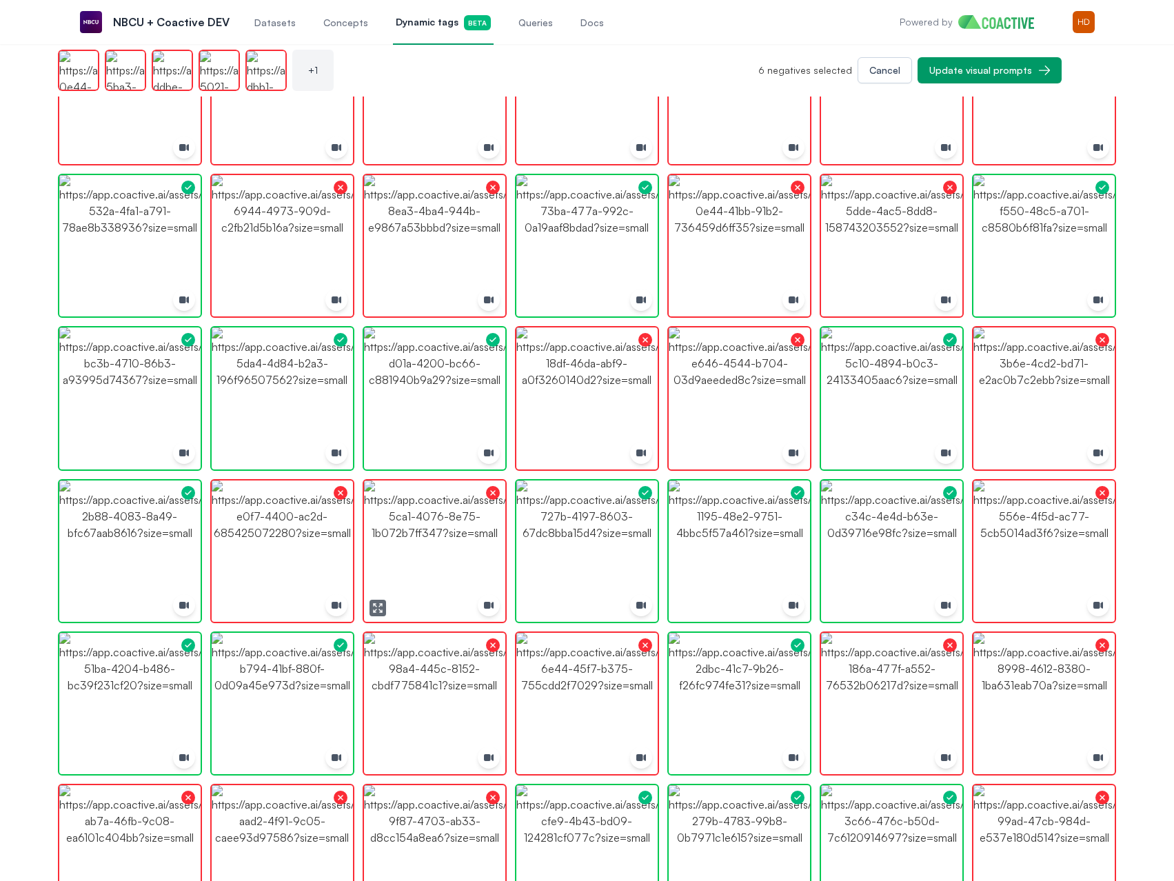
scroll to position [1516, 0]
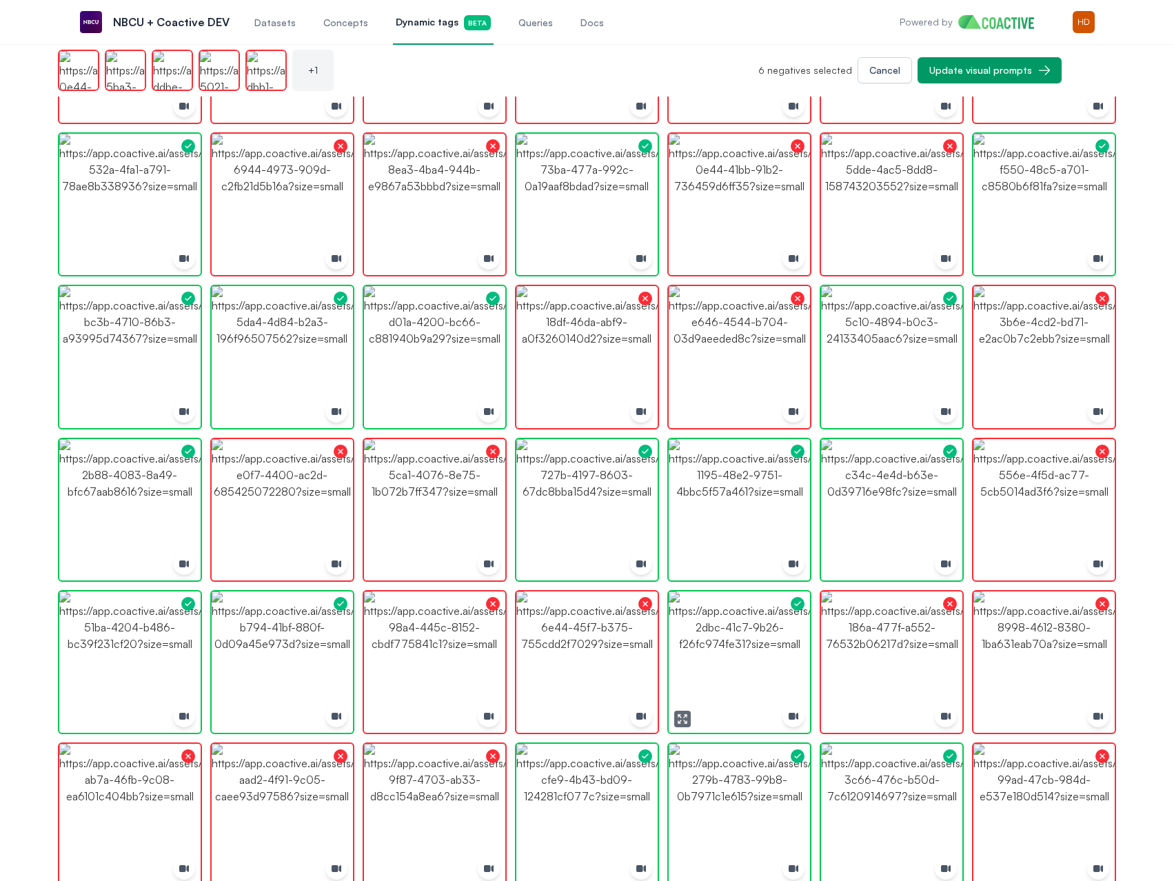
click at [761, 664] on img "button" at bounding box center [739, 661] width 141 height 141
click at [103, 660] on img "button" at bounding box center [129, 661] width 141 height 141
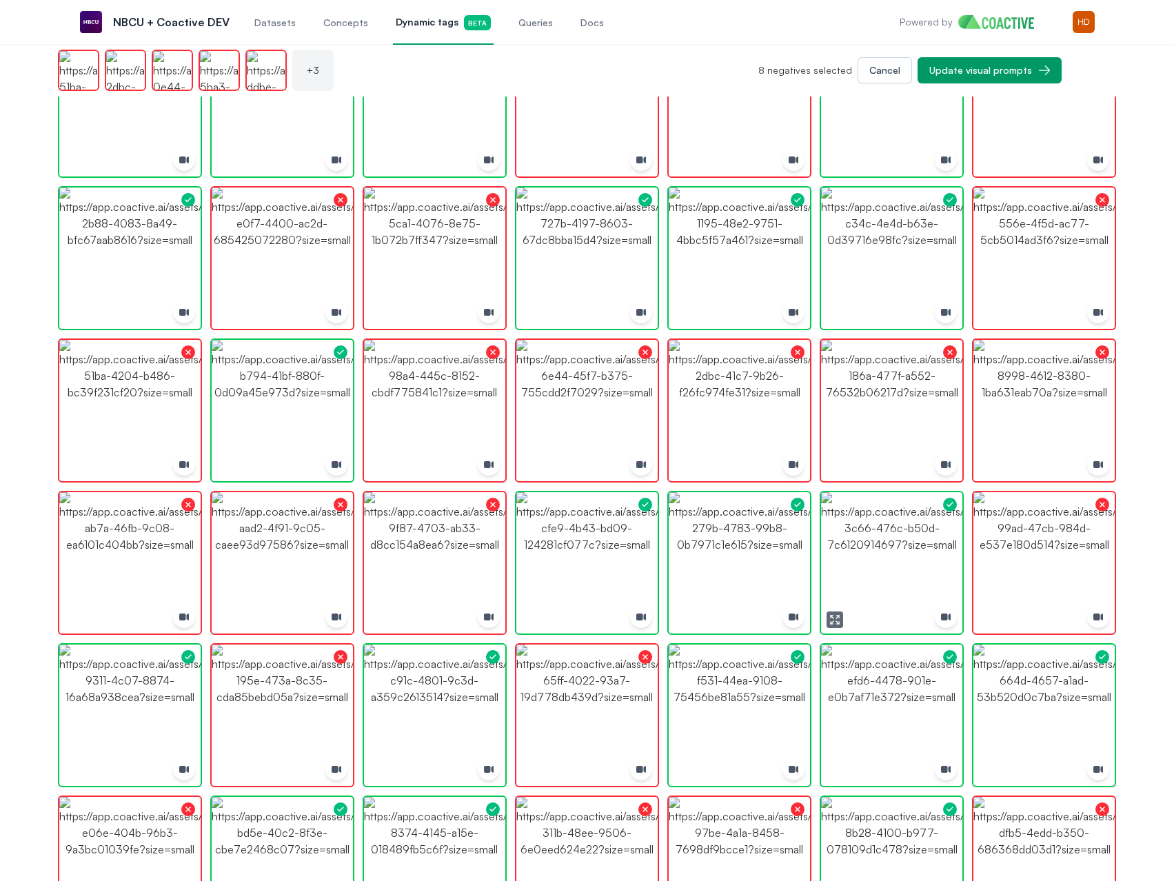
scroll to position [1792, 0]
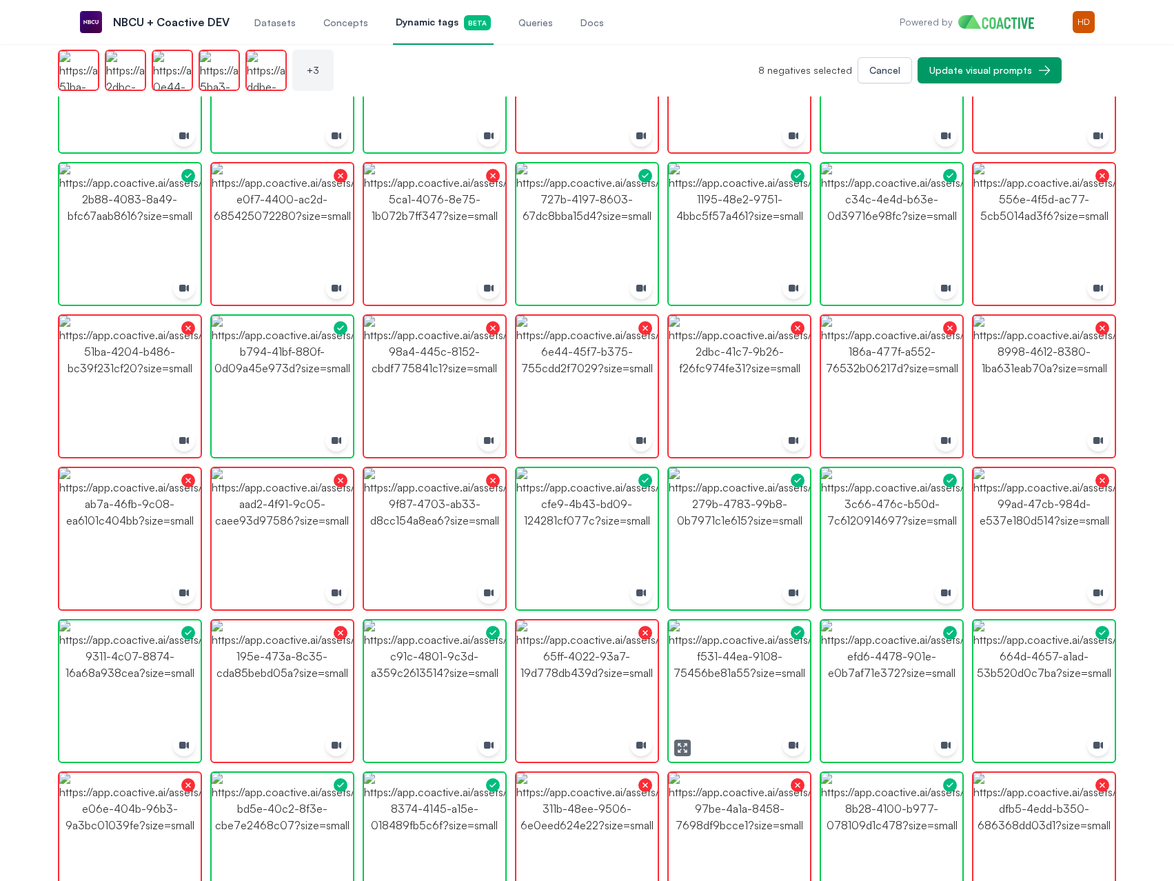
click at [753, 660] on img "button" at bounding box center [739, 690] width 141 height 141
click at [440, 685] on img "button" at bounding box center [434, 690] width 141 height 141
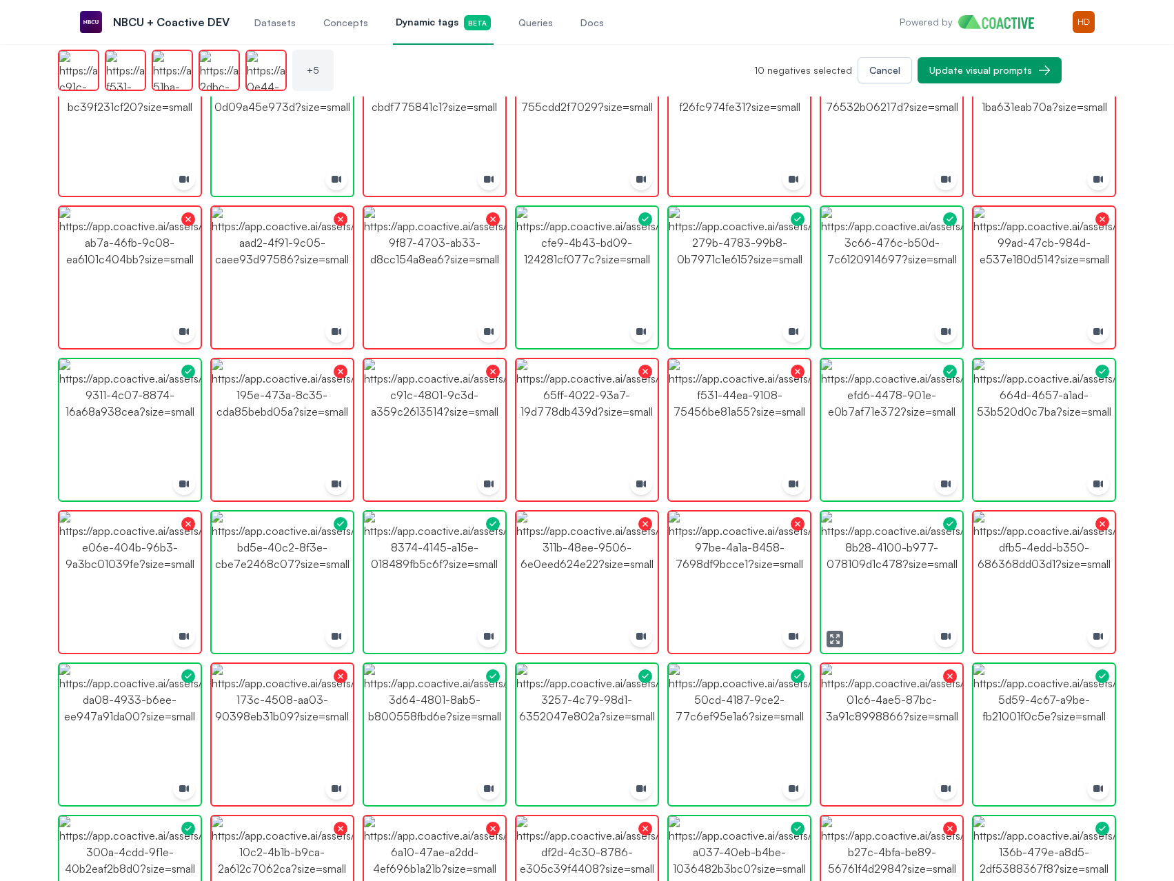
scroll to position [2068, 0]
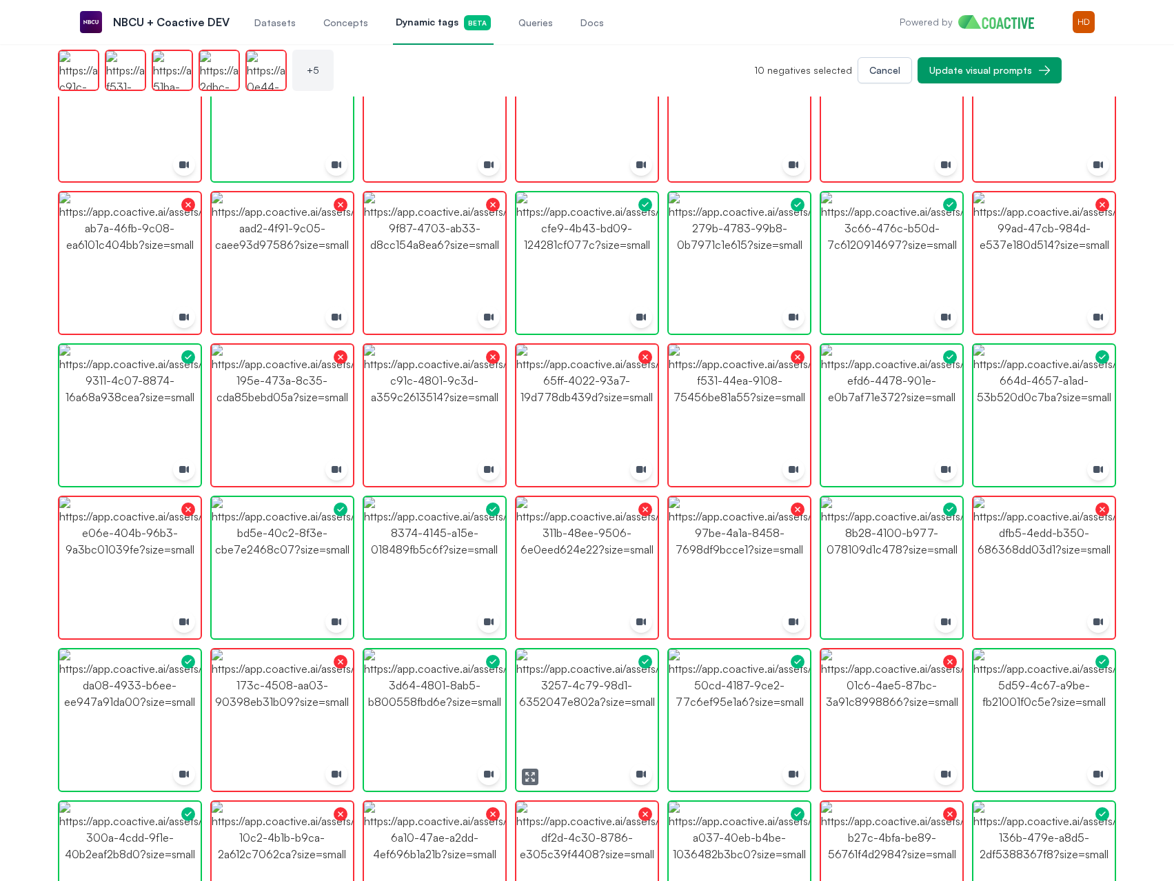
click at [570, 693] on img "button" at bounding box center [586, 719] width 141 height 141
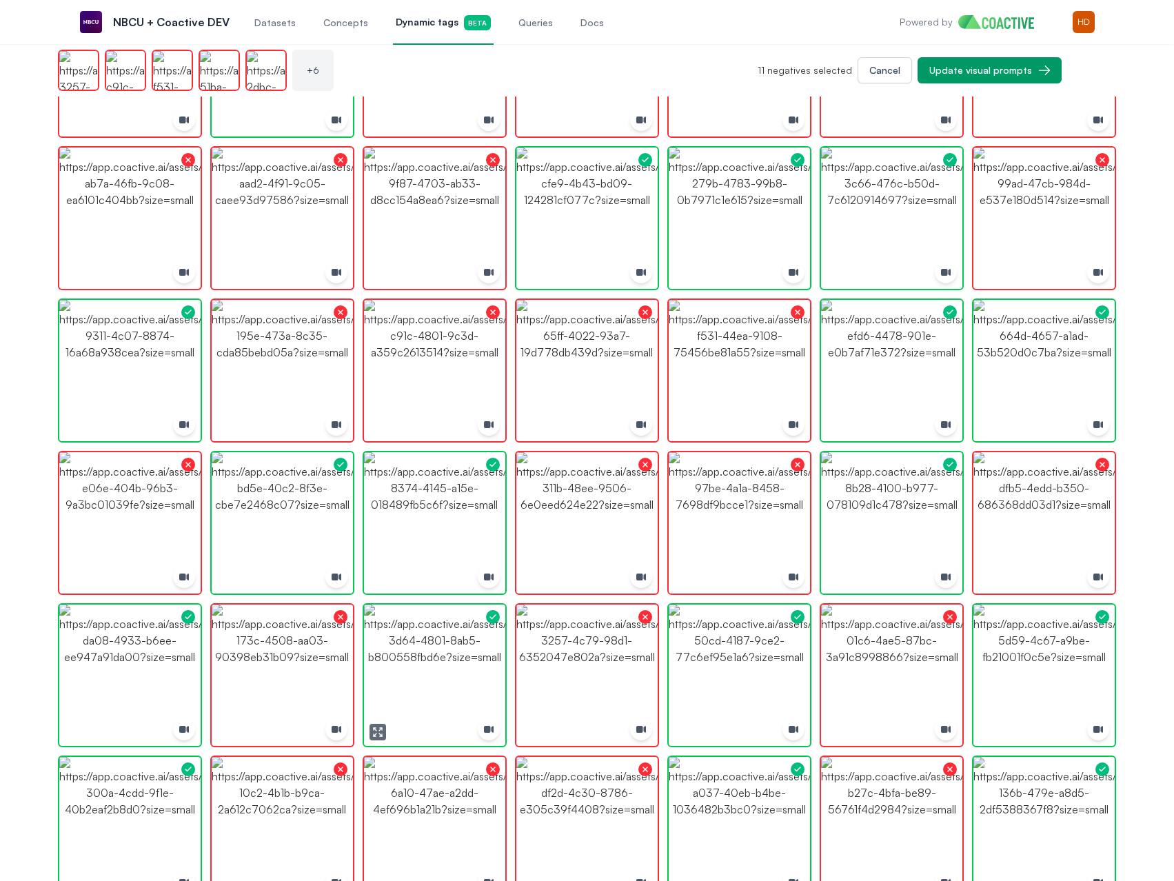
scroll to position [2136, 0]
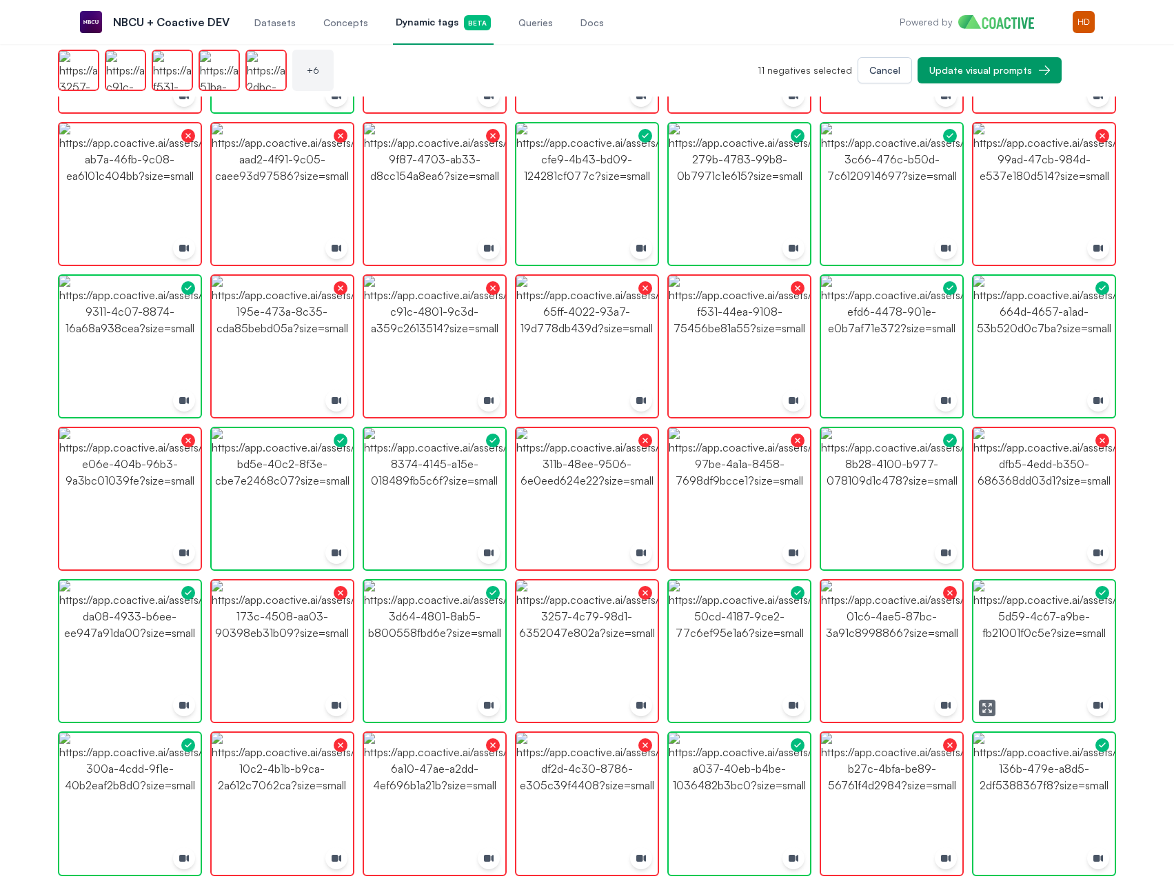
click at [1054, 644] on img "button" at bounding box center [1043, 650] width 141 height 141
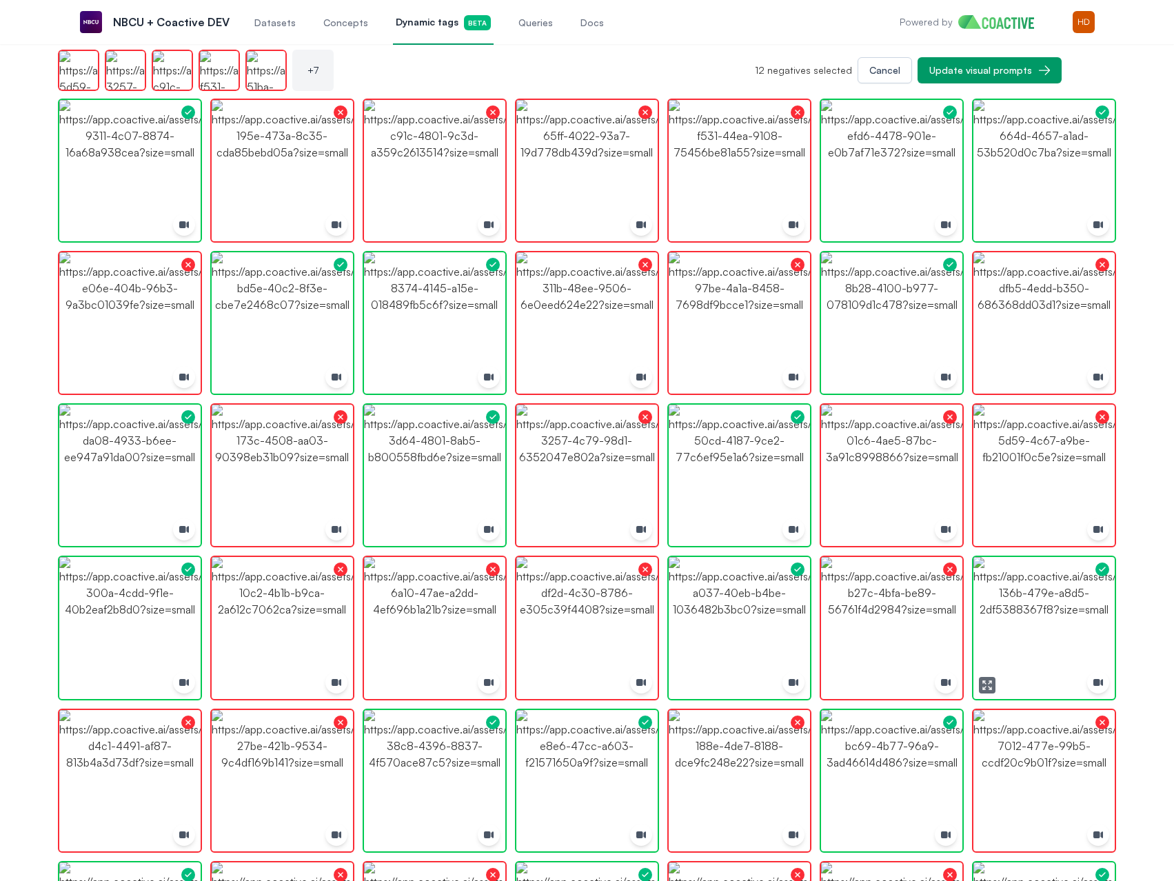
scroll to position [2343, 0]
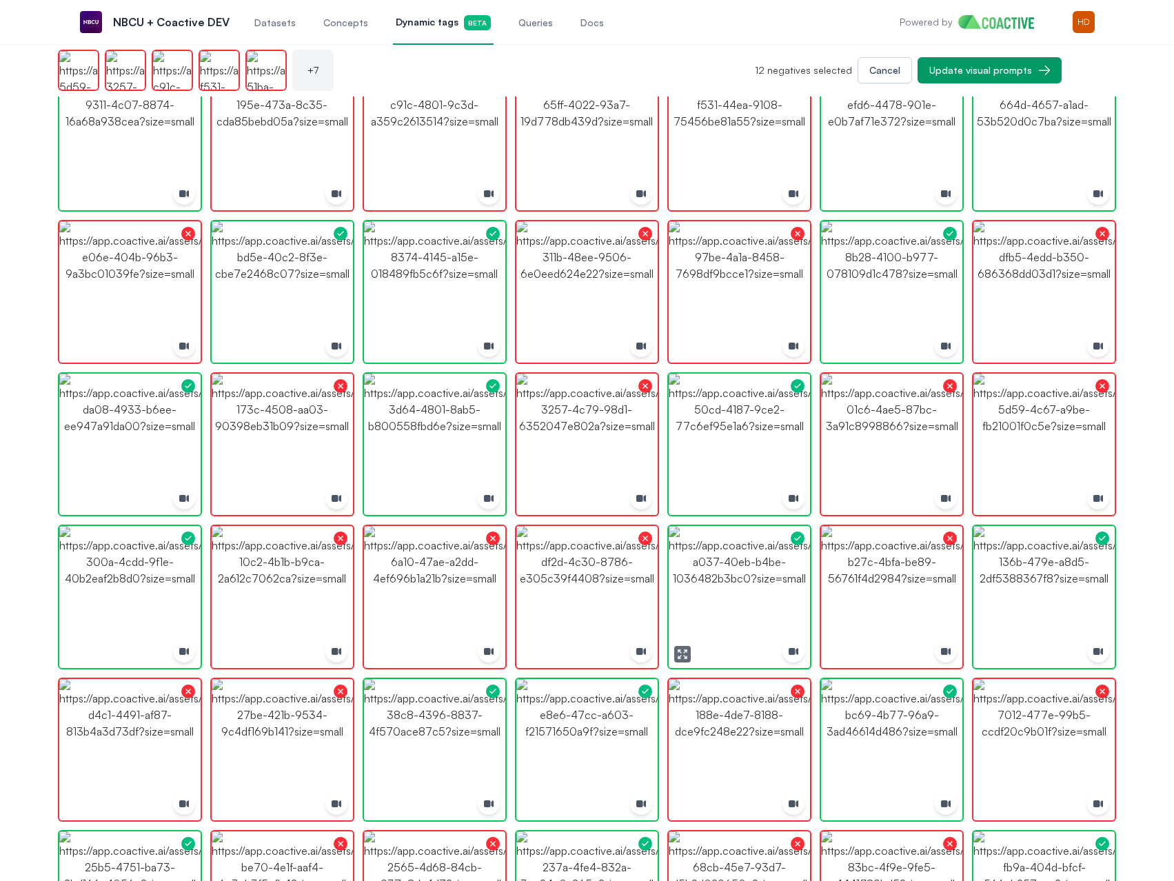
click at [711, 575] on img "button" at bounding box center [739, 596] width 141 height 141
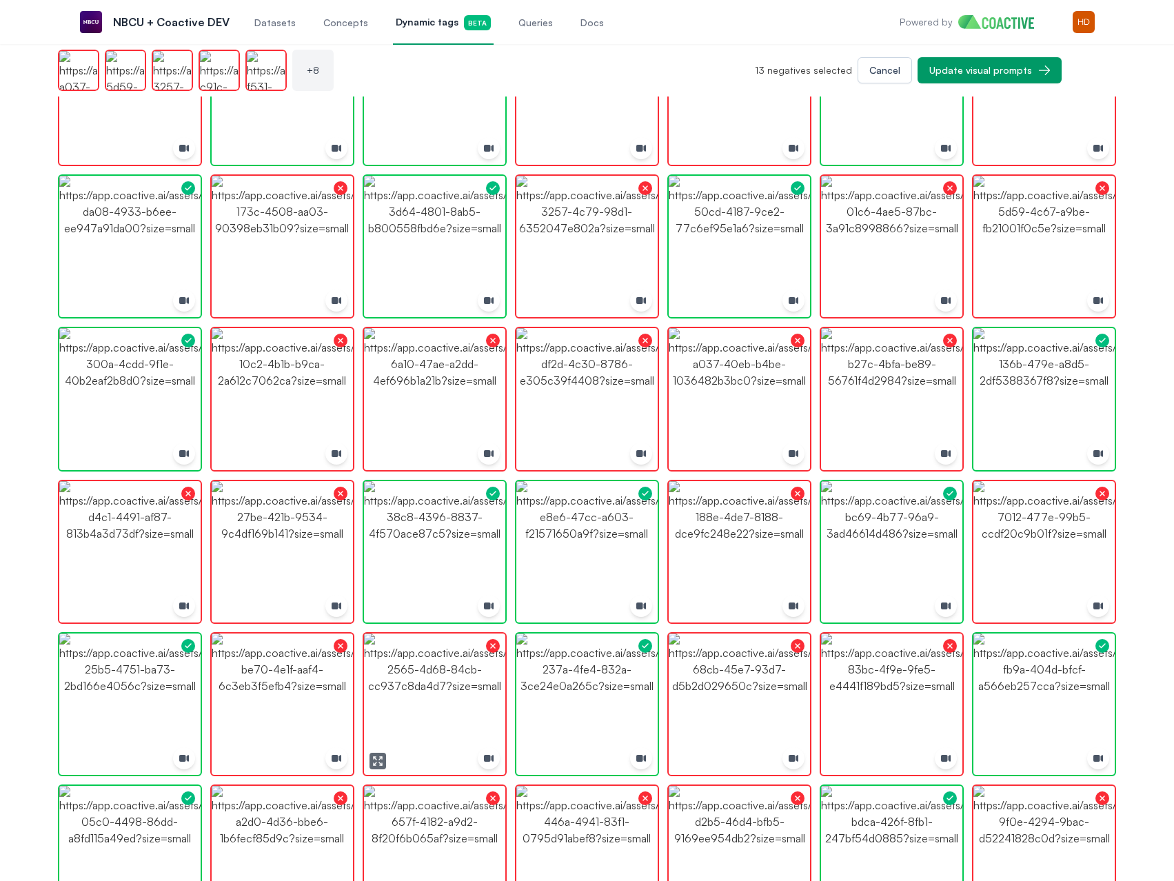
scroll to position [2550, 0]
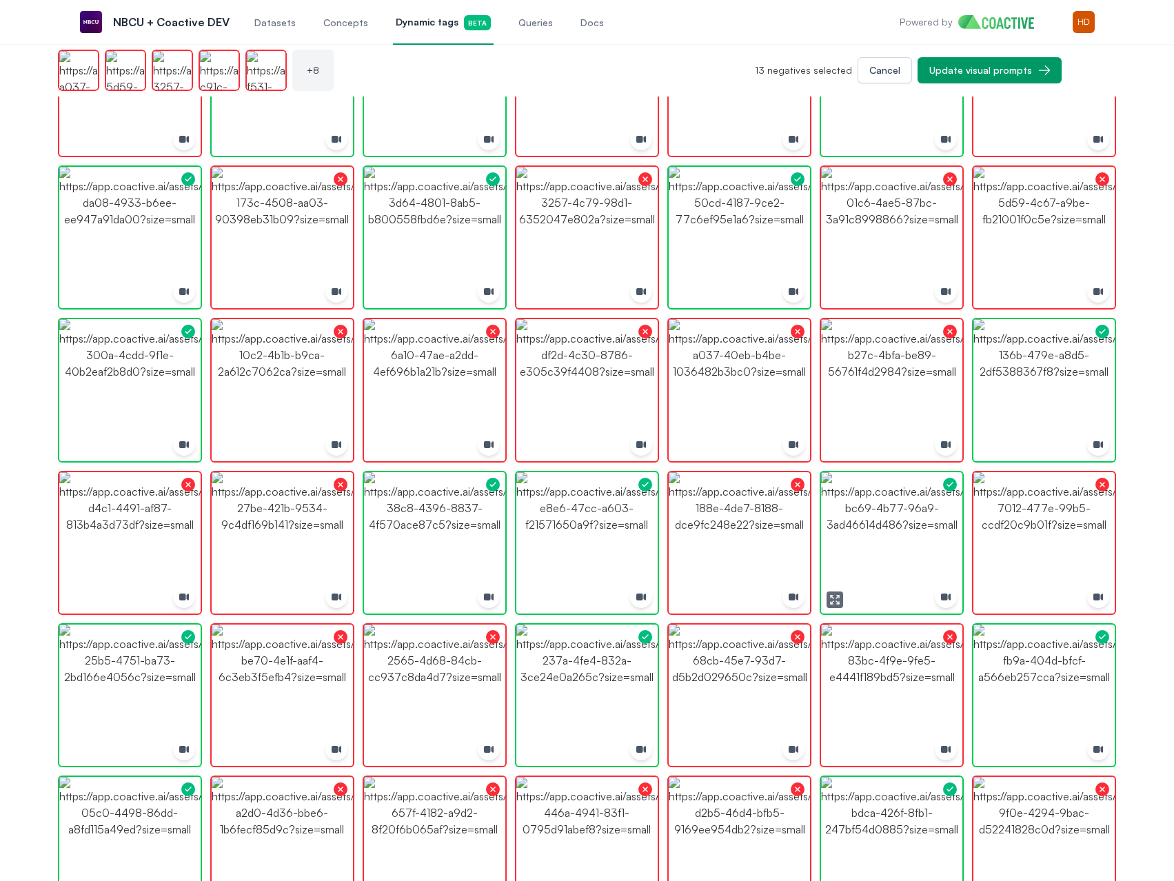
click at [877, 533] on img "button" at bounding box center [891, 542] width 141 height 141
click at [1028, 672] on img "button" at bounding box center [1043, 694] width 141 height 141
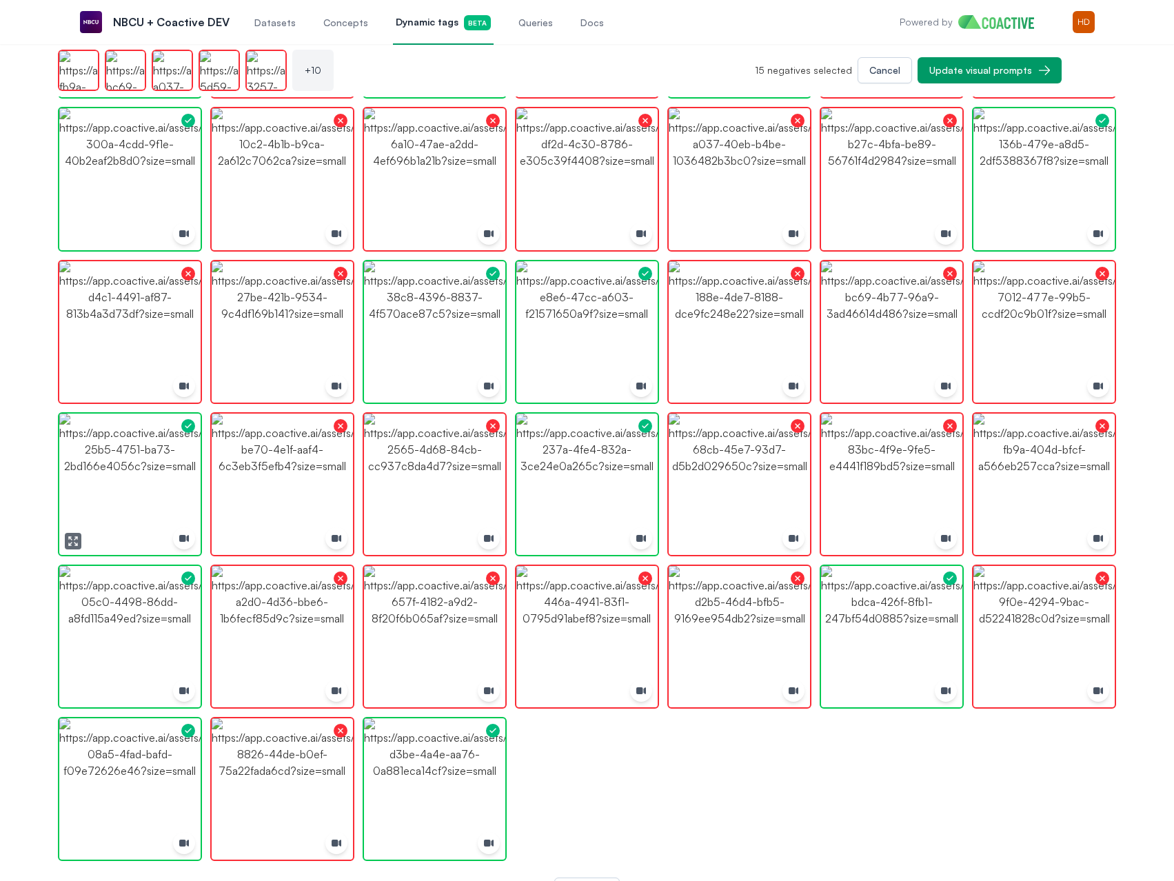
scroll to position [2795, 0]
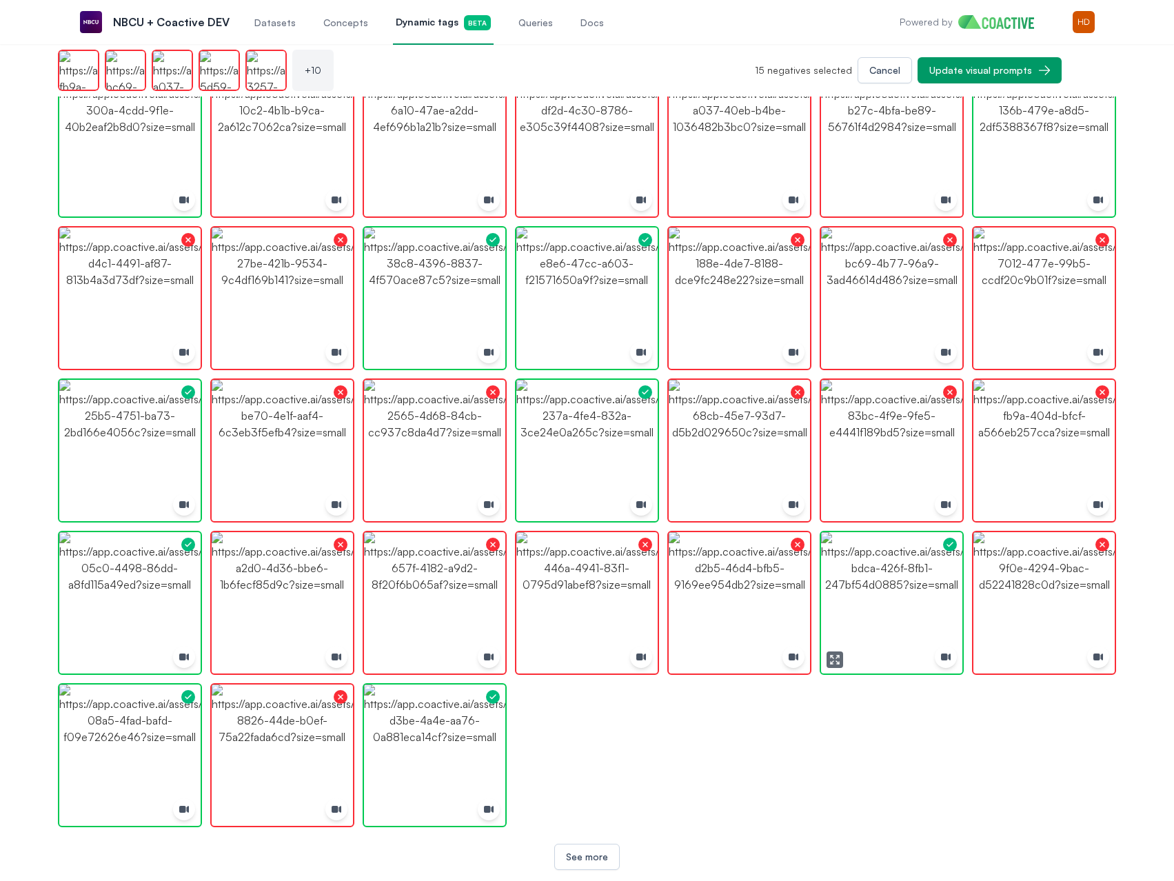
click at [866, 589] on img "button" at bounding box center [891, 602] width 141 height 141
click at [129, 731] on img "button" at bounding box center [129, 754] width 141 height 141
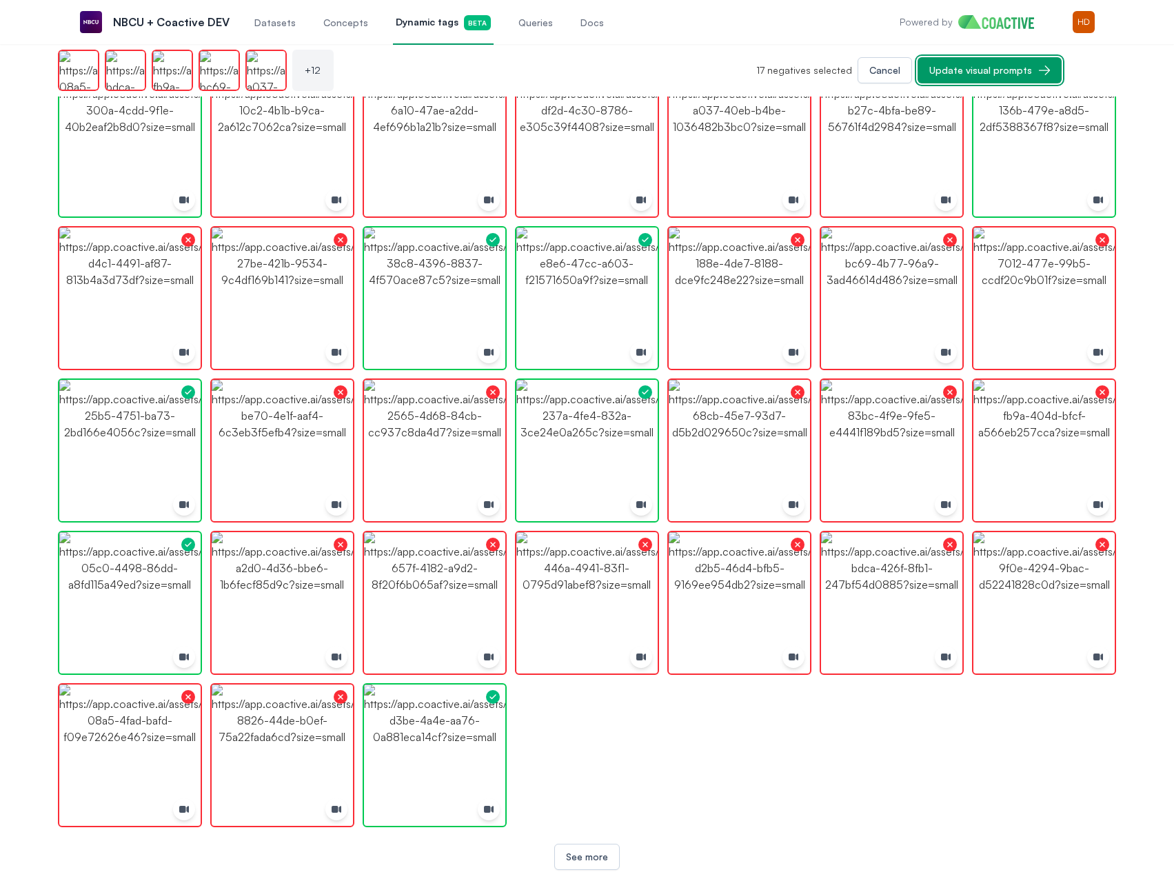
click at [1008, 66] on div "Update visual prompts" at bounding box center [980, 70] width 103 height 14
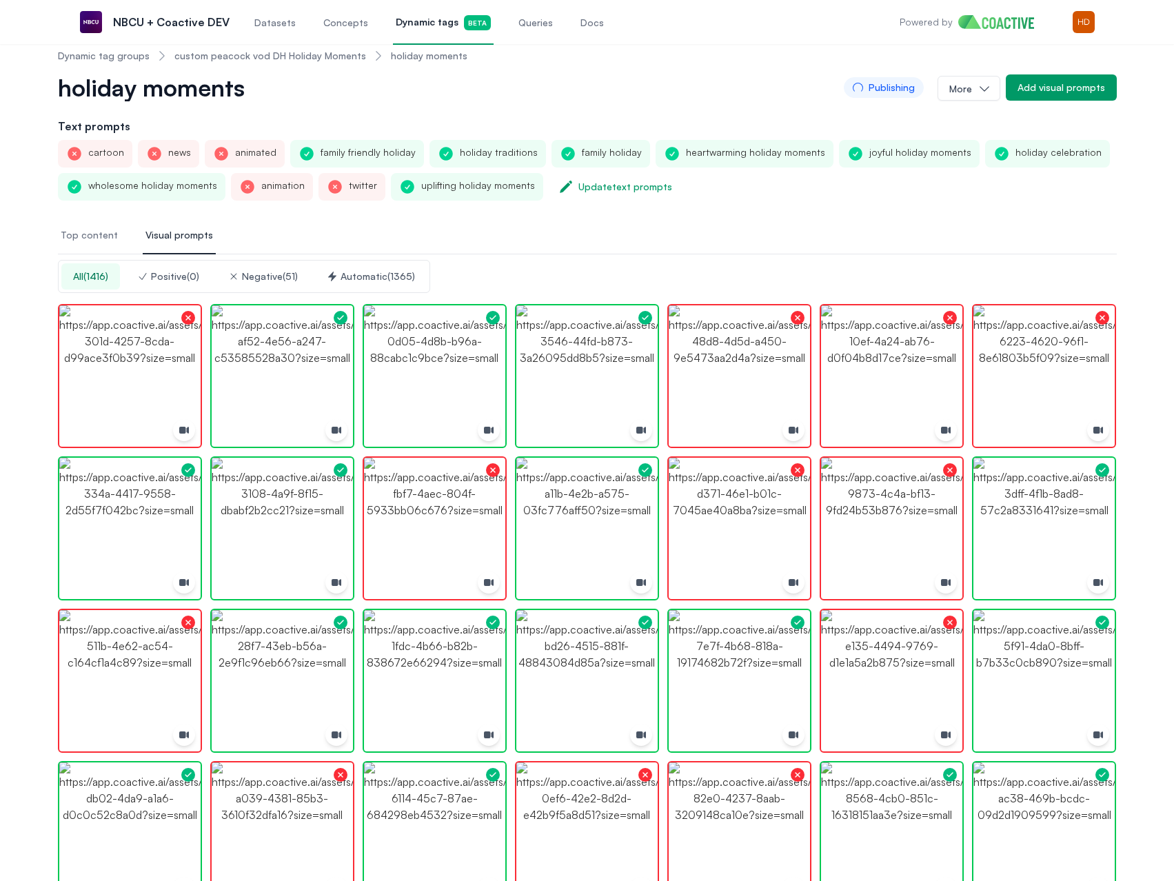
scroll to position [16, 0]
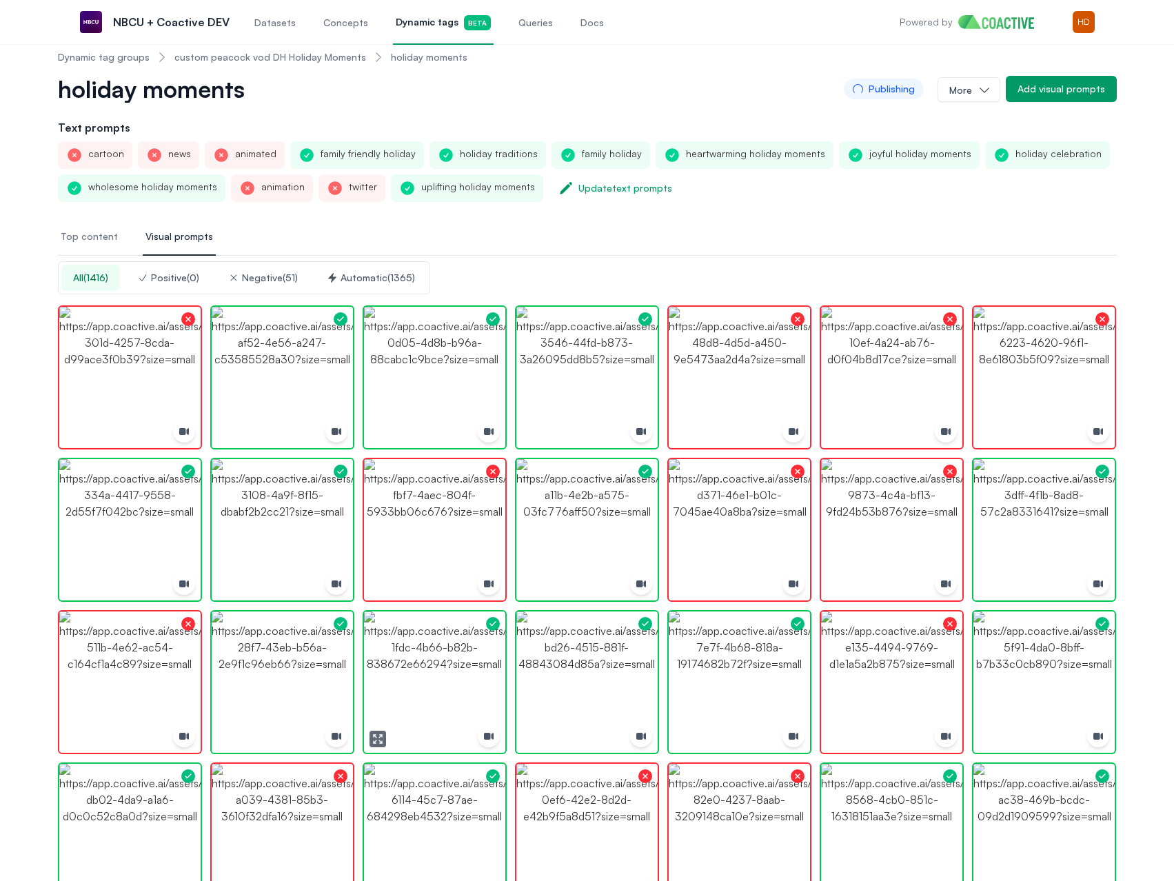
click at [369, 739] on button "button" at bounding box center [377, 739] width 17 height 17
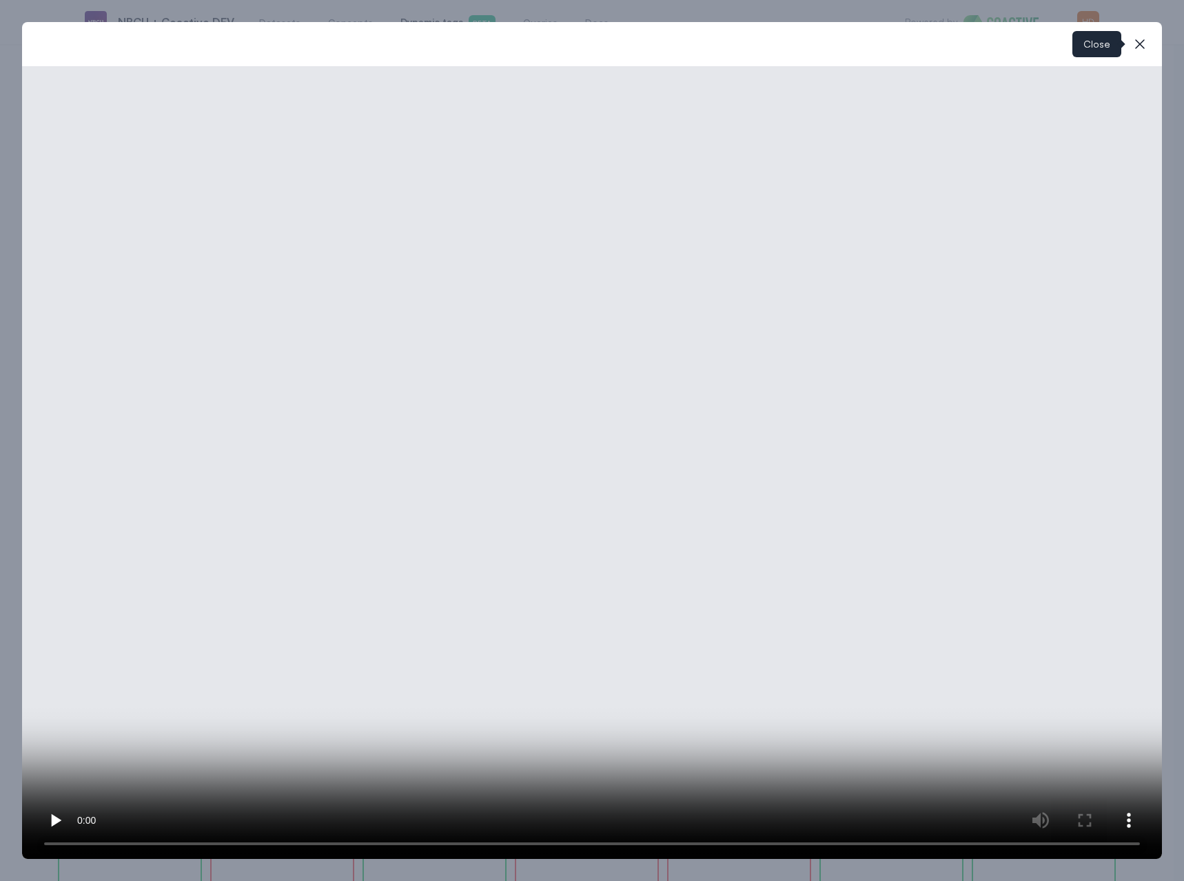
click at [1139, 34] on button "close-modal" at bounding box center [1140, 44] width 28 height 28
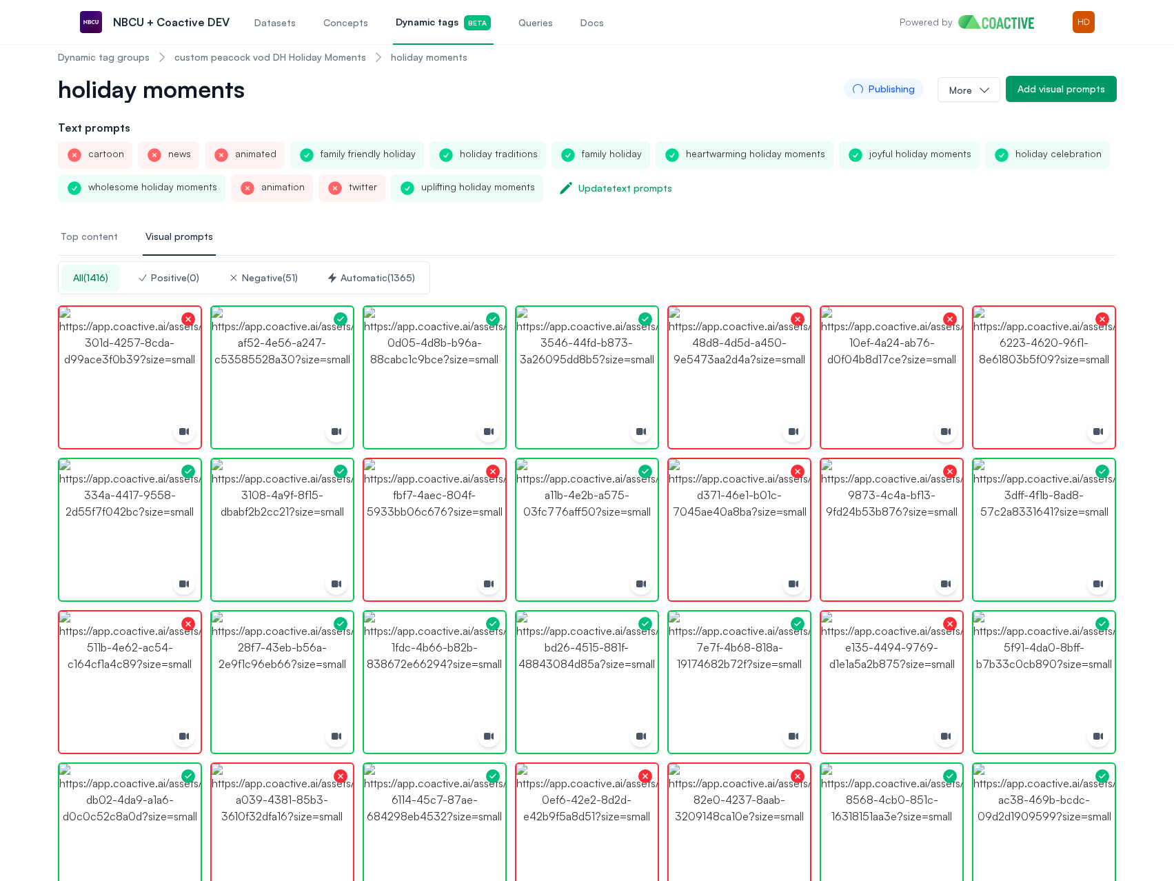
click at [304, 60] on link "custom peacock vod DH Holiday Moments" at bounding box center [270, 57] width 192 height 14
